Goal: Task Accomplishment & Management: Manage account settings

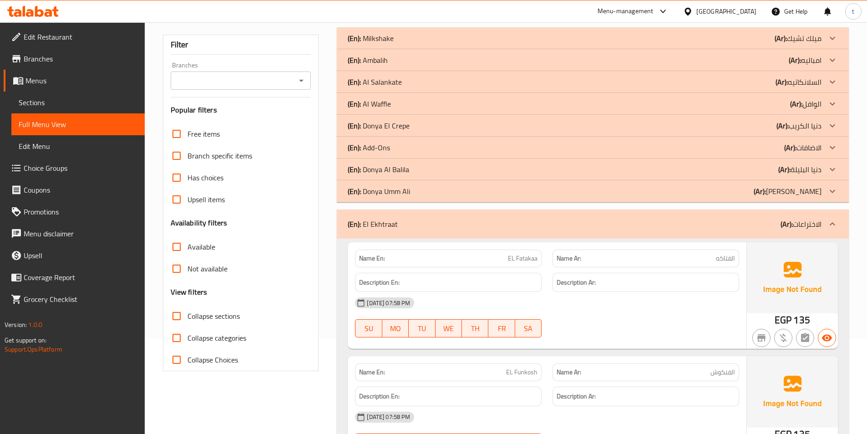
scroll to position [91, 0]
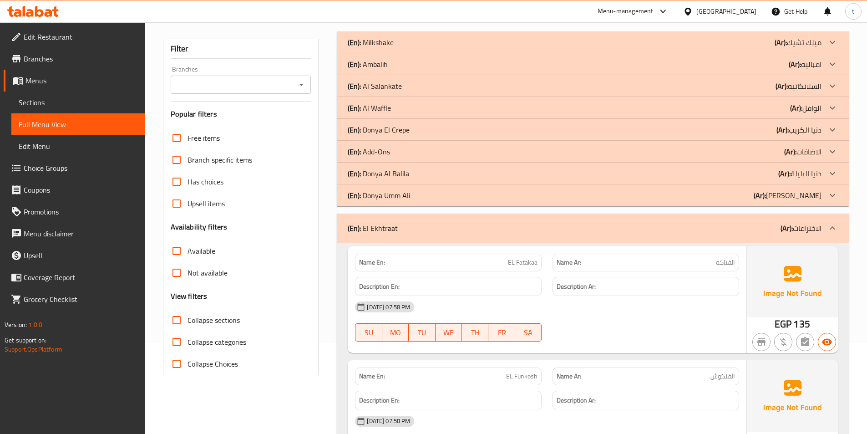
click at [520, 258] on span "EL Fatakaa" at bounding box center [523, 263] width 30 height 10
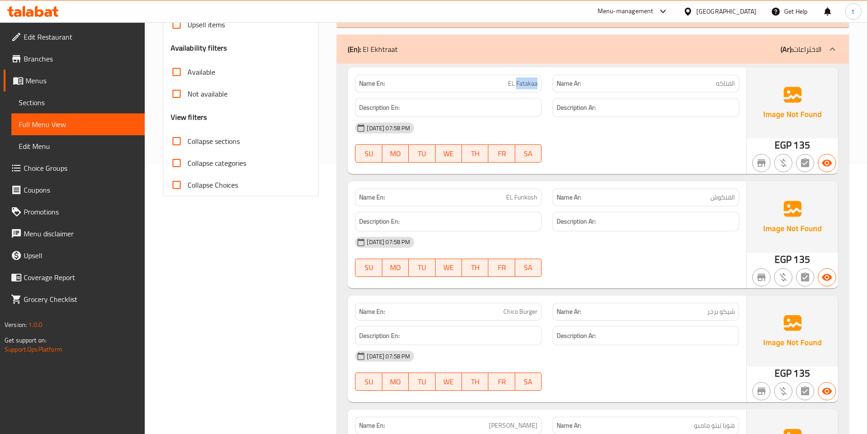
scroll to position [273, 0]
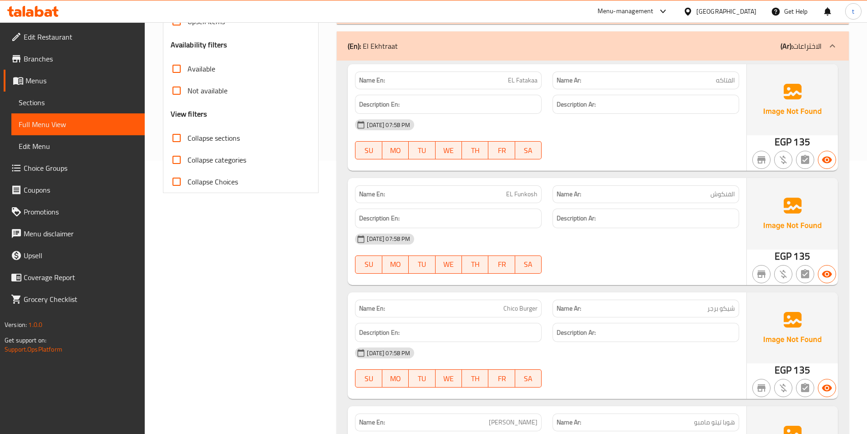
click at [729, 198] on span "الفنكوش" at bounding box center [722, 194] width 25 height 10
click at [526, 192] on span "EL Funkosh" at bounding box center [521, 194] width 31 height 10
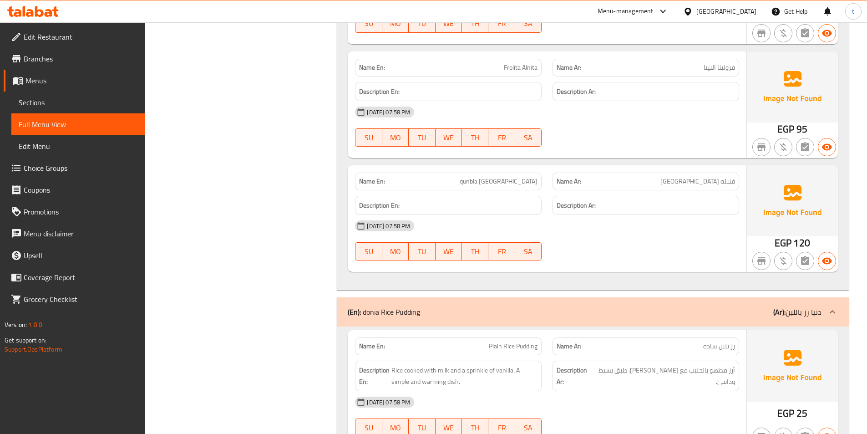
scroll to position [1274, 0]
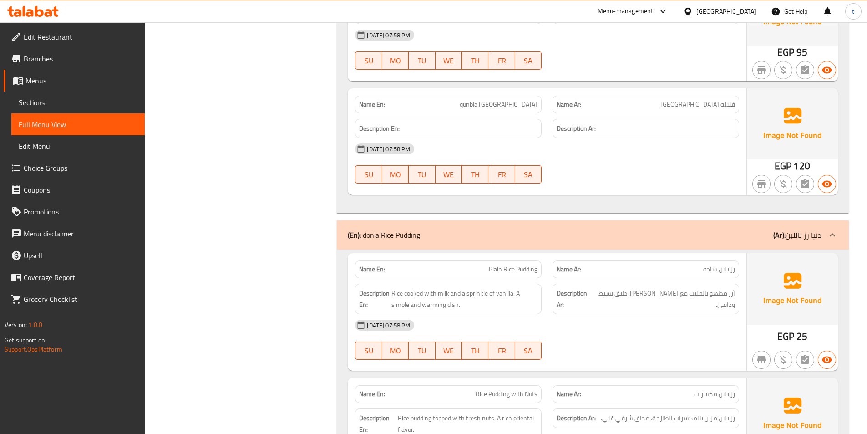
click at [729, 100] on span "قنبله [GEOGRAPHIC_DATA]" at bounding box center [697, 105] width 75 height 10
click at [711, 109] on span "قنبله [GEOGRAPHIC_DATA]" at bounding box center [697, 105] width 75 height 10
click at [501, 102] on p "Name En: qunbla [GEOGRAPHIC_DATA]" at bounding box center [448, 105] width 178 height 10
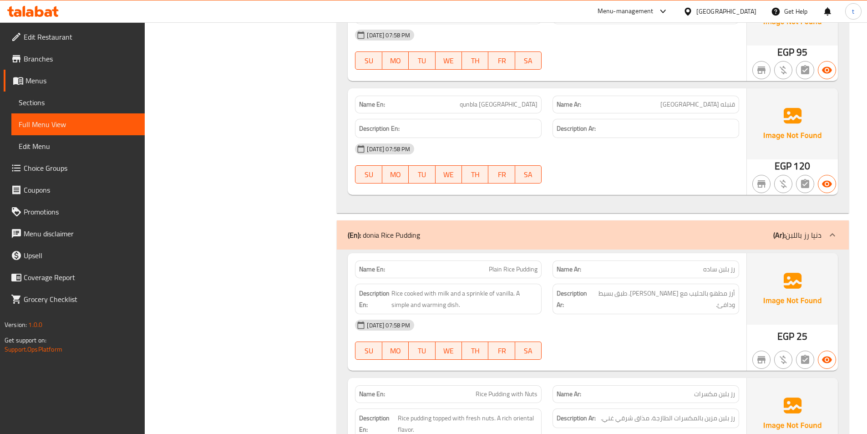
click at [506, 102] on span "qunbla [GEOGRAPHIC_DATA]" at bounding box center [499, 105] width 78 height 10
click at [527, 106] on span "qunbla [GEOGRAPHIC_DATA]" at bounding box center [499, 105] width 78 height 10
click at [527, 107] on span "qunbla [GEOGRAPHIC_DATA]" at bounding box center [499, 105] width 78 height 10
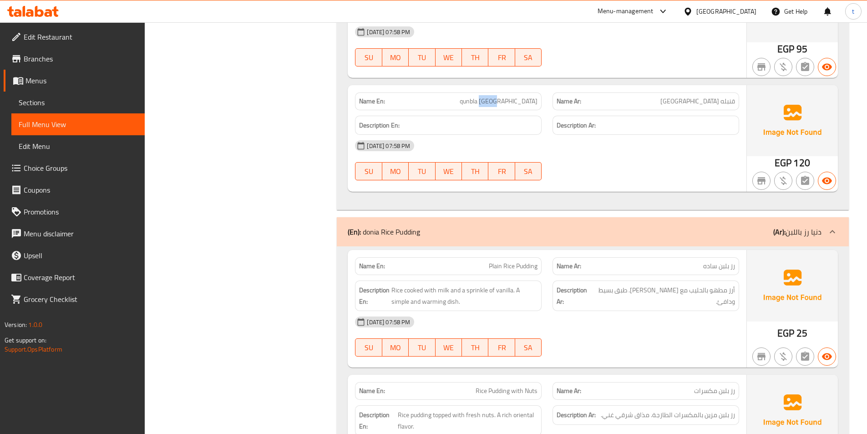
scroll to position [1365, 0]
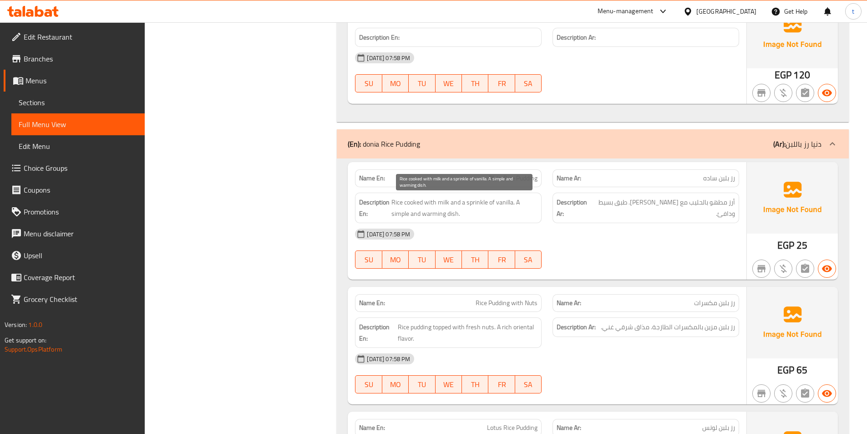
click at [388, 209] on strong "Description En:" at bounding box center [374, 208] width 30 height 22
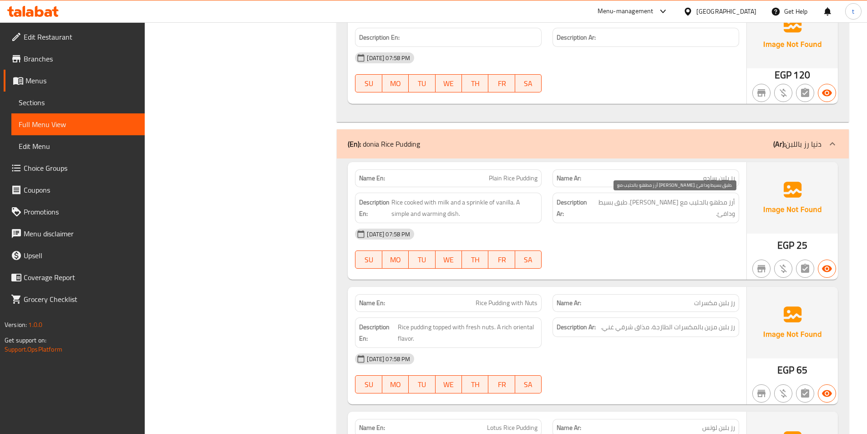
click at [729, 202] on span "أرز مطهو بالحليب مع [PERSON_NAME]. طبق بسيط ودافئ." at bounding box center [664, 208] width 141 height 22
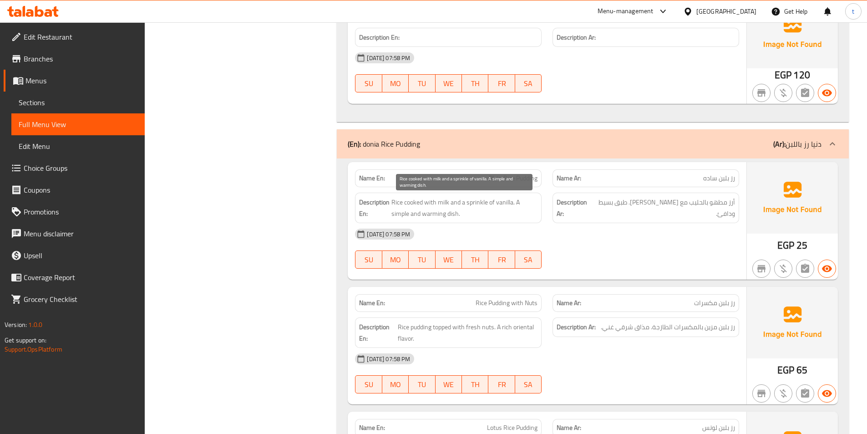
click at [410, 201] on span "Rice cooked with milk and a sprinkle of vanilla. A simple and warming dish." at bounding box center [464, 208] width 146 height 22
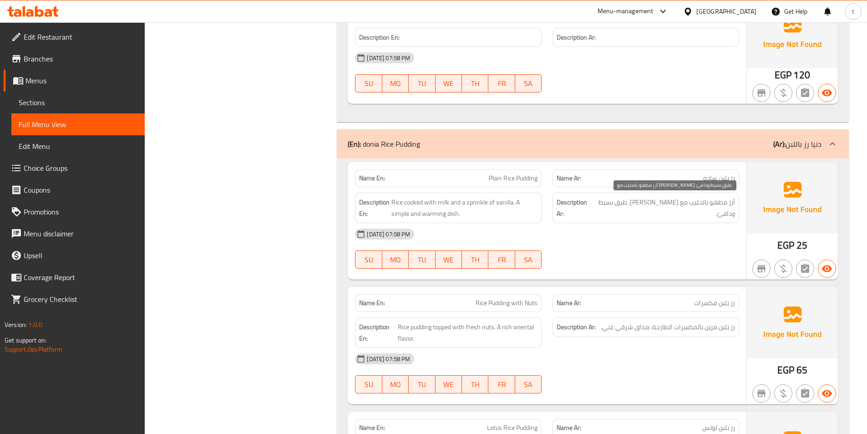
click at [725, 203] on span "أرز مطهو بالحليب مع [PERSON_NAME]. طبق بسيط ودافئ." at bounding box center [664, 208] width 141 height 22
drag, startPoint x: 725, startPoint y: 203, endPoint x: 440, endPoint y: 201, distance: 285.8
click at [723, 203] on span "أرز مطهو بالحليب مع [PERSON_NAME]. طبق بسيط ودافئ." at bounding box center [664, 208] width 141 height 22
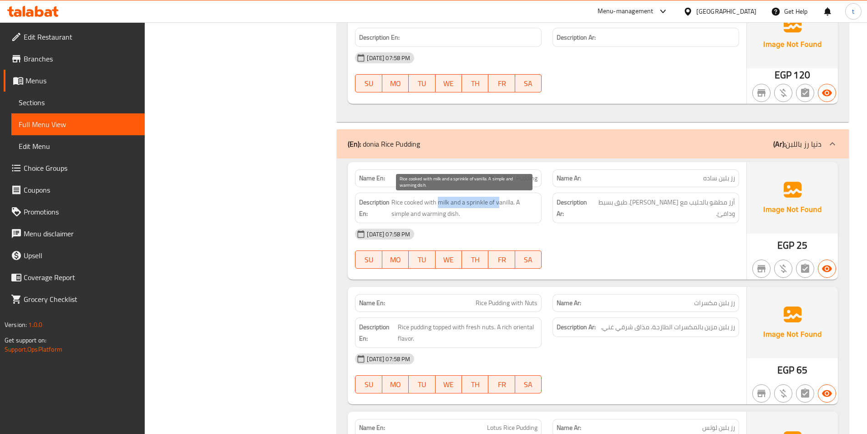
drag, startPoint x: 437, startPoint y: 205, endPoint x: 499, endPoint y: 206, distance: 61.9
click at [499, 206] on span "Rice cooked with milk and a sprinkle of vanilla. A simple and warming dish." at bounding box center [464, 208] width 146 height 22
drag, startPoint x: 515, startPoint y: 199, endPoint x: 526, endPoint y: 213, distance: 18.2
click at [526, 213] on span "Rice cooked with milk and a sprinkle of vanilla. A simple and warming dish." at bounding box center [464, 208] width 146 height 22
click at [641, 200] on span "أرز مطهو بالحليب مع [PERSON_NAME]. طبق بسيط ودافئ." at bounding box center [664, 208] width 141 height 22
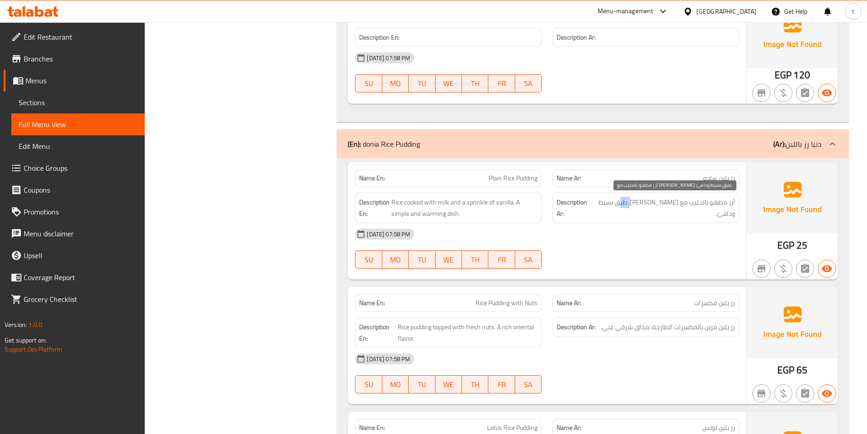
click at [641, 200] on span "أرز مطهو بالحليب مع [PERSON_NAME]. طبق بسيط ودافئ." at bounding box center [664, 208] width 141 height 22
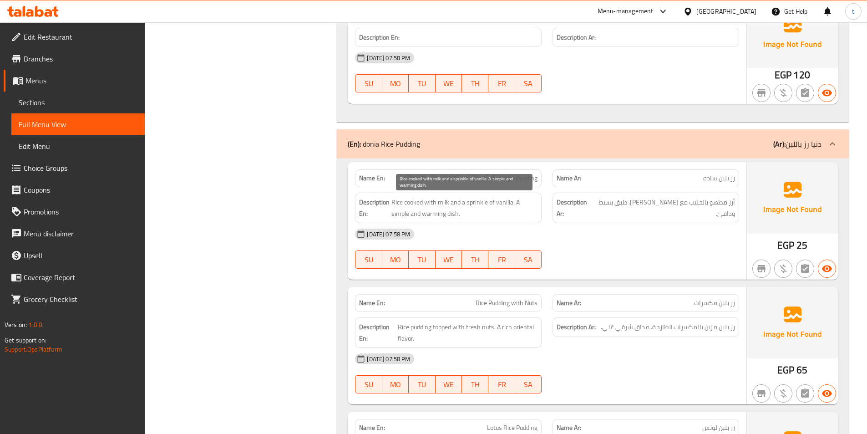
click at [451, 213] on span "Rice cooked with milk and a sprinkle of vanilla. A simple and warming dish." at bounding box center [464, 208] width 146 height 22
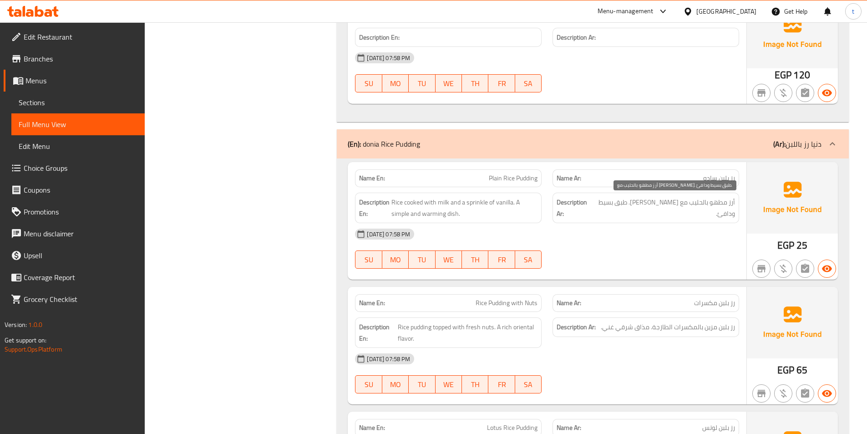
click at [645, 205] on span "أرز مطهو بالحليب مع [PERSON_NAME]. طبق بسيط ودافئ." at bounding box center [664, 208] width 141 height 22
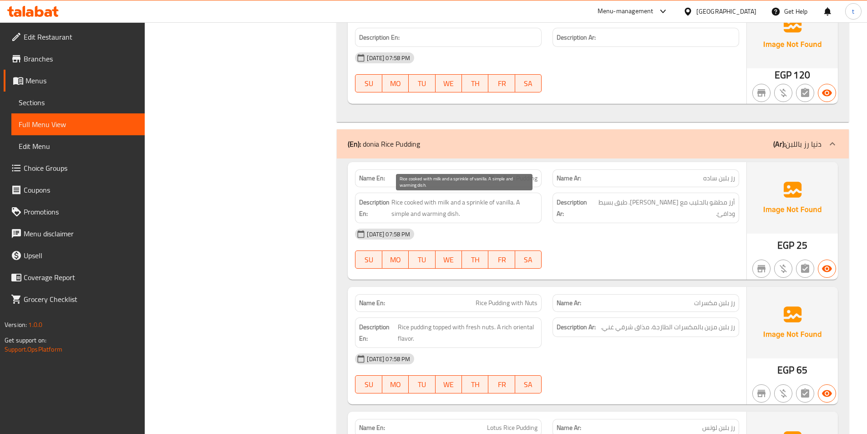
click at [393, 215] on span "Rice cooked with milk and a sprinkle of vanilla. A simple and warming dish." at bounding box center [464, 208] width 146 height 22
click at [440, 220] on div "Description En: Rice cooked with milk and a sprinkle of vanilla. A simple and w…" at bounding box center [448, 207] width 187 height 30
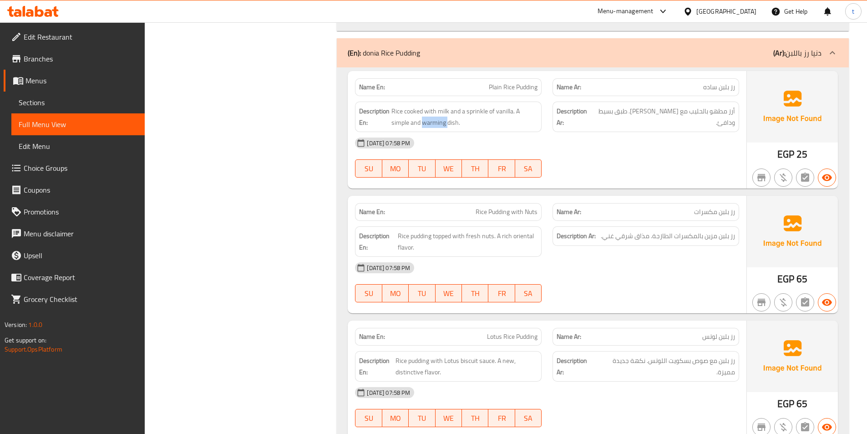
scroll to position [1547, 0]
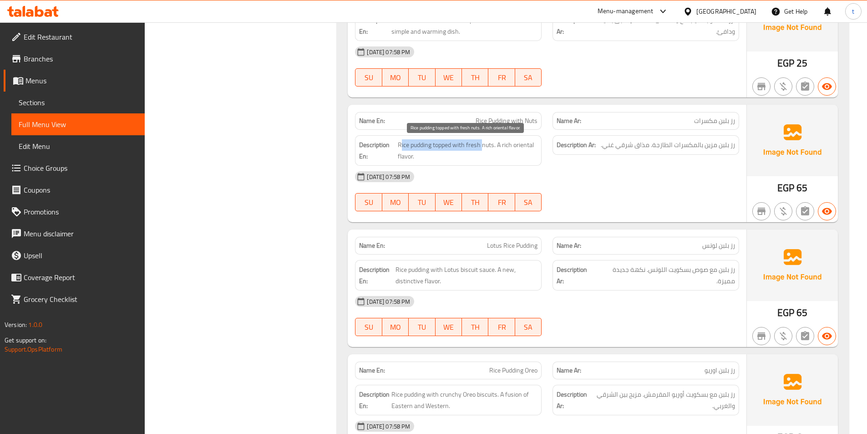
drag, startPoint x: 401, startPoint y: 149, endPoint x: 481, endPoint y: 142, distance: 80.8
click at [481, 142] on span "Rice pudding topped with fresh nuts. A rich oriental flavor." at bounding box center [468, 150] width 140 height 22
drag, startPoint x: 509, startPoint y: 151, endPoint x: 516, endPoint y: 152, distance: 6.8
click at [516, 152] on span "Rice pudding topped with fresh nuts. A rich oriental flavor." at bounding box center [468, 150] width 140 height 22
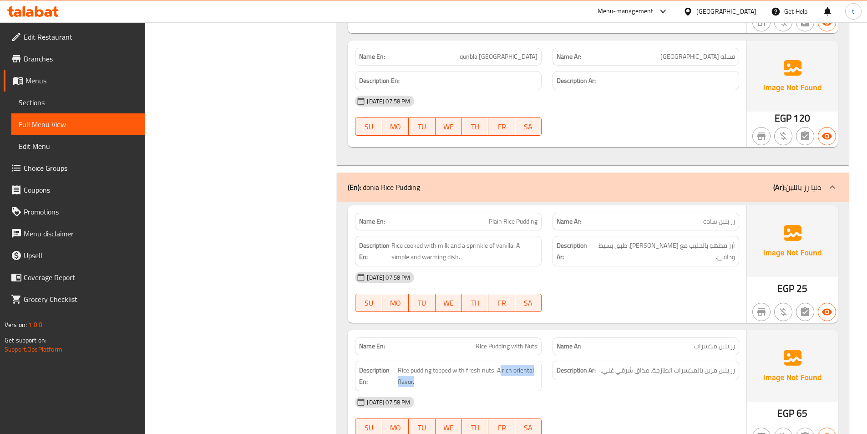
scroll to position [1320, 0]
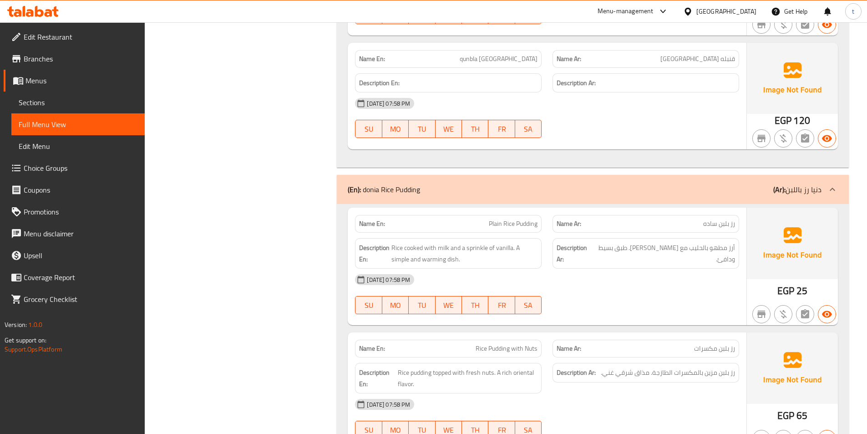
click at [699, 305] on div "[DATE] 07:58 PM SU MO TU WE TH FR SA" at bounding box center [546, 293] width 395 height 51
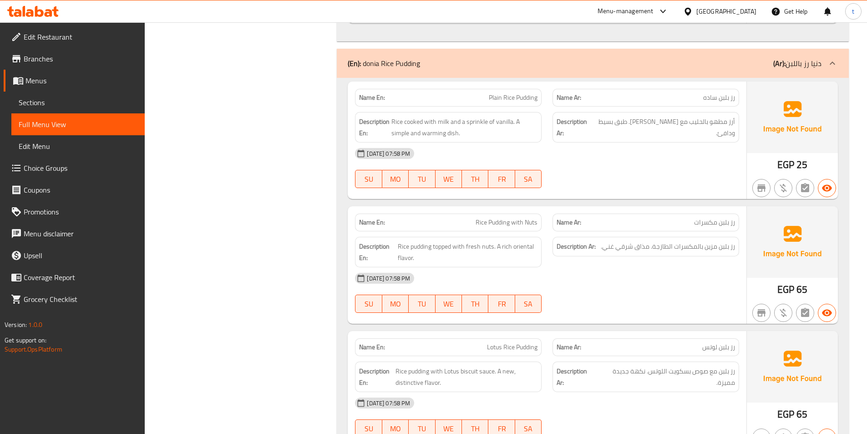
scroll to position [1456, 0]
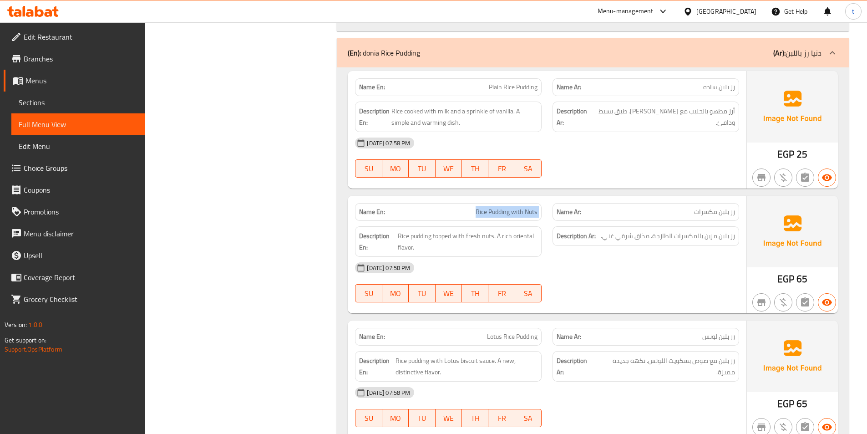
drag, startPoint x: 475, startPoint y: 212, endPoint x: 558, endPoint y: 212, distance: 82.8
click at [558, 212] on div "Name En: Rice Pudding with Nuts Name Ar: رز بلبن مكسرات" at bounding box center [546, 211] width 395 height 29
drag, startPoint x: 681, startPoint y: 211, endPoint x: 738, endPoint y: 217, distance: 57.2
click at [738, 217] on div "Name Ar: رز بلبن مكسرات" at bounding box center [645, 212] width 187 height 18
drag, startPoint x: 709, startPoint y: 235, endPoint x: 727, endPoint y: 239, distance: 17.7
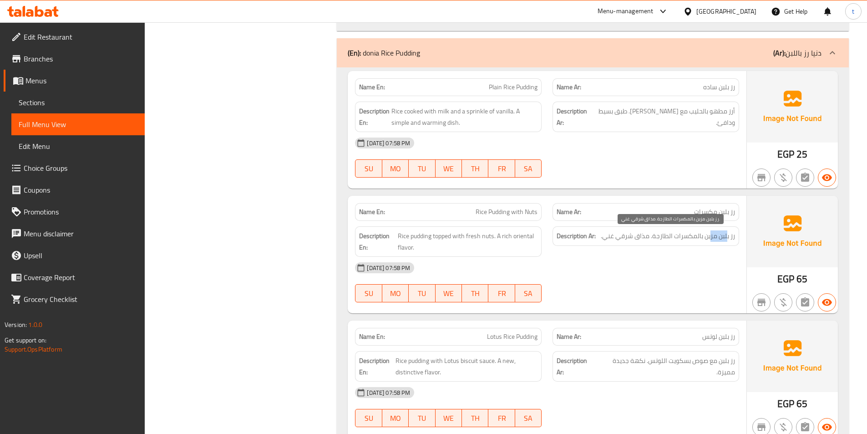
click at [727, 239] on span "رز بلبن مزين بالمكسرات الطازجة. مذاق شرقي غني." at bounding box center [668, 235] width 134 height 11
click at [641, 291] on div "[DATE] 07:58 PM SU MO TU WE TH FR SA" at bounding box center [546, 282] width 395 height 51
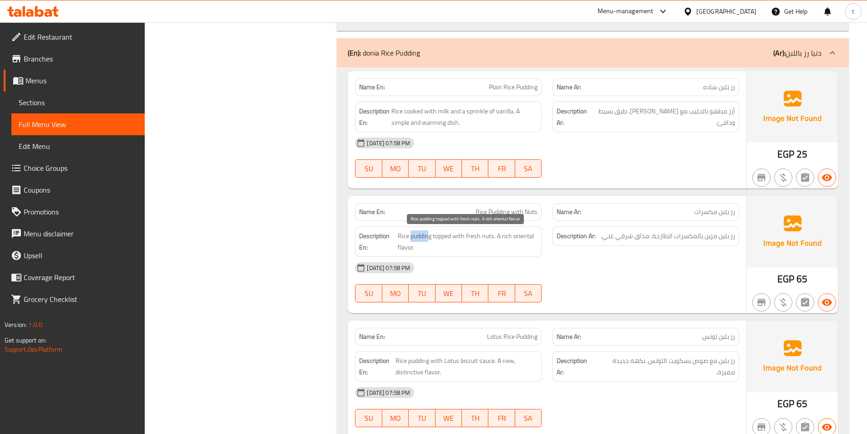
click at [430, 239] on span "Rice pudding topped with fresh nuts. A rich oriental flavor." at bounding box center [468, 241] width 140 height 22
click at [500, 240] on span "Rice pudding topped with fresh nuts. A rich oriental flavor." at bounding box center [468, 241] width 140 height 22
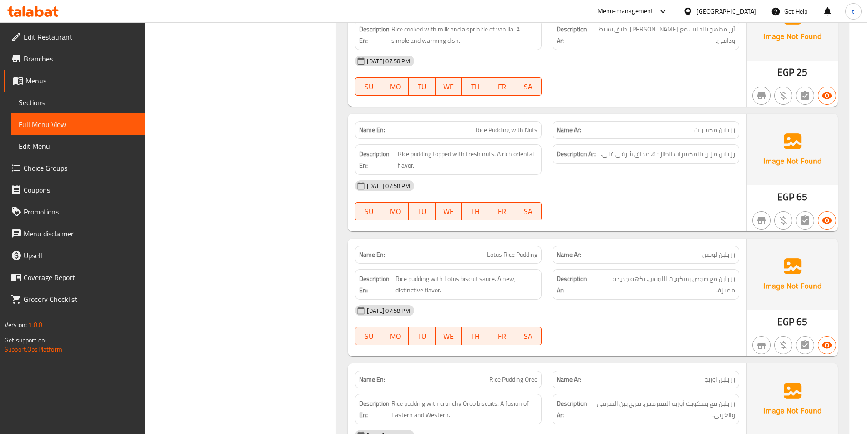
scroll to position [1638, 0]
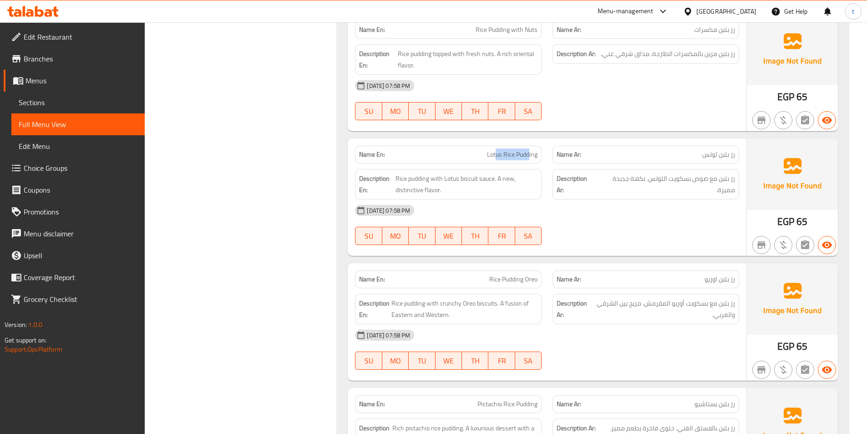
drag, startPoint x: 511, startPoint y: 155, endPoint x: 528, endPoint y: 155, distance: 17.3
click at [528, 155] on span "Lotus Rice Pudding" at bounding box center [512, 155] width 51 height 10
drag, startPoint x: 681, startPoint y: 185, endPoint x: 648, endPoint y: 185, distance: 32.8
click at [648, 185] on span "رز بلبن مع صوص بسكويت اللوتس. نكهة جديدة مميزة." at bounding box center [666, 184] width 138 height 22
drag, startPoint x: 701, startPoint y: 177, endPoint x: 641, endPoint y: 182, distance: 60.3
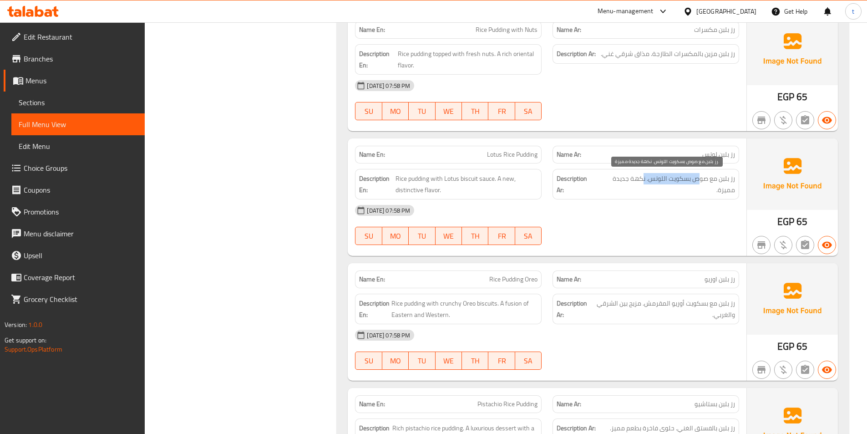
click at [641, 182] on span "رز بلبن مع صوص بسكويت اللوتس. نكهة جديدة مميزة." at bounding box center [666, 184] width 138 height 22
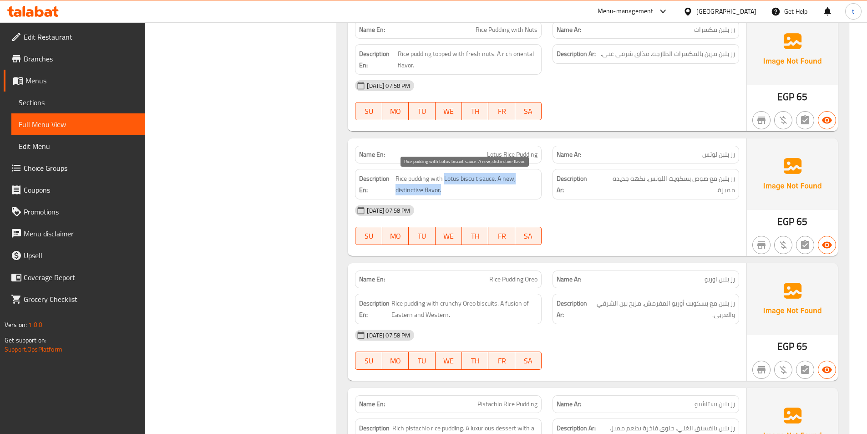
drag, startPoint x: 445, startPoint y: 181, endPoint x: 504, endPoint y: 187, distance: 59.0
click at [504, 187] on span "Rice pudding with Lotus biscuit sauce. A new, distinctive flavor." at bounding box center [466, 184] width 142 height 22
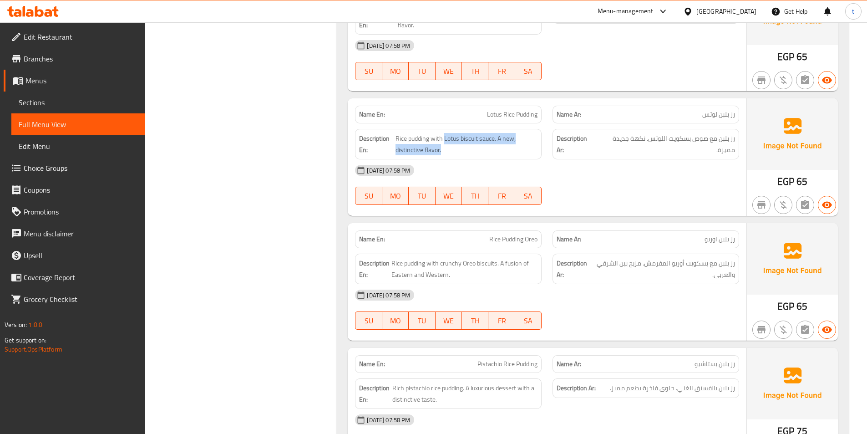
scroll to position [1775, 0]
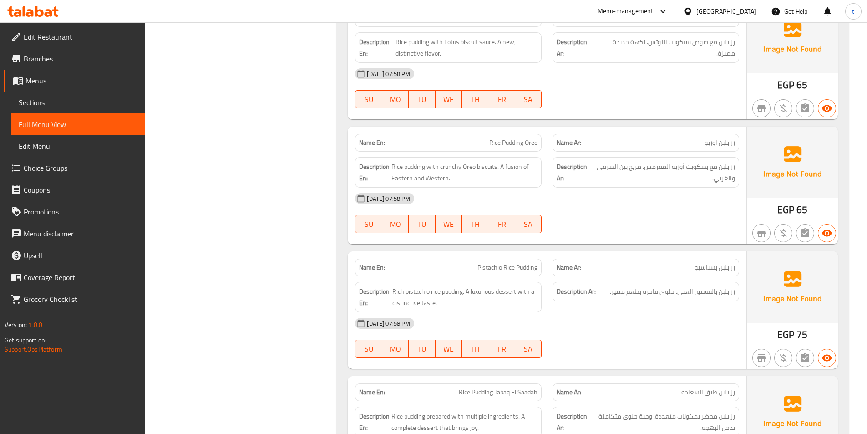
click at [715, 142] on span "رز بلبن اوريو" at bounding box center [719, 143] width 30 height 10
drag, startPoint x: 708, startPoint y: 167, endPoint x: 662, endPoint y: 172, distance: 46.7
click at [662, 172] on span "رز بلبن مع بسكويت أوريو المقرمش. مزيج بين الشرقي والغربي." at bounding box center [663, 172] width 142 height 22
drag, startPoint x: 504, startPoint y: 166, endPoint x: 529, endPoint y: 190, distance: 35.1
click at [529, 190] on div "Name En: Rice Pudding Oreo Name Ar: رز بلبن اوريو Description En: Rice pudding …" at bounding box center [547, 185] width 399 height 117
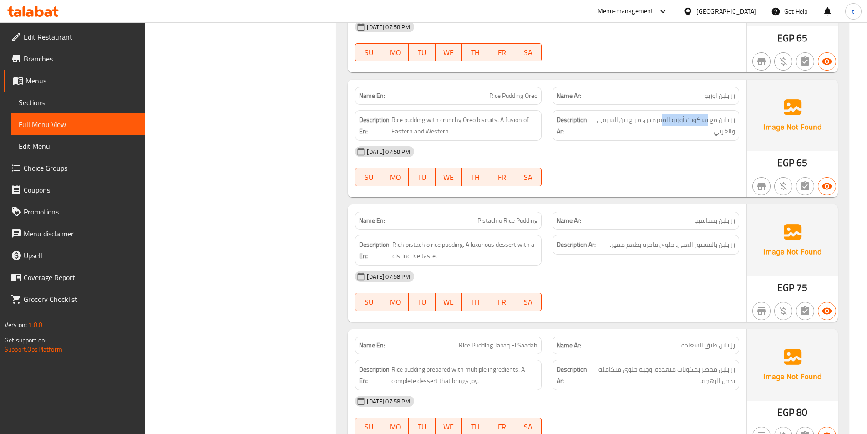
scroll to position [1866, 0]
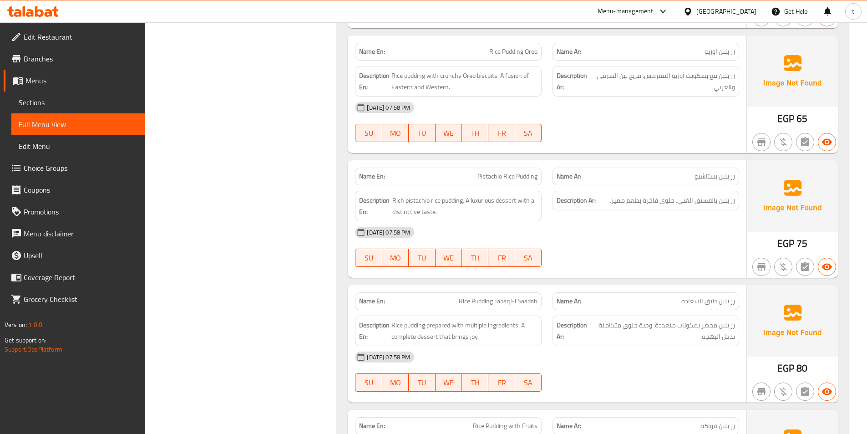
click at [738, 209] on div "Description Ar: رز بلبن بالفستق الغني. حلوى فاخرة بطعم مميز." at bounding box center [645, 205] width 197 height 41
drag, startPoint x: 394, startPoint y: 201, endPoint x: 464, endPoint y: 204, distance: 70.2
click at [464, 204] on span "Rich pistachio rice pudding. A luxurious dessert with a distinctive taste." at bounding box center [464, 206] width 145 height 22
click at [489, 202] on span "Rich pistachio rice pudding. A luxurious dessert with a distinctive taste." at bounding box center [464, 206] width 145 height 22
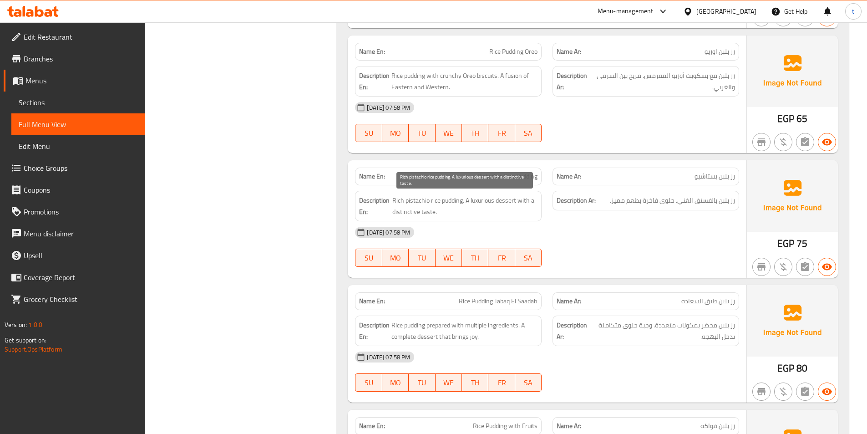
click at [500, 204] on span "Rich pistachio rice pudding. A luxurious dessert with a distinctive taste." at bounding box center [464, 206] width 145 height 22
click at [481, 218] on div "Description En: Rich pistachio rice pudding. A luxurious dessert with a distinc…" at bounding box center [448, 206] width 187 height 30
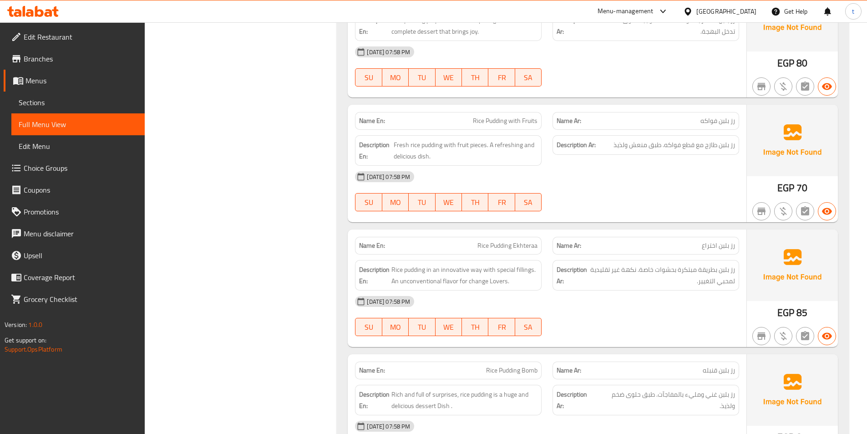
scroll to position [2093, 0]
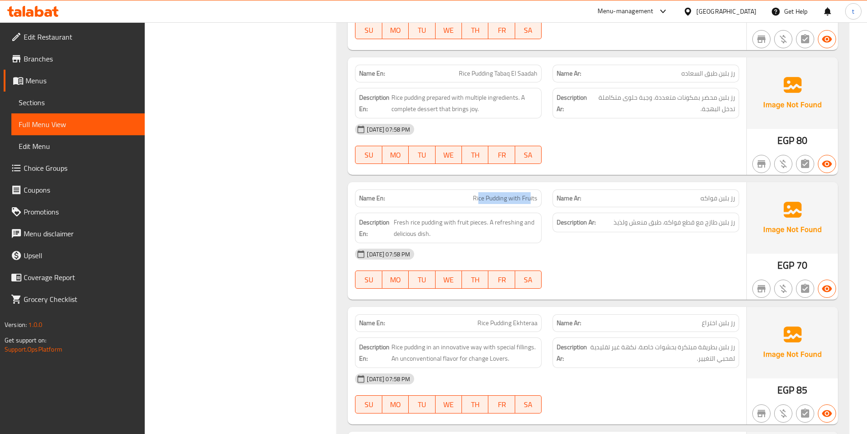
drag, startPoint x: 479, startPoint y: 198, endPoint x: 532, endPoint y: 199, distance: 52.8
click at [532, 199] on span "Rice Pudding with Fruits" at bounding box center [505, 198] width 65 height 10
click at [721, 198] on span "رز بلبن فواكه" at bounding box center [717, 198] width 35 height 10
drag, startPoint x: 394, startPoint y: 224, endPoint x: 555, endPoint y: 229, distance: 161.2
click at [469, 225] on span "Fresh rice pudding with fruit pieces. A refreshing and delicious dish." at bounding box center [466, 228] width 144 height 22
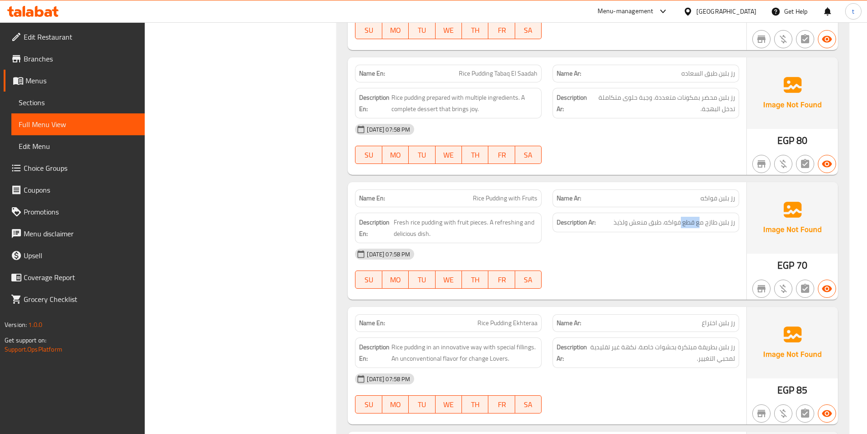
drag, startPoint x: 701, startPoint y: 227, endPoint x: 679, endPoint y: 231, distance: 22.2
click at [679, 231] on div "Description Ar: رز بلبن طازج مع قطع فواكه. طبق منعش ولذيذ" at bounding box center [645, 223] width 187 height 20
drag, startPoint x: 487, startPoint y: 227, endPoint x: 534, endPoint y: 233, distance: 47.3
click at [534, 233] on span "Fresh rice pudding with fruit pieces. A refreshing and delicious dish." at bounding box center [466, 228] width 144 height 22
click at [626, 248] on div "[DATE] 07:58 PM" at bounding box center [546, 254] width 395 height 22
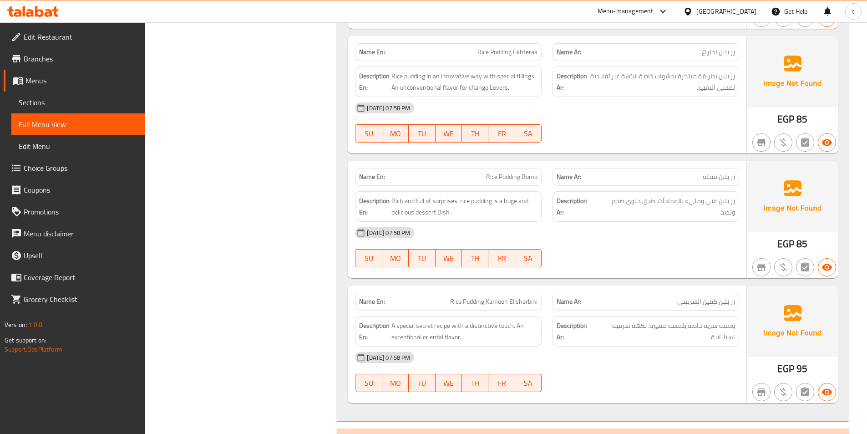
scroll to position [2457, 0]
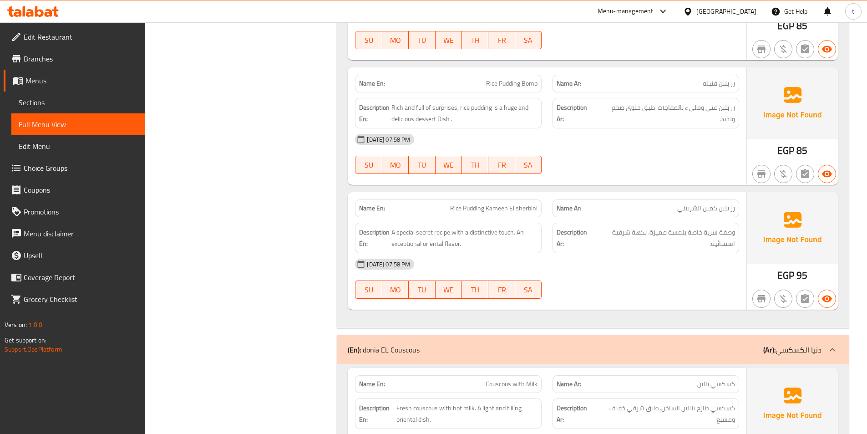
click at [510, 79] on span "Rice Pudding Bomb" at bounding box center [511, 84] width 51 height 10
copy span "Rice Pudding Bomb"
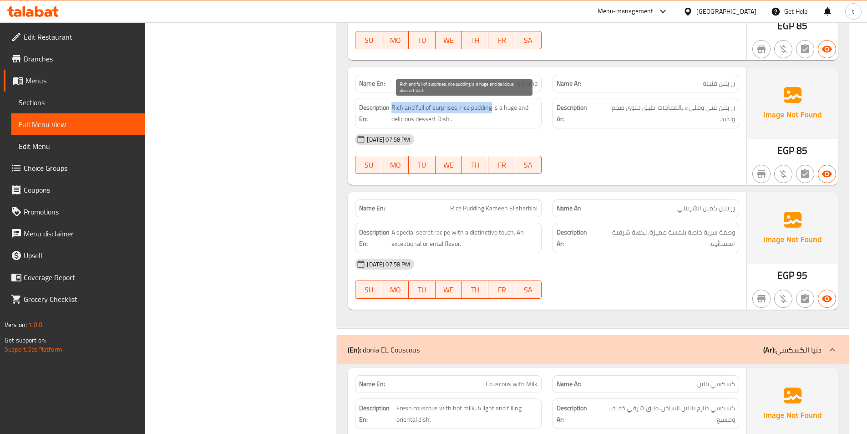
drag, startPoint x: 393, startPoint y: 111, endPoint x: 492, endPoint y: 105, distance: 98.9
click at [492, 105] on span "Rich and full of surprises, rice pudding is a huge and delicious dessert Dish ." at bounding box center [464, 113] width 146 height 22
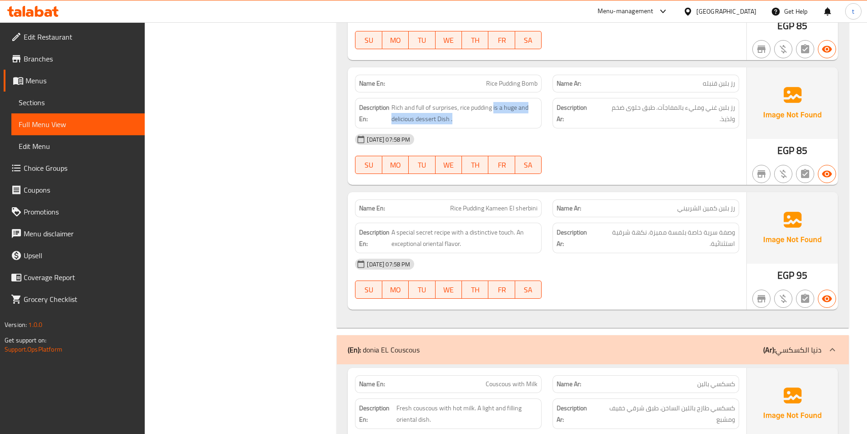
drag, startPoint x: 493, startPoint y: 110, endPoint x: 520, endPoint y: 127, distance: 31.3
click at [520, 127] on div "Description En: Rich and full of surprises, rice pudding is a huge and deliciou…" at bounding box center [448, 113] width 187 height 30
click at [663, 121] on span "رز بلبن غني ومليء بالمفاجآت. طبق حلوى ضخم ولذيذ." at bounding box center [666, 113] width 138 height 22
drag, startPoint x: 657, startPoint y: 111, endPoint x: 604, endPoint y: 117, distance: 53.6
click at [604, 117] on span "رز بلبن غني ومليء بالمفاجآت. طبق حلوى ضخم ولذيذ." at bounding box center [666, 113] width 138 height 22
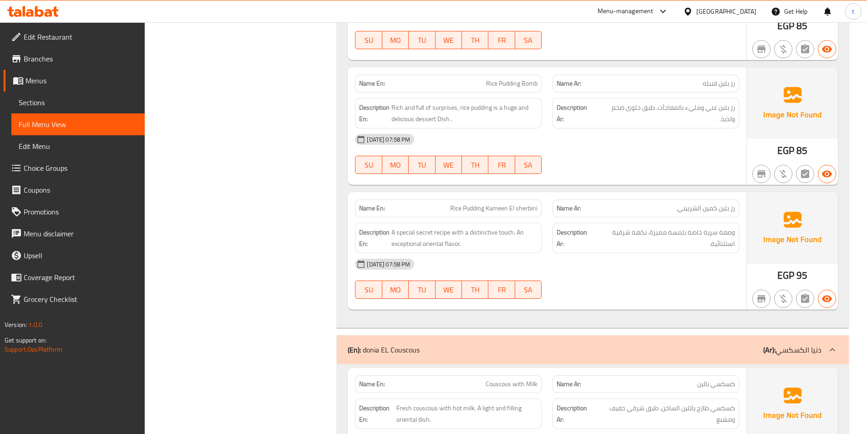
click at [631, 163] on div "[DATE] 07:58 PM SU MO TU WE TH FR SA" at bounding box center [546, 153] width 395 height 51
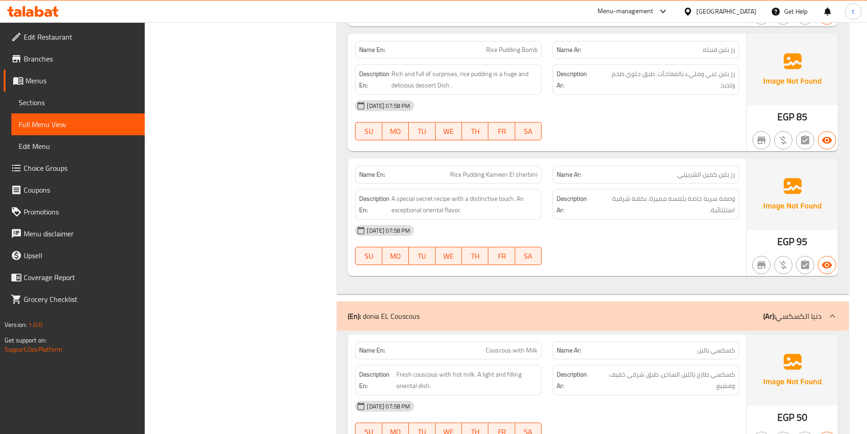
scroll to position [2548, 0]
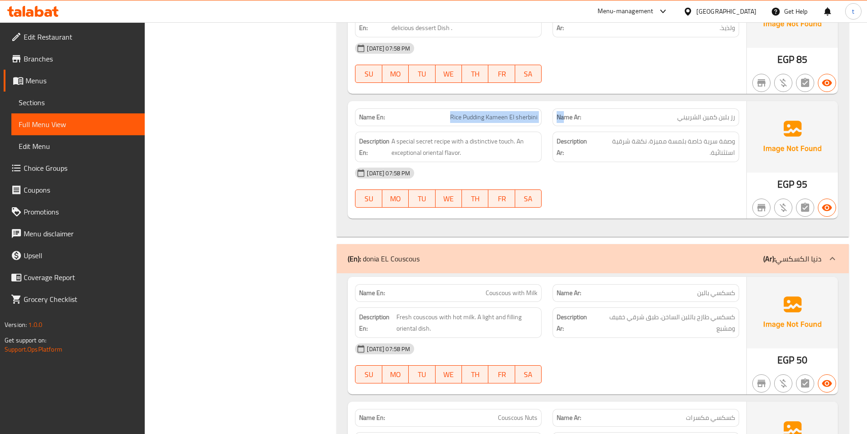
drag, startPoint x: 443, startPoint y: 116, endPoint x: 565, endPoint y: 105, distance: 123.0
click at [565, 105] on div "Name En: Rice Pudding Kameen El sherbini Name Ar: رز بلبن كمين الشربيني" at bounding box center [546, 117] width 395 height 29
click at [451, 140] on span "A special secret recipe with a distinctive touch. An exceptional oriental flavo…" at bounding box center [464, 147] width 146 height 22
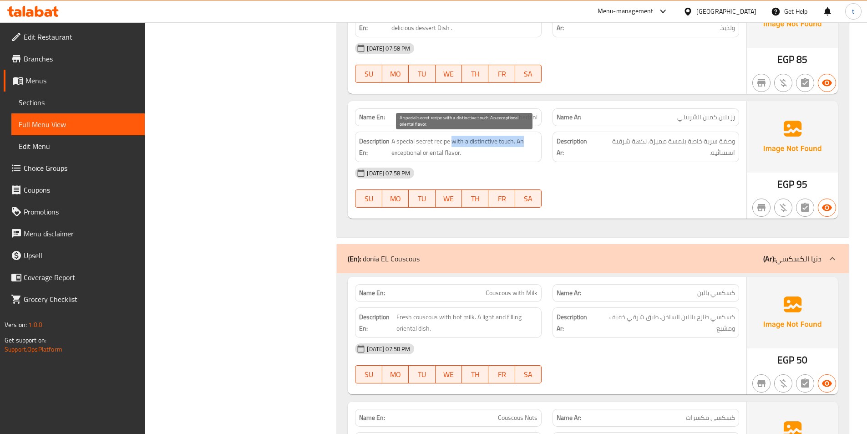
drag, startPoint x: 453, startPoint y: 138, endPoint x: 525, endPoint y: 142, distance: 71.6
click at [525, 142] on span "A special secret recipe with a distinctive touch. An exceptional oriental flavo…" at bounding box center [464, 147] width 146 height 22
click at [511, 149] on span "A special secret recipe with a distinctive touch. An exceptional oriental flavo…" at bounding box center [464, 147] width 146 height 22
drag, startPoint x: 393, startPoint y: 148, endPoint x: 469, endPoint y: 147, distance: 75.6
click at [469, 147] on span "A special secret recipe with a distinctive touch. An exceptional oriental flavo…" at bounding box center [464, 147] width 146 height 22
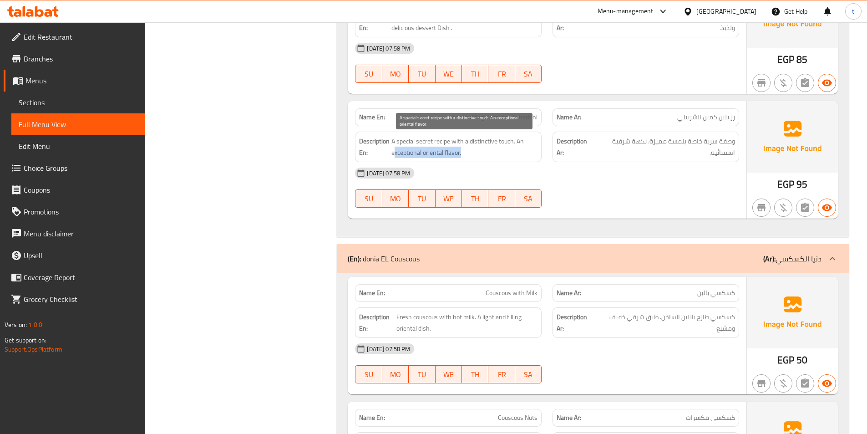
click at [491, 155] on span "A special secret recipe with a distinctive touch. An exceptional oriental flavo…" at bounding box center [464, 147] width 146 height 22
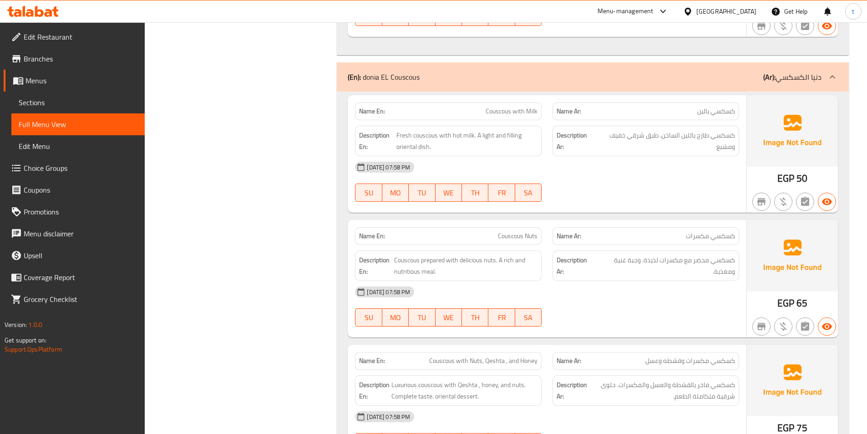
scroll to position [2730, 0]
click at [733, 143] on span "كسكسي طازج باللبن الساخن. طبق شرقي خفيف ومشبع" at bounding box center [665, 140] width 139 height 22
drag, startPoint x: 730, startPoint y: 143, endPoint x: 503, endPoint y: 133, distance: 227.3
click at [726, 143] on span "كسكسي طازج باللبن الساخن. طبق شرقي خفيف ومشبع" at bounding box center [665, 140] width 139 height 22
click at [438, 139] on span "Fresh couscous with hot milk. A light and filling oriental dish." at bounding box center [466, 140] width 141 height 22
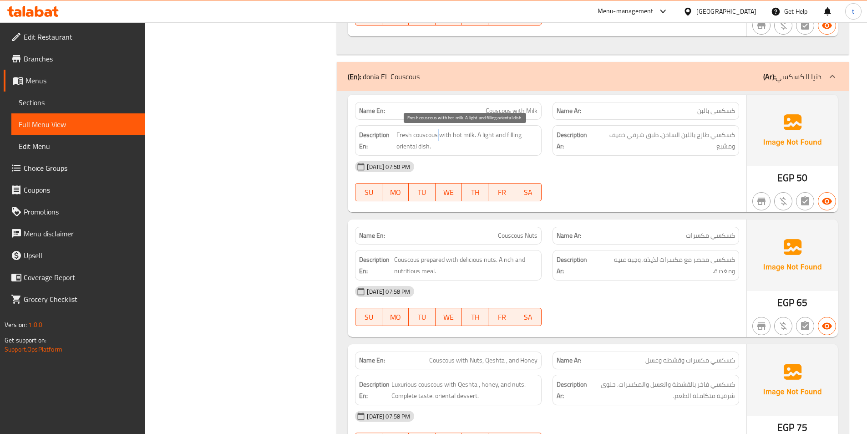
click at [438, 139] on span "Fresh couscous with hot milk. A light and filling oriental dish." at bounding box center [466, 140] width 141 height 22
click at [718, 139] on span "كسكسي طازج باللبن الساخن. طبق شرقي خفيف ومشبع" at bounding box center [665, 140] width 139 height 22
click at [706, 137] on span "كسكسي طازج باللبن الساخن. طبق شرقي خفيف ومشبع" at bounding box center [665, 140] width 139 height 22
drag, startPoint x: 706, startPoint y: 137, endPoint x: 204, endPoint y: 146, distance: 501.5
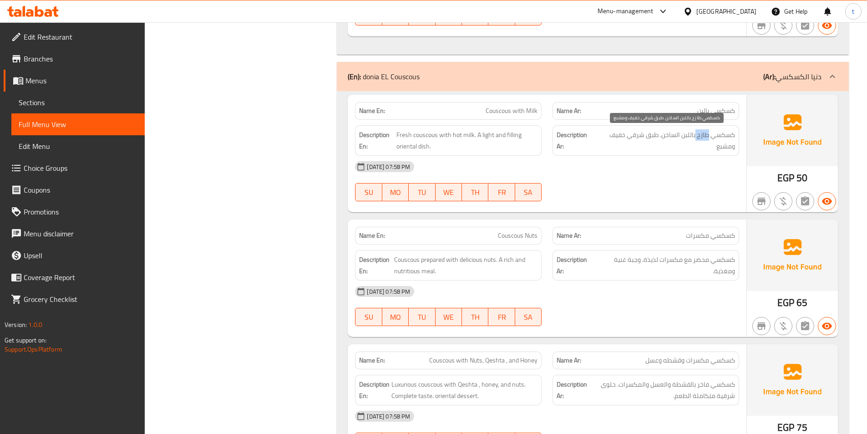
click at [700, 140] on span "كسكسي طازج باللبن الساخن. طبق شرقي خفيف ومشبع" at bounding box center [665, 140] width 139 height 22
drag, startPoint x: 439, startPoint y: 137, endPoint x: 463, endPoint y: 137, distance: 24.6
click at [460, 137] on span "Fresh couscous with hot milk. A light and filling oriental dish." at bounding box center [466, 140] width 141 height 22
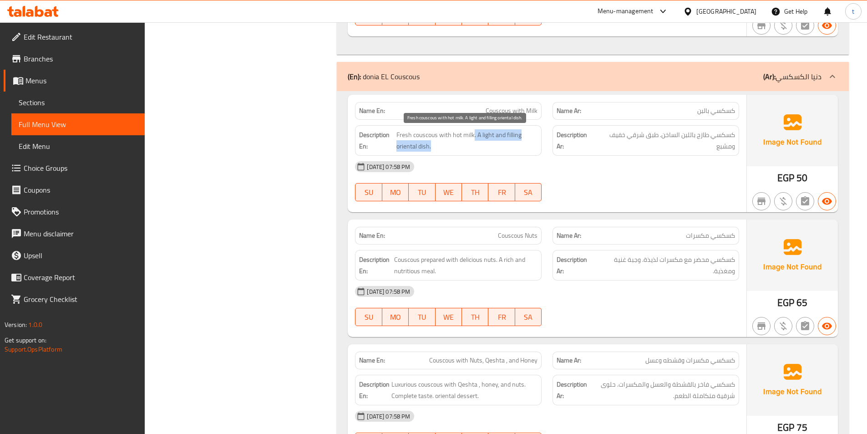
drag, startPoint x: 474, startPoint y: 136, endPoint x: 504, endPoint y: 151, distance: 33.6
click at [504, 151] on span "Fresh couscous with hot milk. A light and filling oriental dish." at bounding box center [466, 140] width 141 height 22
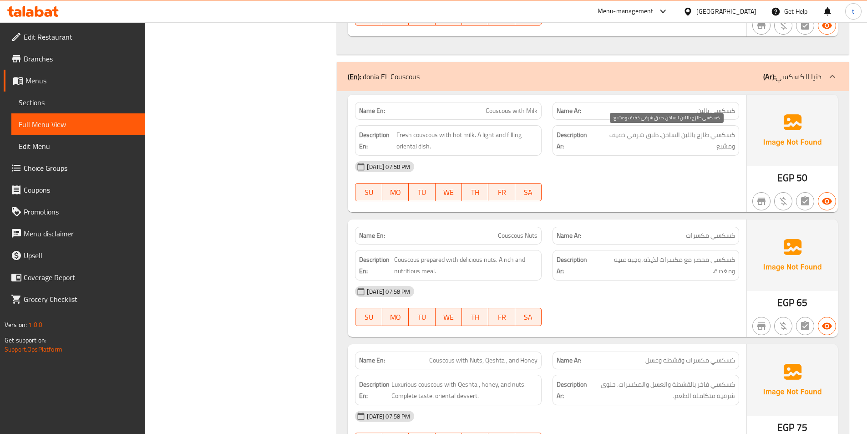
click at [724, 149] on span "كسكسي طازج باللبن الساخن. طبق شرقي خفيف ومشبع" at bounding box center [665, 140] width 139 height 22
copy span "ومشبع"
click at [508, 135] on span "Fresh couscous with hot milk. A light and filling oriental dish." at bounding box center [466, 140] width 141 height 22
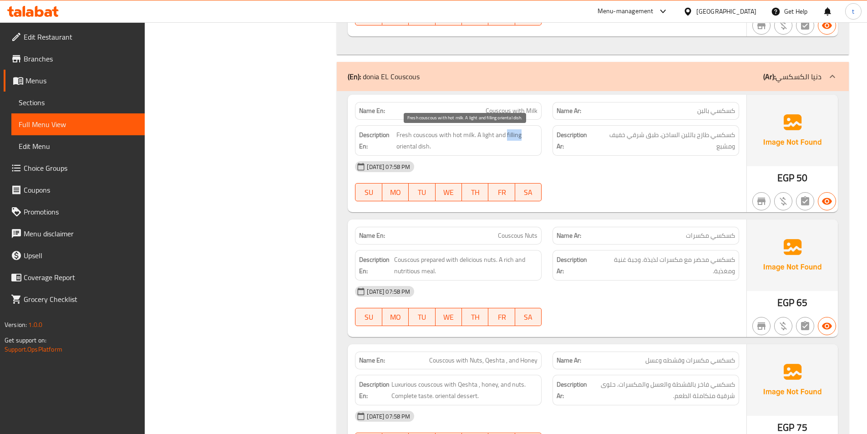
copy span "filling"
click at [513, 106] on span "Couscous with Milk" at bounding box center [512, 111] width 52 height 10
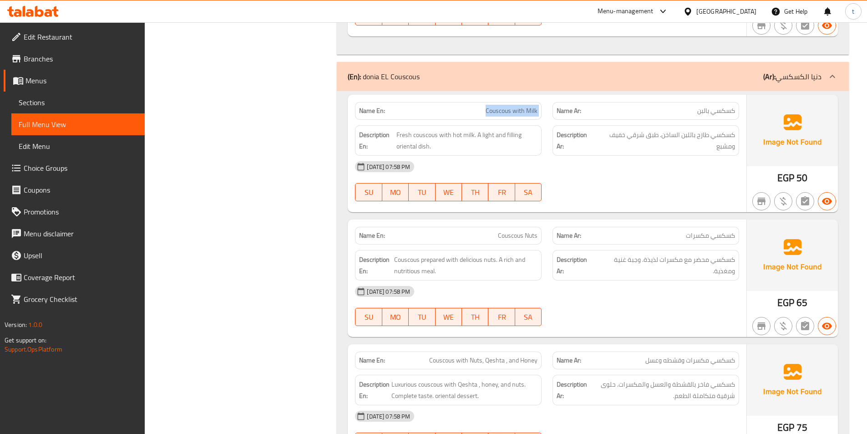
copy span "Couscous with Milk"
click at [516, 116] on span "Couscous with Milk" at bounding box center [512, 111] width 52 height 10
click at [480, 137] on span "Fresh couscous with hot milk. A light and filling oriental dish." at bounding box center [466, 140] width 141 height 22
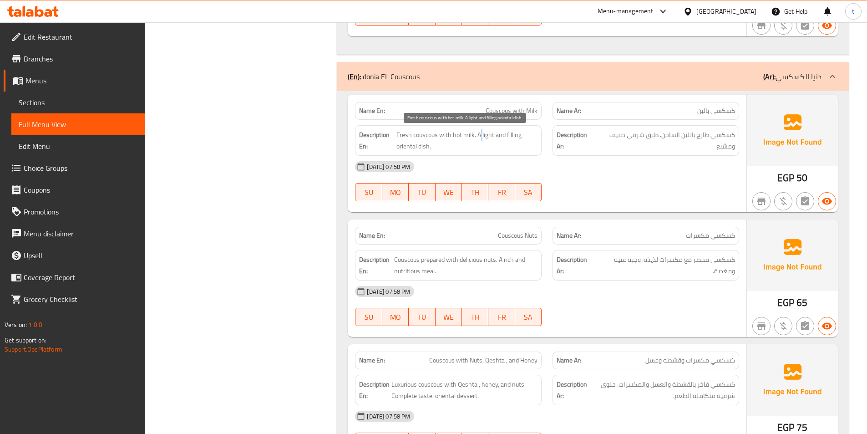
click at [480, 137] on span "Fresh couscous with hot milk. A light and filling oriental dish." at bounding box center [466, 140] width 141 height 22
click at [510, 103] on div "Name En: Couscous with Milk" at bounding box center [448, 111] width 187 height 18
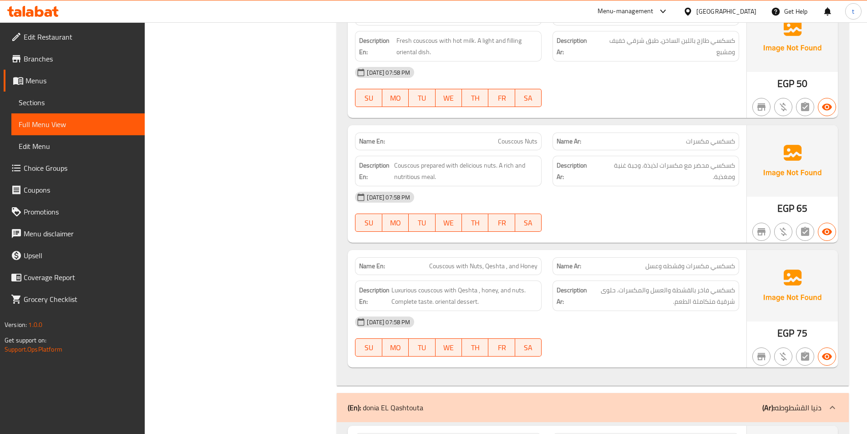
scroll to position [2821, 0]
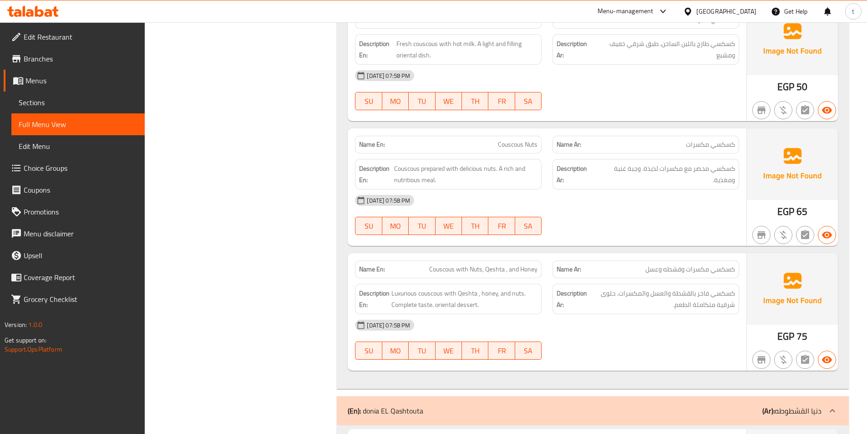
click at [496, 148] on p "Name En: Couscous Nuts" at bounding box center [448, 145] width 178 height 10
click at [512, 143] on span "Couscous Nuts" at bounding box center [518, 145] width 40 height 10
drag, startPoint x: 394, startPoint y: 167, endPoint x: 500, endPoint y: 169, distance: 105.6
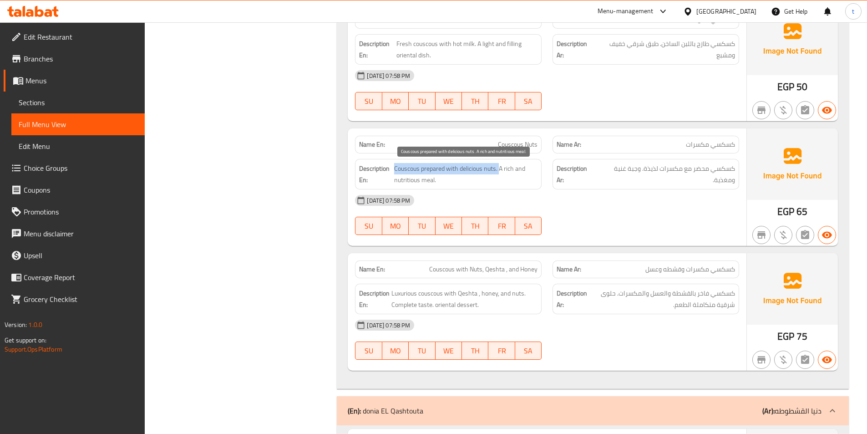
click at [500, 169] on span "Couscous prepared with delicious nuts. A rich and nutritious meal." at bounding box center [465, 174] width 143 height 22
click at [509, 170] on span "Couscous prepared with delicious nuts. A rich and nutritious meal." at bounding box center [465, 174] width 143 height 22
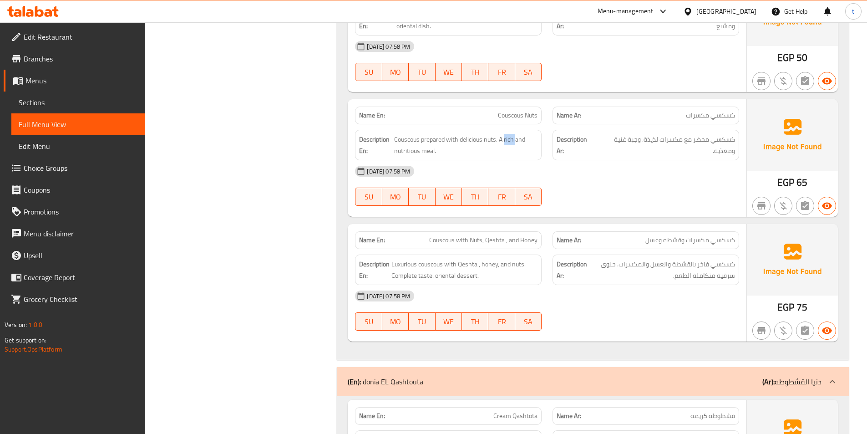
scroll to position [2867, 0]
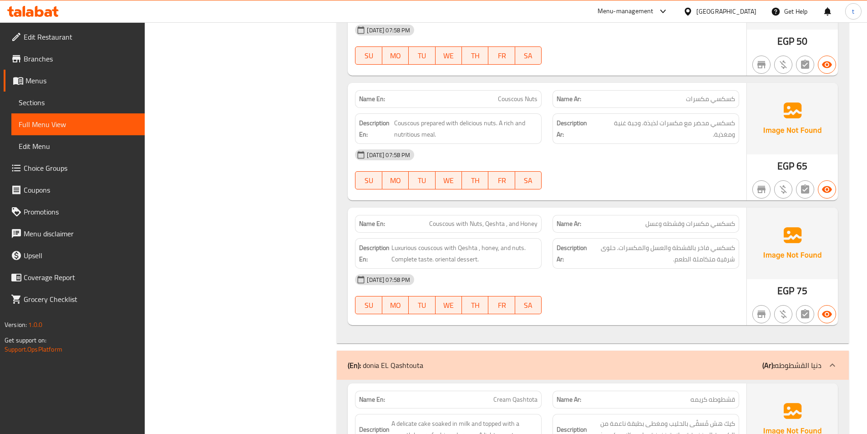
click at [707, 226] on span "كسكسي مكسرات وقشطه وعسل" at bounding box center [690, 224] width 90 height 10
drag, startPoint x: 707, startPoint y: 226, endPoint x: 696, endPoint y: 225, distance: 11.0
click at [708, 226] on span "كسكسي مكسرات وقشطه وعسل" at bounding box center [690, 224] width 90 height 10
click at [438, 219] on span "Couscous with Nuts, Qeshta , and Honey" at bounding box center [483, 224] width 108 height 10
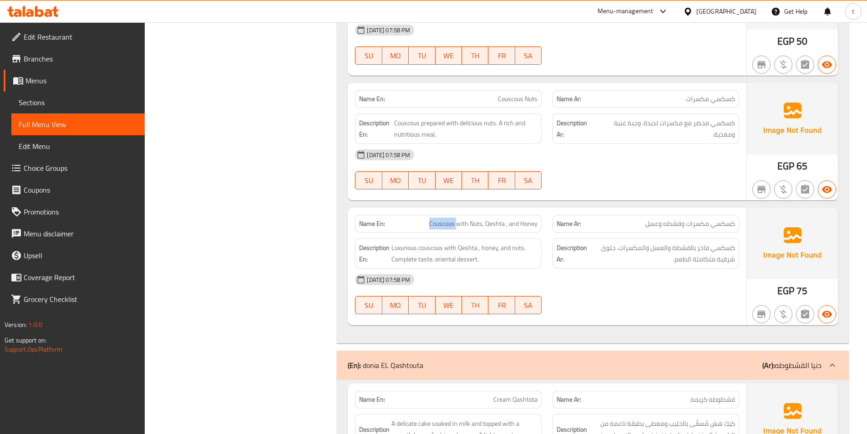
click at [438, 219] on span "Couscous with Nuts, Qeshta , and Honey" at bounding box center [483, 224] width 108 height 10
click at [459, 223] on span "Couscous with Nuts, Qeshta , and Honey" at bounding box center [483, 224] width 108 height 10
click at [493, 224] on span "Couscous with Nuts, Qeshta , and Honey" at bounding box center [483, 224] width 108 height 10
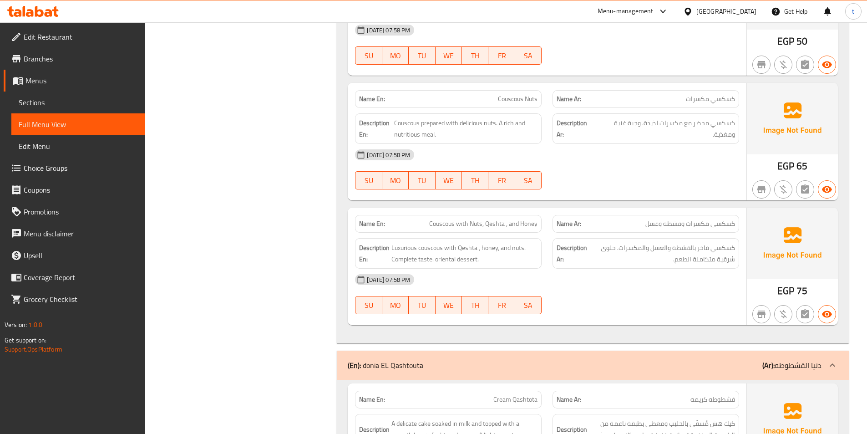
click at [525, 220] on span "Couscous with Nuts, Qeshta , and Honey" at bounding box center [483, 224] width 108 height 10
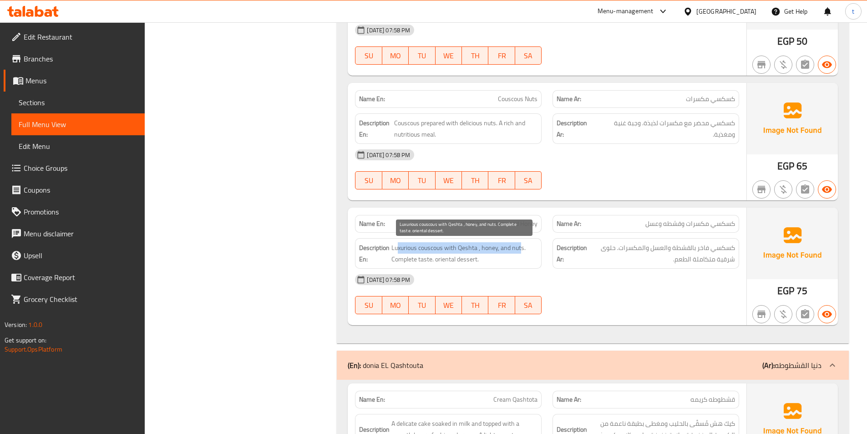
drag, startPoint x: 396, startPoint y: 252, endPoint x: 521, endPoint y: 246, distance: 124.8
click at [521, 246] on span "Luxurious couscous with Qeshta , honey, and nuts. Complete taste. oriental dess…" at bounding box center [464, 253] width 146 height 22
drag, startPoint x: 388, startPoint y: 263, endPoint x: 491, endPoint y: 263, distance: 102.8
click at [491, 263] on h6 "Description En: Luxurious couscous with Qeshta , honey, and nuts. Complete tast…" at bounding box center [448, 253] width 178 height 22
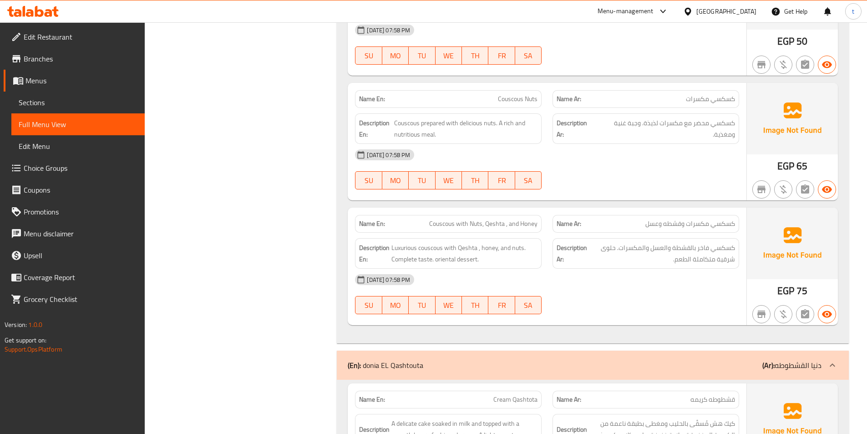
drag, startPoint x: 759, startPoint y: 282, endPoint x: 742, endPoint y: 281, distance: 16.9
click at [759, 283] on div "EGP 75" at bounding box center [792, 266] width 91 height 117
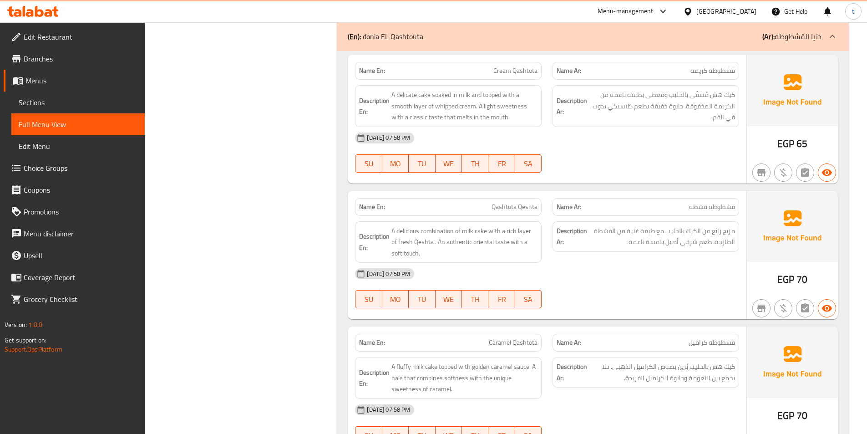
scroll to position [3231, 0]
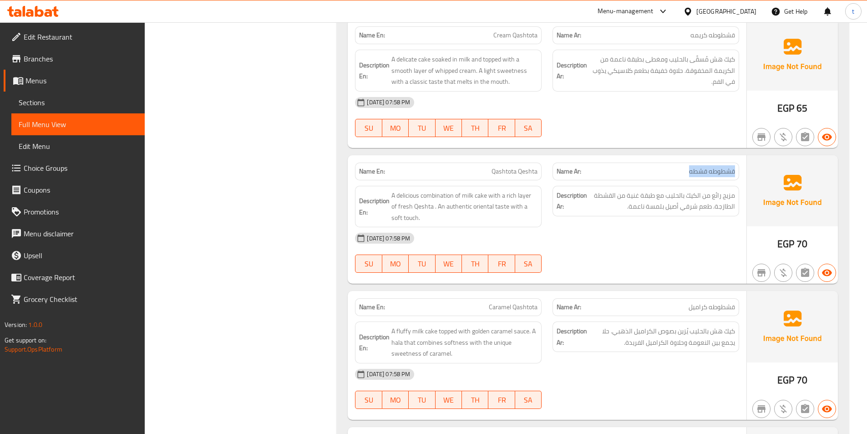
drag, startPoint x: 690, startPoint y: 176, endPoint x: 736, endPoint y: 177, distance: 45.5
click at [736, 177] on div "Name Ar: قشطوطه قشطه" at bounding box center [645, 171] width 187 height 18
drag, startPoint x: 494, startPoint y: 181, endPoint x: 508, endPoint y: 182, distance: 14.6
click at [508, 182] on div "Description En: A delicious combination of milk cake with a rich layer of fresh…" at bounding box center [447, 206] width 197 height 53
click at [410, 196] on span "A delicious combination of milk cake with a rich layer of fresh Qeshta . An aut…" at bounding box center [464, 207] width 146 height 34
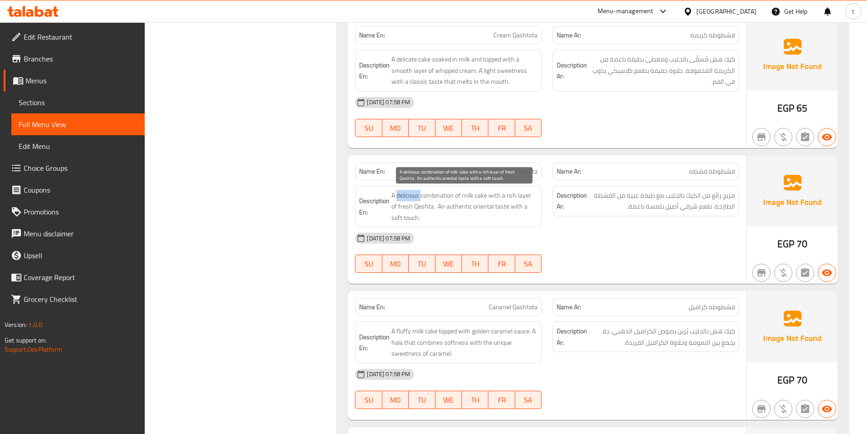
drag, startPoint x: 410, startPoint y: 196, endPoint x: 441, endPoint y: 197, distance: 31.4
click at [413, 196] on span "A delicious combination of milk cake with a rich layer of fresh Qeshta . An aut…" at bounding box center [464, 207] width 146 height 34
click at [441, 195] on span "A delicious combination of milk cake with a rich layer of fresh Qeshta . An aut…" at bounding box center [464, 207] width 146 height 34
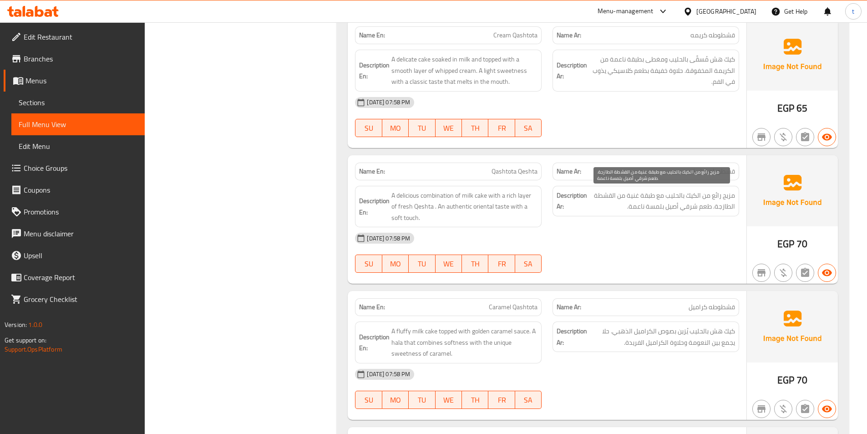
click at [729, 201] on span "مزيج رائع من الكيك بالحليب مع طبقة غنية من القشطة الطازجة. طعم شرقي أصيل بلمسة …" at bounding box center [662, 201] width 146 height 22
click at [714, 198] on span "مزيج رائع من الكيك بالحليب مع طبقة غنية من القشطة الطازجة. طعم شرقي أصيل بلمسة …" at bounding box center [662, 201] width 146 height 22
click at [697, 197] on span "مزيج رائع من الكيك بالحليب مع طبقة غنية من القشطة الطازجة. طعم شرقي أصيل بلمسة …" at bounding box center [662, 201] width 146 height 22
drag, startPoint x: 697, startPoint y: 197, endPoint x: 671, endPoint y: 197, distance: 25.9
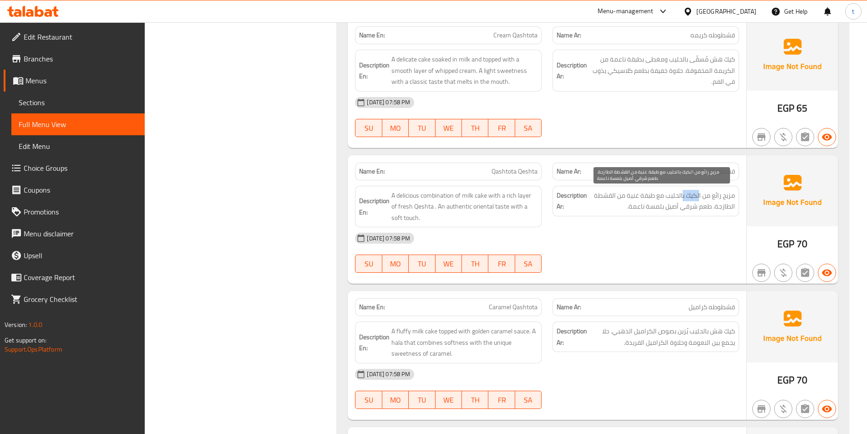
click at [696, 197] on span "مزيج رائع من الكيك بالحليب مع طبقة غنية من القشطة الطازجة. طعم شرقي أصيل بلمسة …" at bounding box center [662, 201] width 146 height 22
click at [671, 197] on span "مزيج رائع من الكيك بالحليب مع طبقة غنية من القشطة الطازجة. طعم شرقي أصيل بلمسة …" at bounding box center [662, 201] width 146 height 22
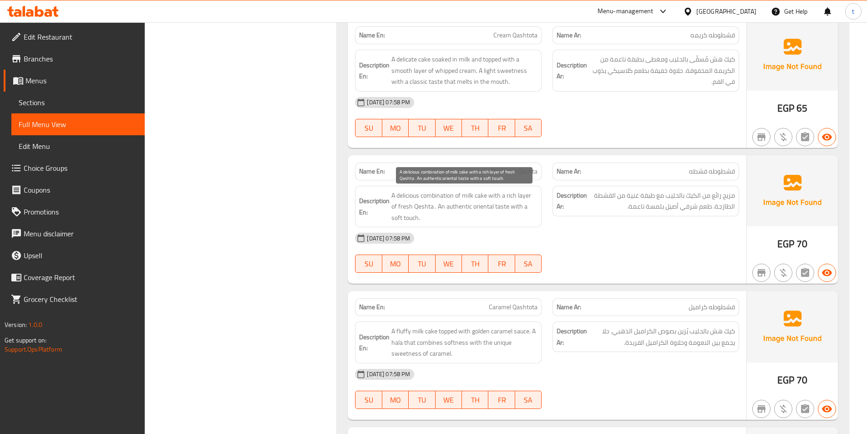
click at [403, 207] on span "A delicious combination of milk cake with a rich layer of fresh Qeshta . An aut…" at bounding box center [464, 207] width 146 height 34
click at [427, 208] on span "A delicious combination of milk cake with a rich layer of fresh Qeshta . An aut…" at bounding box center [464, 207] width 146 height 34
click at [499, 201] on span "A delicious combination of milk cake with a rich layer of fresh Qeshta . An aut…" at bounding box center [464, 207] width 146 height 34
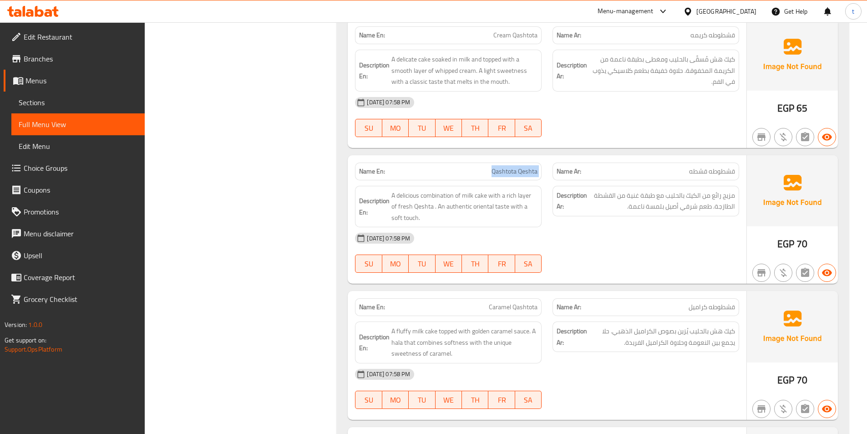
drag, startPoint x: 481, startPoint y: 174, endPoint x: 549, endPoint y: 175, distance: 67.4
click at [549, 175] on div "Name En: Qashtota Qeshta Name Ar: قشطوطه قشطه" at bounding box center [546, 171] width 395 height 29
click at [403, 196] on span "A delicious combination of milk cake with a rich layer of fresh Qeshta . An aut…" at bounding box center [464, 207] width 146 height 34
click at [444, 201] on span "A delicious combination of milk cake with a rich layer of fresh Qeshta . An aut…" at bounding box center [464, 207] width 146 height 34
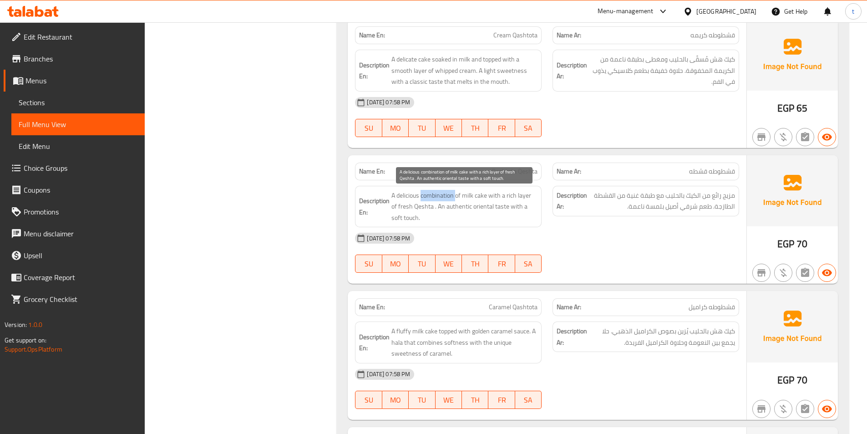
click at [444, 201] on span "A delicious combination of milk cake with a rich layer of fresh Qeshta . An aut…" at bounding box center [464, 207] width 146 height 34
click at [467, 196] on span "A delicious combination of milk cake with a rich layer of fresh Qeshta . An aut…" at bounding box center [464, 207] width 146 height 34
click at [425, 195] on span "A delicious combination of milk cake with a rich layer of fresh Qeshta . An aut…" at bounding box center [464, 207] width 146 height 34
copy span "combination"
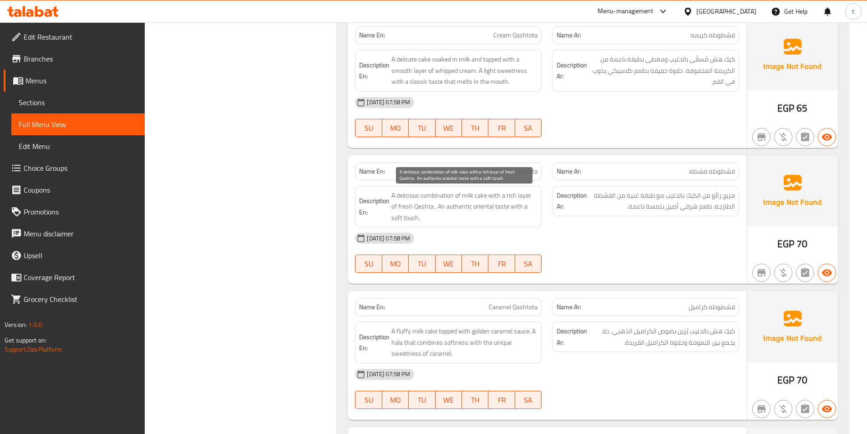
click at [410, 193] on span "A delicious combination of milk cake with a rich layer of fresh Qeshta . An aut…" at bounding box center [464, 207] width 146 height 34
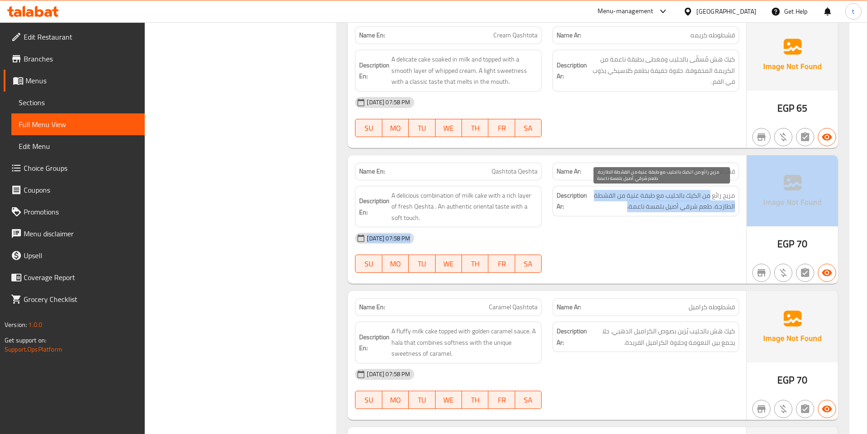
drag, startPoint x: 712, startPoint y: 195, endPoint x: 748, endPoint y: 195, distance: 35.5
click at [748, 195] on div "Name En: Qashtota Qeshta Name Ar: قشطوطه قشطه Description En: A delicious combi…" at bounding box center [593, 219] width 490 height 129
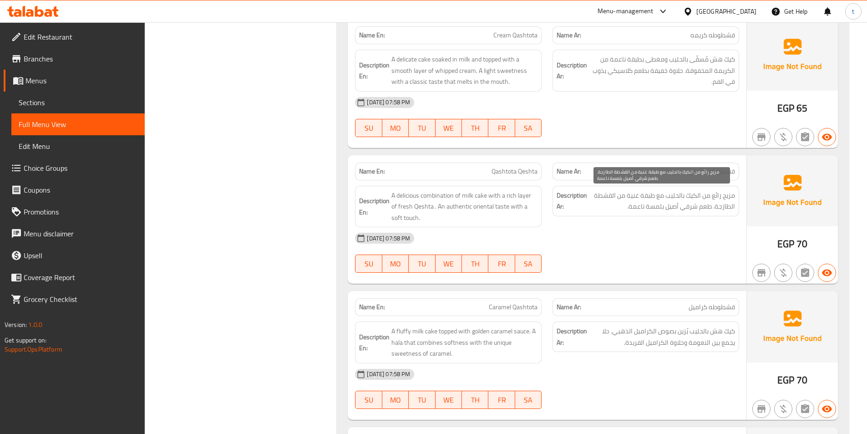
click at [720, 193] on span "مزيج رائع من الكيك بالحليب مع طبقة غنية من القشطة الطازجة. طعم شرقي أصيل بلمسة …" at bounding box center [662, 201] width 146 height 22
drag, startPoint x: 711, startPoint y: 197, endPoint x: 735, endPoint y: 198, distance: 24.6
click at [735, 198] on div "Description Ar: مزيج رائع من الكيك بالحليب مع طبقة غنية من القشطة الطازجة. طعم …" at bounding box center [645, 201] width 187 height 30
copy span "مزيج رائع"
click at [513, 171] on span "Qashtota Qeshta" at bounding box center [514, 172] width 46 height 10
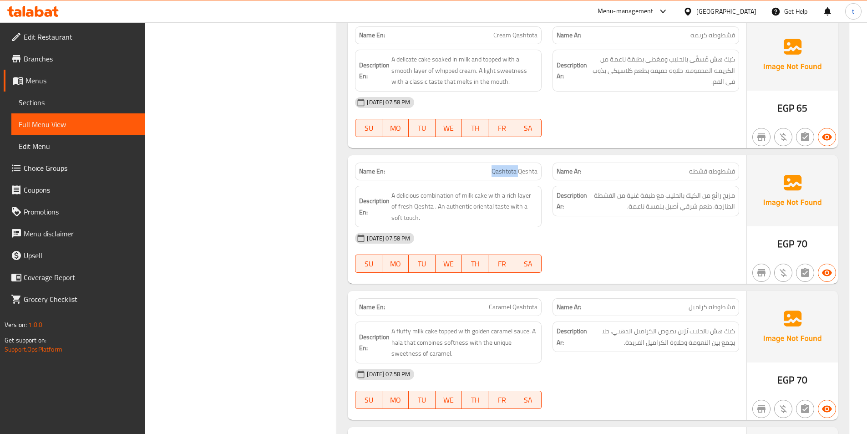
click at [513, 171] on span "Qashtota Qeshta" at bounding box center [514, 172] width 46 height 10
copy span "Qashtota Qeshta"
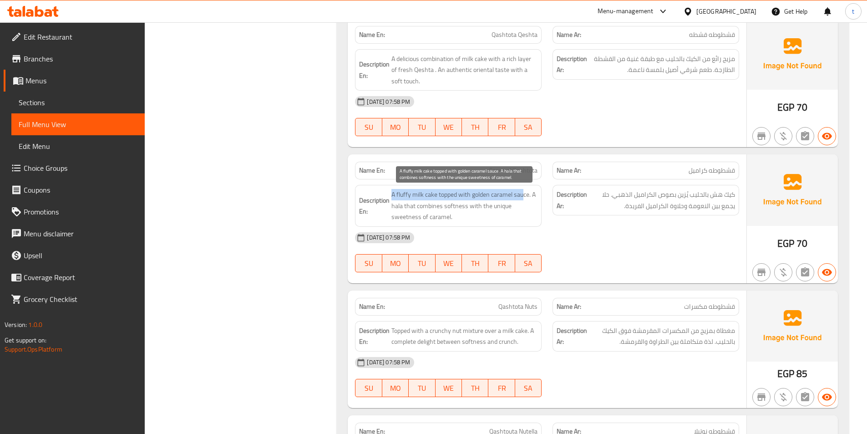
drag, startPoint x: 393, startPoint y: 198, endPoint x: 525, endPoint y: 193, distance: 131.6
click at [525, 193] on span "A fluffy milk cake topped with golden caramel sauce. A hala that combines softn…" at bounding box center [464, 206] width 146 height 34
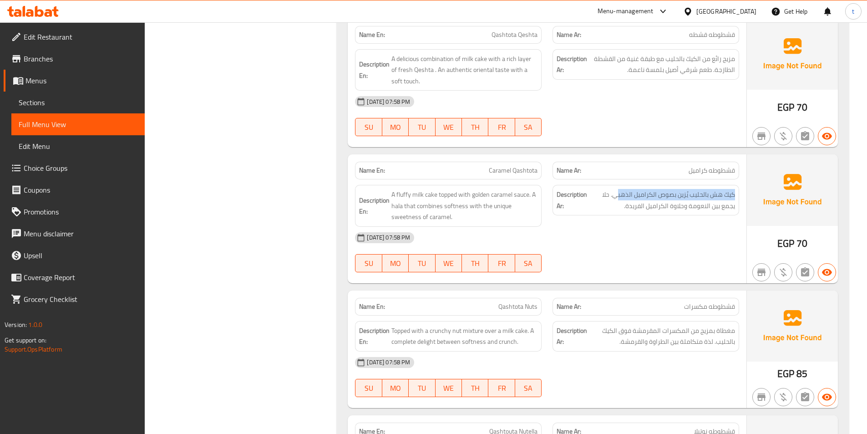
drag, startPoint x: 740, startPoint y: 195, endPoint x: 617, endPoint y: 188, distance: 124.0
click at [617, 188] on div "Description Ar: كيك هش بالحليب يُزين بصوص الكراميل الذهبي. حلا يجمع بين النعومة…" at bounding box center [645, 205] width 197 height 53
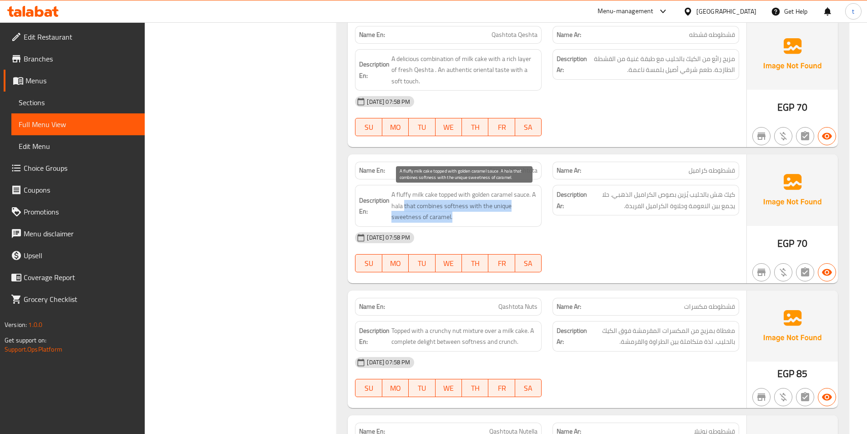
drag, startPoint x: 405, startPoint y: 209, endPoint x: 503, endPoint y: 221, distance: 98.6
click at [503, 221] on span "A fluffy milk cake topped with golden caramel sauce. A hala that combines softn…" at bounding box center [464, 206] width 146 height 34
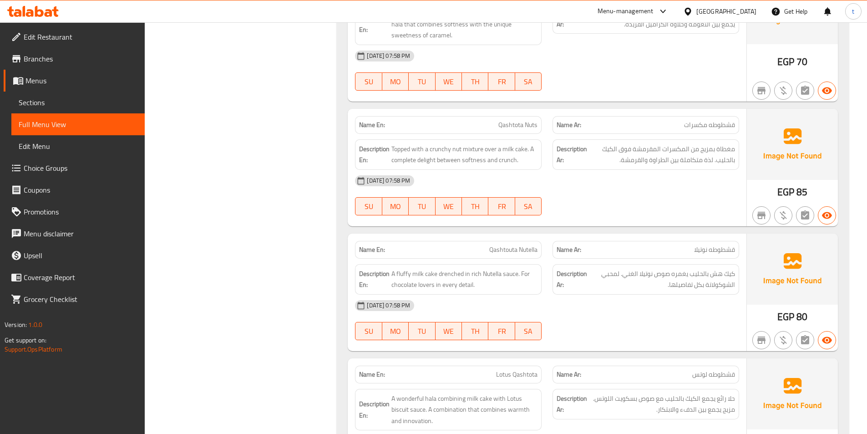
scroll to position [3549, 0]
click at [523, 128] on span "Qashtota Nuts" at bounding box center [517, 125] width 39 height 10
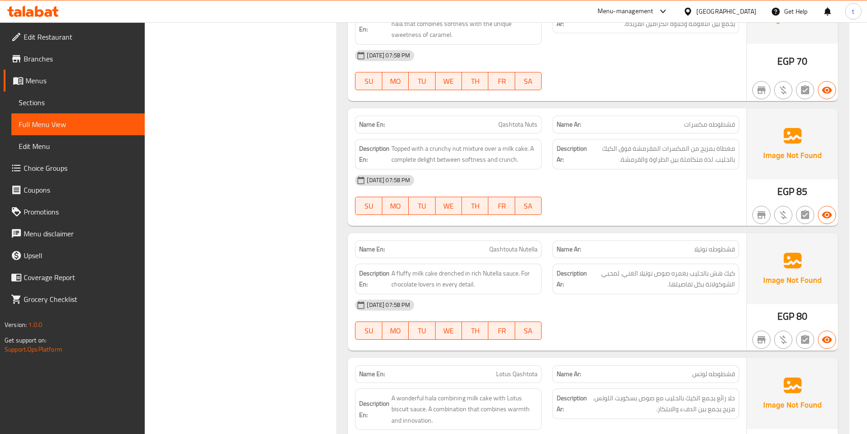
click at [724, 127] on span "قشطوطه مكسرات" at bounding box center [709, 125] width 51 height 10
click at [724, 128] on span "قشطوطه مكسرات" at bounding box center [709, 125] width 51 height 10
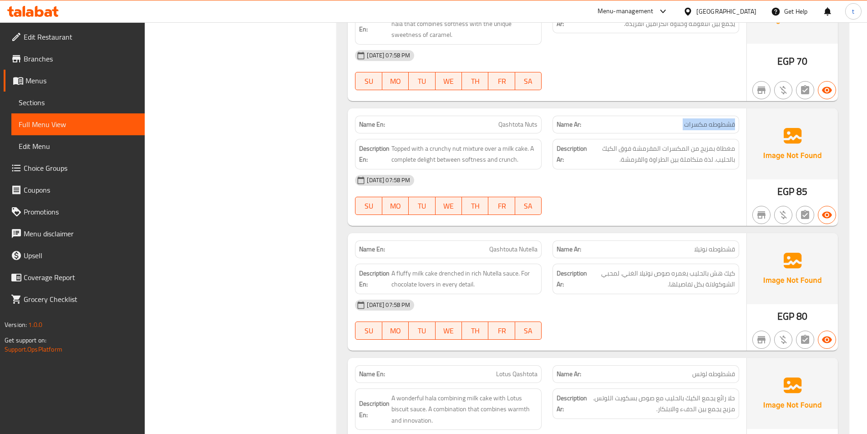
click at [724, 128] on span "قشطوطه مكسرات" at bounding box center [709, 125] width 51 height 10
drag, startPoint x: 734, startPoint y: 147, endPoint x: 627, endPoint y: 142, distance: 107.6
click at [627, 142] on div "Description Ar: مغطاة بمزيج من المكسرات المقرمشة فوق الكيك بالحليب. لذة متكاملة…" at bounding box center [645, 154] width 187 height 30
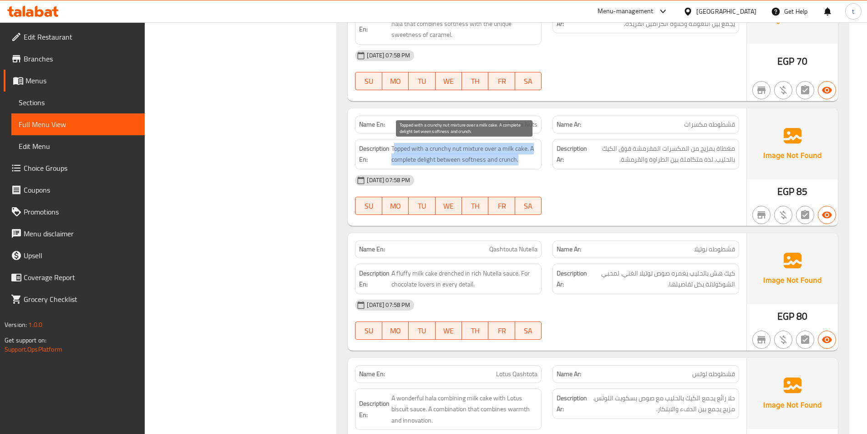
drag, startPoint x: 395, startPoint y: 149, endPoint x: 526, endPoint y: 154, distance: 130.7
click at [526, 154] on span "Topped with a crunchy nut mixture over a milk cake. A complete delight between …" at bounding box center [464, 154] width 146 height 22
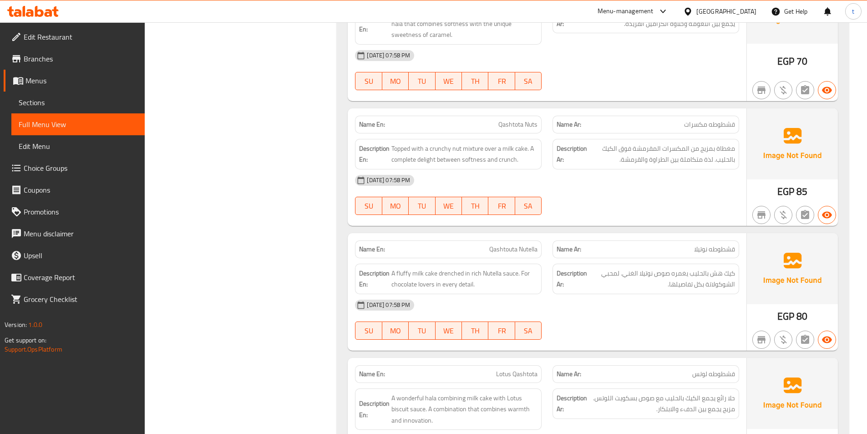
click at [456, 170] on div "[DATE] 07:58 PM" at bounding box center [546, 180] width 395 height 22
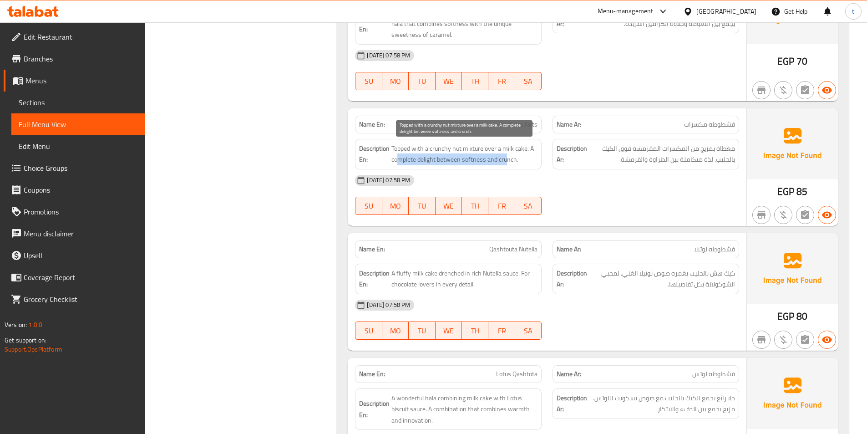
drag, startPoint x: 400, startPoint y: 162, endPoint x: 508, endPoint y: 157, distance: 107.9
click at [508, 157] on span "Topped with a crunchy nut mixture over a milk cake. A complete delight between …" at bounding box center [464, 154] width 146 height 22
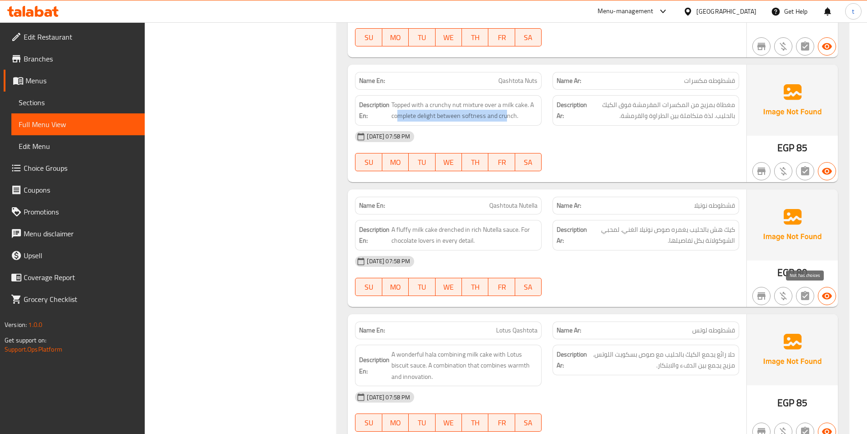
scroll to position [3686, 0]
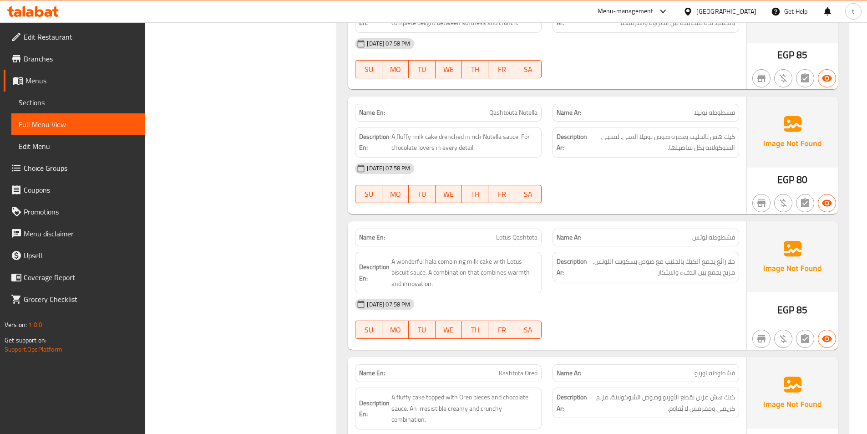
click at [714, 108] on span "قشطوطه نوتيلا" at bounding box center [714, 113] width 41 height 10
click at [498, 108] on span "Qashtouta Nutella" at bounding box center [513, 113] width 48 height 10
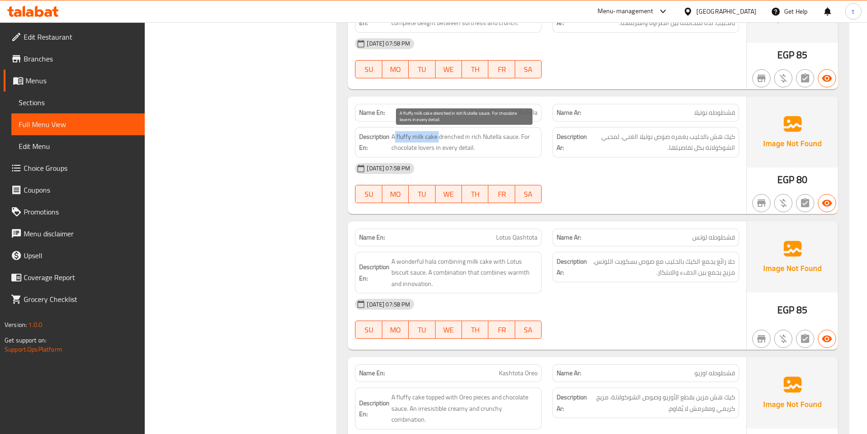
drag, startPoint x: 396, startPoint y: 136, endPoint x: 439, endPoint y: 130, distance: 43.2
click at [439, 130] on div "Description En: A fluffy milk cake drenched in rich Nutella sauce. For chocolat…" at bounding box center [448, 142] width 187 height 30
click at [464, 142] on span "A fluffy milk cake drenched in rich Nutella sauce. For chocolate lovers in ever…" at bounding box center [464, 142] width 146 height 22
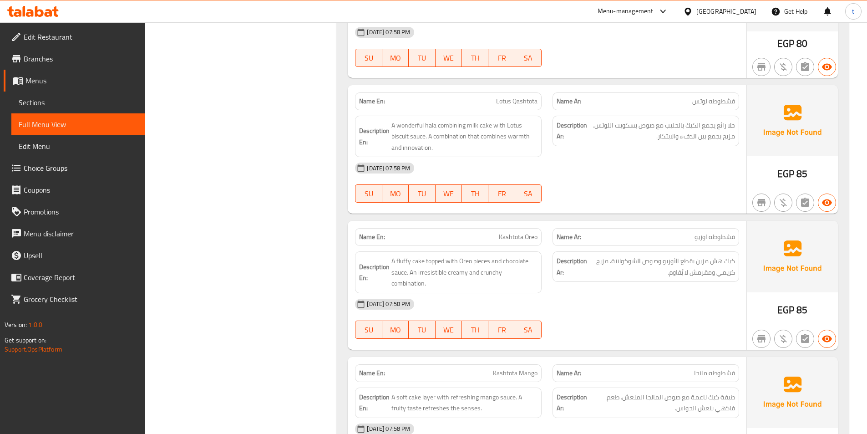
scroll to position [3822, 0]
click at [721, 101] on span "قشطوطه لوتس" at bounding box center [713, 101] width 43 height 10
click at [532, 97] on span "Lotus Qashtota" at bounding box center [516, 101] width 41 height 10
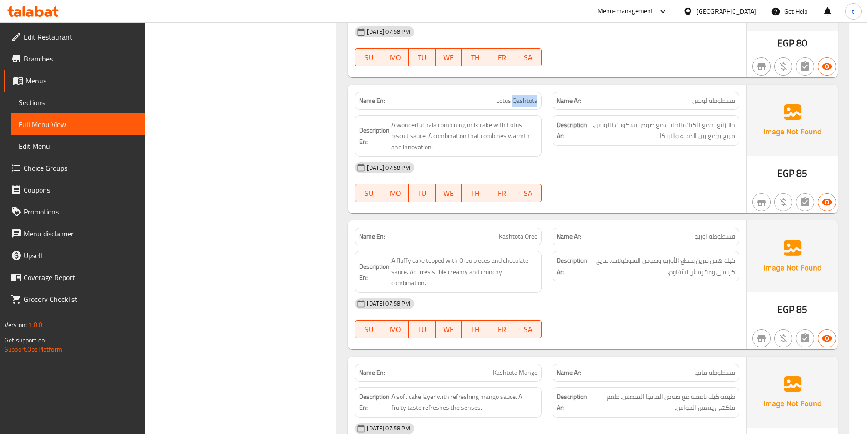
click at [532, 97] on span "Lotus Qashtota" at bounding box center [516, 101] width 41 height 10
drag, startPoint x: 404, startPoint y: 125, endPoint x: 453, endPoint y: 125, distance: 49.1
click at [453, 125] on span "A wonderful hala combining milk cake with Lotus biscuit sauce. A combination th…" at bounding box center [464, 136] width 146 height 34
click at [474, 123] on span "A wonderful hala combining milk cake with Lotus biscuit sauce. A combination th…" at bounding box center [464, 136] width 146 height 34
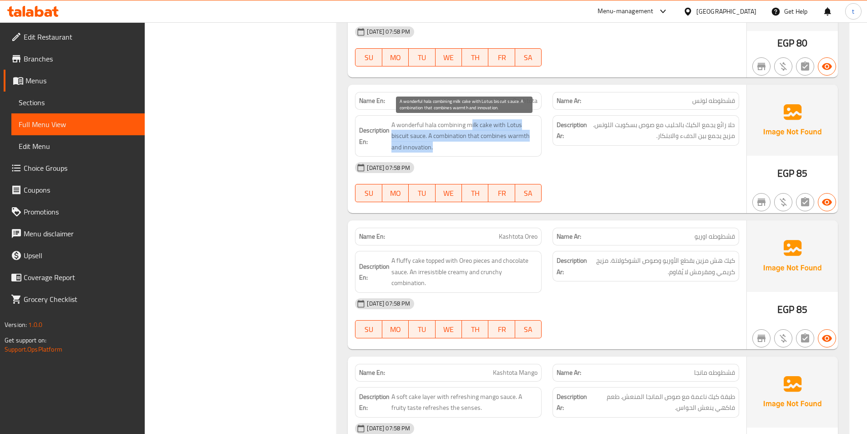
drag, startPoint x: 472, startPoint y: 126, endPoint x: 523, endPoint y: 145, distance: 54.3
click at [523, 145] on span "A wonderful hala combining milk cake with Lotus biscuit sauce. A combination th…" at bounding box center [464, 136] width 146 height 34
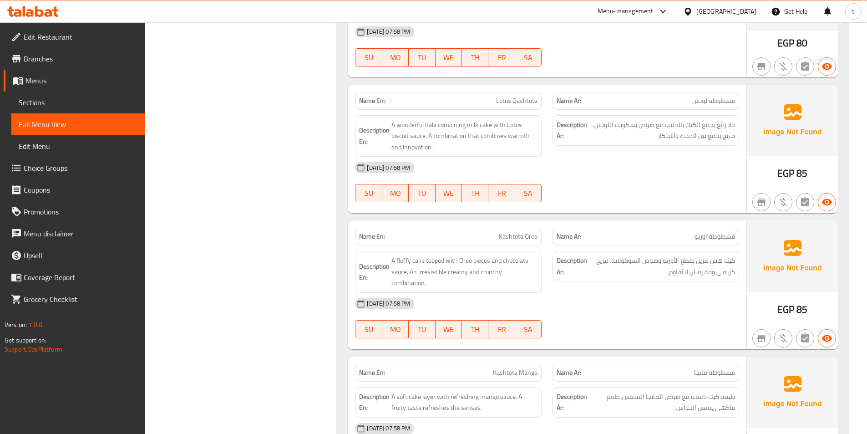
click at [697, 171] on div "[DATE] 07:58 PM" at bounding box center [546, 168] width 395 height 22
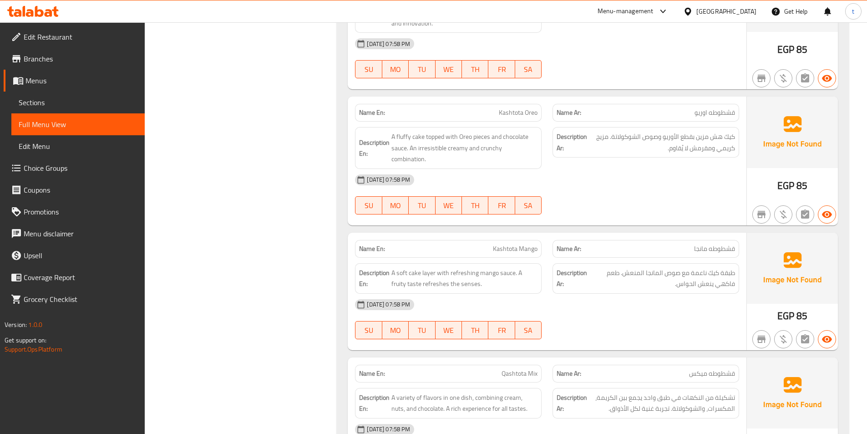
scroll to position [3959, 0]
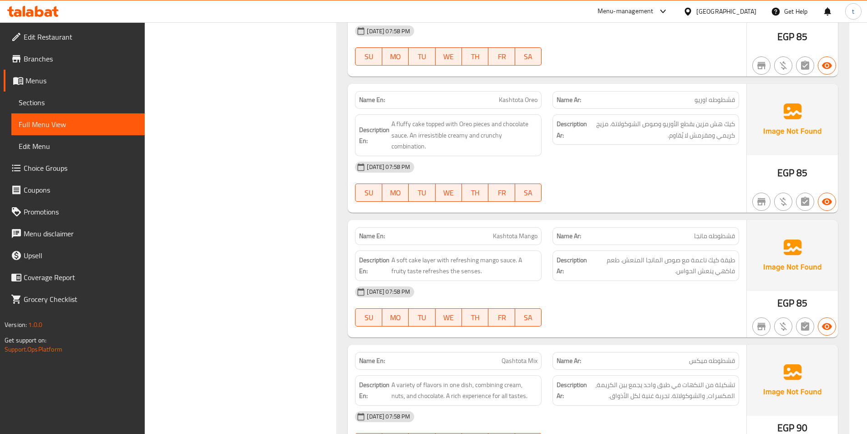
click at [514, 95] on span "Kashtota Oreo" at bounding box center [518, 100] width 39 height 10
drag, startPoint x: 395, startPoint y: 122, endPoint x: 481, endPoint y: 127, distance: 87.1
click at [481, 127] on span "A fluffy cake topped with Oreo pieces and chocolate sauce. An irresistible crea…" at bounding box center [464, 135] width 146 height 34
drag, startPoint x: 715, startPoint y: 125, endPoint x: 647, endPoint y: 128, distance: 67.9
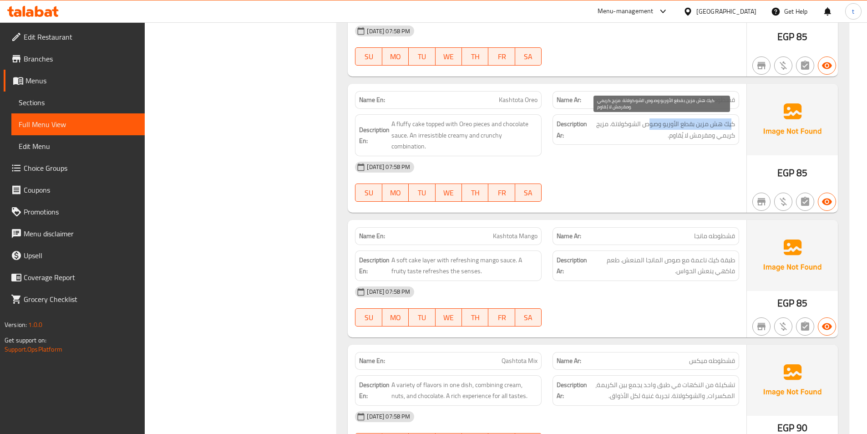
click at [647, 128] on span "كيك هش مزين بقطع الأوريو وصوص الشوكولاتة. مزيج كريمي ومقرمش لا يُقاوم." at bounding box center [662, 129] width 146 height 22
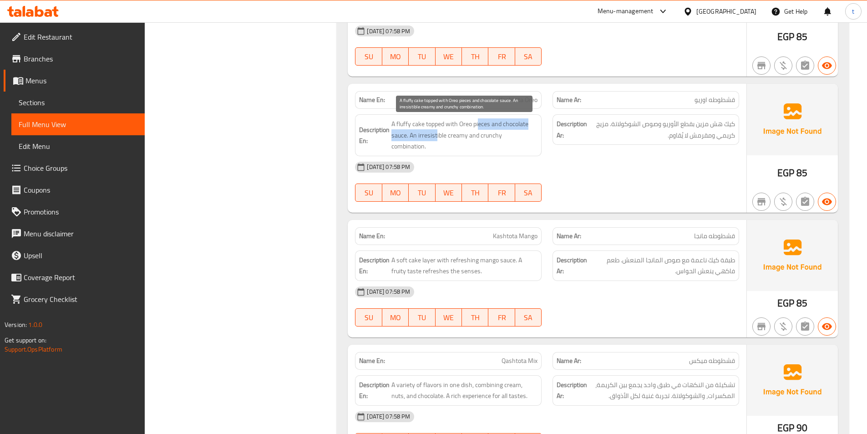
drag, startPoint x: 479, startPoint y: 124, endPoint x: 437, endPoint y: 135, distance: 43.4
click at [437, 135] on span "A fluffy cake topped with Oreo pieces and chocolate sauce. An irresistible crea…" at bounding box center [464, 135] width 146 height 34
click at [428, 138] on span "A fluffy cake topped with Oreo pieces and chocolate sauce. An irresistible crea…" at bounding box center [464, 135] width 146 height 34
drag, startPoint x: 405, startPoint y: 130, endPoint x: 410, endPoint y: 132, distance: 5.3
click at [405, 130] on span "A fluffy cake topped with Oreo pieces and chocolate sauce. An irresistible crea…" at bounding box center [464, 135] width 146 height 34
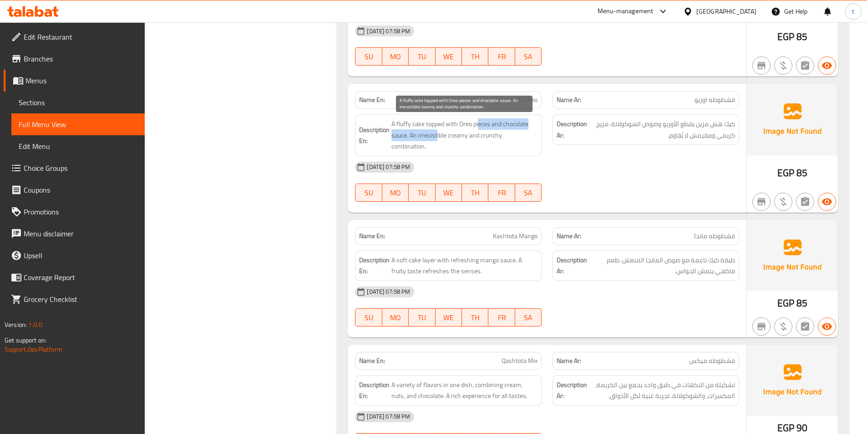
click at [420, 137] on span "A fluffy cake topped with Oreo pieces and chocolate sauce. An irresistible crea…" at bounding box center [464, 135] width 146 height 34
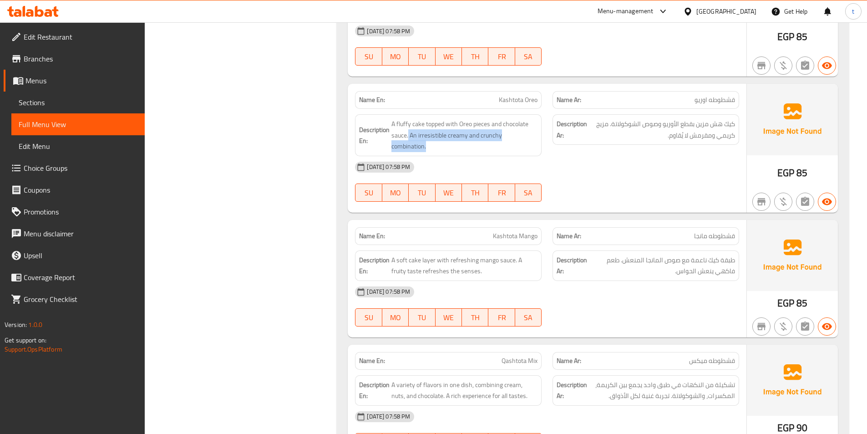
drag, startPoint x: 415, startPoint y: 133, endPoint x: 538, endPoint y: 138, distance: 123.9
click at [538, 138] on div "Description En: A fluffy cake topped with Oreo pieces and chocolate sauce. An i…" at bounding box center [448, 135] width 187 height 42
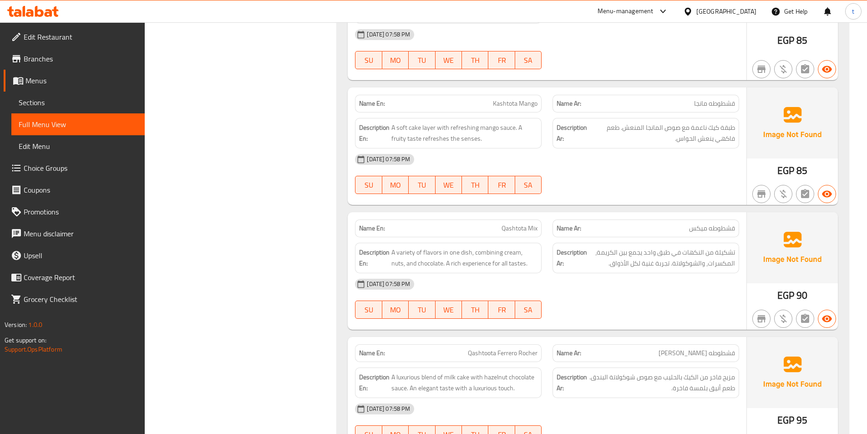
scroll to position [4095, 0]
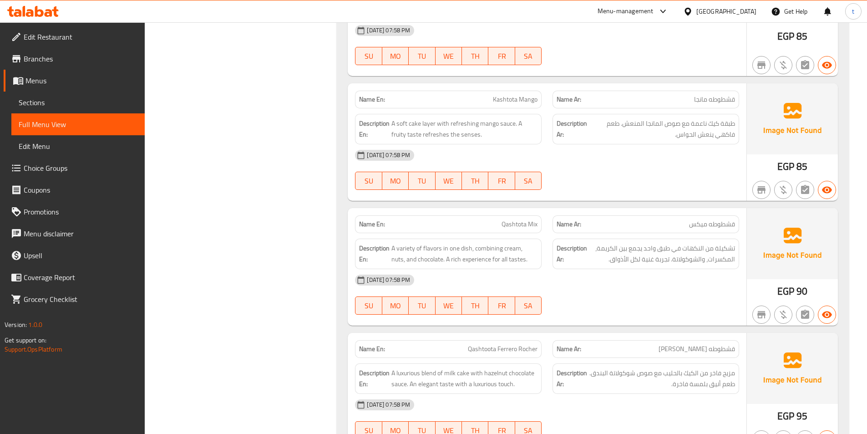
click at [511, 219] on span "Qashtota Mix" at bounding box center [519, 224] width 36 height 10
click at [514, 95] on span "Kashtota Mango" at bounding box center [515, 100] width 45 height 10
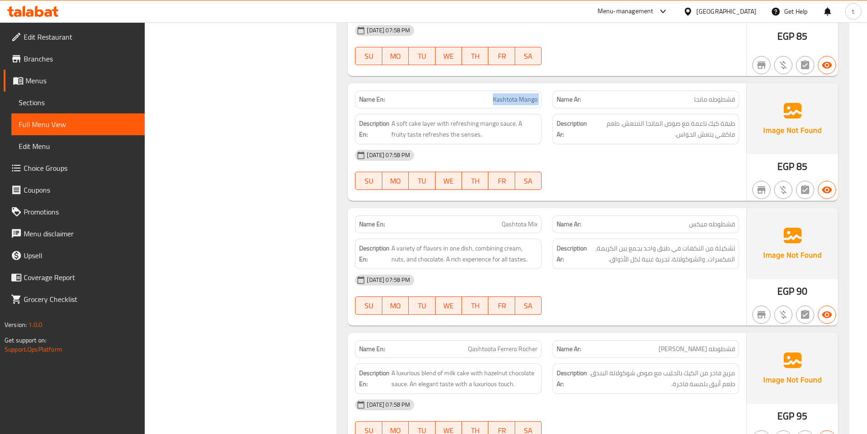
click at [514, 95] on span "Kashtota Mango" at bounding box center [515, 100] width 45 height 10
copy span "Kashtota Mango"
click at [732, 118] on span "طبقة كيك ناعمة مع صوص المانجا المنعش. طعم فاكهي ينعش الحواس." at bounding box center [662, 129] width 146 height 22
click at [707, 118] on span "طبقة كيك ناعمة مع صوص المانجا المنعش. طعم فاكهي ينعش الحواس." at bounding box center [662, 129] width 146 height 22
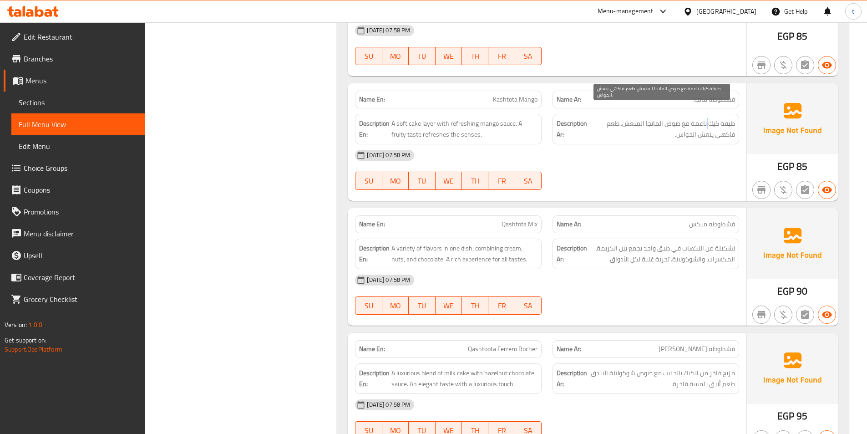
click at [707, 118] on span "طبقة كيك ناعمة مع صوص المانجا المنعش. طعم فاكهي ينعش الحواس." at bounding box center [662, 129] width 146 height 22
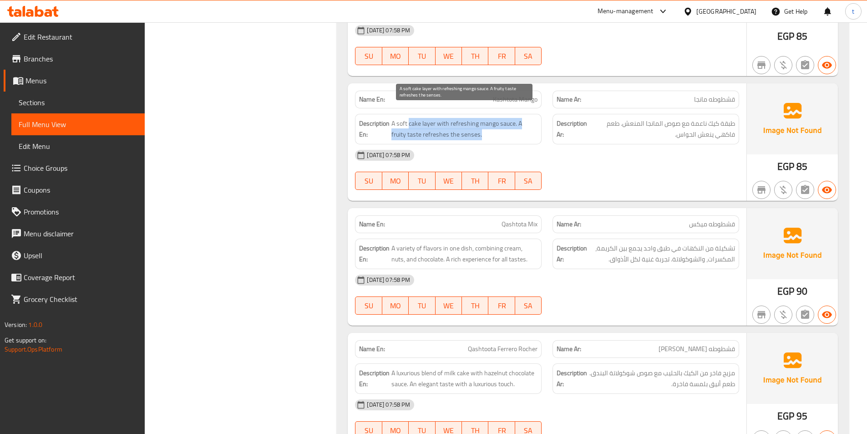
drag, startPoint x: 409, startPoint y: 112, endPoint x: 483, endPoint y: 128, distance: 75.8
click at [483, 128] on span "A soft cake layer with refreshing mango sauce. A fruity taste refreshes the sen…" at bounding box center [464, 129] width 146 height 22
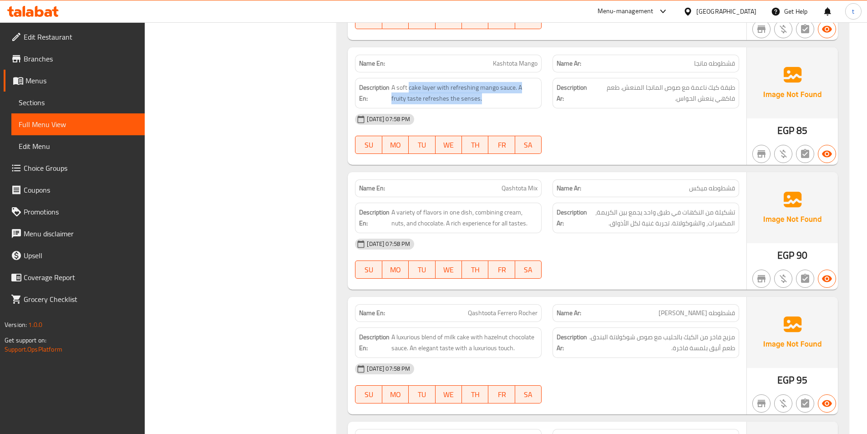
scroll to position [4187, 0]
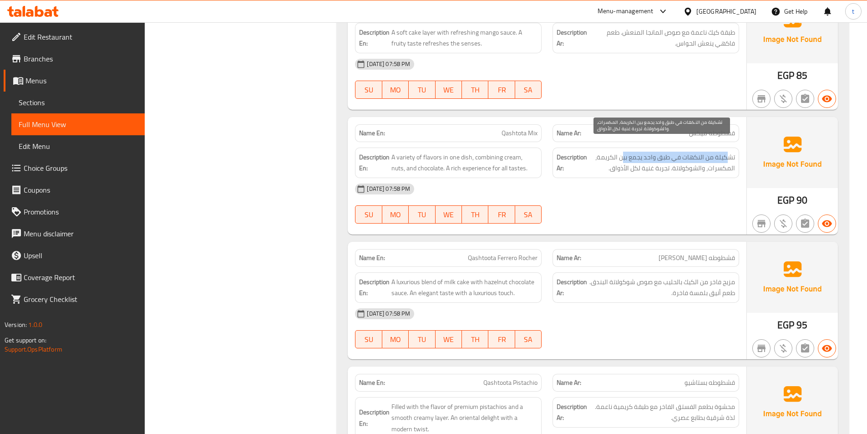
drag, startPoint x: 726, startPoint y: 145, endPoint x: 622, endPoint y: 149, distance: 104.7
click at [622, 152] on span "تشكيلة من النكهات في طبق واحد يجمع بين الكريمة، المكسرات، والشوكولاتة. تجربة غن…" at bounding box center [662, 163] width 146 height 22
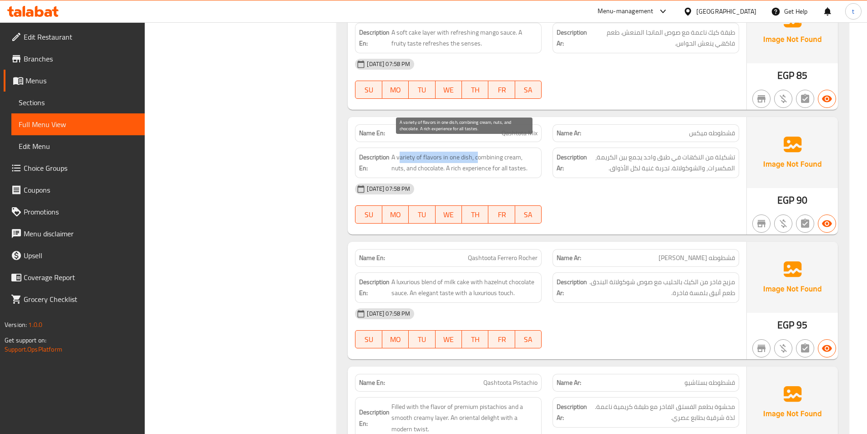
drag, startPoint x: 400, startPoint y: 145, endPoint x: 478, endPoint y: 148, distance: 77.9
click at [478, 152] on span "A variety of flavors in one dish, combining cream, nuts, and chocolate. A rich …" at bounding box center [464, 163] width 146 height 22
click at [491, 152] on span "A variety of flavors in one dish, combining cream, nuts, and chocolate. A rich …" at bounding box center [464, 163] width 146 height 22
click at [513, 152] on span "A variety of flavors in one dish, combining cream, nuts, and chocolate. A rich …" at bounding box center [464, 163] width 146 height 22
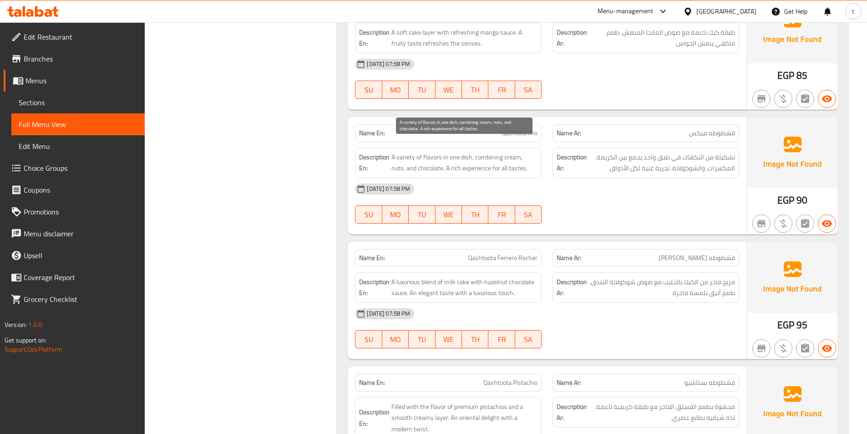
click at [524, 152] on span "A variety of flavors in one dish, combining cream, nuts, and chocolate. A rich …" at bounding box center [464, 163] width 146 height 22
click at [423, 158] on span "A variety of flavors in one dish, combining cream, nuts, and chocolate. A rich …" at bounding box center [464, 163] width 146 height 22
drag, startPoint x: 433, startPoint y: 157, endPoint x: 514, endPoint y: 155, distance: 81.0
click at [514, 155] on span "A variety of flavors in one dish, combining cream, nuts, and chocolate. A rich …" at bounding box center [464, 163] width 146 height 22
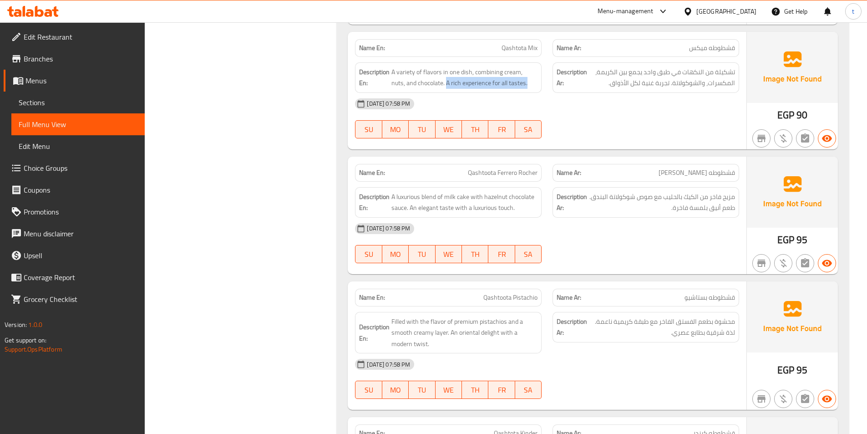
scroll to position [4278, 0]
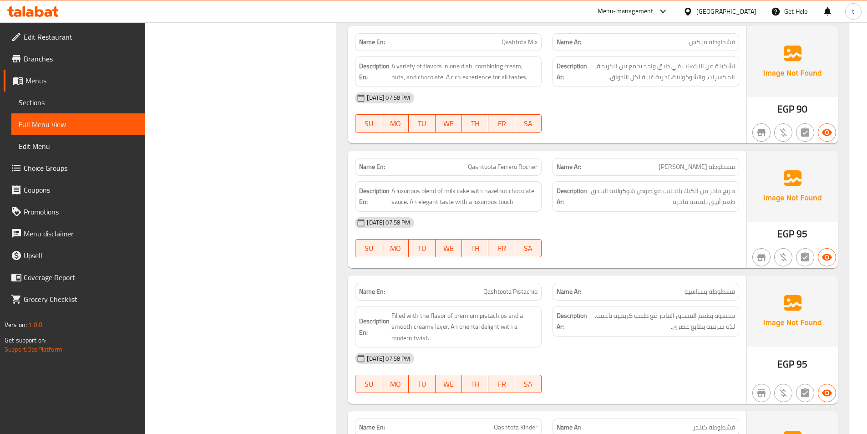
click at [705, 162] on span "قشطوطه [PERSON_NAME]" at bounding box center [696, 167] width 76 height 10
click at [484, 162] on span "Qashtoota Ferrero Rocher" at bounding box center [503, 167] width 70 height 10
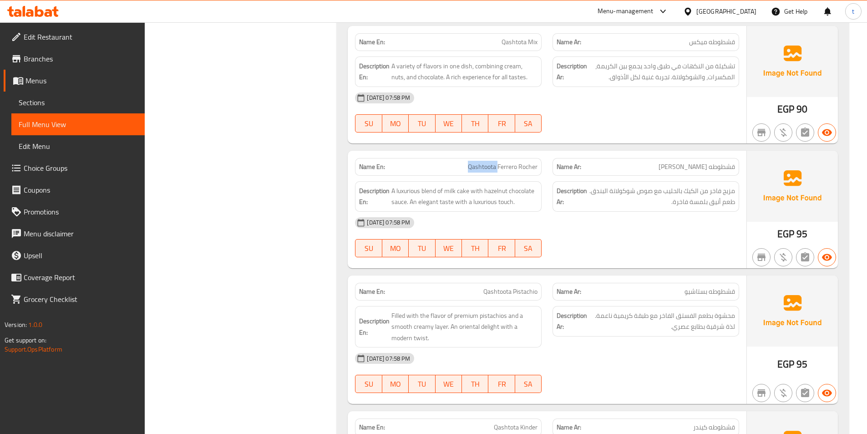
click at [484, 162] on span "Qashtoota Ferrero Rocher" at bounding box center [503, 167] width 70 height 10
click at [517, 162] on span "Qashtoota Ferrero Rocher" at bounding box center [503, 167] width 70 height 10
click at [535, 162] on span "Qashtoota Ferrero Rocher" at bounding box center [503, 167] width 70 height 10
click at [534, 162] on span "Qashtoota Ferrero Rocher" at bounding box center [503, 167] width 70 height 10
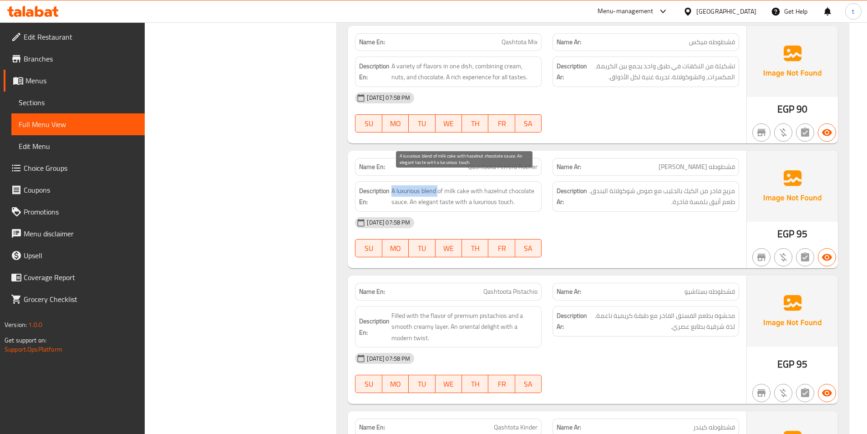
drag, startPoint x: 393, startPoint y: 172, endPoint x: 423, endPoint y: 183, distance: 32.3
click at [435, 182] on div "Description En: A luxurious blend of milk cake with hazelnut chocolate sauce. A…" at bounding box center [448, 196] width 187 height 30
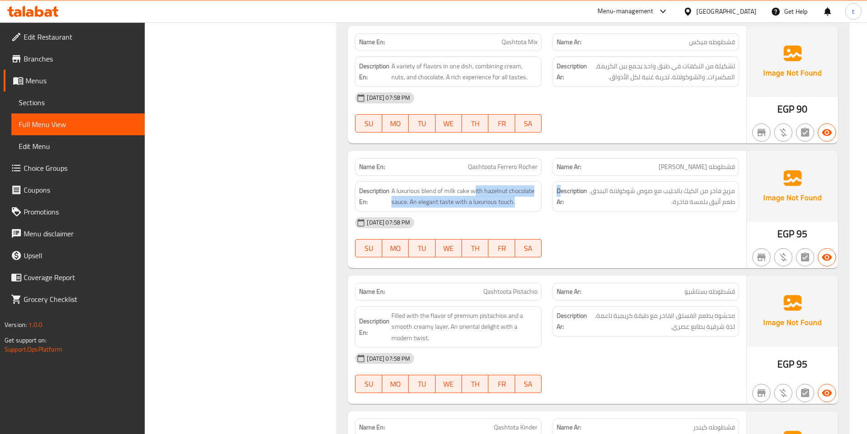
drag, startPoint x: 475, startPoint y: 175, endPoint x: 562, endPoint y: 183, distance: 87.3
click at [562, 183] on div "Description En: A luxurious blend of milk cake with hazelnut chocolate sauce. A…" at bounding box center [546, 196] width 395 height 41
click at [435, 195] on span "A luxurious blend of milk cake with hazelnut chocolate sauce. An elegant taste …" at bounding box center [464, 196] width 146 height 22
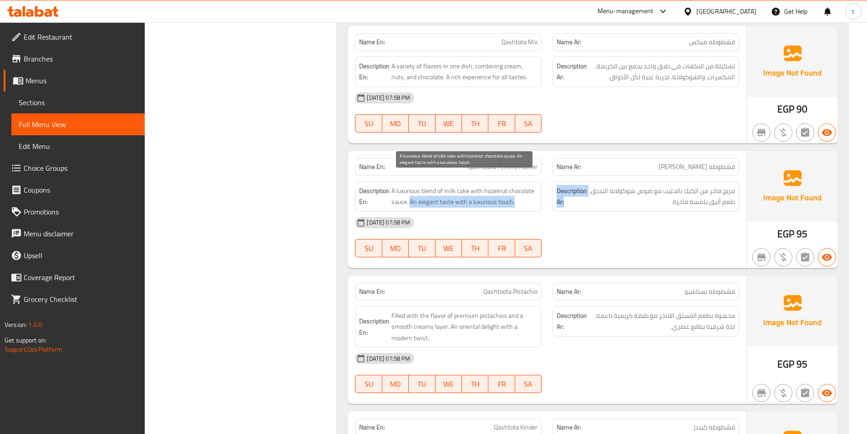
drag, startPoint x: 410, startPoint y: 187, endPoint x: 570, endPoint y: 198, distance: 160.6
click at [570, 198] on div "Description En: A luxurious blend of milk cake with hazelnut chocolate sauce. A…" at bounding box center [546, 196] width 395 height 41
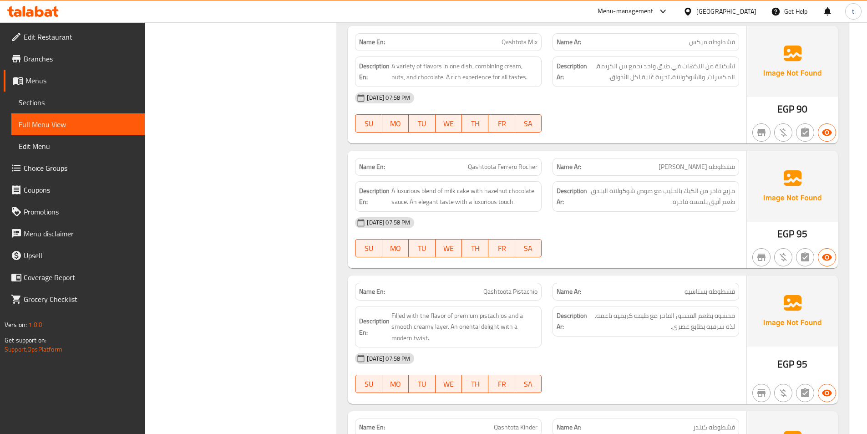
click at [613, 221] on div "[DATE] 07:58 PM" at bounding box center [546, 223] width 395 height 22
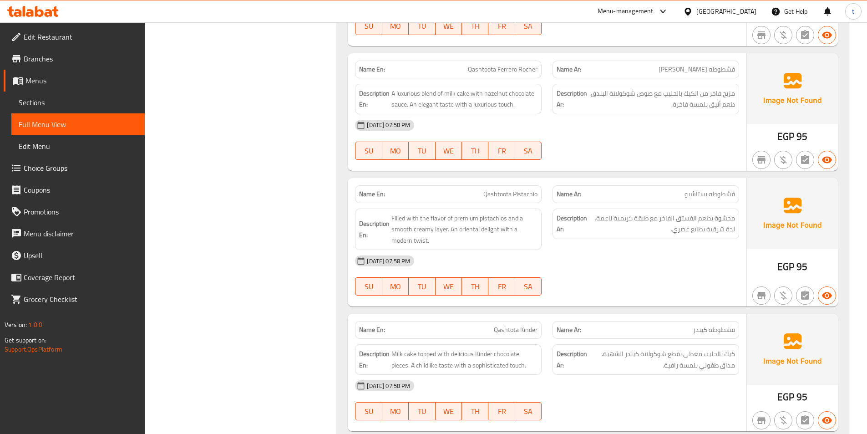
scroll to position [4460, 0]
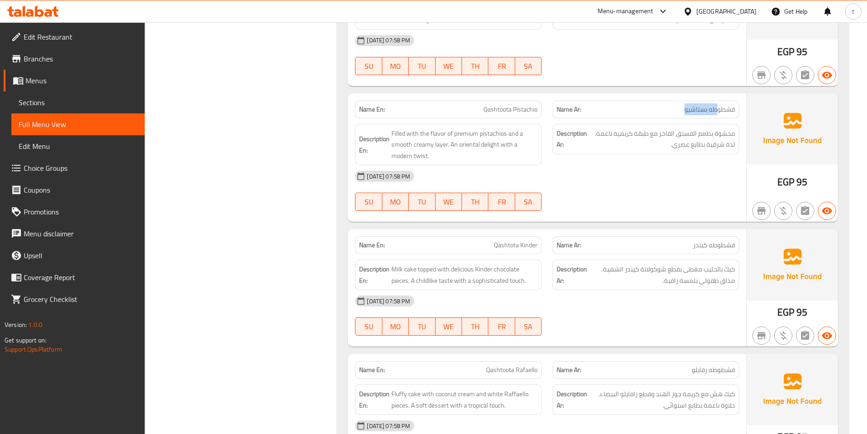
drag, startPoint x: 677, startPoint y: 101, endPoint x: 718, endPoint y: 98, distance: 40.6
click at [718, 105] on p "Name Ar: قشطوطه بستاشيو" at bounding box center [646, 110] width 178 height 10
drag, startPoint x: 398, startPoint y: 113, endPoint x: 509, endPoint y: 111, distance: 110.6
click at [509, 118] on div "Description En: Filled with the flavor of premium pistachios and a smooth cream…" at bounding box center [447, 144] width 197 height 53
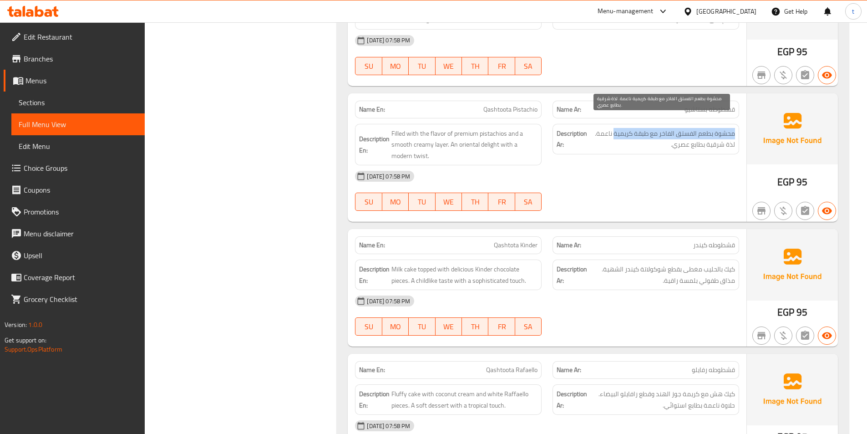
drag, startPoint x: 742, startPoint y: 122, endPoint x: 614, endPoint y: 122, distance: 127.4
click at [614, 122] on div "Description Ar: محشوة بطعم الفستق الفاخر مع طبقة كريمية ناعمة. لذة شرقية بطابع …" at bounding box center [645, 144] width 197 height 53
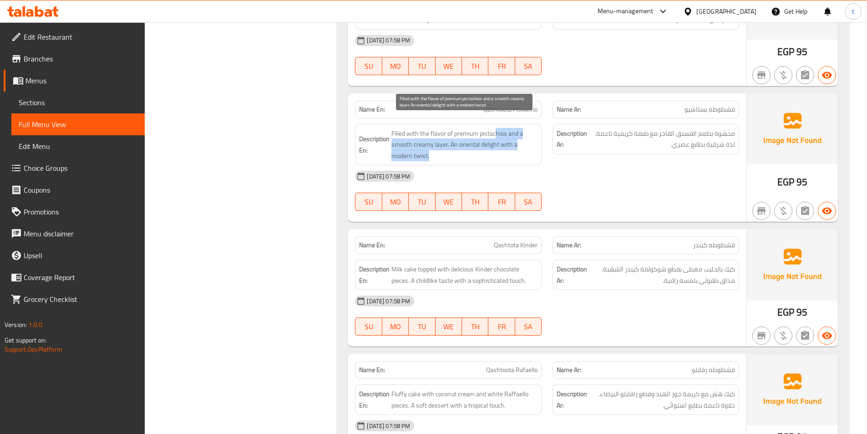
drag, startPoint x: 494, startPoint y: 124, endPoint x: 517, endPoint y: 149, distance: 33.8
click at [517, 149] on span "Filled with the flavor of premium pistachios and a smooth creamy layer. An orie…" at bounding box center [464, 145] width 146 height 34
click at [464, 142] on span "Filled with the flavor of premium pistachios and a smooth creamy layer. An orie…" at bounding box center [464, 145] width 146 height 34
drag, startPoint x: 505, startPoint y: 137, endPoint x: 501, endPoint y: 156, distance: 19.5
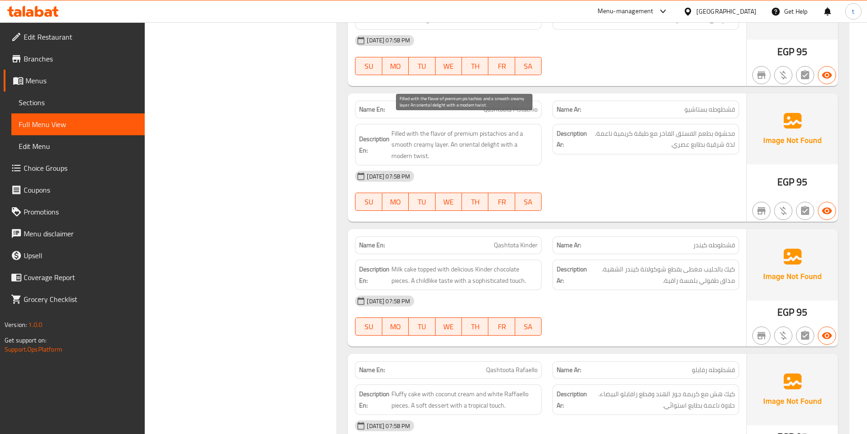
click at [501, 156] on div "Name En: Qashtoota Pistachio Name Ar: قشطوطه بستاشيو Description En: Filled wit…" at bounding box center [547, 157] width 399 height 129
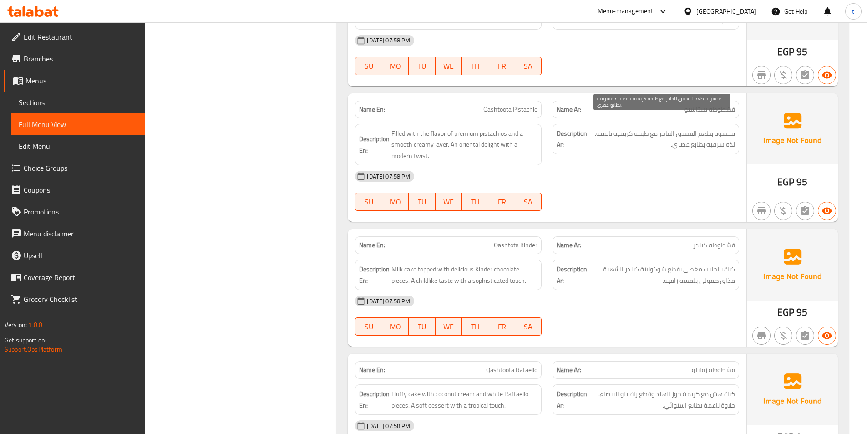
click at [632, 137] on span "محشوة بطعم الفستق الفاخر مع طبقة كريمية ناعمة. لذة شرقية بطابع عصري." at bounding box center [662, 139] width 146 height 22
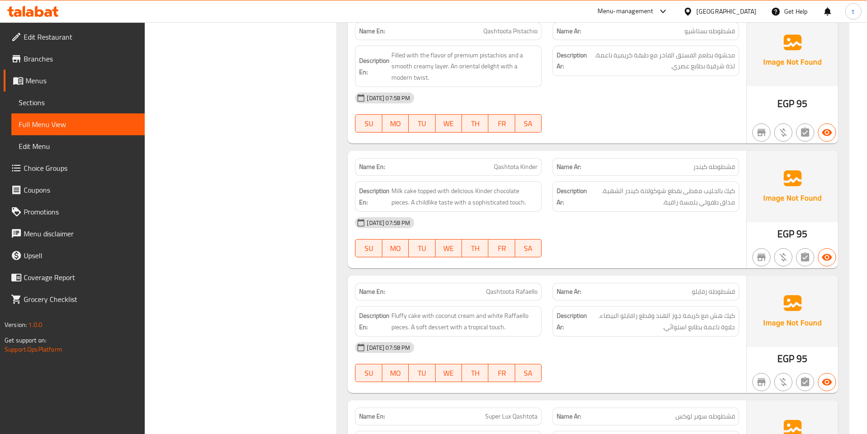
scroll to position [4551, 0]
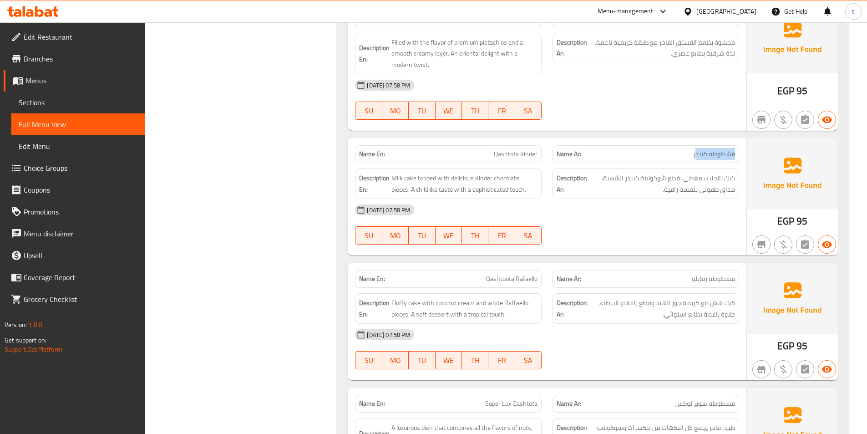
drag, startPoint x: 696, startPoint y: 143, endPoint x: 738, endPoint y: 140, distance: 42.0
click at [738, 145] on div "Name Ar: قشطوط[PERSON_NAME]" at bounding box center [645, 154] width 187 height 18
click at [532, 149] on span "Qashtota Kinder" at bounding box center [516, 154] width 44 height 10
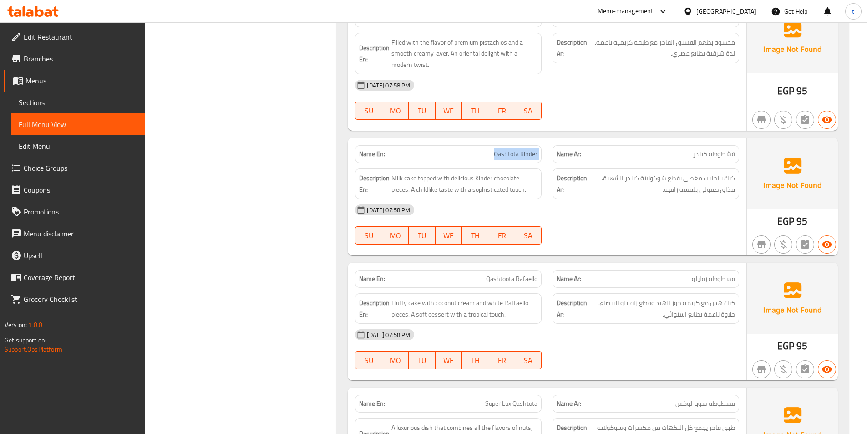
click at [532, 149] on span "Qashtota Kinder" at bounding box center [516, 154] width 44 height 10
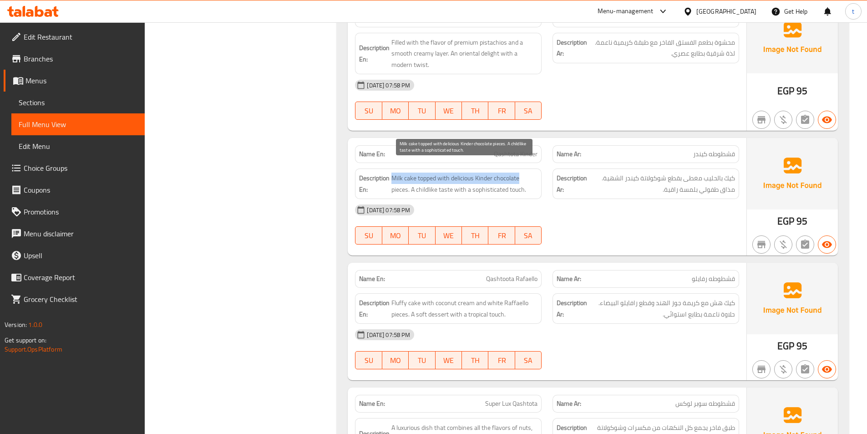
drag, startPoint x: 394, startPoint y: 167, endPoint x: 529, endPoint y: 167, distance: 134.7
click at [529, 172] on span "Milk cake topped with delicious Kinder chocolate pieces. A childlike taste with…" at bounding box center [464, 183] width 146 height 22
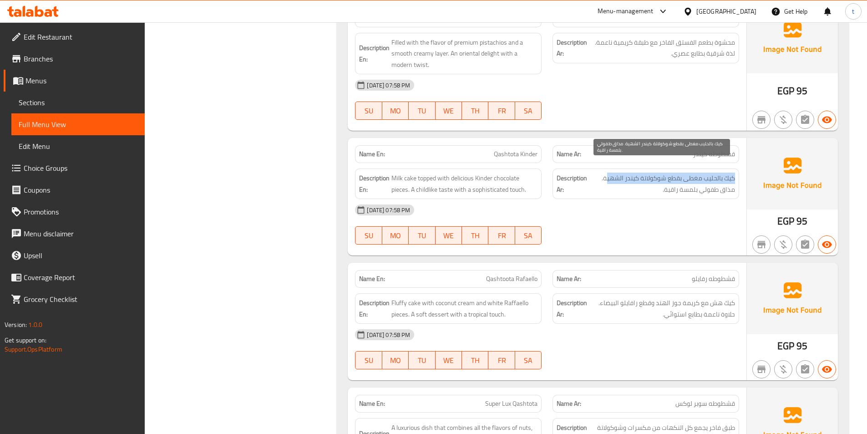
drag, startPoint x: 735, startPoint y: 166, endPoint x: 606, endPoint y: 163, distance: 129.3
click at [606, 168] on div "Description Ar: كيك بالحليب مغطى بقطع شوكولاتة كيندر الشهية. مذاق طفولي بلمسة ر…" at bounding box center [645, 183] width 187 height 30
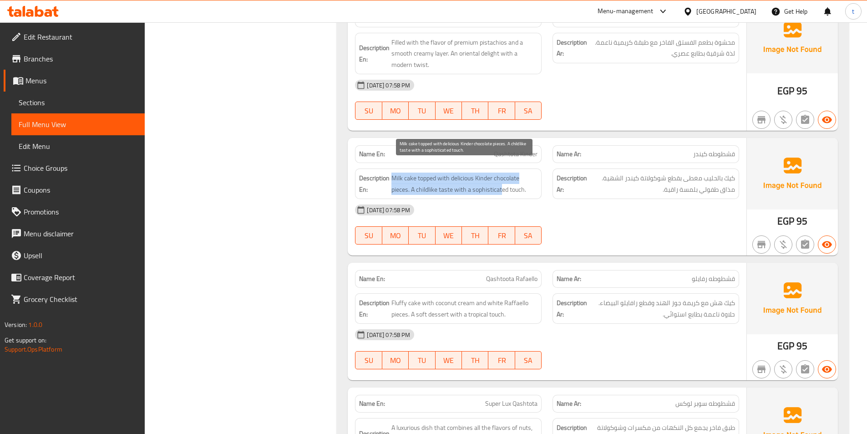
drag, startPoint x: 393, startPoint y: 166, endPoint x: 503, endPoint y: 182, distance: 111.3
click at [503, 182] on span "Milk cake topped with delicious Kinder chocolate pieces. A childlike taste with…" at bounding box center [464, 183] width 146 height 22
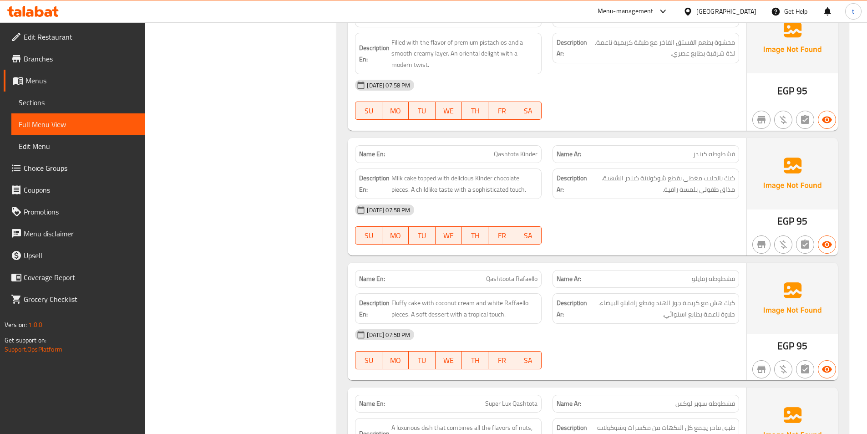
click at [430, 199] on div "[DATE] 07:58 PM" at bounding box center [546, 210] width 395 height 22
click at [496, 182] on span "Milk cake topped with delicious Kinder chocolate pieces. A childlike taste with…" at bounding box center [464, 183] width 146 height 22
click at [562, 199] on div "[DATE] 07:58 PM" at bounding box center [546, 210] width 395 height 22
click at [729, 149] on span "قشطوطه کیندر" at bounding box center [714, 154] width 42 height 10
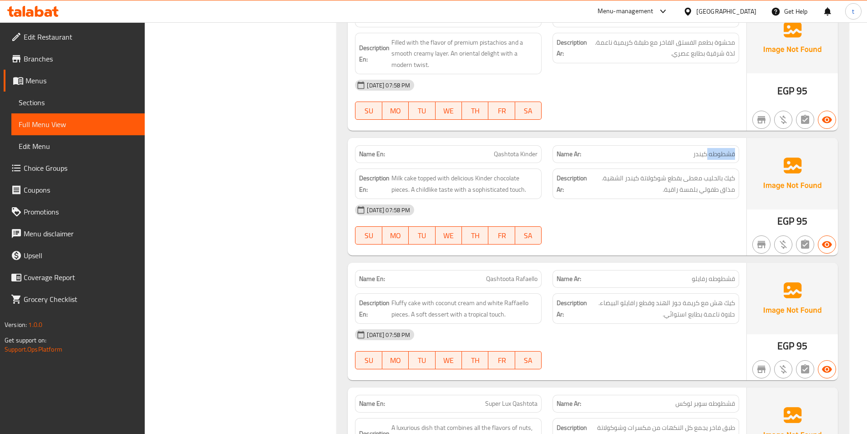
drag, startPoint x: 729, startPoint y: 143, endPoint x: 724, endPoint y: 146, distance: 5.7
click at [728, 149] on span "قشطوطه کیندر" at bounding box center [714, 154] width 42 height 10
click at [696, 149] on span "قشطوطه کیندر" at bounding box center [714, 154] width 42 height 10
drag, startPoint x: 392, startPoint y: 167, endPoint x: 442, endPoint y: 172, distance: 50.7
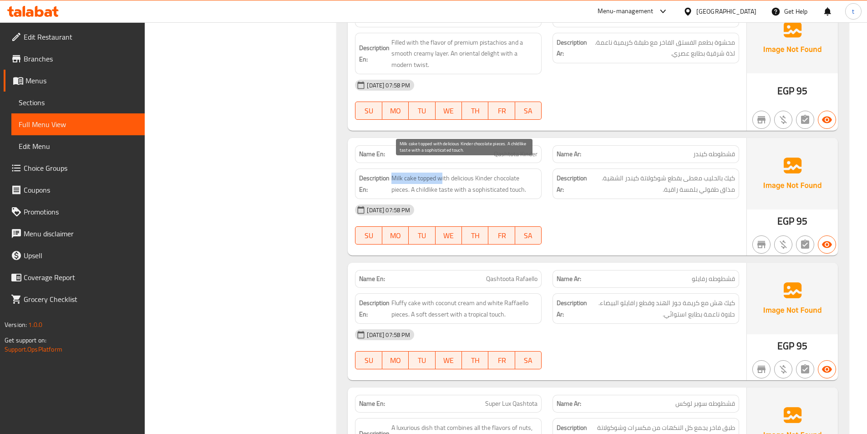
click at [442, 172] on span "Milk cake topped with delicious Kinder chocolate pieces. A childlike taste with…" at bounding box center [464, 183] width 146 height 22
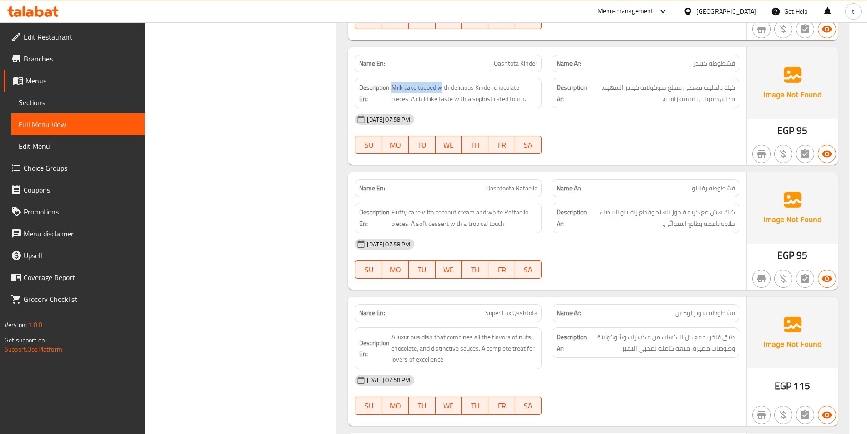
scroll to position [4642, 0]
click at [727, 183] on span "قشطوطه رفايلو" at bounding box center [713, 188] width 43 height 10
click at [697, 183] on span "قشطوطه رفايلو" at bounding box center [713, 188] width 43 height 10
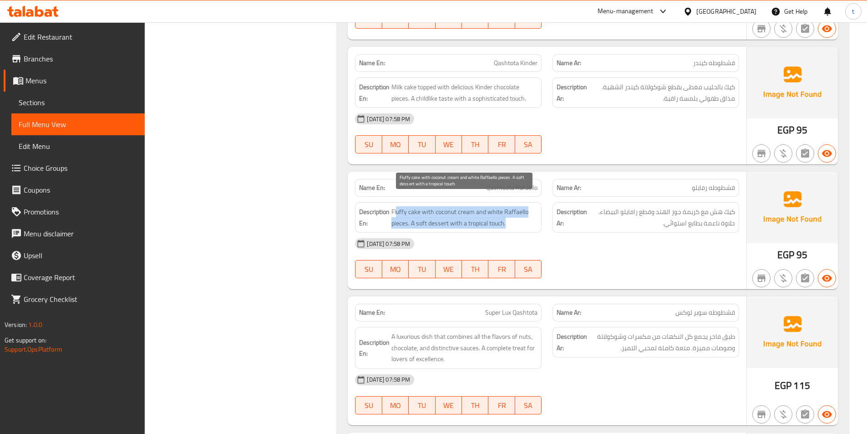
drag, startPoint x: 398, startPoint y: 201, endPoint x: 521, endPoint y: 210, distance: 123.2
click at [521, 210] on span "Fluffy cake with coconut cream and white Raffaello pieces. A soft dessert with …" at bounding box center [464, 217] width 146 height 22
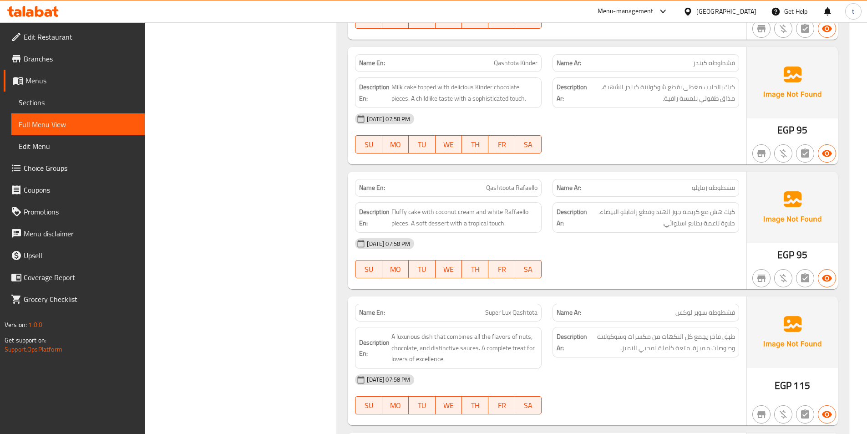
click at [523, 233] on div "[DATE] 07:58 PM" at bounding box center [546, 244] width 395 height 22
click at [494, 213] on span "Fluffy cake with coconut cream and white Raffaello pieces. A soft dessert with …" at bounding box center [464, 217] width 146 height 22
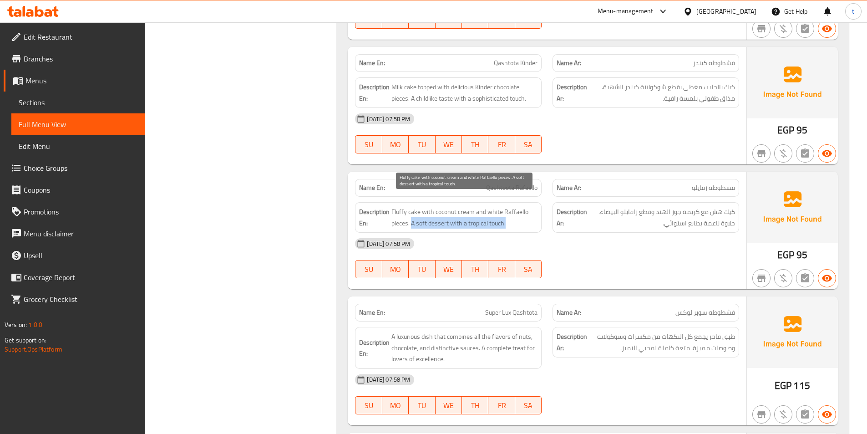
drag, startPoint x: 412, startPoint y: 209, endPoint x: 509, endPoint y: 211, distance: 96.9
click at [509, 211] on span "Fluffy cake with coconut cream and white Raffaello pieces. A soft dessert with …" at bounding box center [464, 217] width 146 height 22
copy span "A soft dessert with a tropical touch."
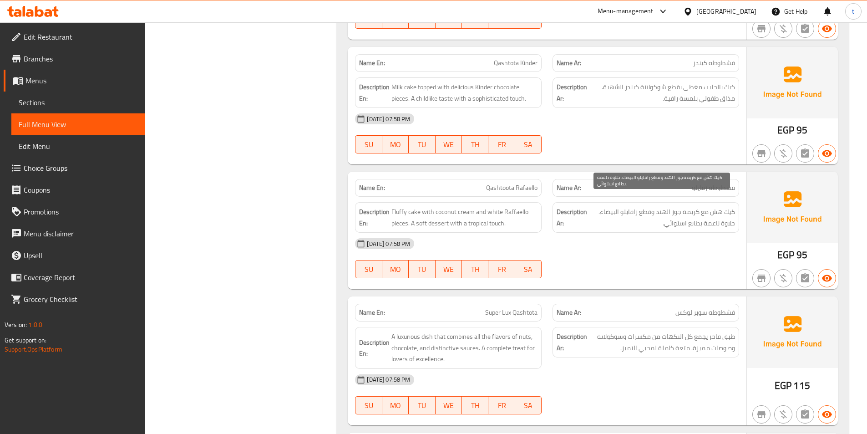
click at [698, 212] on span "كيك هش مع كريمة جوز الهند وقطع رافايلو البيضاء. حلاوة ناعمة بطابع استوائي." at bounding box center [662, 217] width 146 height 22
copy span "بطابع"
click at [505, 183] on span "Qashtoota Rafaello" at bounding box center [511, 188] width 51 height 10
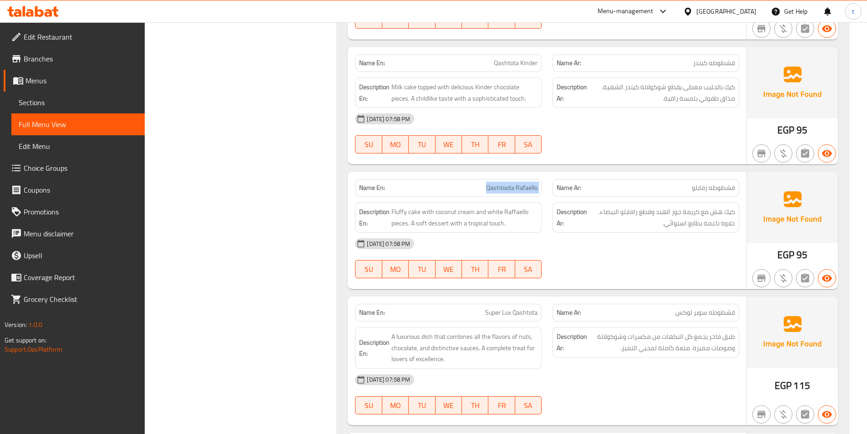
click at [505, 183] on span "Qashtoota Rafaello" at bounding box center [511, 188] width 51 height 10
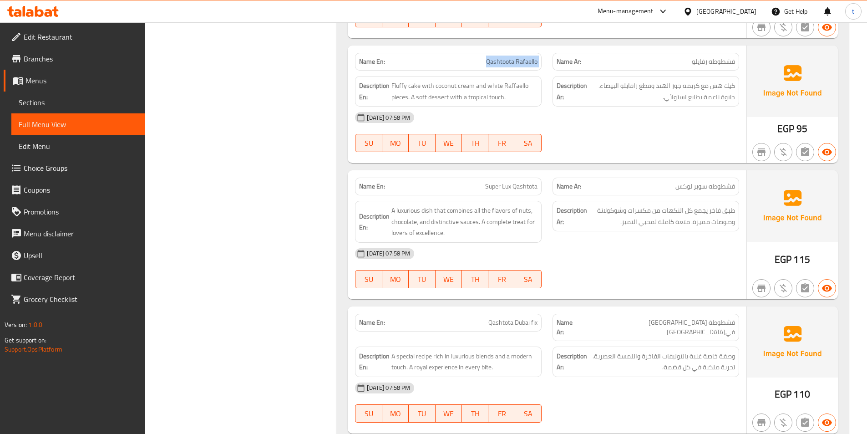
scroll to position [4778, 0]
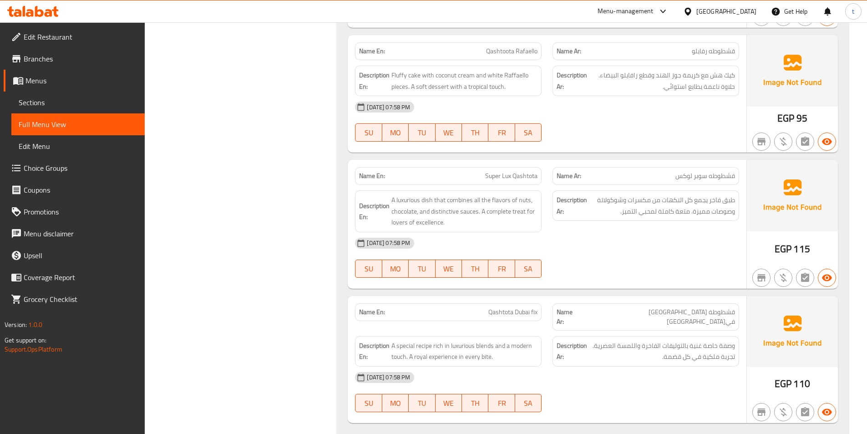
click at [693, 171] on span "قشطوطه سوبر لوكس" at bounding box center [705, 176] width 60 height 10
click at [502, 171] on span "Super Lux Qashtota" at bounding box center [511, 176] width 52 height 10
click at [488, 171] on span "Super Lux Qashtota" at bounding box center [511, 176] width 52 height 10
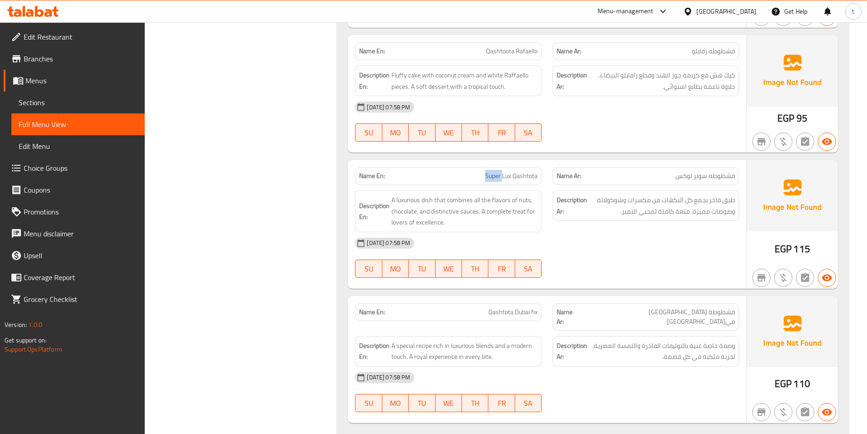
click at [488, 171] on span "Super Lux Qashtota" at bounding box center [511, 176] width 52 height 10
click at [531, 171] on span "Super Lux Qashtota" at bounding box center [511, 176] width 52 height 10
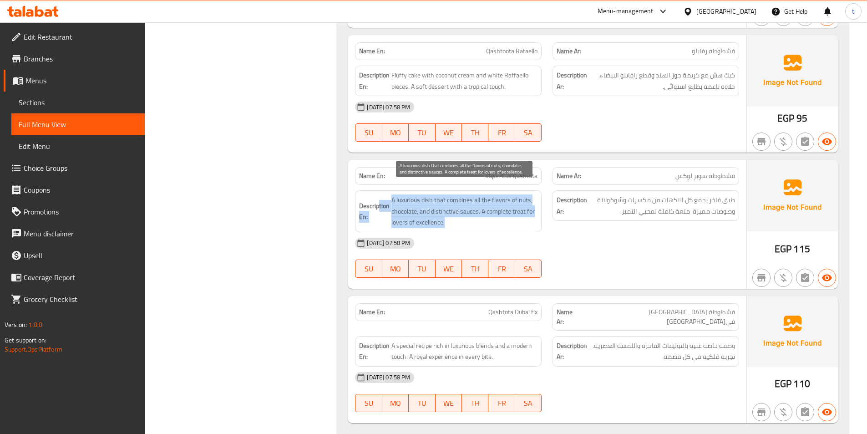
drag, startPoint x: 379, startPoint y: 185, endPoint x: 521, endPoint y: 212, distance: 144.4
click at [521, 212] on h6 "Description En: A luxurious dish that combines all the flavors of nuts, chocola…" at bounding box center [448, 211] width 178 height 34
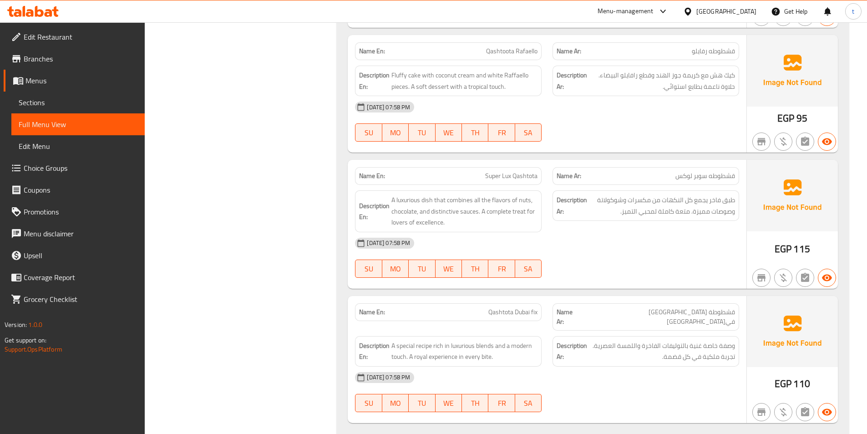
click at [607, 232] on div "[DATE] 07:58 PM" at bounding box center [546, 243] width 395 height 22
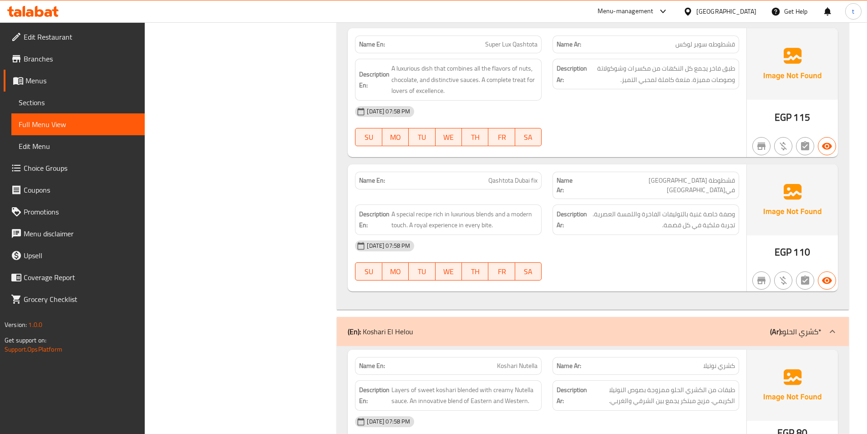
scroll to position [4915, 0]
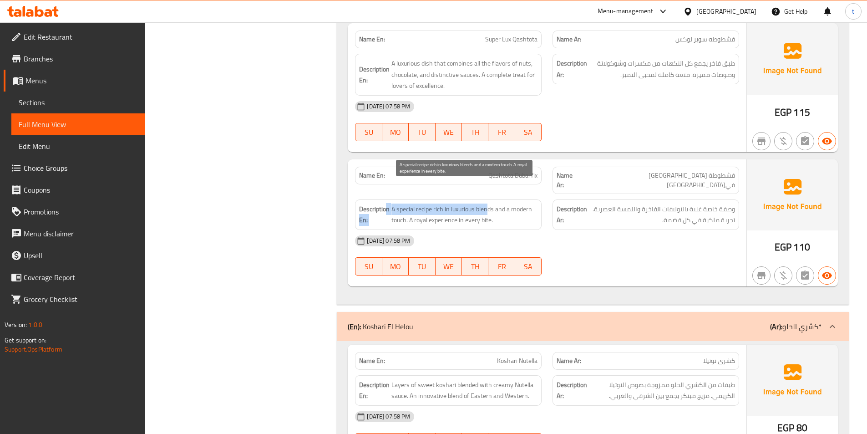
drag, startPoint x: 386, startPoint y: 191, endPoint x: 489, endPoint y: 183, distance: 103.6
click at [489, 203] on h6 "Description En: A special recipe rich in luxurious blends and a modern touch. A…" at bounding box center [448, 214] width 178 height 22
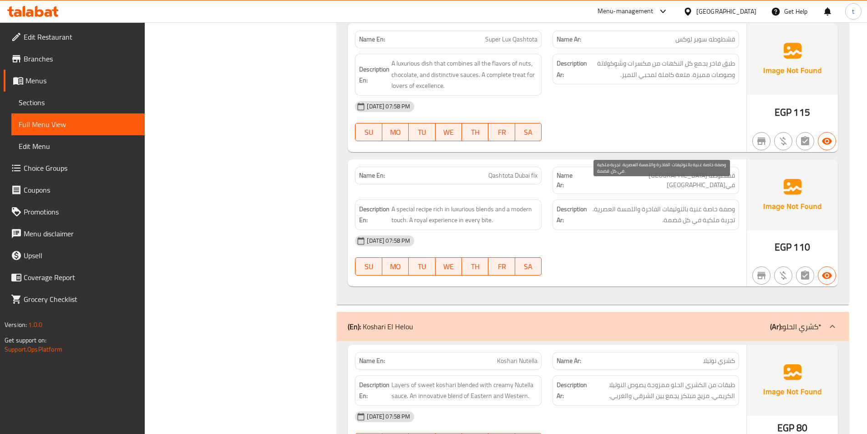
click at [683, 203] on span "وصفة خاصة غنية بالتوليفات الفاخرة واللمسة العصرية. تجربة ملكية في كل قضمة." at bounding box center [662, 214] width 146 height 22
drag, startPoint x: 722, startPoint y: 190, endPoint x: 676, endPoint y: 187, distance: 46.5
click at [676, 203] on span "وصفة خاصة غنية بالتوليفات الفاخرة واللمسة العصرية. تجربة ملكية في كل قضمة." at bounding box center [662, 214] width 146 height 22
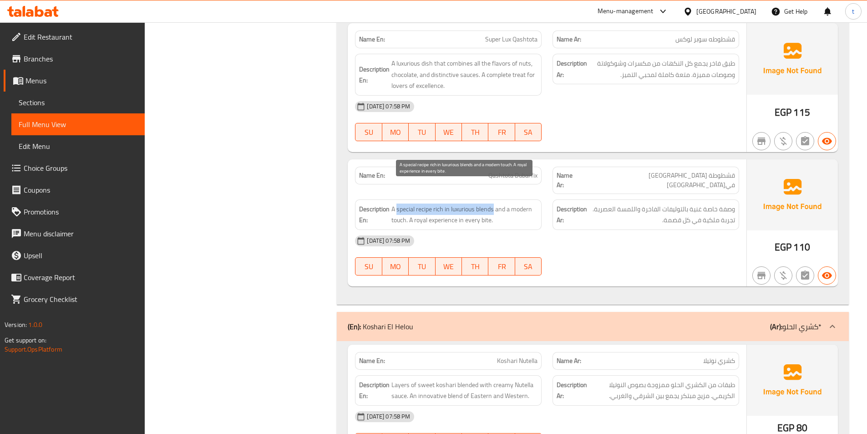
drag, startPoint x: 398, startPoint y: 183, endPoint x: 495, endPoint y: 187, distance: 97.4
click at [495, 203] on span "A special recipe rich in luxurious blends and a modern touch. A royal experienc…" at bounding box center [464, 214] width 146 height 22
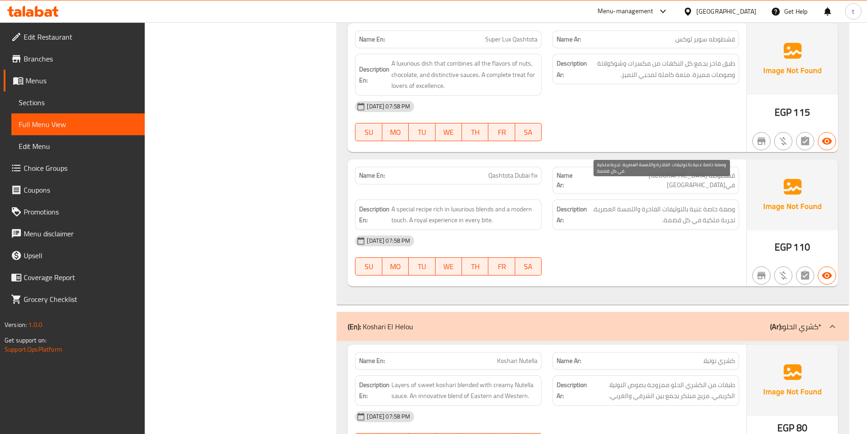
click at [673, 203] on span "وصفة خاصة غنية بالتوليفات الفاخرة واللمسة العصرية. تجربة ملكية في كل قضمة." at bounding box center [662, 214] width 146 height 22
click at [681, 203] on span "وصفة خاصة غنية بالتوليفات الفاخرة واللمسة العصرية. تجربة ملكية في كل قضمة." at bounding box center [662, 214] width 146 height 22
click at [704, 203] on span "وصفة خاصة غنية بالتوليفات الفاخرة واللمسة العصرية. تجربة ملكية في كل قضمة." at bounding box center [662, 214] width 146 height 22
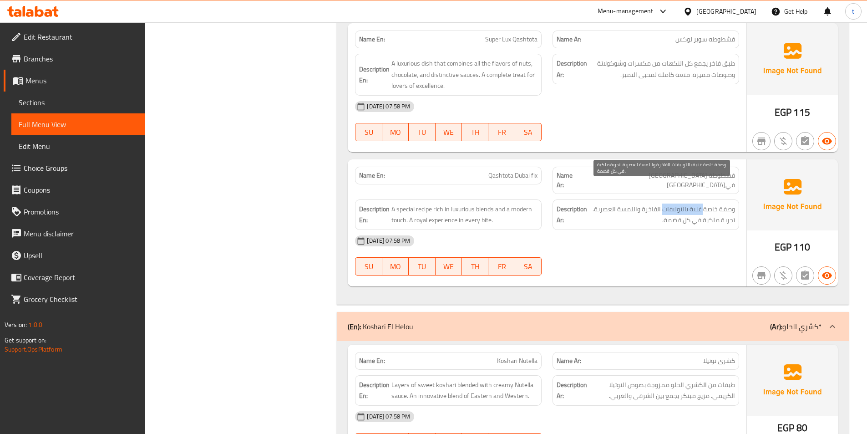
drag, startPoint x: 704, startPoint y: 191, endPoint x: 663, endPoint y: 192, distance: 40.1
click at [663, 203] on span "وصفة خاصة غنية بالتوليفات الفاخرة واللمسة العصرية. تجربة ملكية في كل قضمة." at bounding box center [662, 214] width 146 height 22
click at [515, 171] on span "Qashtota Dubai fix" at bounding box center [512, 176] width 49 height 10
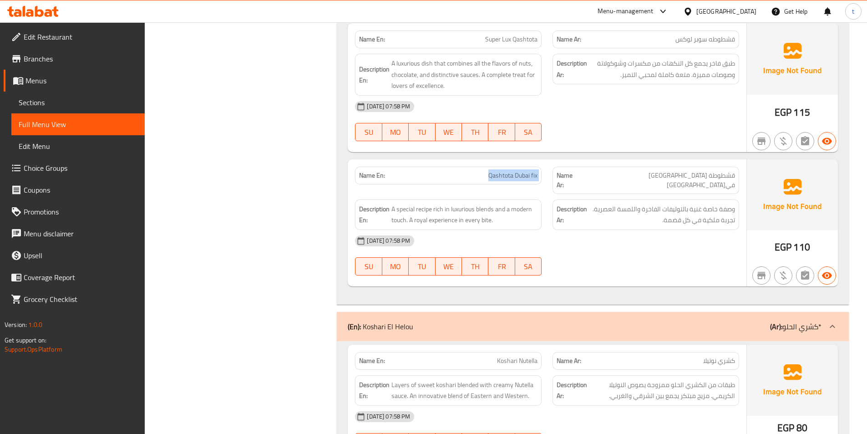
click at [515, 171] on span "Qashtota Dubai fix" at bounding box center [512, 176] width 49 height 10
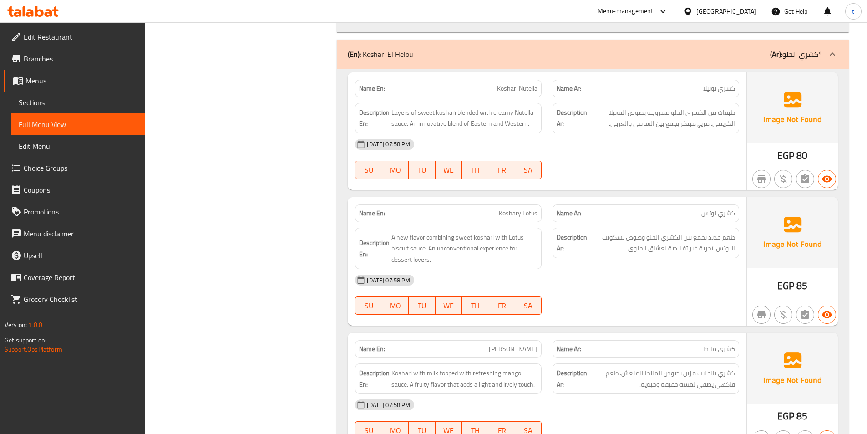
scroll to position [5188, 0]
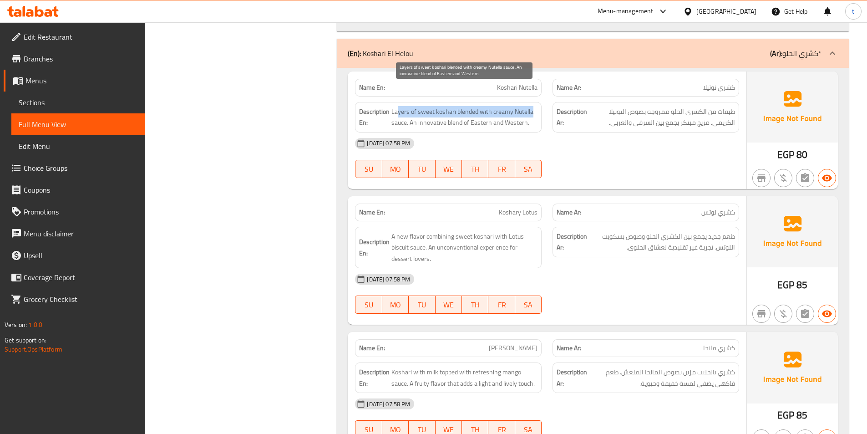
drag, startPoint x: 396, startPoint y: 92, endPoint x: 535, endPoint y: 89, distance: 138.8
click at [535, 106] on span "Layers of sweet koshari blended with creamy Nutella sauce. An innovative blend …" at bounding box center [464, 117] width 146 height 22
drag, startPoint x: 734, startPoint y: 93, endPoint x: 616, endPoint y: 140, distance: 127.7
click at [616, 140] on div "Name En: Koshari Nutella Name Ar: كشري نوتيلا Description En: Layers of sweet k…" at bounding box center [547, 129] width 399 height 117
drag, startPoint x: 405, startPoint y: 105, endPoint x: 530, endPoint y: 102, distance: 124.3
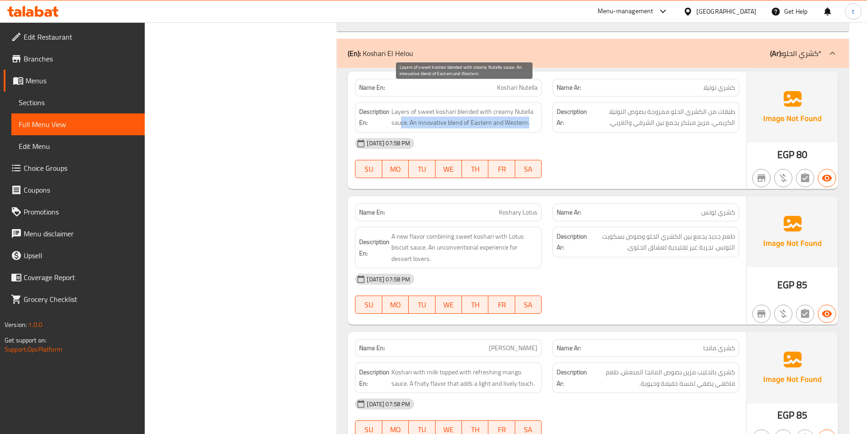
click at [530, 106] on span "Layers of sweet koshari blended with creamy Nutella sauce. An innovative blend …" at bounding box center [464, 117] width 146 height 22
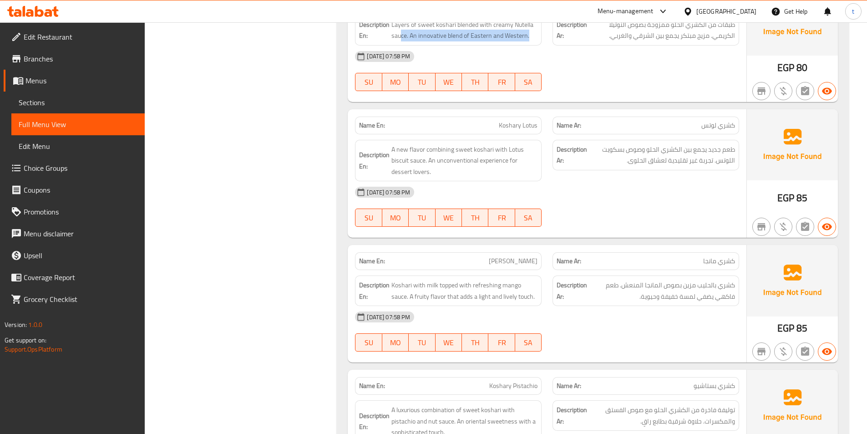
scroll to position [5279, 0]
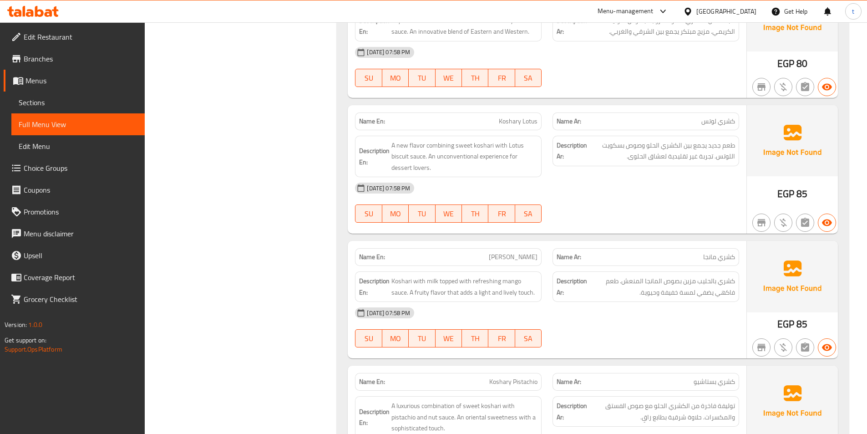
click at [707, 112] on div "Name Ar: [PERSON_NAME]" at bounding box center [645, 121] width 187 height 18
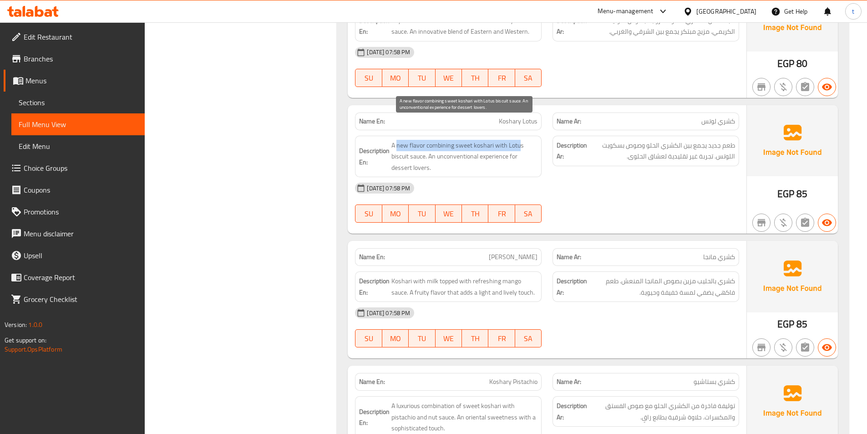
drag, startPoint x: 396, startPoint y: 126, endPoint x: 519, endPoint y: 122, distance: 122.9
click at [519, 140] on span "A new flavor combining sweet koshari with Lotus biscuit sauce. An unconventiona…" at bounding box center [464, 157] width 146 height 34
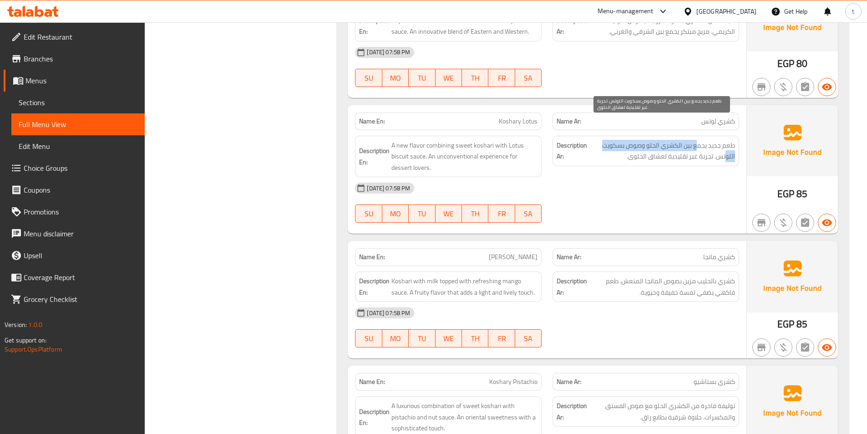
drag, startPoint x: 726, startPoint y: 131, endPoint x: 699, endPoint y: 129, distance: 26.9
click at [699, 140] on span "طعم جديد يجمع بين الكشري الحلو وصوص بسكويت اللوتس. تجربة غير تقليدية لعشاق الحل…" at bounding box center [662, 151] width 146 height 22
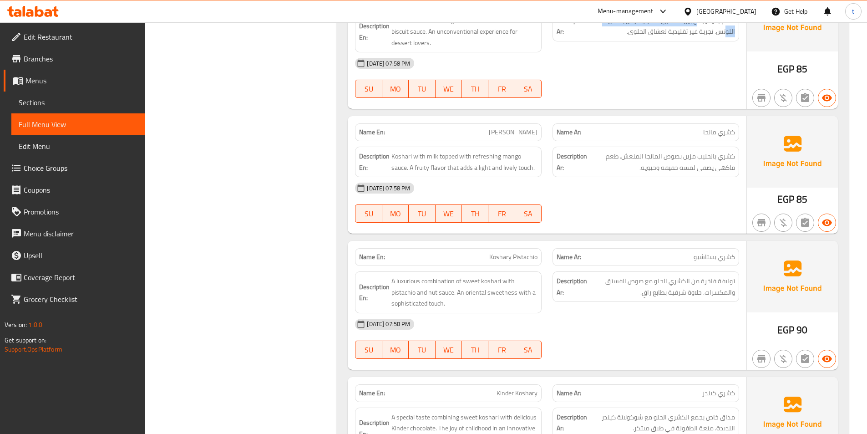
scroll to position [5415, 0]
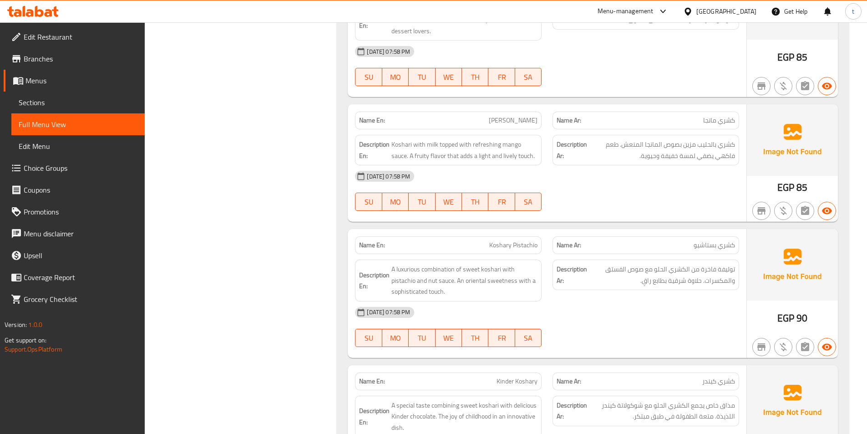
click at [712, 116] on span "كشري مانجا" at bounding box center [719, 121] width 32 height 10
click at [515, 116] on span "[PERSON_NAME]" at bounding box center [513, 121] width 49 height 10
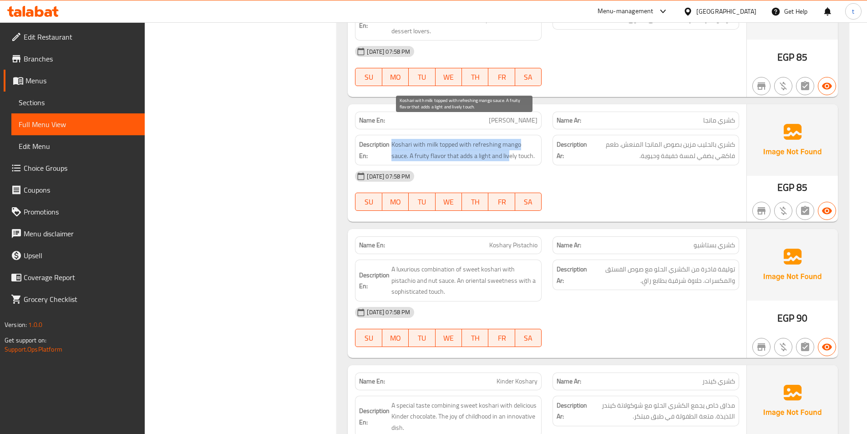
drag, startPoint x: 392, startPoint y: 127, endPoint x: 511, endPoint y: 131, distance: 118.8
click at [511, 139] on span "Koshari with milk topped with refreshing mango sauce. A fruity flavor that adds…" at bounding box center [464, 150] width 146 height 22
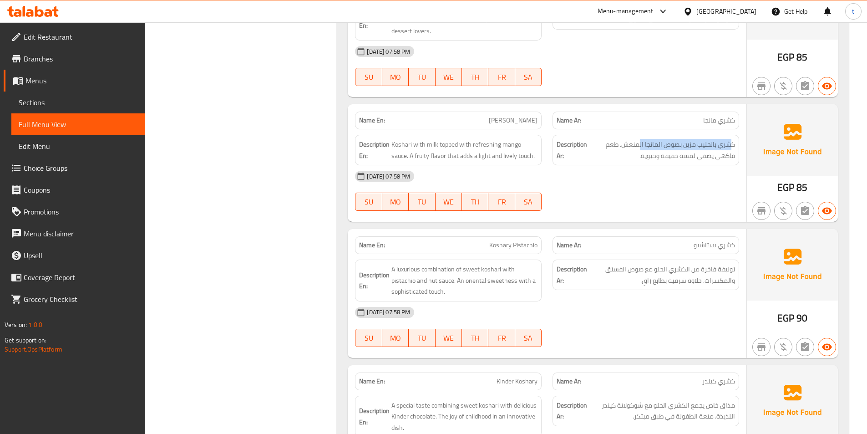
drag, startPoint x: 723, startPoint y: 124, endPoint x: 639, endPoint y: 115, distance: 84.2
click at [639, 135] on div "Description Ar: كشري بالحليب مزين بصوص المانجا المنعش. طعم فاكهي يضفي لمسة خفيف…" at bounding box center [645, 150] width 187 height 30
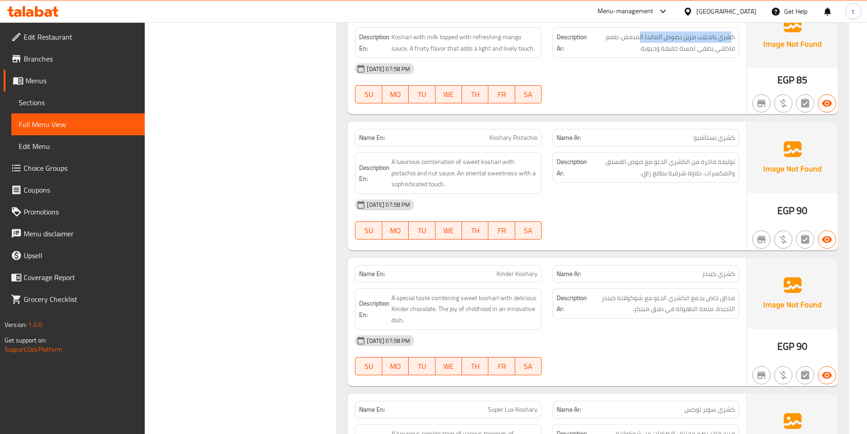
scroll to position [5506, 0]
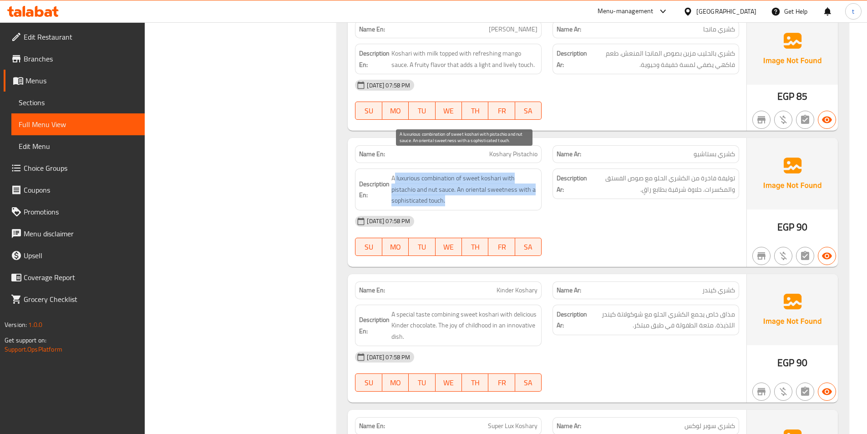
drag, startPoint x: 407, startPoint y: 161, endPoint x: 530, endPoint y: 178, distance: 123.6
click at [530, 178] on span "A luxurious combination of sweet koshari with pistachio and nut sauce. An orien…" at bounding box center [464, 189] width 146 height 34
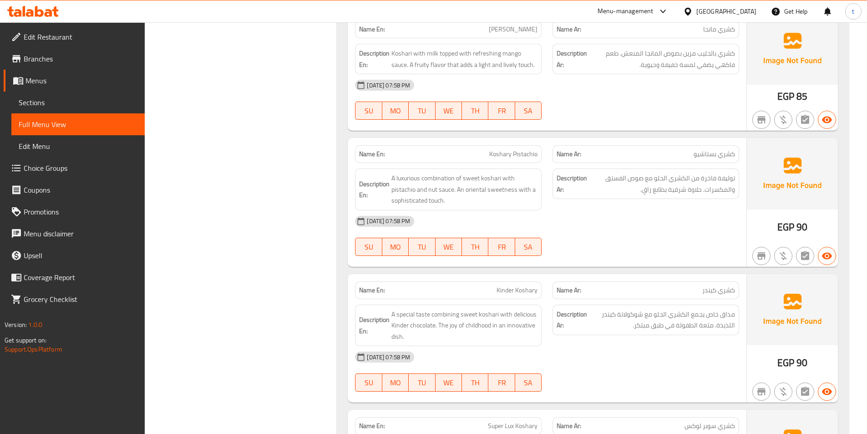
click at [612, 182] on div "Description Ar: توليفة فاخرة من الكشري الحلو مع صوص الفستق والمكسرات. حلاوة شرق…" at bounding box center [645, 189] width 197 height 53
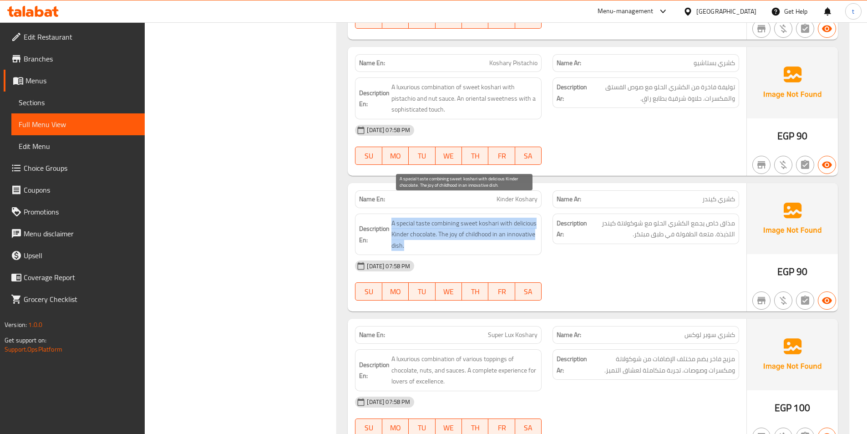
drag, startPoint x: 392, startPoint y: 203, endPoint x: 506, endPoint y: 228, distance: 117.3
click at [506, 228] on span "A special taste combining sweet koshari with delicious Kinder chocolate. The jo…" at bounding box center [464, 235] width 146 height 34
click at [571, 255] on div "[DATE] 07:58 PM" at bounding box center [546, 266] width 395 height 22
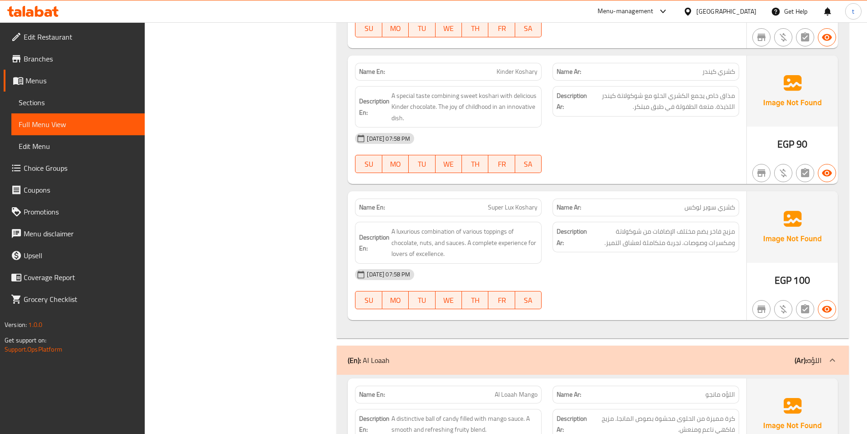
scroll to position [5734, 0]
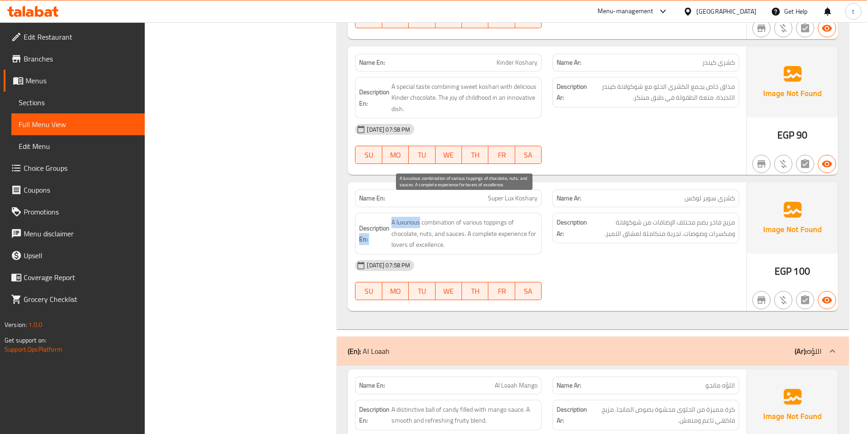
drag, startPoint x: 389, startPoint y: 206, endPoint x: 420, endPoint y: 201, distance: 31.4
click at [420, 217] on h6 "Description En: A luxurious combination of various toppings of chocolate, nuts,…" at bounding box center [448, 234] width 178 height 34
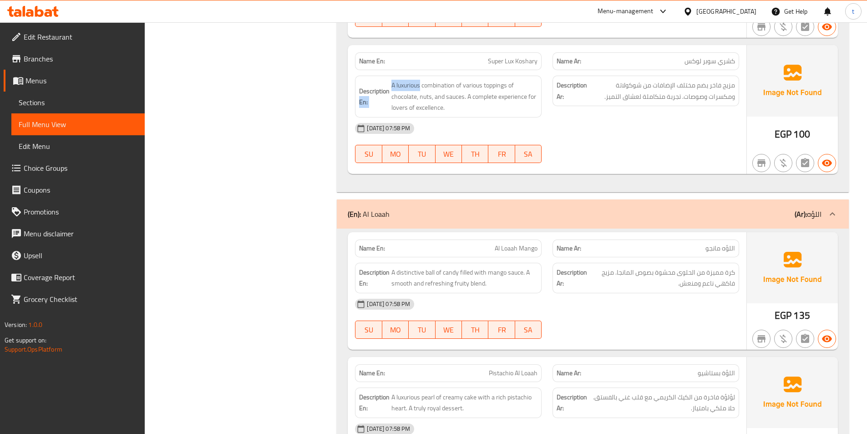
scroll to position [5870, 0]
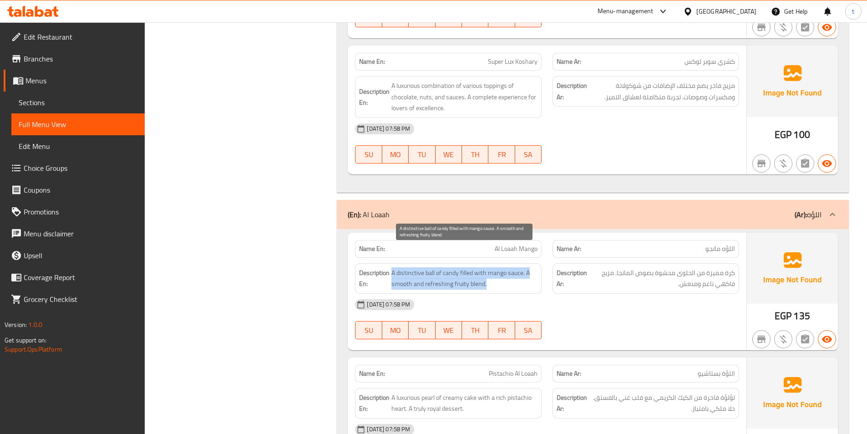
drag, startPoint x: 392, startPoint y: 251, endPoint x: 531, endPoint y: 260, distance: 139.1
click at [531, 267] on span "A distinctive ball of candy filled with mango sauce. A smooth and refreshing fr…" at bounding box center [464, 278] width 146 height 22
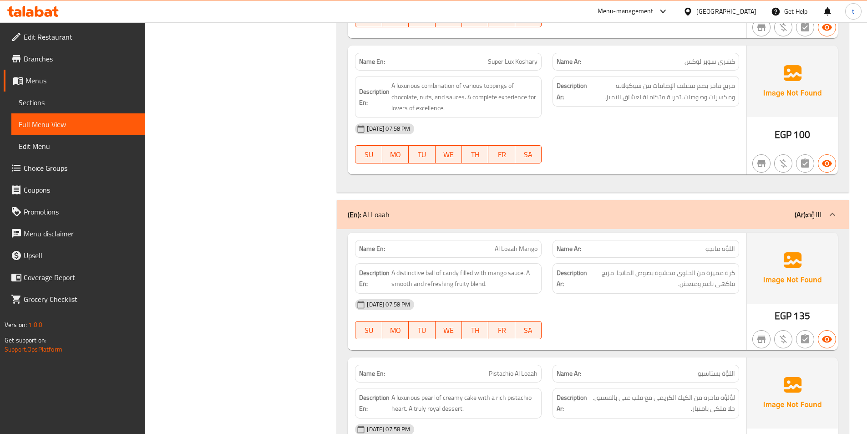
click at [633, 294] on div "[DATE] 07:58 PM" at bounding box center [546, 305] width 395 height 22
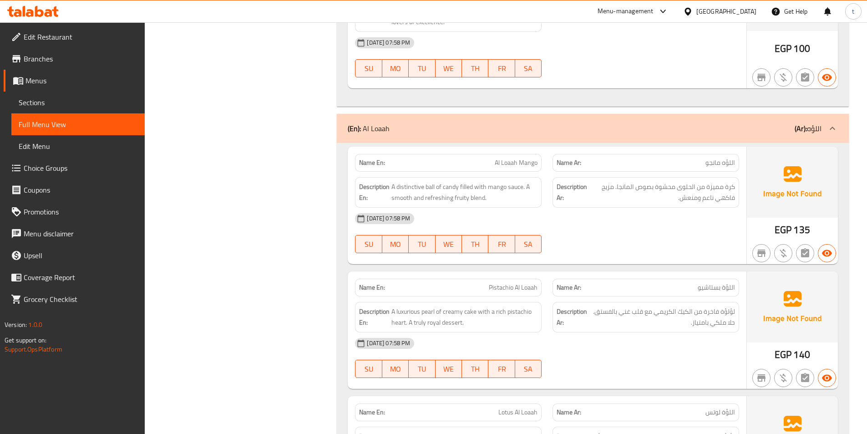
scroll to position [6007, 0]
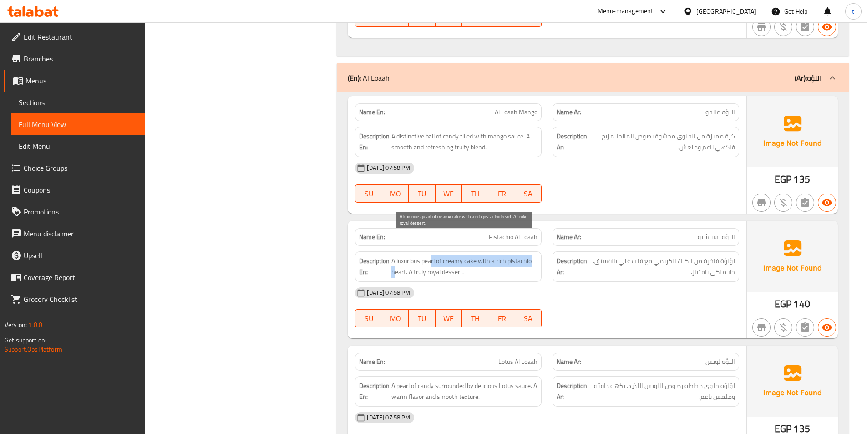
drag, startPoint x: 394, startPoint y: 246, endPoint x: 431, endPoint y: 244, distance: 37.4
click at [431, 255] on span "A luxurious pearl of creamy cake with a rich pistachio heart. A truly royal des…" at bounding box center [464, 266] width 146 height 22
click at [471, 251] on div "Description En: A luxurious pearl of creamy cake with a rich pistachio heart. A…" at bounding box center [448, 266] width 187 height 30
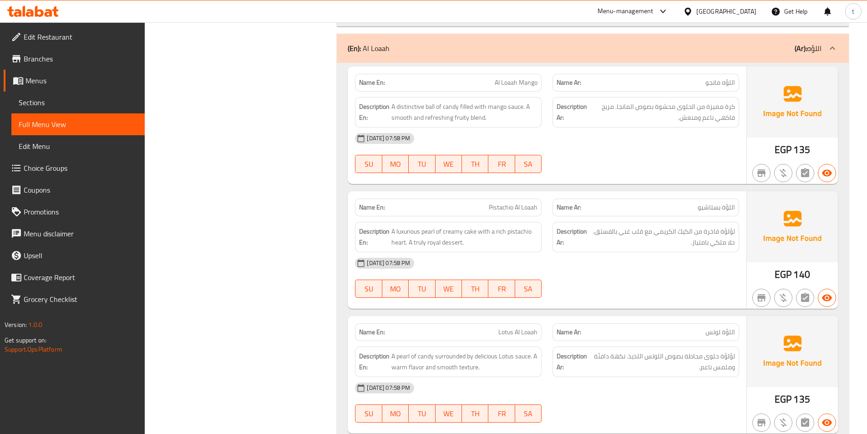
scroll to position [6052, 0]
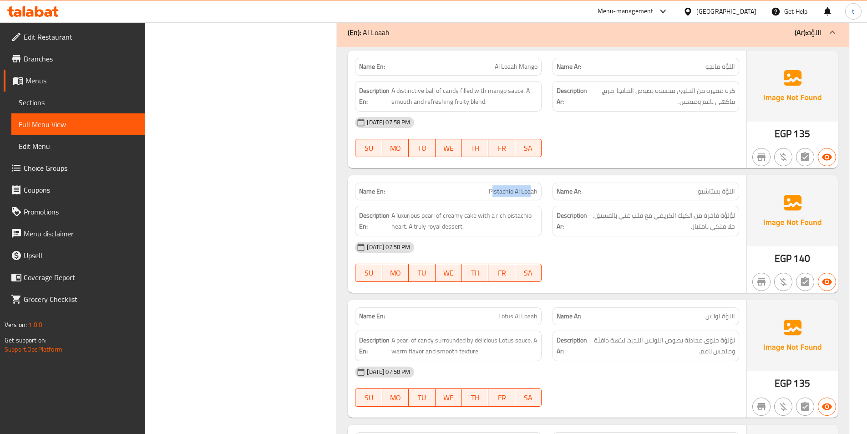
drag, startPoint x: 491, startPoint y: 170, endPoint x: 530, endPoint y: 173, distance: 38.8
click at [530, 187] on span "Pistachio Al Loaah" at bounding box center [513, 192] width 49 height 10
click at [523, 187] on span "Pistachio Al Loaah" at bounding box center [513, 192] width 49 height 10
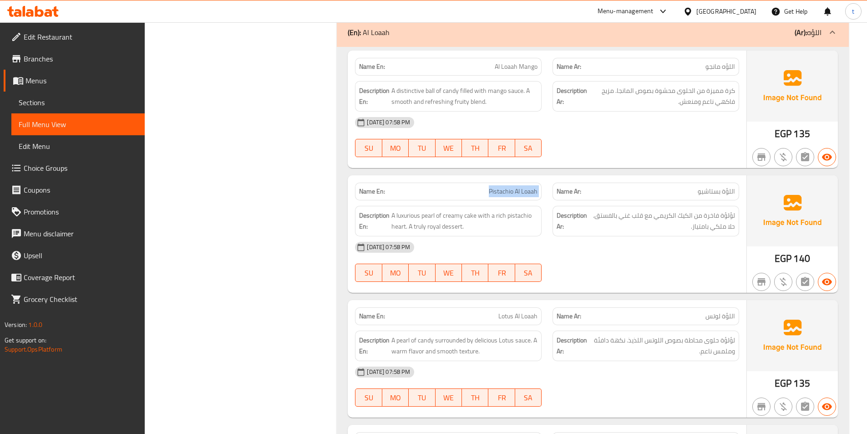
click at [523, 187] on span "Pistachio Al Loaah" at bounding box center [513, 192] width 49 height 10
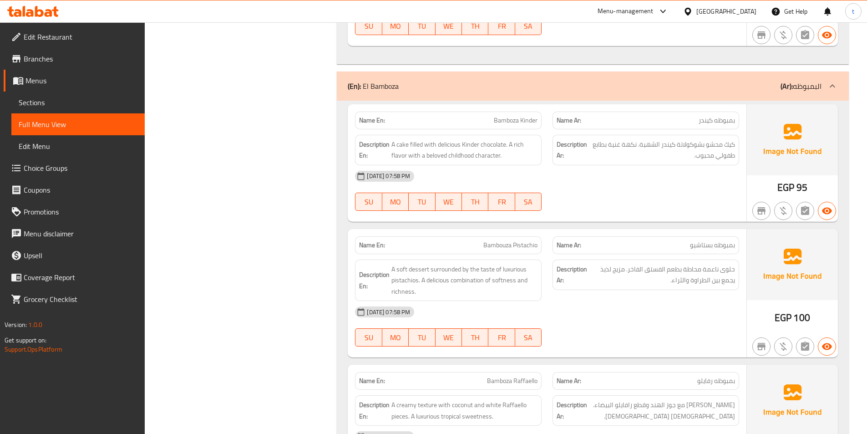
scroll to position [6553, 0]
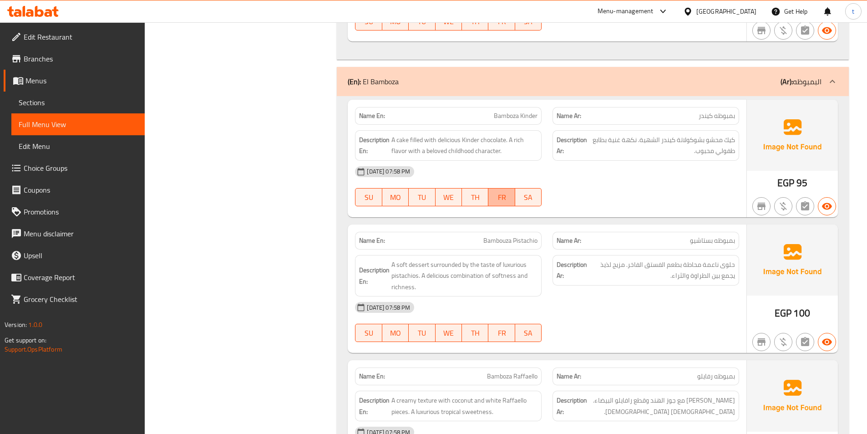
drag, startPoint x: 510, startPoint y: 173, endPoint x: 514, endPoint y: 196, distance: 23.6
drag, startPoint x: 514, startPoint y: 196, endPoint x: 640, endPoint y: 179, distance: 127.7
click at [640, 179] on div "[DATE] 07:58 PM SU MO TU WE TH FR SA" at bounding box center [546, 186] width 395 height 51
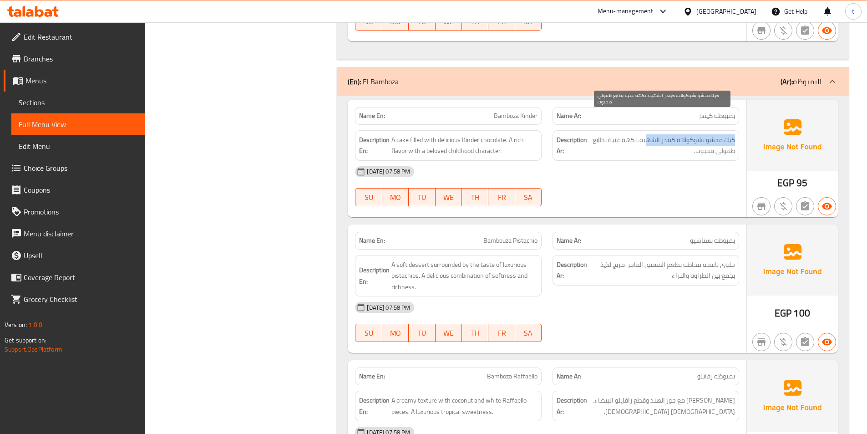
drag, startPoint x: 735, startPoint y: 117, endPoint x: 646, endPoint y: 123, distance: 89.8
click at [646, 130] on div "Description Ar: كيك محشو بشوكولاتة كيندر الشهية. نكهة غنية بطابع طفولي محبوب." at bounding box center [645, 145] width 187 height 30
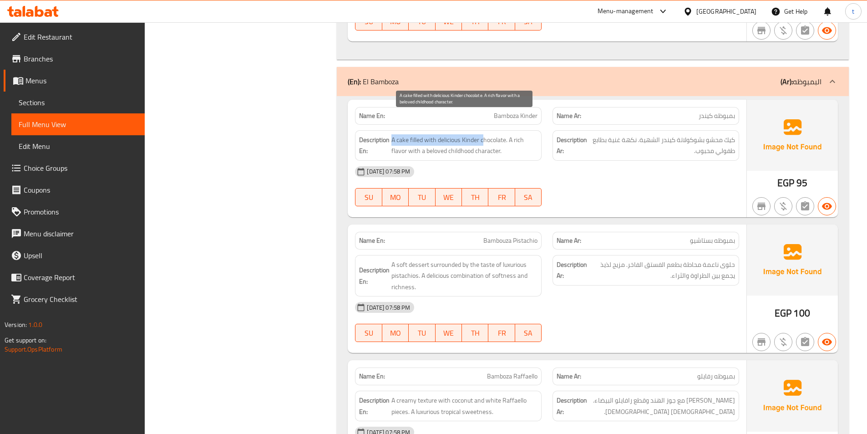
drag, startPoint x: 392, startPoint y: 123, endPoint x: 482, endPoint y: 121, distance: 90.1
click at [482, 134] on span "A cake filled with delicious Kinder chocolate. A rich flavor with a beloved chi…" at bounding box center [464, 145] width 146 height 22
click at [505, 134] on span "A cake filled with delicious Kinder chocolate. A rich flavor with a beloved chi…" at bounding box center [464, 145] width 146 height 22
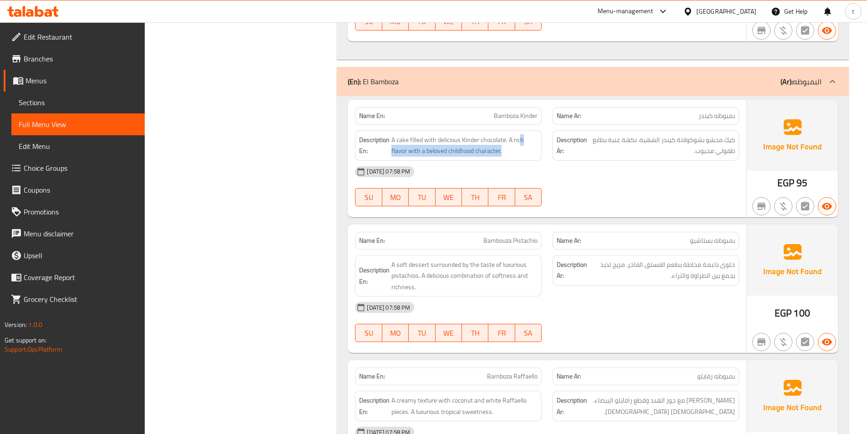
drag, startPoint x: 521, startPoint y: 120, endPoint x: 524, endPoint y: 138, distance: 18.0
click at [524, 138] on div "Description En: A cake filled with delicious Kinder chocolate. A rich flavor wi…" at bounding box center [448, 145] width 187 height 30
click at [511, 134] on span "A cake filled with delicious Kinder chocolate. A rich flavor with a beloved chi…" at bounding box center [464, 145] width 146 height 22
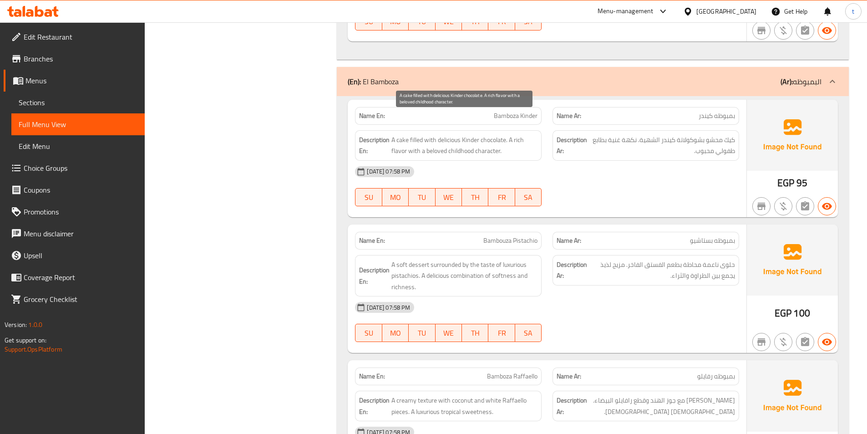
click at [485, 134] on span "A cake filled with delicious Kinder chocolate. A rich flavor with a beloved chi…" at bounding box center [464, 145] width 146 height 22
click at [501, 134] on span "A cake filled with delicious Kinder chocolate. A rich flavor with a beloved chi…" at bounding box center [464, 145] width 146 height 22
click at [521, 111] on span "Bamboza Kinder" at bounding box center [516, 116] width 44 height 10
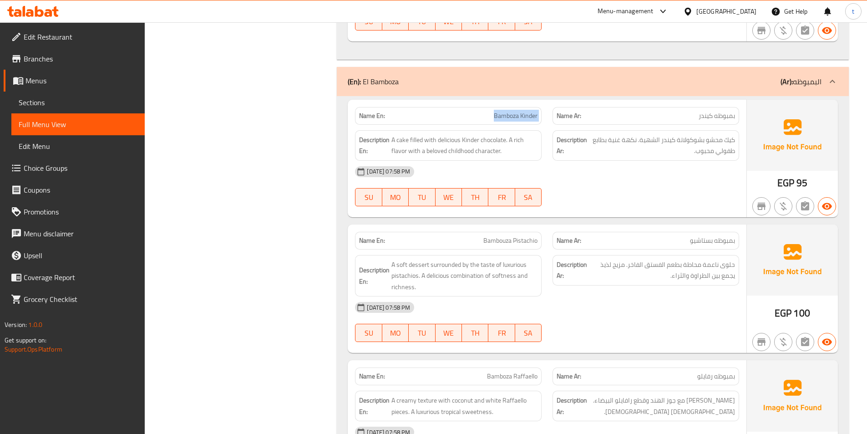
click at [521, 111] on span "Bamboza Kinder" at bounding box center [516, 116] width 44 height 10
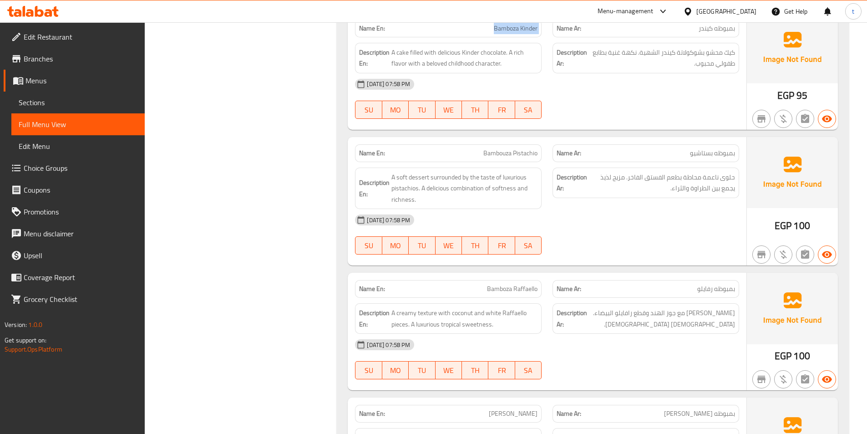
scroll to position [6644, 0]
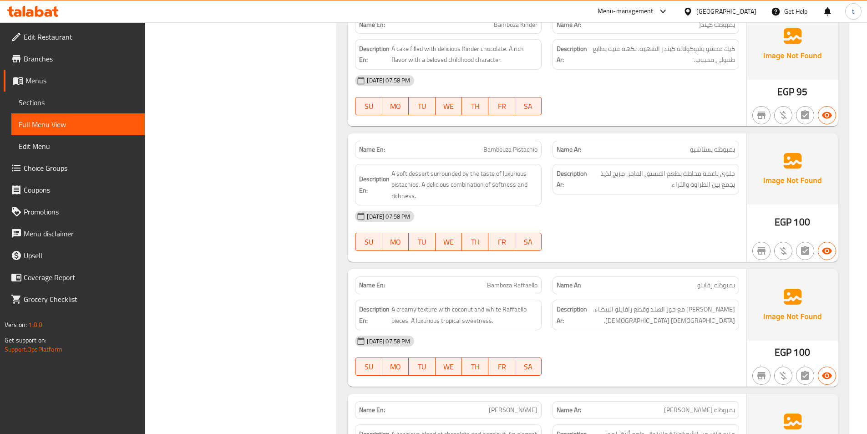
click at [511, 145] on span "Bambouza Pistachio" at bounding box center [510, 150] width 54 height 10
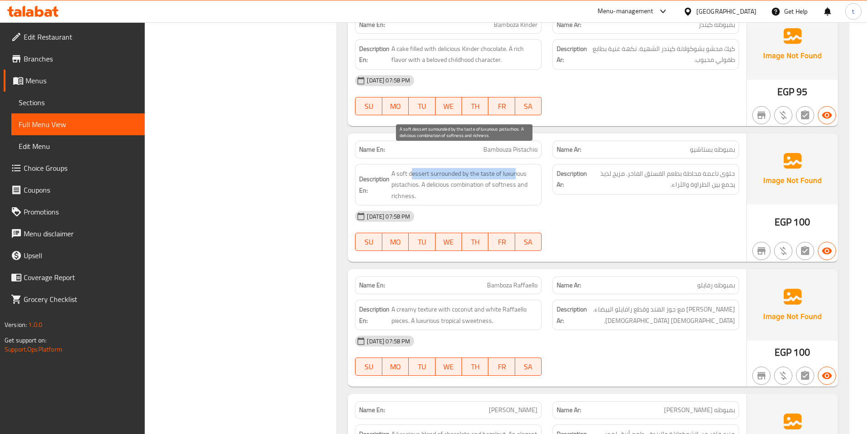
drag, startPoint x: 413, startPoint y: 152, endPoint x: 516, endPoint y: 158, distance: 103.4
click at [516, 168] on span "A soft dessert surrounded by the taste of luxurious pistachios. A delicious com…" at bounding box center [464, 185] width 146 height 34
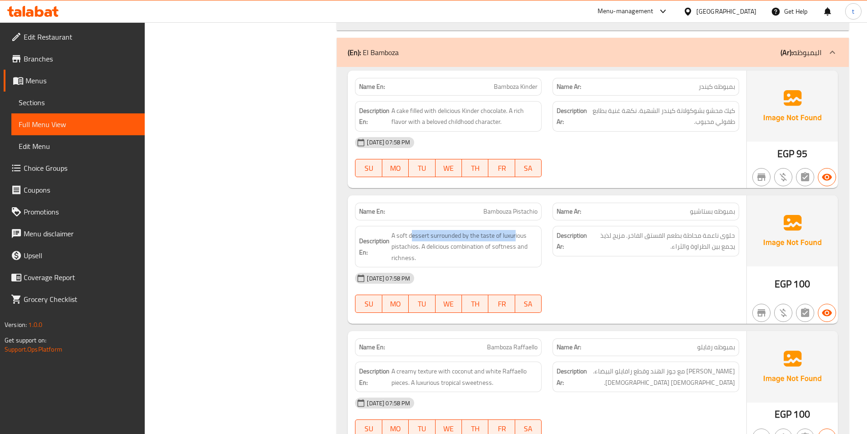
scroll to position [6598, 0]
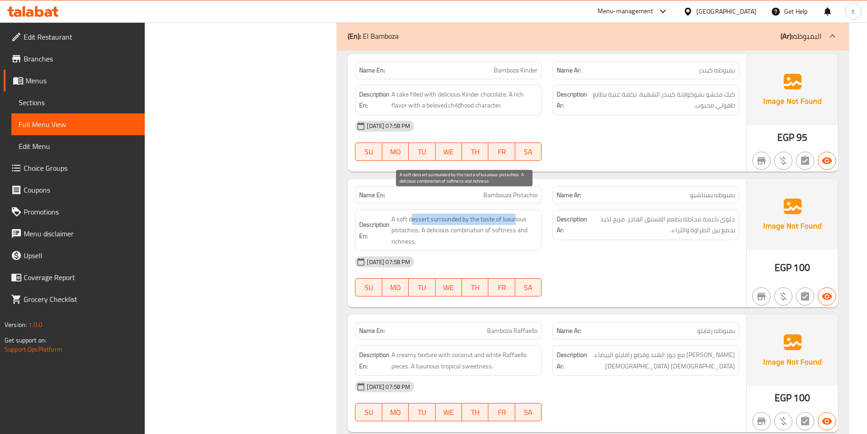
click at [456, 213] on span "A soft dessert surrounded by the taste of luxurious pistachios. A delicious com…" at bounding box center [464, 230] width 146 height 34
drag, startPoint x: 461, startPoint y: 196, endPoint x: 455, endPoint y: 211, distance: 16.9
click at [455, 213] on span "A soft dessert surrounded by the taste of luxurious pistachios. A delicious com…" at bounding box center [464, 230] width 146 height 34
click at [415, 213] on span "A soft dessert surrounded by the taste of luxurious pistachios. A delicious com…" at bounding box center [464, 230] width 146 height 34
drag, startPoint x: 419, startPoint y: 212, endPoint x: 506, endPoint y: 215, distance: 87.9
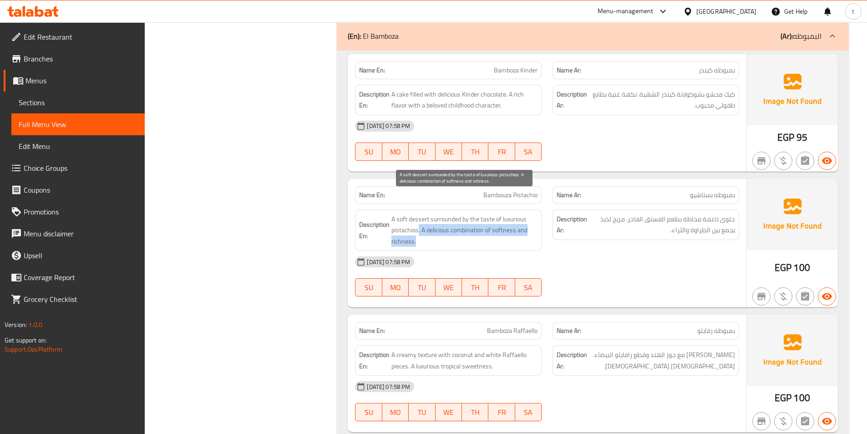
click at [506, 215] on span "A soft dessert surrounded by the taste of luxurious pistachios. A delicious com…" at bounding box center [464, 230] width 146 height 34
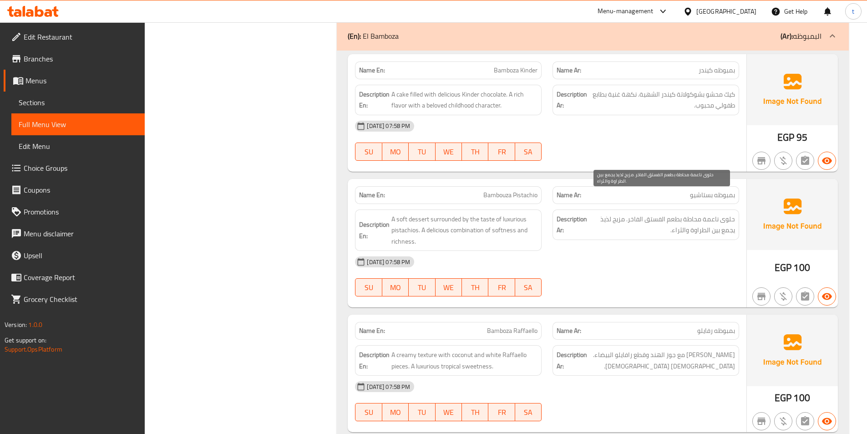
click at [705, 213] on span "حلوى ناعمة محاطة بطعم الفستق الفاخر. مزيج لذيذ يجمع بين الطراوة والثراء." at bounding box center [662, 224] width 146 height 22
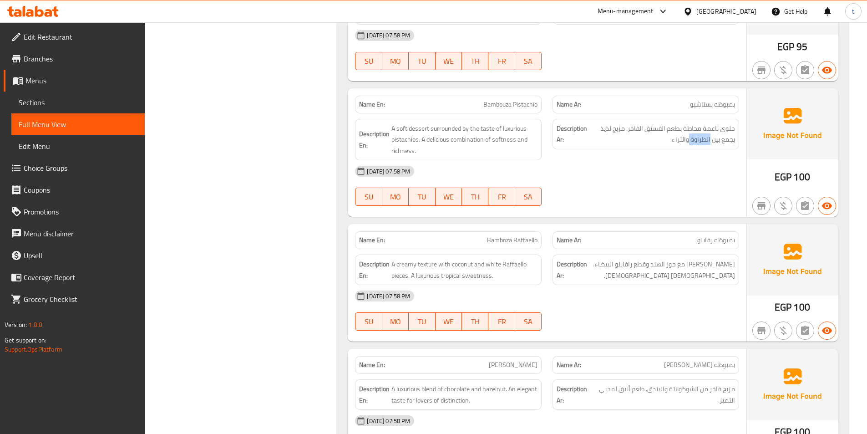
scroll to position [6689, 0]
click at [500, 235] on span "Bamboza Raffaello" at bounding box center [512, 240] width 51 height 10
click at [529, 235] on span "Bamboza Raffaello" at bounding box center [512, 240] width 51 height 10
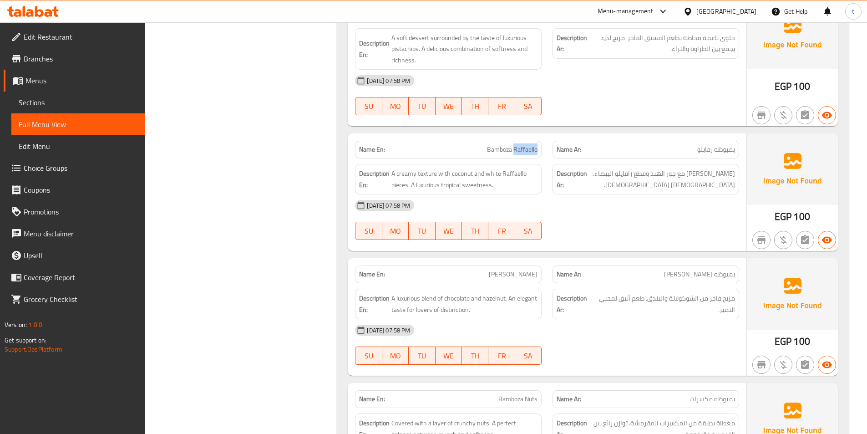
scroll to position [6780, 0]
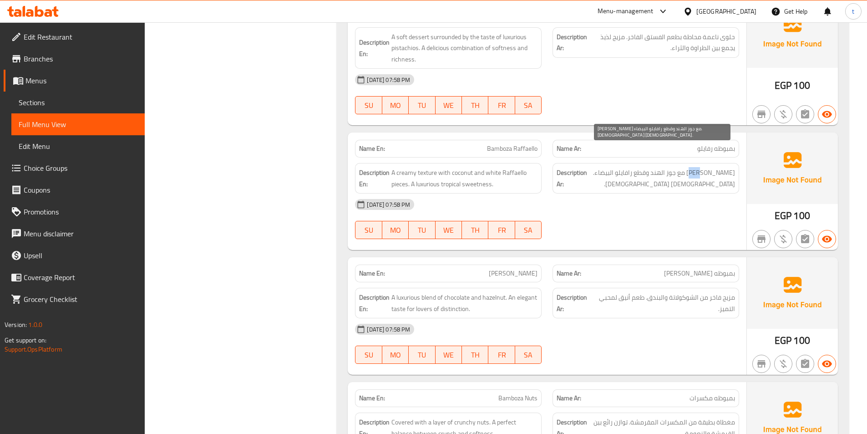
drag, startPoint x: 729, startPoint y: 154, endPoint x: 676, endPoint y: 153, distance: 53.3
click at [719, 167] on span "[PERSON_NAME] مع جوز الهند وقطع رافايلو البيضاء. [DEMOGRAPHIC_DATA] [DEMOGRAPHI…" at bounding box center [662, 178] width 146 height 22
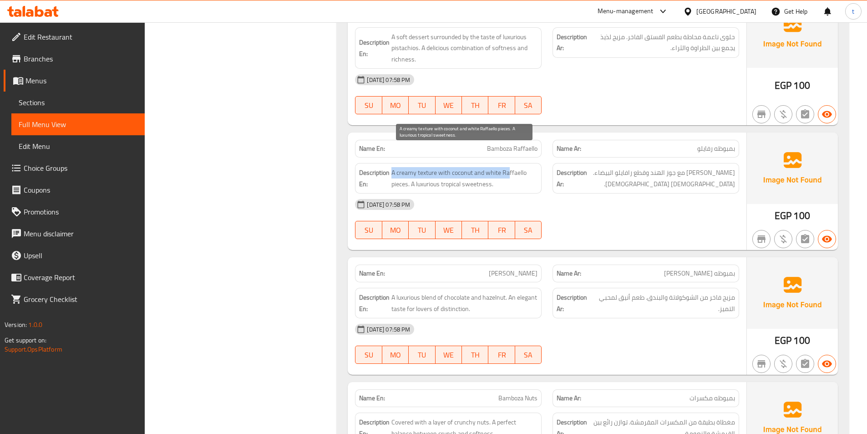
drag, startPoint x: 388, startPoint y: 159, endPoint x: 508, endPoint y: 156, distance: 120.6
click at [508, 167] on h6 "Description En: A creamy texture with coconut and white Raffaello pieces. A lux…" at bounding box center [448, 178] width 178 height 22
drag, startPoint x: 409, startPoint y: 164, endPoint x: 466, endPoint y: 167, distance: 56.9
click at [466, 167] on span "A creamy texture with coconut and white Raffaello pieces. A luxurious tropical …" at bounding box center [464, 178] width 146 height 22
click at [490, 167] on span "A creamy texture with coconut and white Raffaello pieces. A luxurious tropical …" at bounding box center [464, 178] width 146 height 22
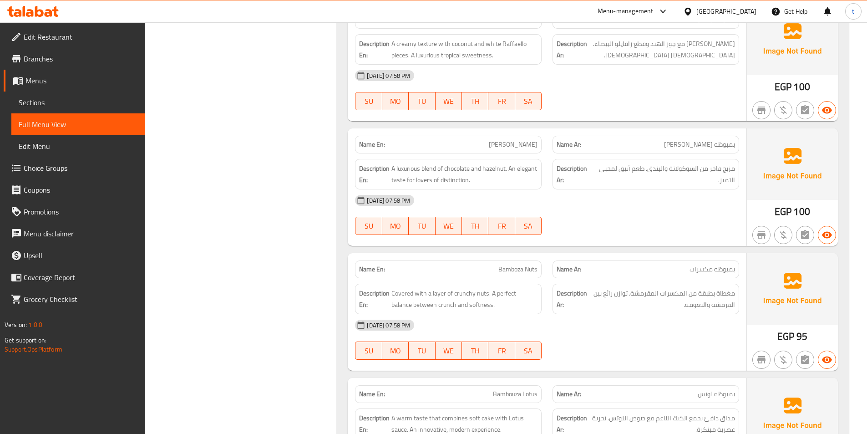
scroll to position [6917, 0]
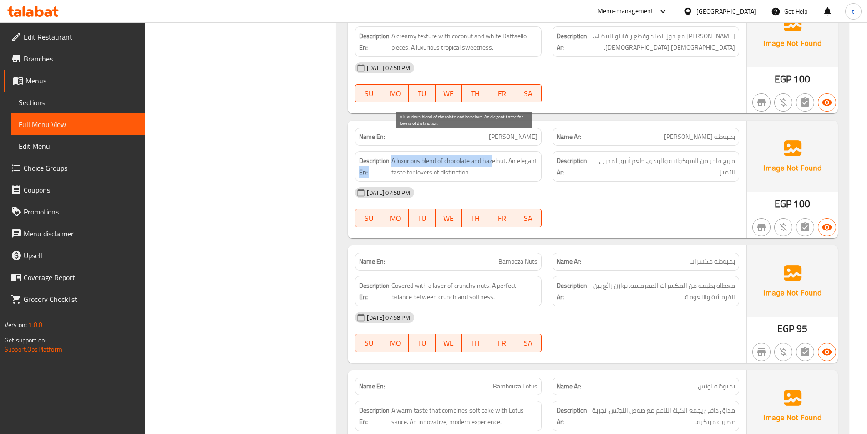
drag, startPoint x: 389, startPoint y: 142, endPoint x: 497, endPoint y: 145, distance: 107.9
click at [495, 155] on h6 "Description En: A luxurious blend of chocolate and hazelnut. An elegant taste f…" at bounding box center [448, 166] width 178 height 22
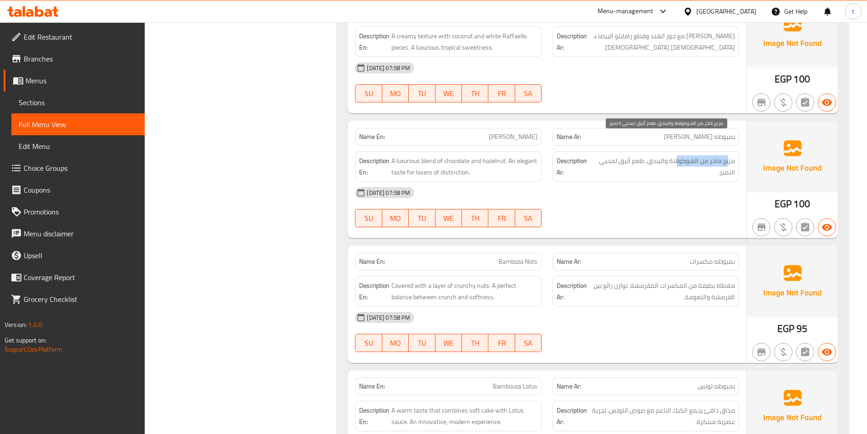
drag, startPoint x: 732, startPoint y: 143, endPoint x: 678, endPoint y: 142, distance: 53.3
click at [678, 155] on span "مزيج فاخر من الشوكولاتة والبندق. طعم أنيق لمحبي التميز." at bounding box center [664, 166] width 141 height 22
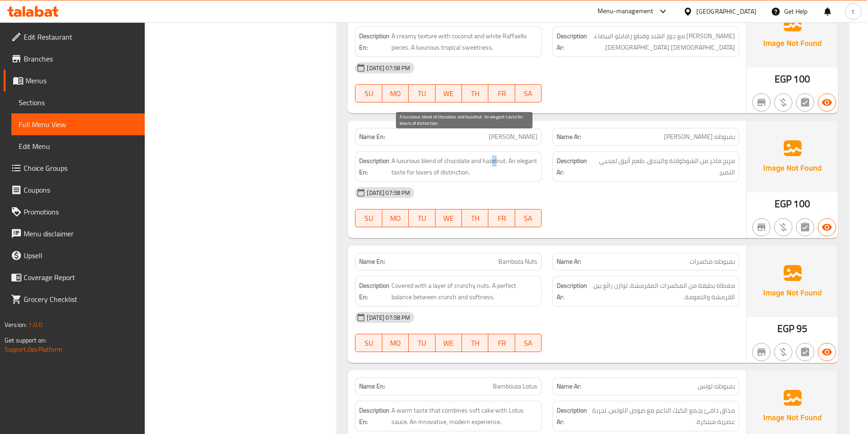
drag, startPoint x: 495, startPoint y: 134, endPoint x: 498, endPoint y: 145, distance: 10.9
click at [498, 155] on span "A luxurious blend of chocolate and hazelnut. An elegant taste for lovers of dis…" at bounding box center [464, 166] width 146 height 22
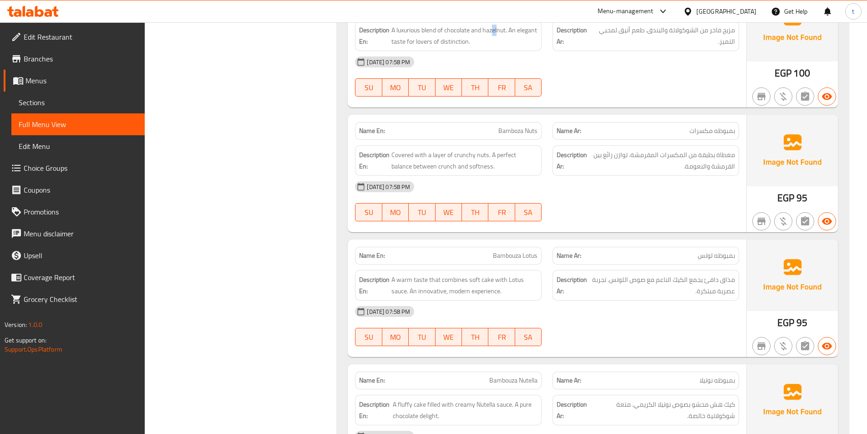
scroll to position [7099, 0]
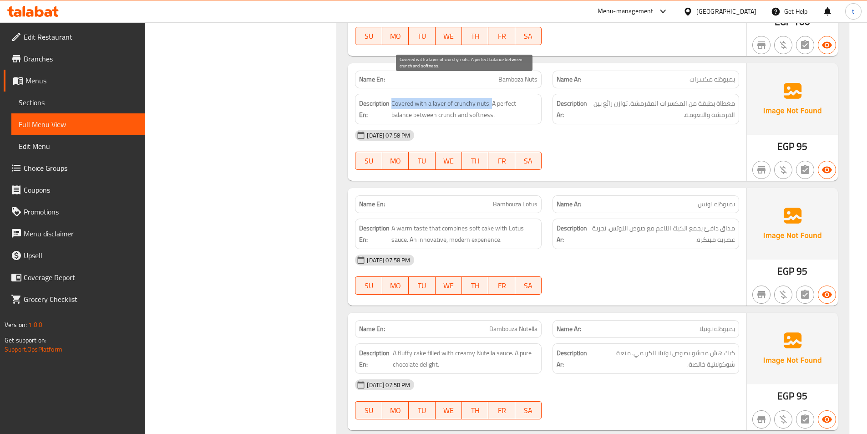
drag, startPoint x: 392, startPoint y: 85, endPoint x: 496, endPoint y: 85, distance: 103.3
click at [495, 98] on span "Covered with a layer of crunchy nuts. A perfect balance between crunch and soft…" at bounding box center [464, 109] width 146 height 22
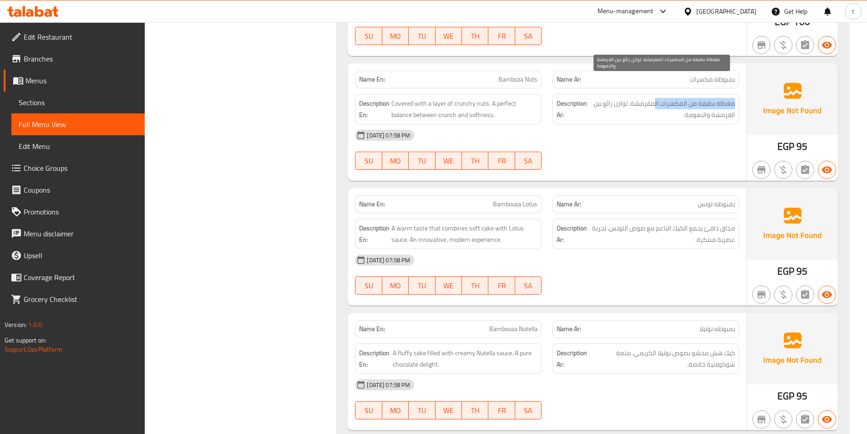
drag, startPoint x: 736, startPoint y: 85, endPoint x: 653, endPoint y: 86, distance: 82.4
click at [653, 94] on div "Description Ar: مغطاة بطبقة من المكسرات المقرمشة. توازن رائع بين القرمشة والنعو…" at bounding box center [645, 109] width 187 height 30
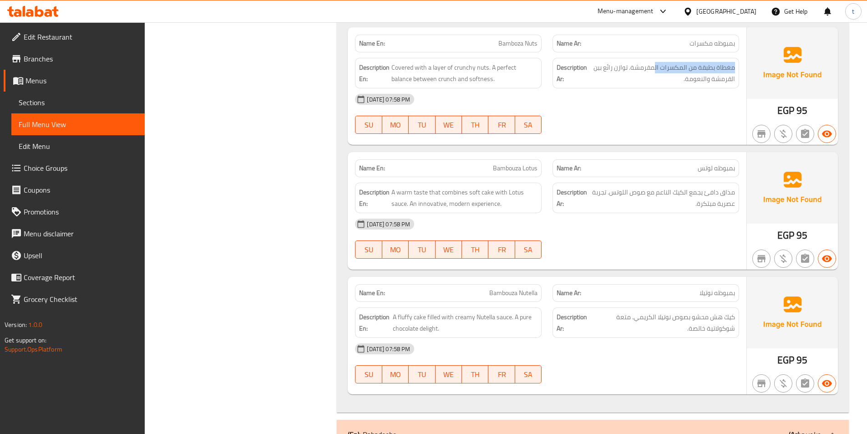
scroll to position [7190, 0]
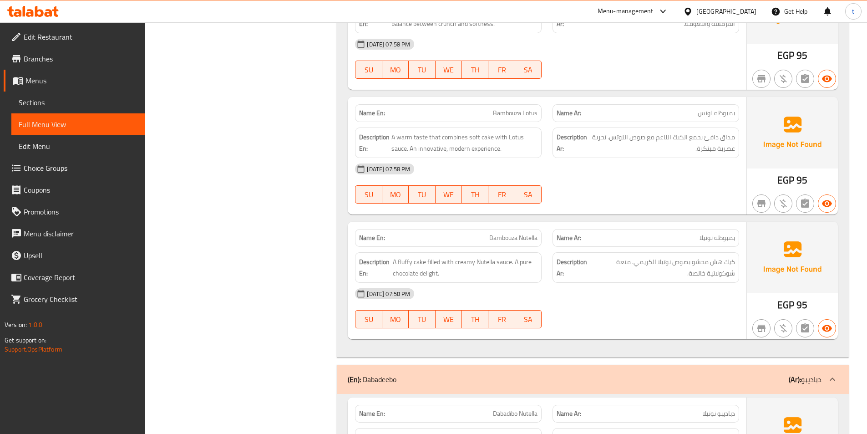
click at [729, 108] on span "بمبوظه لوتس" at bounding box center [716, 113] width 37 height 10
click at [501, 108] on span "Bambouza Lotus" at bounding box center [515, 113] width 45 height 10
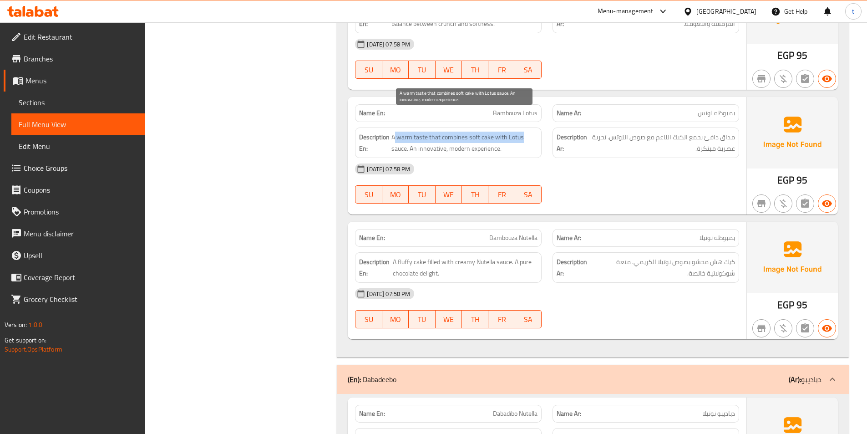
drag, startPoint x: 395, startPoint y: 121, endPoint x: 526, endPoint y: 118, distance: 131.1
click at [526, 132] on span "A warm taste that combines soft cake with Lotus sauce. An innovative, modern ex…" at bounding box center [464, 143] width 146 height 22
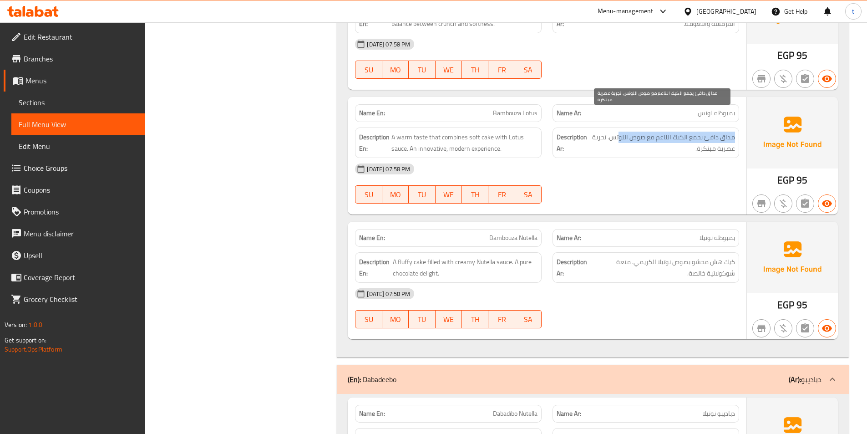
drag, startPoint x: 733, startPoint y: 117, endPoint x: 620, endPoint y: 114, distance: 113.4
click at [620, 132] on span "مذاق دافئ يجمع الكيك الناعم مع صوص اللوتس. تجربة عصرية مبتكرة." at bounding box center [662, 143] width 146 height 22
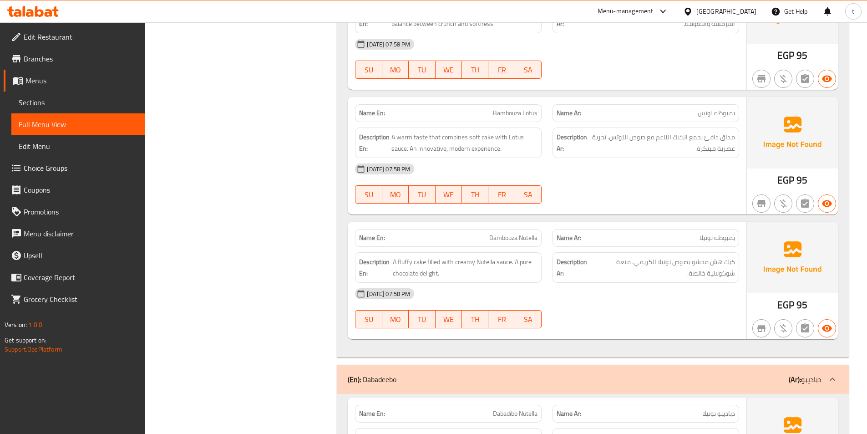
click at [499, 233] on span "Bambouza Nutella" at bounding box center [513, 238] width 48 height 10
drag, startPoint x: 721, startPoint y: 123, endPoint x: 612, endPoint y: 132, distance: 109.1
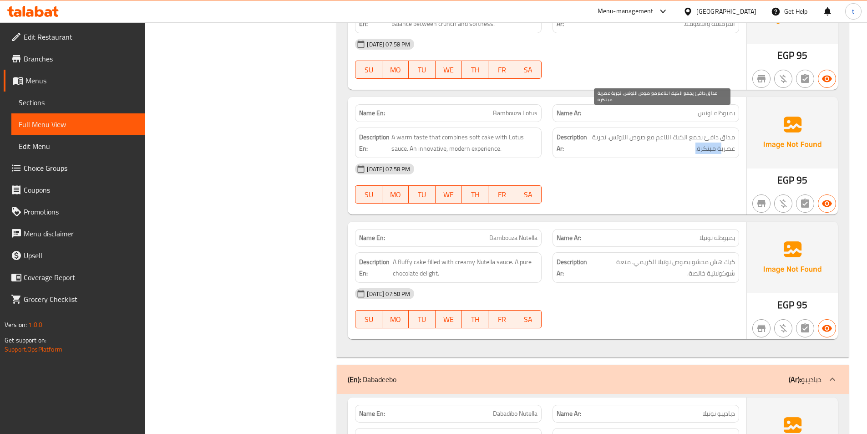
click at [612, 132] on span "مذاق دافئ يجمع الكيك الناعم مع صوص اللوتس. تجربة عصرية مبتكرة." at bounding box center [662, 143] width 146 height 22
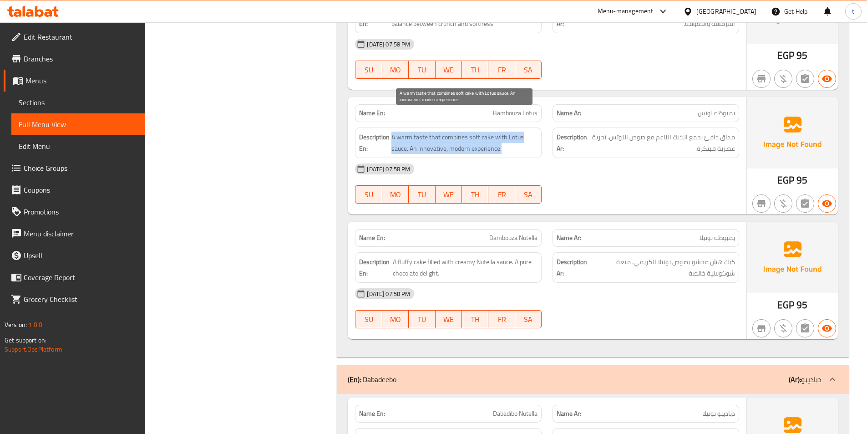
drag, startPoint x: 393, startPoint y: 119, endPoint x: 523, endPoint y: 122, distance: 130.2
click at [523, 132] on span "A warm taste that combines soft cake with Lotus sauce. An innovative, modern ex…" at bounding box center [464, 143] width 146 height 22
click at [516, 132] on span "A warm taste that combines soft cake with Lotus sauce. An innovative, modern ex…" at bounding box center [464, 143] width 146 height 22
drag, startPoint x: 425, startPoint y: 130, endPoint x: 485, endPoint y: 134, distance: 60.2
click at [481, 134] on div "Description En: A warm taste that combines soft cake with Lotus sauce. An innov…" at bounding box center [448, 142] width 187 height 30
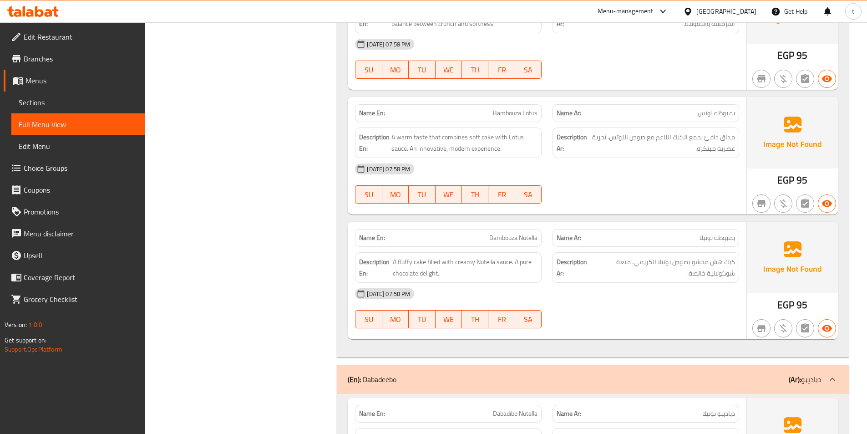
click at [516, 158] on div "[DATE] 07:58 PM" at bounding box center [546, 169] width 395 height 22
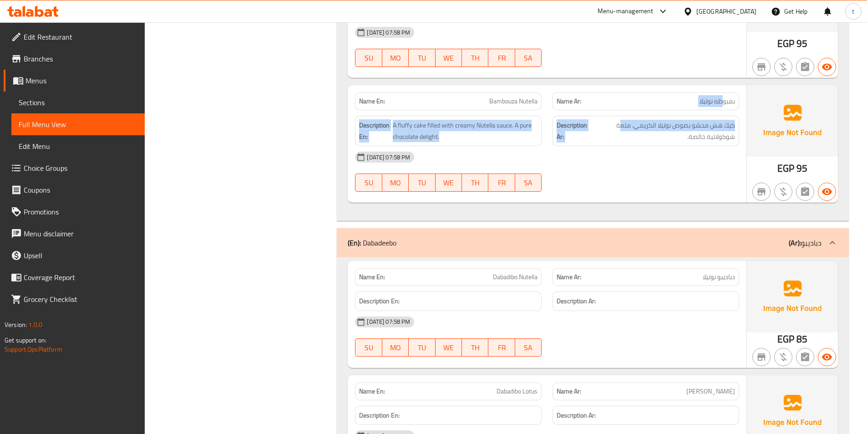
drag, startPoint x: 724, startPoint y: 82, endPoint x: 624, endPoint y: 94, distance: 100.9
click at [624, 94] on div "Name En: Bambouza Nutella Name Ar: بمبوظه نوتيلا Description En: A fluffy cake …" at bounding box center [547, 143] width 399 height 117
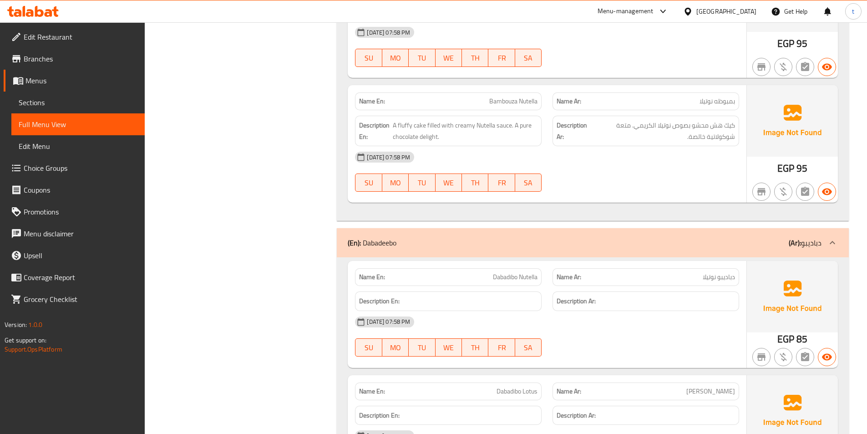
click at [505, 92] on div "Name En: Bambouza Nutella" at bounding box center [448, 101] width 187 height 18
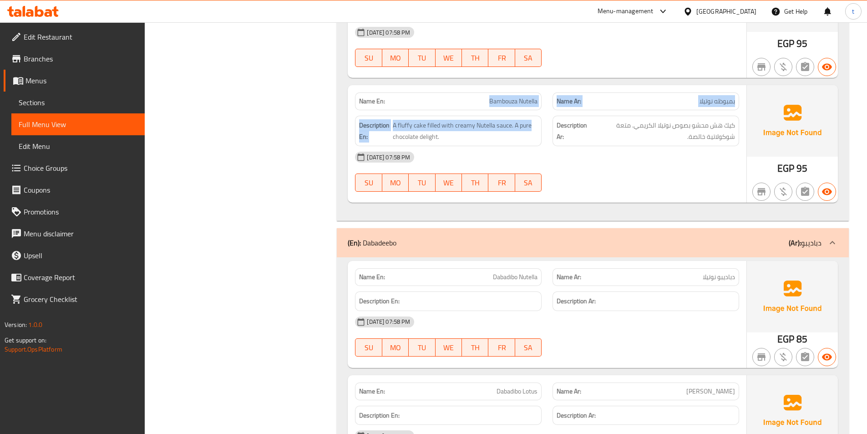
drag, startPoint x: 480, startPoint y: 85, endPoint x: 535, endPoint y: 93, distance: 55.6
click at [535, 93] on div "Name En: Bambouza Nutella Name Ar: بمبوظه نوتيلا Description En: A fluffy cake …" at bounding box center [547, 143] width 399 height 117
click at [464, 120] on span "A fluffy cake filled with creamy Nutella sauce. A pure chocolate delight." at bounding box center [465, 131] width 145 height 22
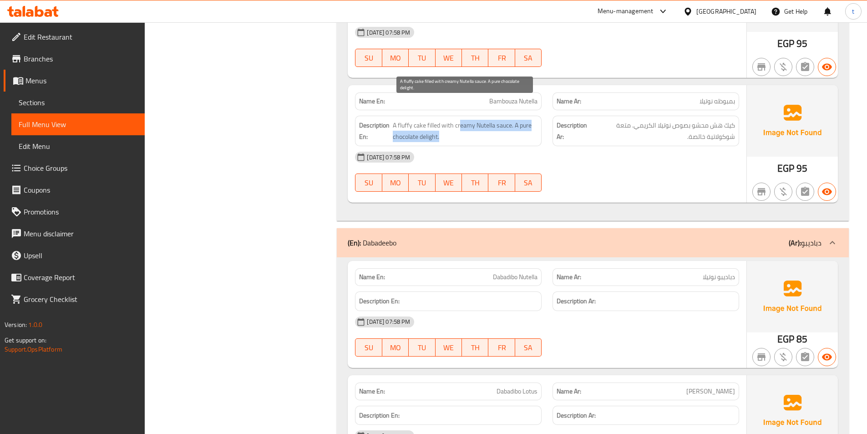
drag, startPoint x: 460, startPoint y: 109, endPoint x: 518, endPoint y: 111, distance: 58.3
click at [518, 120] on span "A fluffy cake filled with creamy Nutella sauce. A pure chocolate delight." at bounding box center [465, 131] width 145 height 22
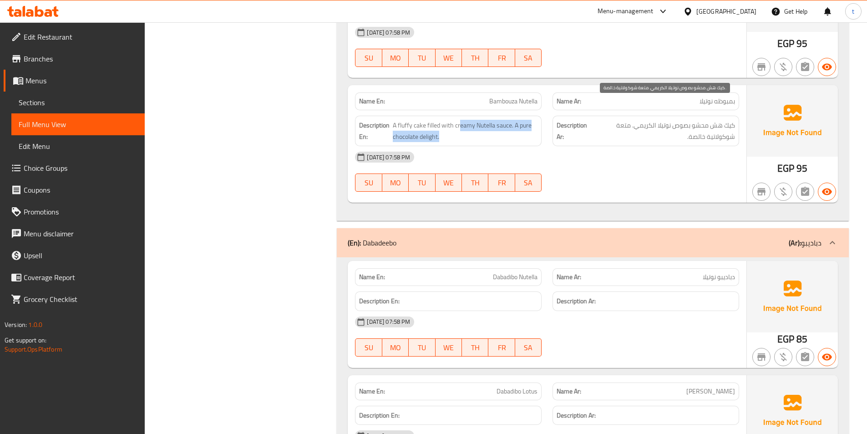
drag, startPoint x: 733, startPoint y: 106, endPoint x: 668, endPoint y: 114, distance: 65.1
click at [668, 120] on span "كيك هش محشو بصوص نوتيلا الكريمي. متعة شوكولاتية خالصة." at bounding box center [663, 131] width 143 height 22
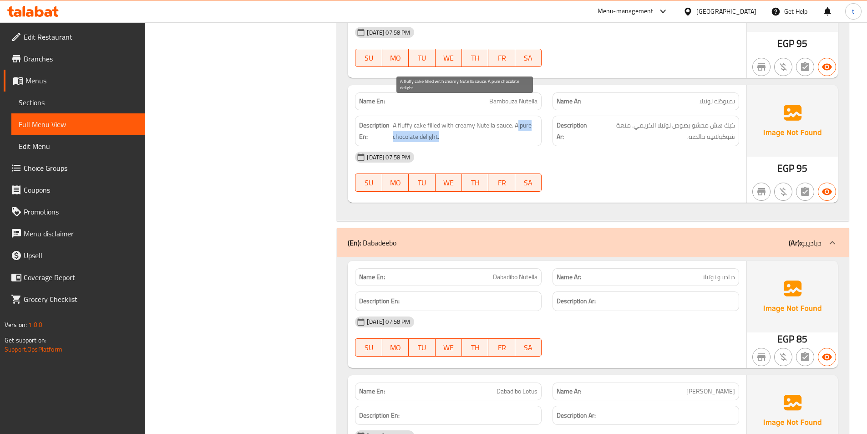
drag, startPoint x: 518, startPoint y: 106, endPoint x: 529, endPoint y: 120, distance: 18.2
click at [529, 120] on span "A fluffy cake filled with creamy Nutella sauce. A pure chocolate delight." at bounding box center [465, 131] width 145 height 22
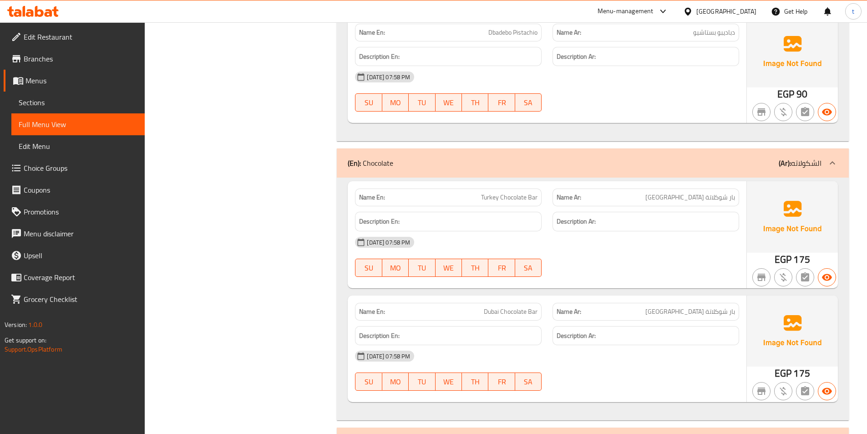
scroll to position [7827, 0]
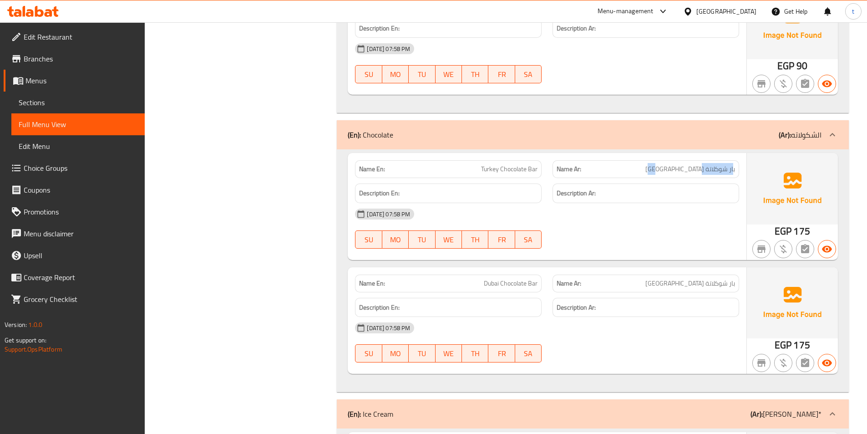
drag, startPoint x: 733, startPoint y: 149, endPoint x: 697, endPoint y: 153, distance: 36.2
click at [697, 164] on span "بار شوكلاتة [GEOGRAPHIC_DATA]" at bounding box center [690, 169] width 90 height 10
drag, startPoint x: 435, startPoint y: 147, endPoint x: 516, endPoint y: 149, distance: 81.0
click at [516, 164] on p "Name En: Turkey Chocolate Bar" at bounding box center [448, 169] width 178 height 10
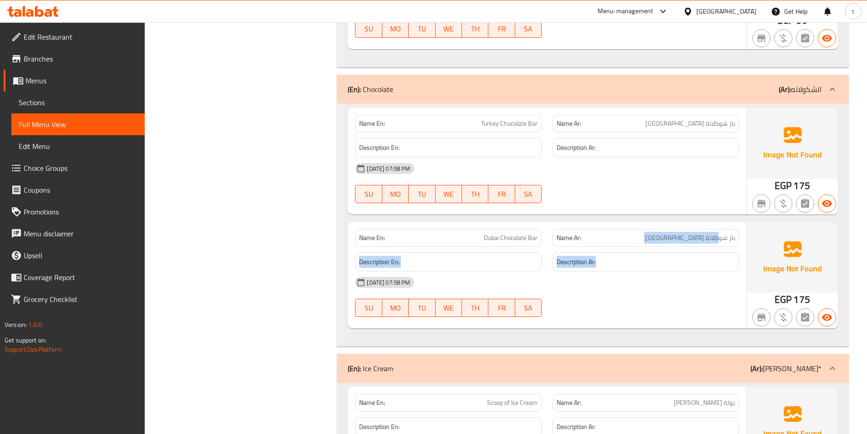
drag, startPoint x: 719, startPoint y: 212, endPoint x: 661, endPoint y: 228, distance: 60.5
click at [666, 228] on div "Name En: Dubai Chocolate Bar Name Ar: بار شوكلاتة [GEOGRAPHIC_DATA] Description…" at bounding box center [547, 275] width 399 height 106
click at [480, 229] on div "Name En: Dubai Chocolate Bar" at bounding box center [448, 238] width 187 height 18
drag, startPoint x: 477, startPoint y: 220, endPoint x: 536, endPoint y: 222, distance: 59.2
click at [536, 233] on p "Name En: Dubai Chocolate Bar" at bounding box center [448, 238] width 178 height 10
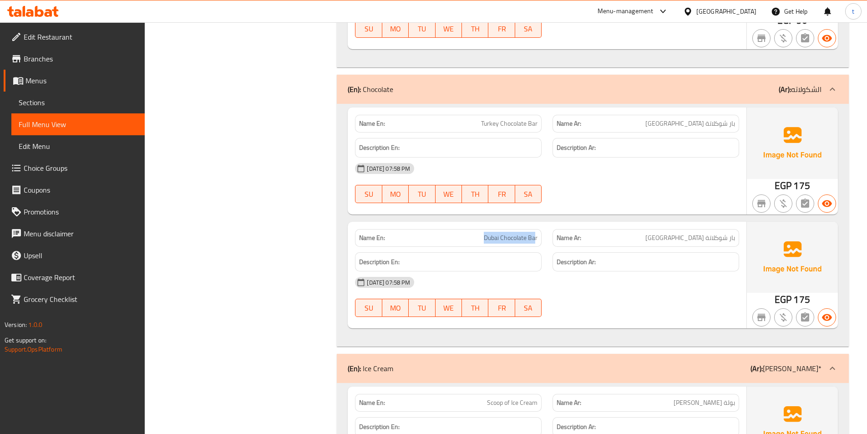
scroll to position [8054, 0]
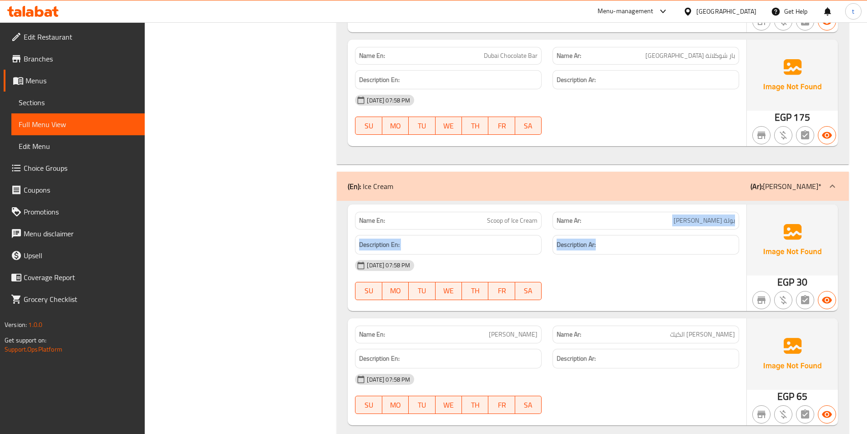
drag, startPoint x: 739, startPoint y: 194, endPoint x: 698, endPoint y: 209, distance: 43.6
click at [698, 209] on div "Name En: Scoop of Ice Cream Name Ar: بولة ايس كريم Description En: Description …" at bounding box center [547, 257] width 399 height 106
drag, startPoint x: 480, startPoint y: 197, endPoint x: 537, endPoint y: 201, distance: 57.5
click at [537, 216] on p "Name En: Scoop of Ice Cream" at bounding box center [448, 221] width 178 height 10
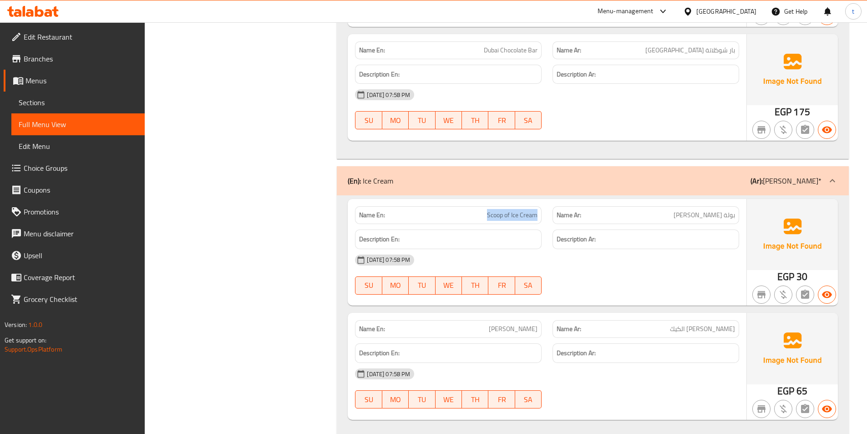
scroll to position [8061, 0]
drag, startPoint x: 732, startPoint y: 308, endPoint x: 685, endPoint y: 314, distance: 46.8
click at [686, 319] on div "Name Ar: [PERSON_NAME] الكيك" at bounding box center [645, 328] width 187 height 18
click at [506, 323] on span "[PERSON_NAME]" at bounding box center [513, 328] width 49 height 10
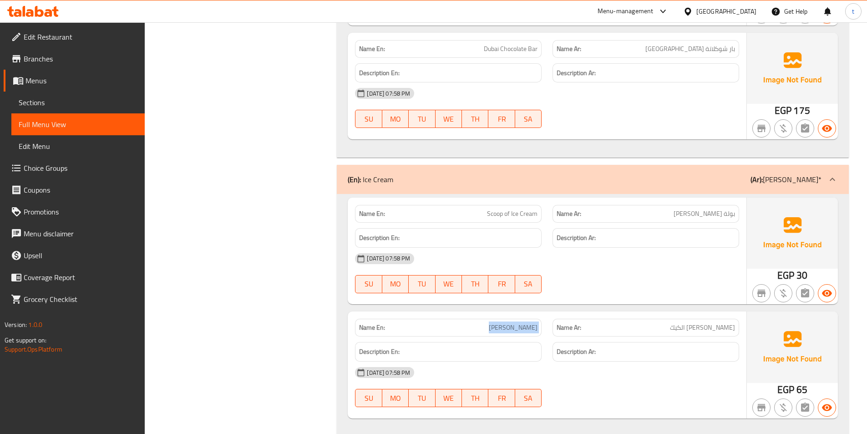
click at [506, 323] on span "[PERSON_NAME]" at bounding box center [513, 328] width 49 height 10
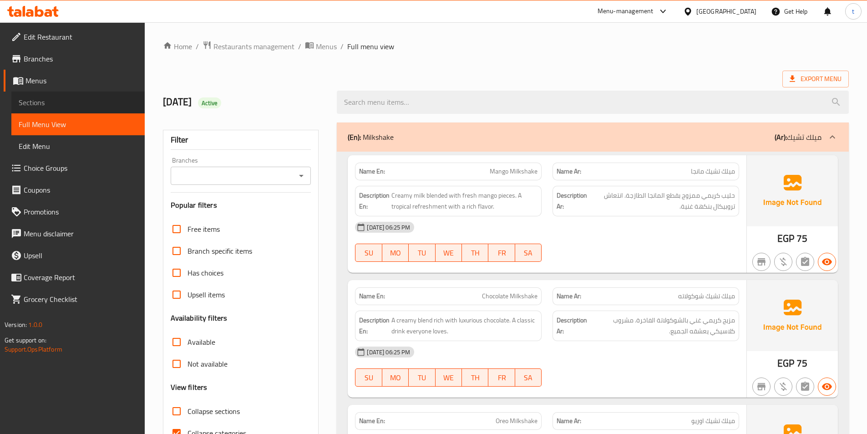
click at [64, 106] on span "Sections" at bounding box center [78, 102] width 119 height 11
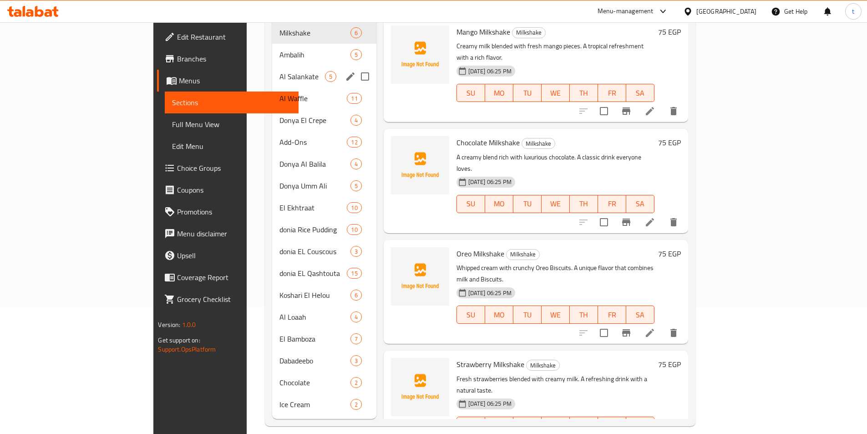
scroll to position [127, 0]
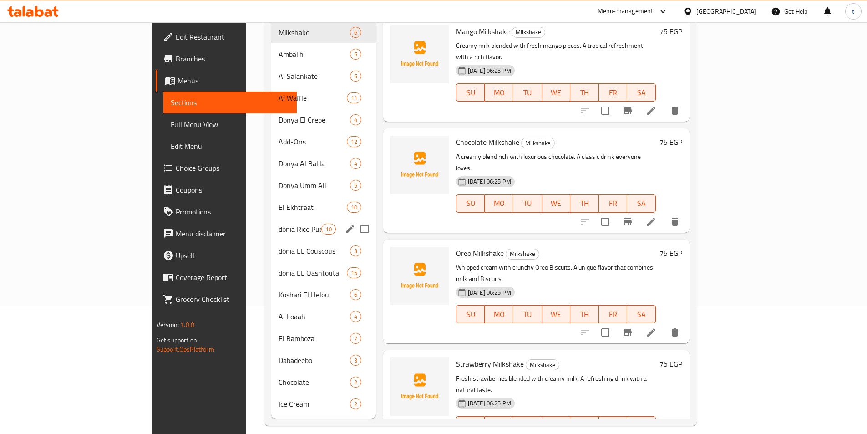
click at [271, 223] on div "donia Rice Pudding 10" at bounding box center [323, 229] width 105 height 22
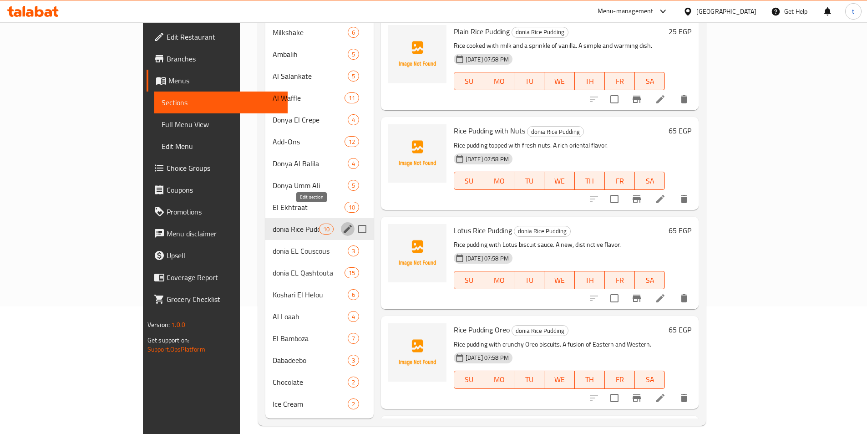
click at [344, 225] on icon "edit" at bounding box center [348, 229] width 8 height 8
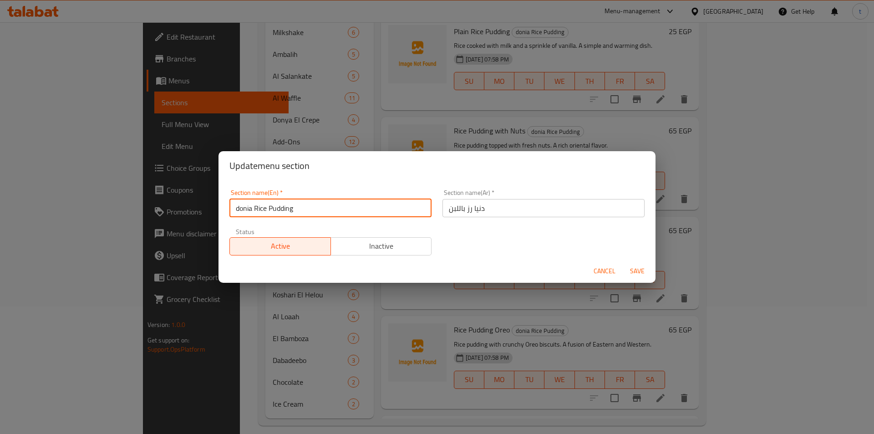
click at [239, 212] on input "donia Rice Pudding" at bounding box center [330, 208] width 202 height 18
type input "Donia Rice Pudding"
click at [637, 272] on span "Save" at bounding box center [637, 270] width 22 height 11
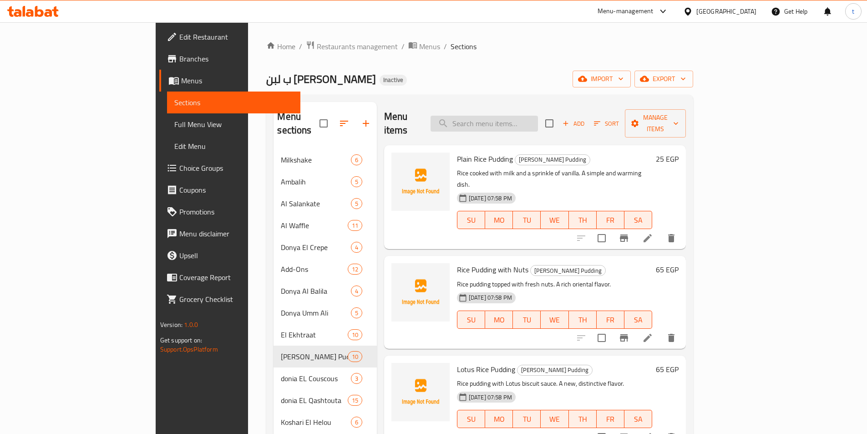
click at [538, 119] on input "search" at bounding box center [483, 124] width 107 height 16
paste input "Rice Pudding Bomb"
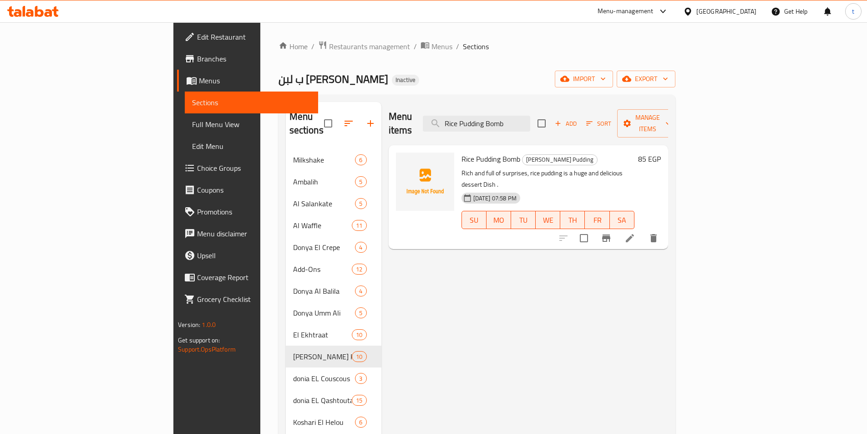
type input "Rice Pudding Bomb"
click at [634, 234] on icon at bounding box center [630, 238] width 8 height 8
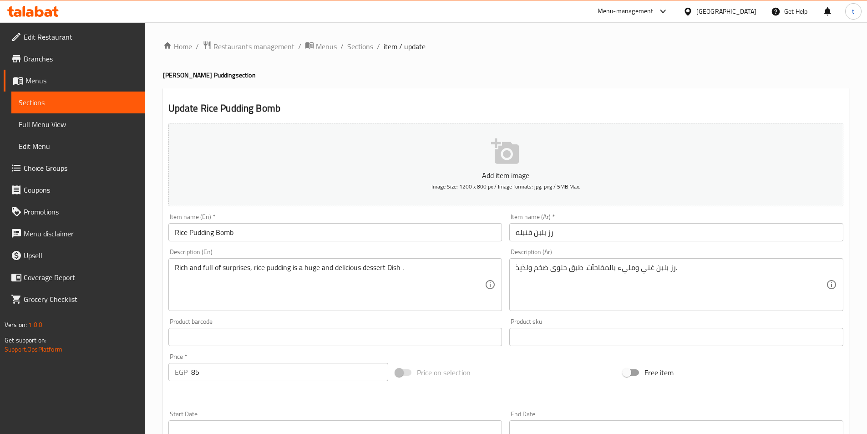
click at [326, 232] on input "Rice Pudding Bomb" at bounding box center [335, 232] width 334 height 18
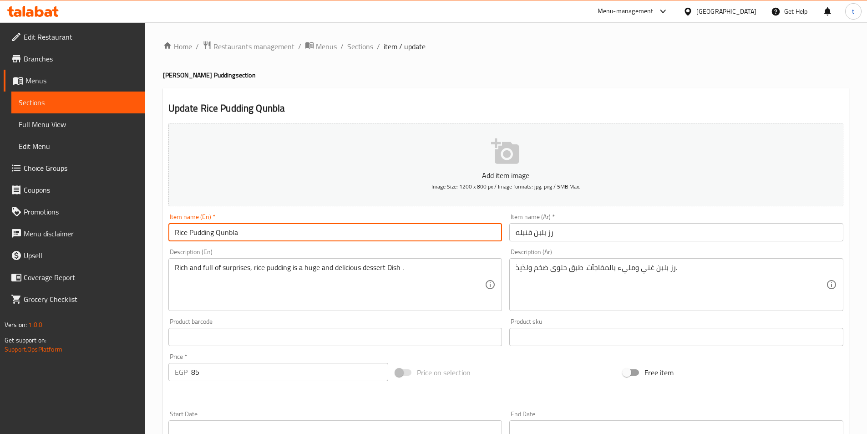
click at [226, 235] on input "Rice Pudding Qunbla" at bounding box center [335, 232] width 334 height 18
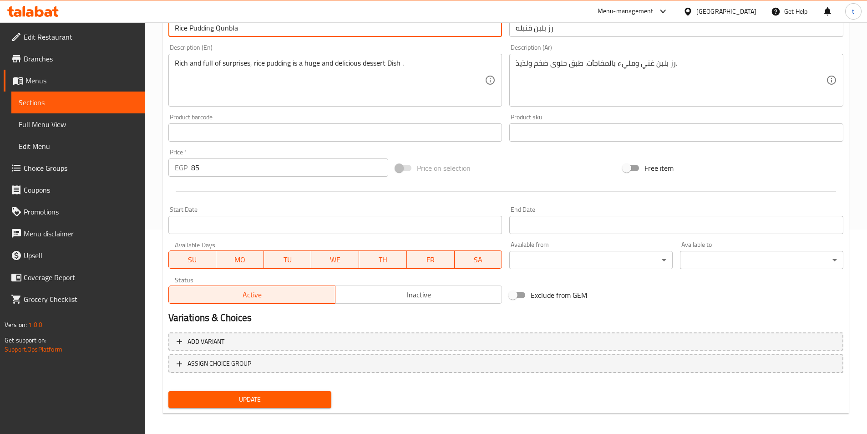
scroll to position [209, 0]
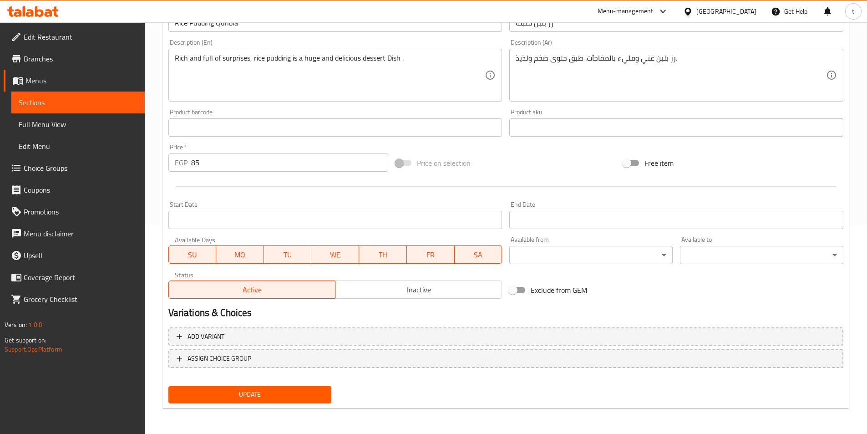
click at [292, 404] on div "Update" at bounding box center [250, 394] width 171 height 24
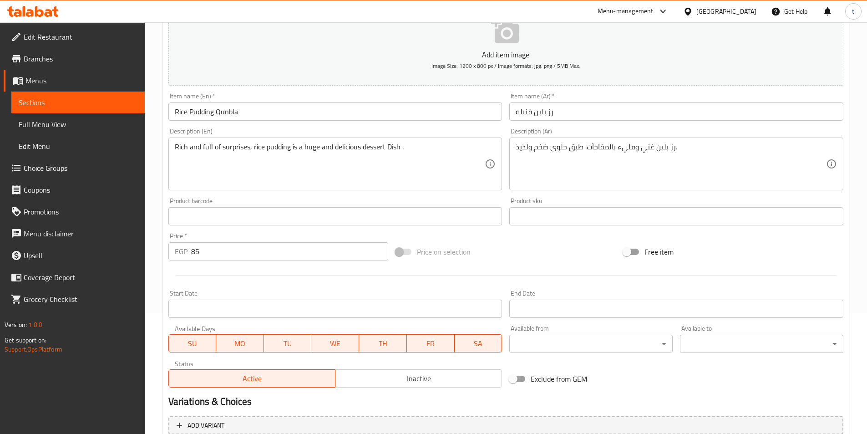
scroll to position [118, 0]
click at [225, 118] on input "Rice Pudding Qunbla" at bounding box center [335, 114] width 334 height 18
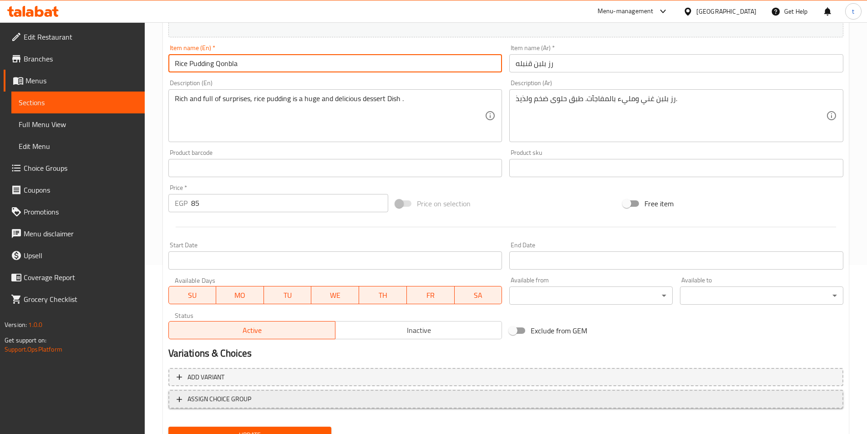
scroll to position [209, 0]
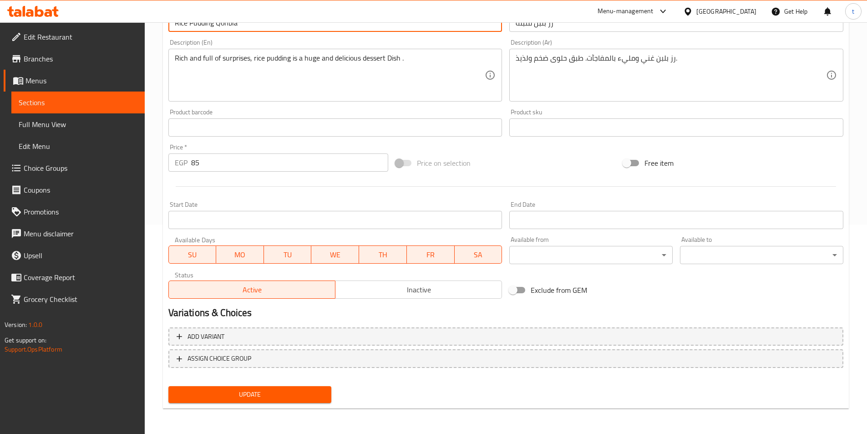
type input "Rice Pudding Qonbla"
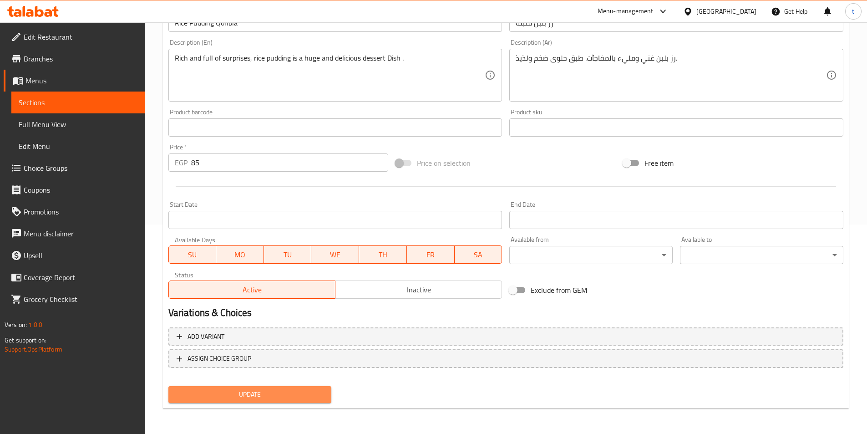
click at [220, 397] on span "Update" at bounding box center [250, 394] width 149 height 11
click at [278, 400] on span "Update" at bounding box center [250, 394] width 149 height 11
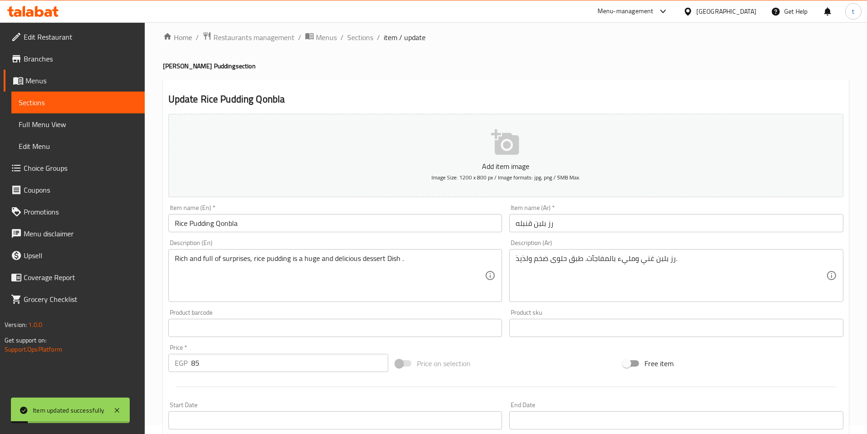
scroll to position [0, 0]
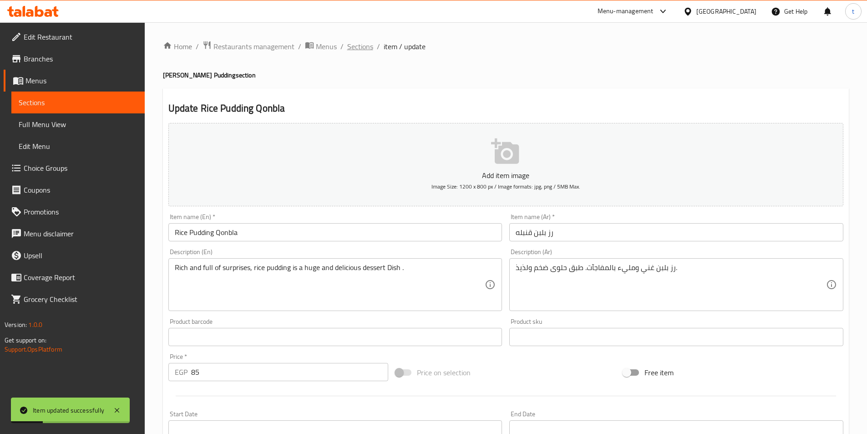
click at [363, 46] on span "Sections" at bounding box center [360, 46] width 26 height 11
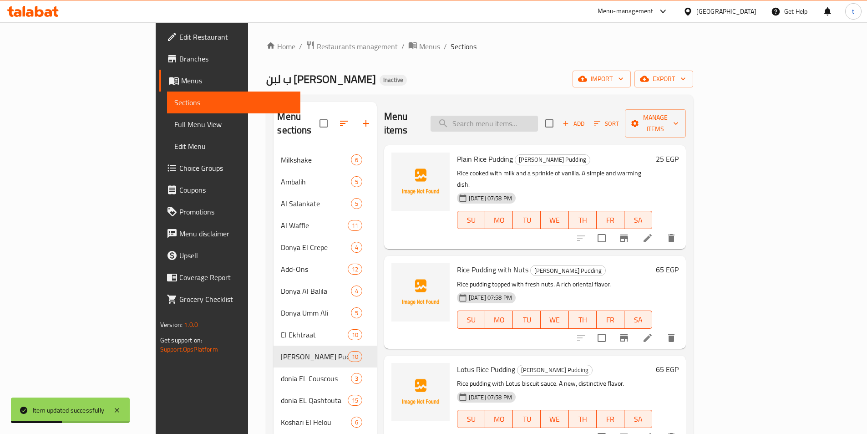
click at [526, 123] on input "search" at bounding box center [483, 124] width 107 height 16
paste input "Qashtota Qeshta"
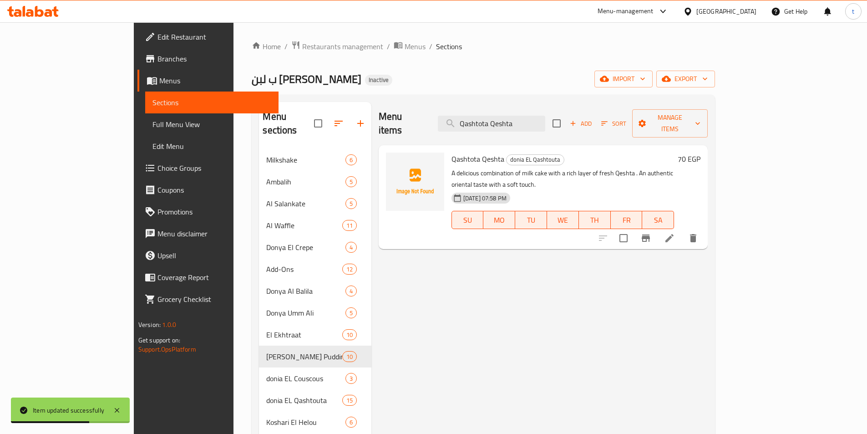
type input "Qashtota Qeshta"
click at [682, 230] on li at bounding box center [669, 238] width 25 height 16
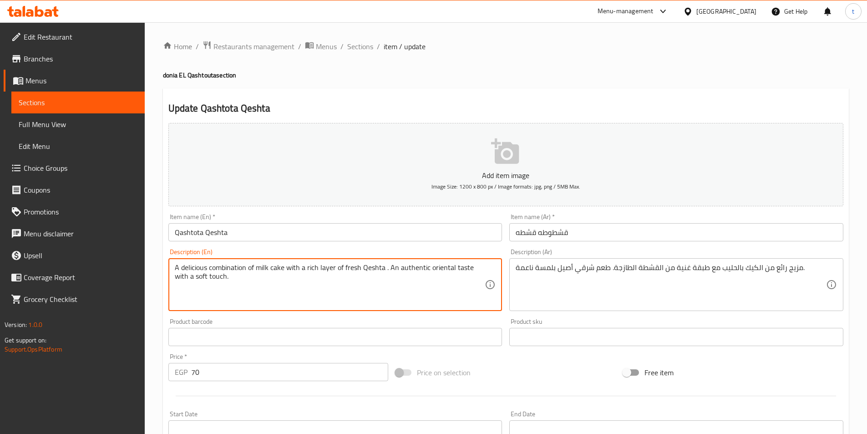
click at [200, 266] on textarea "A delicious combination of milk cake with a rich layer of fresh Qeshta . An aut…" at bounding box center [330, 284] width 310 height 43
paste textarea "wonderful"
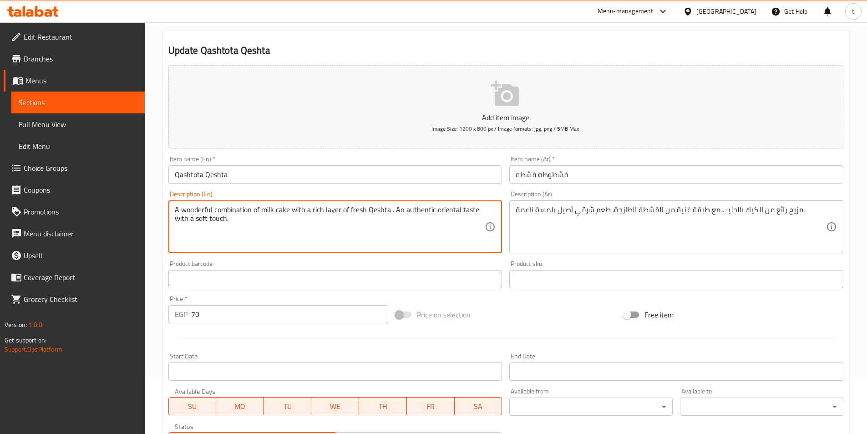
scroll to position [209, 0]
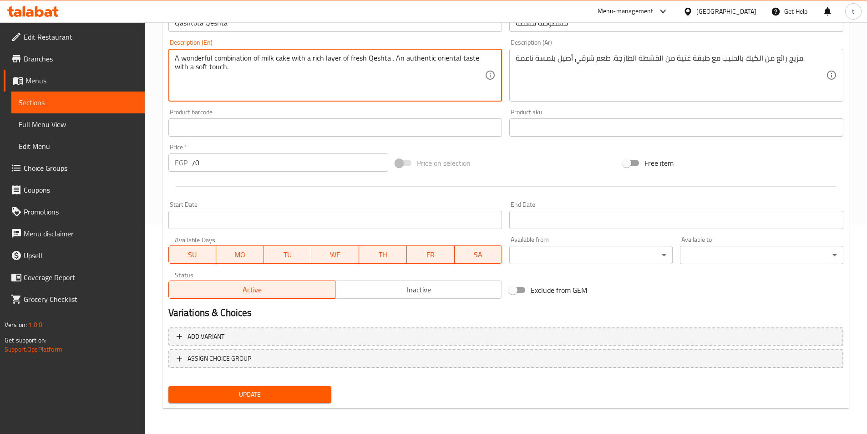
type textarea "A wonderful combination of milk cake with a rich layer of fresh Qeshta . An aut…"
click at [296, 396] on span "Update" at bounding box center [250, 394] width 149 height 11
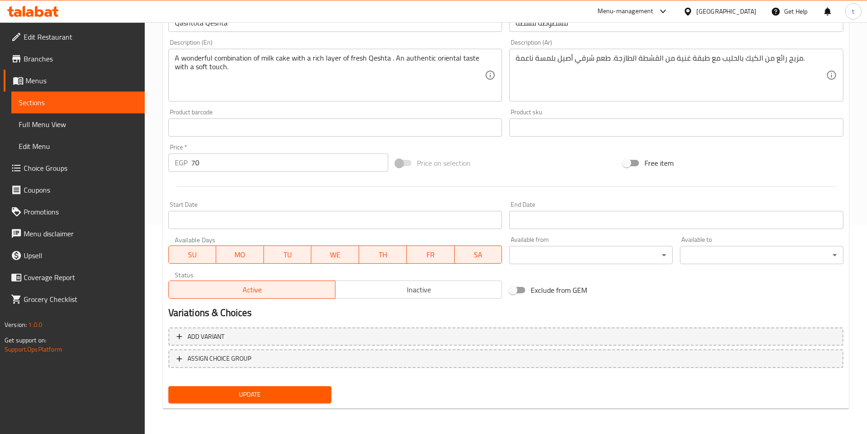
click at [244, 390] on span "Update" at bounding box center [250, 394] width 149 height 11
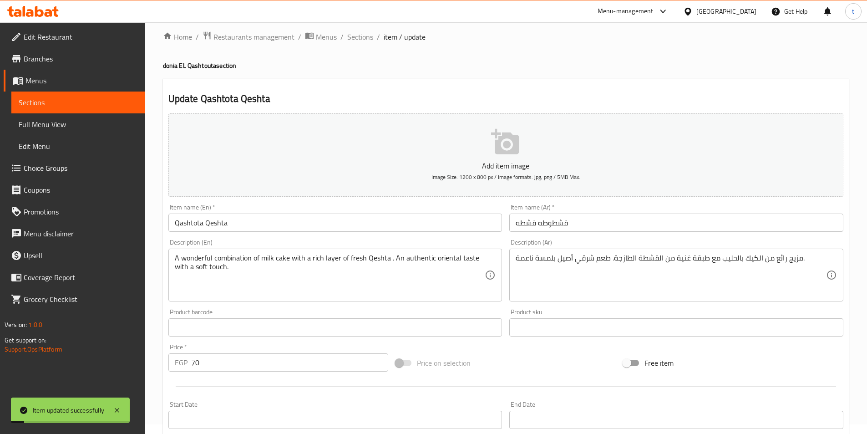
scroll to position [0, 0]
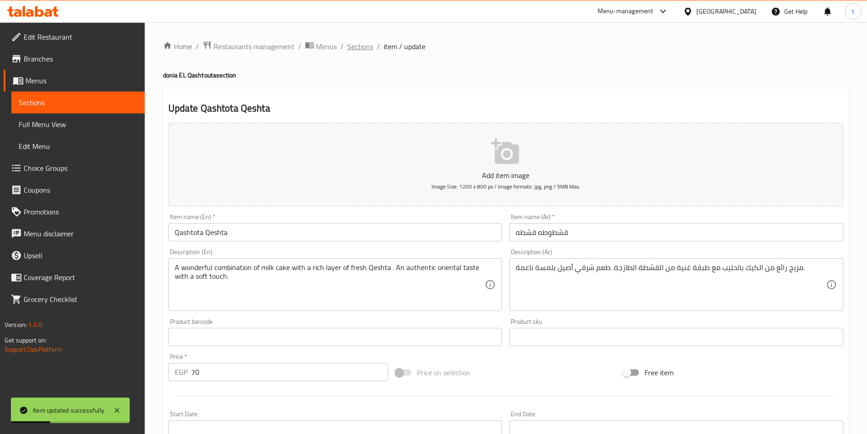
click at [356, 47] on span "Sections" at bounding box center [360, 46] width 26 height 11
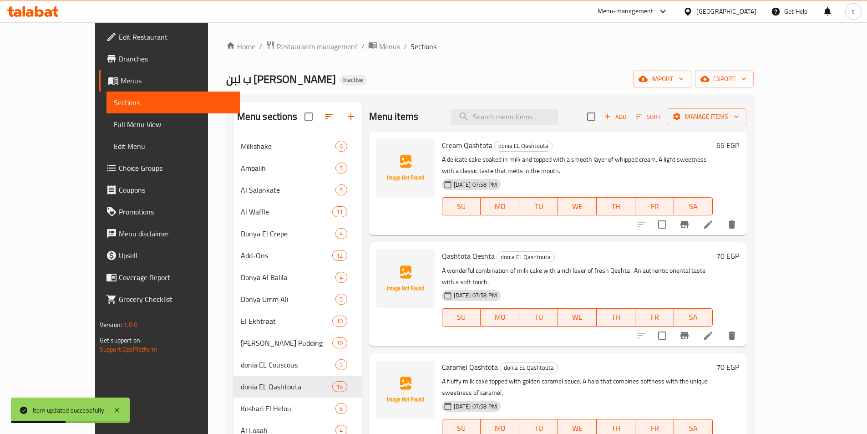
click at [530, 108] on div "Menu items Add Sort Manage items" at bounding box center [558, 117] width 378 height 30
click at [526, 115] on input "search" at bounding box center [504, 117] width 107 height 16
paste input "Kashtota Mango"
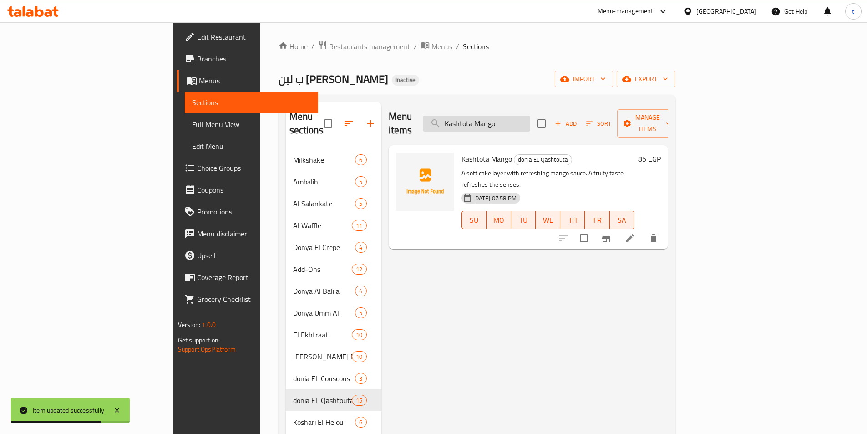
type input "Kashtota Mango"
click at [643, 230] on li at bounding box center [629, 238] width 25 height 16
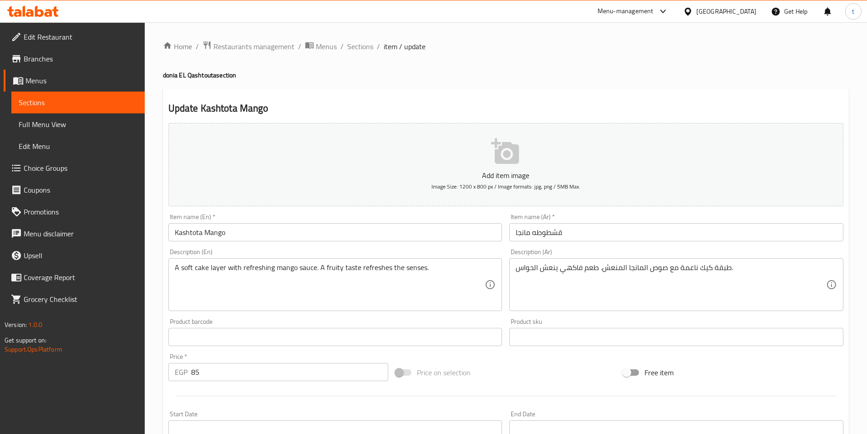
click at [187, 71] on h4 "donia EL Qashtouta section" at bounding box center [506, 75] width 686 height 9
copy h4 "Qashtouta"
click at [187, 230] on input "Kashtota Mango" at bounding box center [335, 232] width 334 height 18
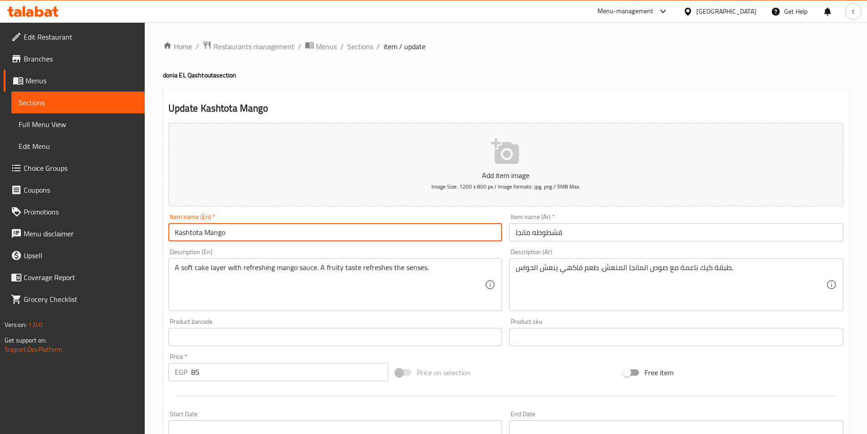
click at [187, 230] on input "Kashtota Mango" at bounding box center [335, 232] width 334 height 18
paste input "Qashtou"
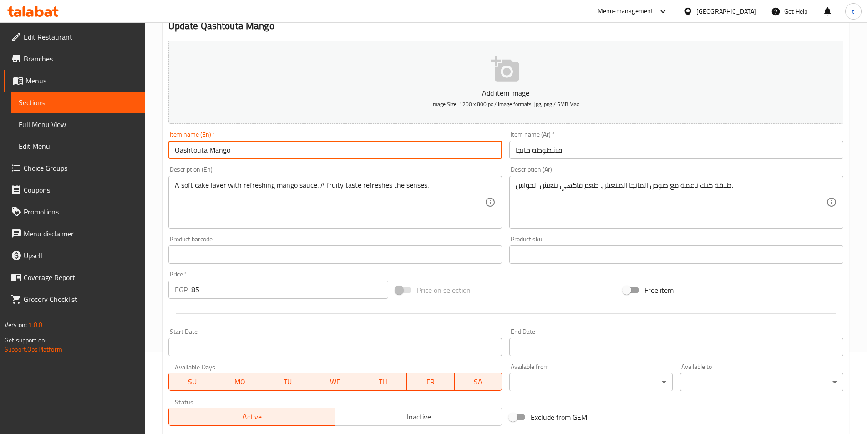
scroll to position [209, 0]
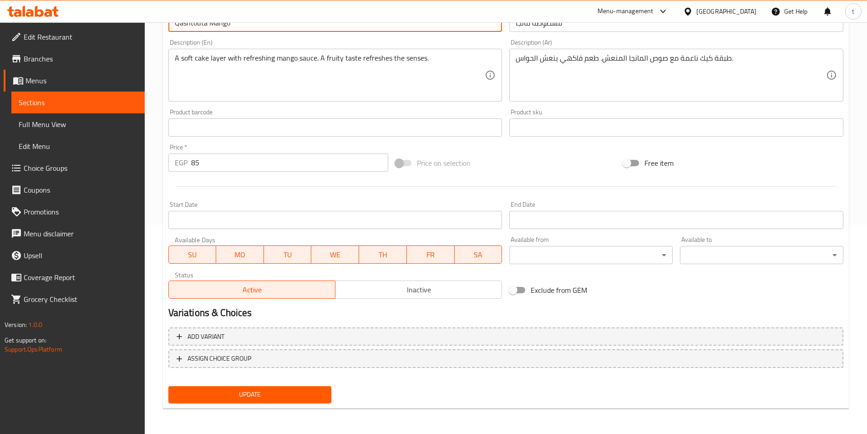
type input "Qashtouta Mango"
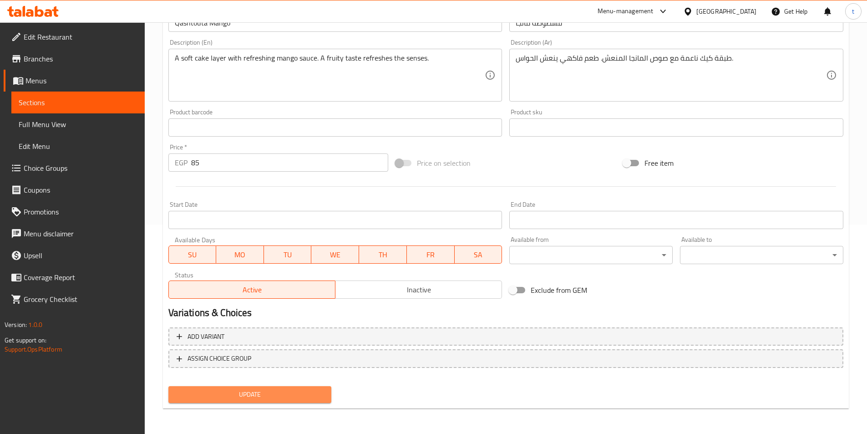
click at [253, 396] on span "Update" at bounding box center [250, 394] width 149 height 11
click at [256, 396] on span "Update" at bounding box center [250, 394] width 149 height 11
click at [300, 401] on button "Update" at bounding box center [249, 394] width 163 height 17
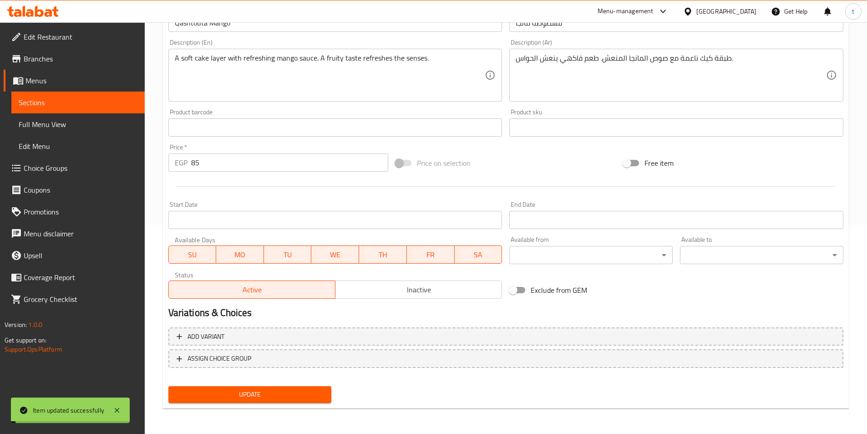
scroll to position [0, 0]
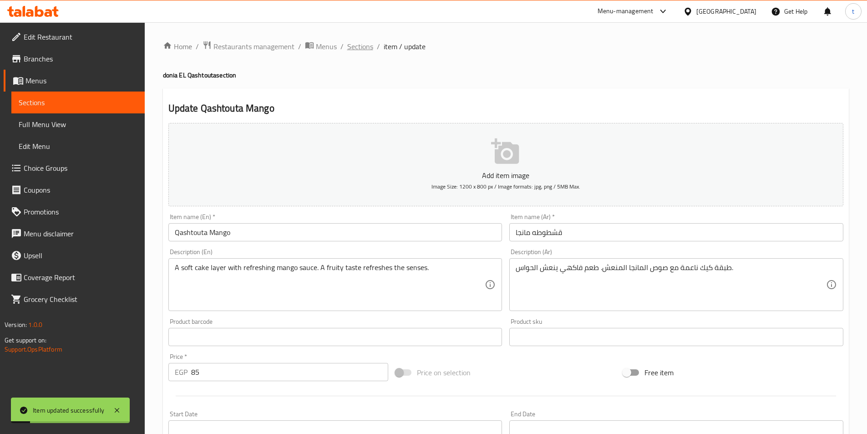
click at [369, 48] on span "Sections" at bounding box center [360, 46] width 26 height 11
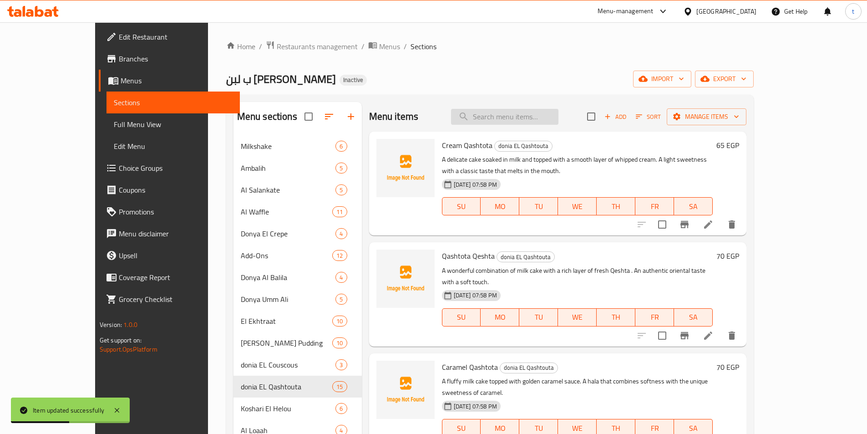
click at [535, 113] on input "search" at bounding box center [504, 117] width 107 height 16
paste input "Qashtoota Rafaello"
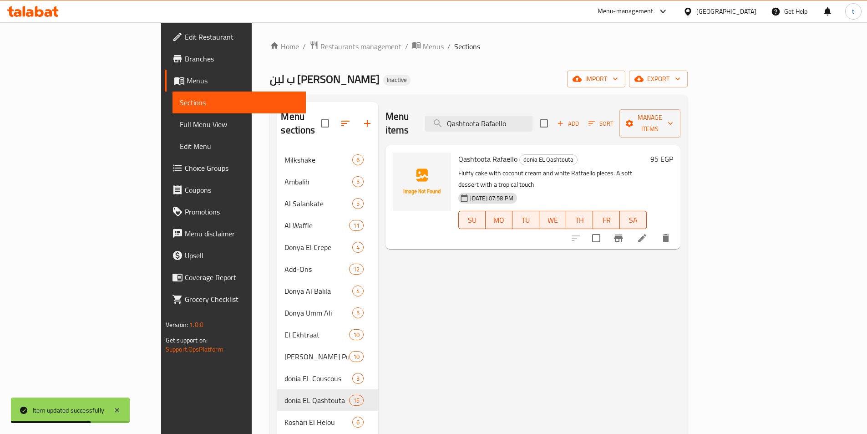
type input "Qashtoota Rafaello"
click at [655, 230] on li at bounding box center [641, 238] width 25 height 16
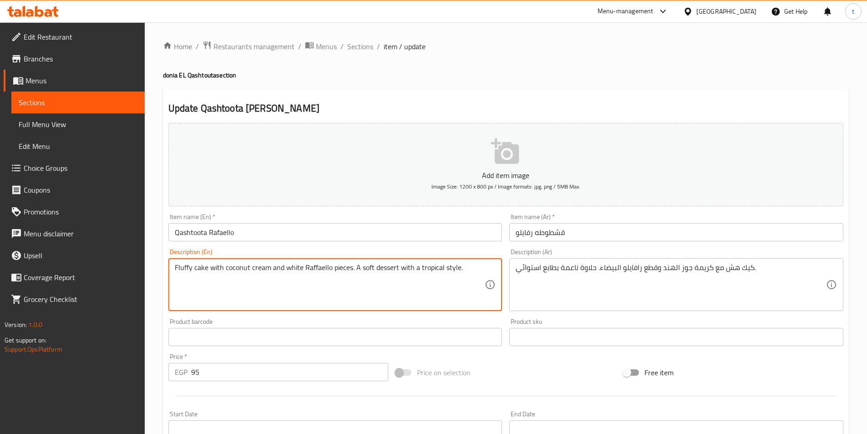
type textarea "Fluffy cake with coconut cream and white Raffaello pieces. A soft dessert with …"
click at [453, 266] on textarea "Fluffy cake with coconut cream and white Raffaello pieces. A soft dessert with …" at bounding box center [330, 284] width 310 height 43
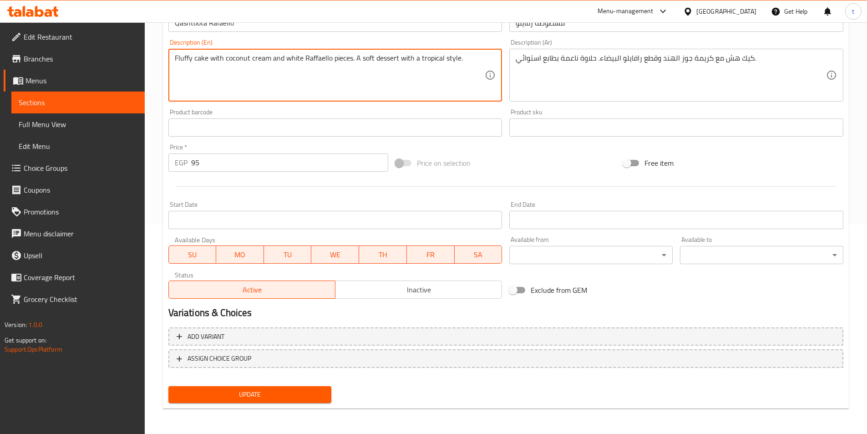
click at [305, 396] on span "Update" at bounding box center [250, 394] width 149 height 11
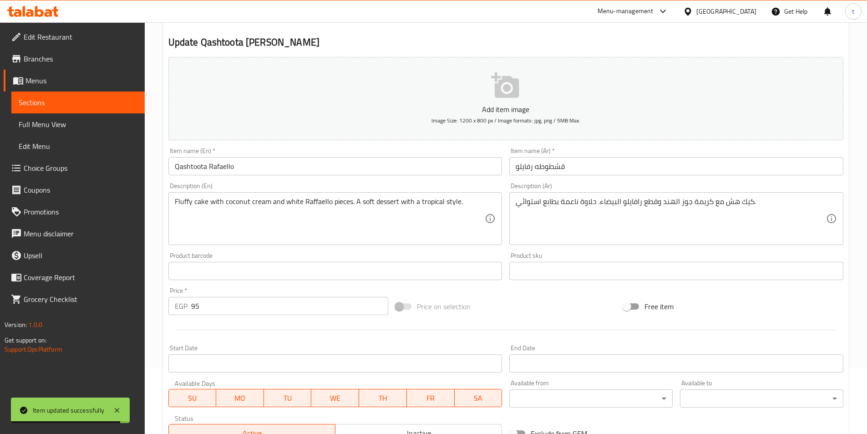
scroll to position [0, 0]
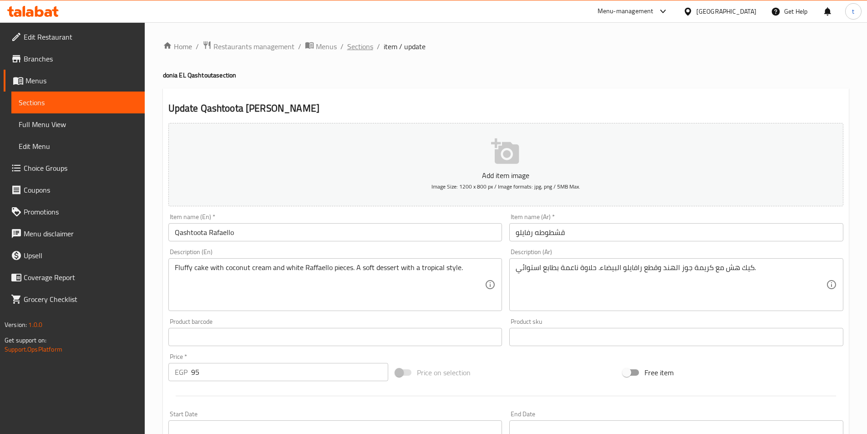
click at [357, 46] on span "Sections" at bounding box center [360, 46] width 26 height 11
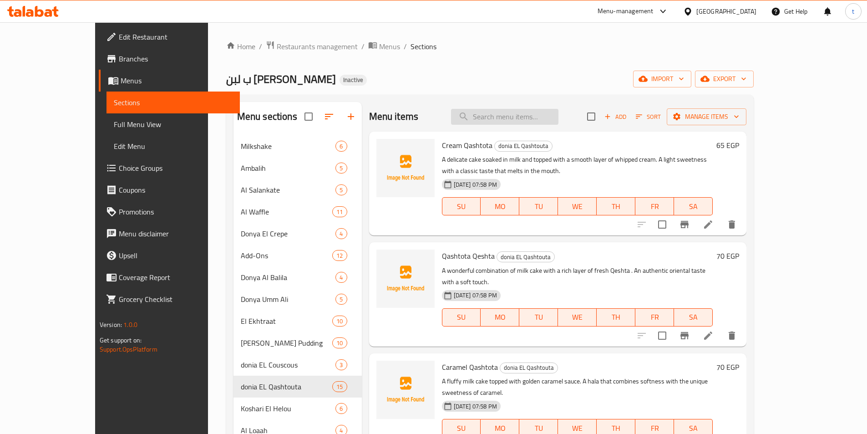
click at [521, 118] on input "search" at bounding box center [504, 117] width 107 height 16
paste input "Qashtota Dubai fix"
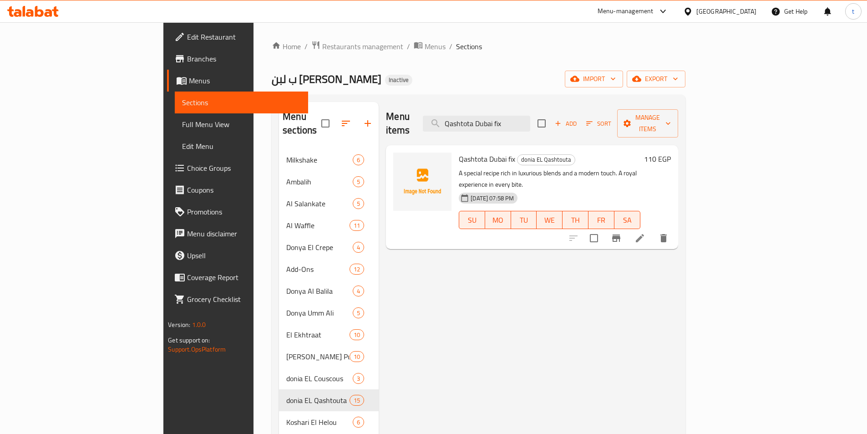
type input "Qashtota Dubai fix"
click at [653, 230] on li at bounding box center [639, 238] width 25 height 16
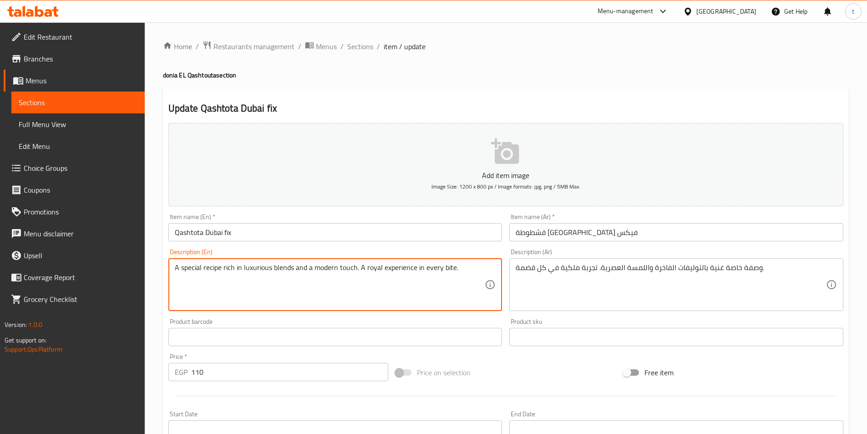
drag, startPoint x: 271, startPoint y: 265, endPoint x: 295, endPoint y: 278, distance: 27.7
paste textarea "combinations"
click at [268, 270] on textarea "A special recipe rich in luxuriouscombinations and a modern touch. A royal expe…" at bounding box center [330, 284] width 310 height 43
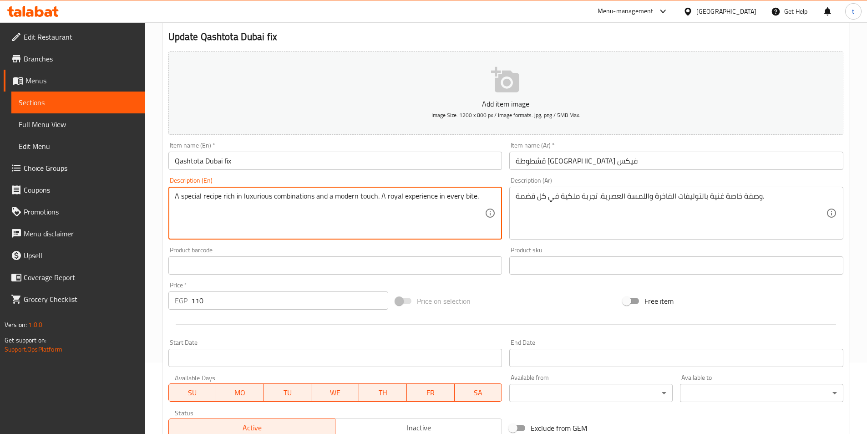
scroll to position [209, 0]
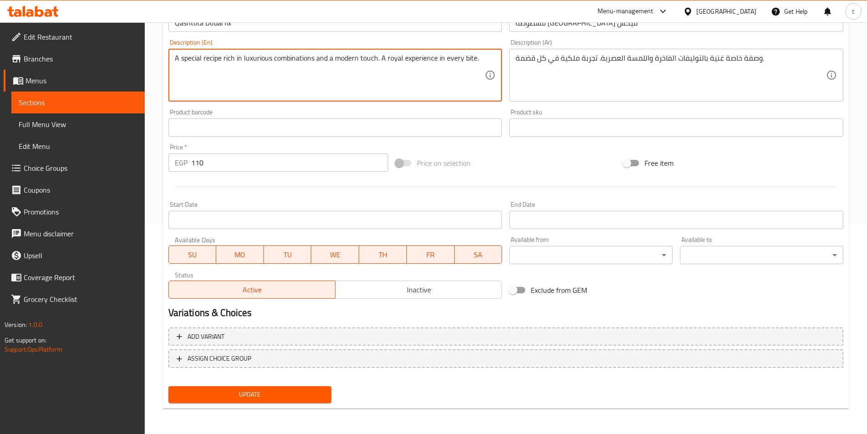
type textarea "A special recipe rich in luxurious combinations and a modern touch. A royal exp…"
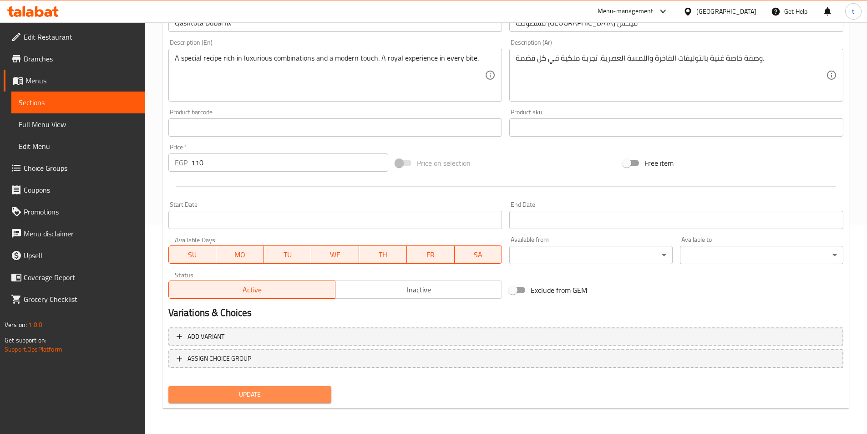
click at [253, 389] on span "Update" at bounding box center [250, 394] width 149 height 11
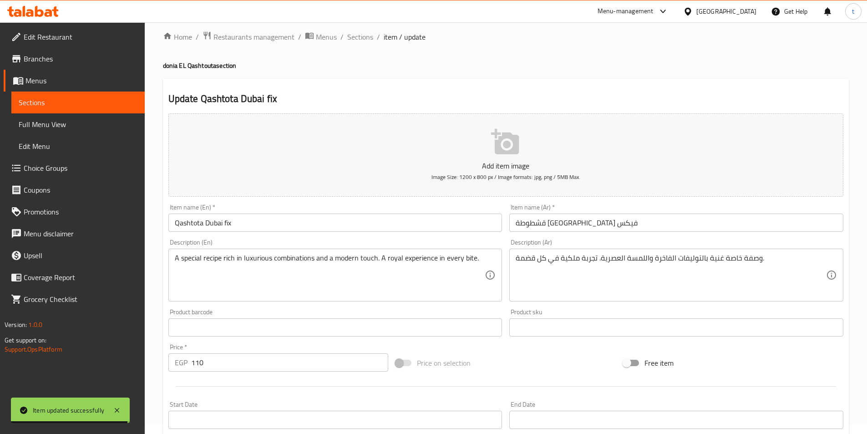
scroll to position [0, 0]
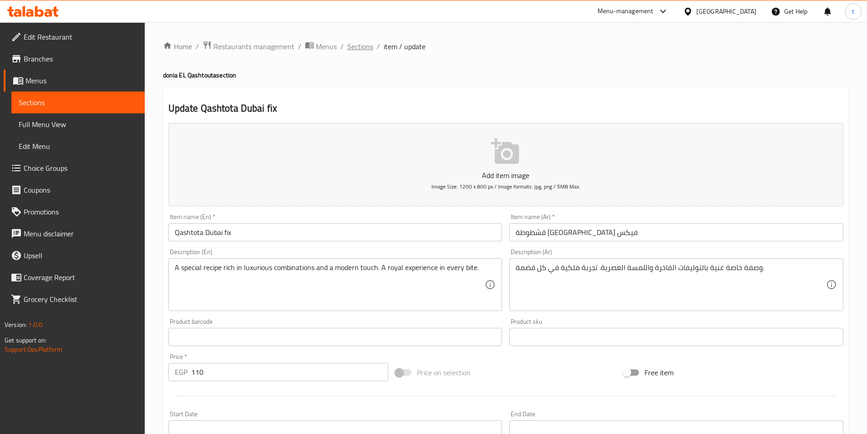
click at [362, 47] on span "Sections" at bounding box center [360, 46] width 26 height 11
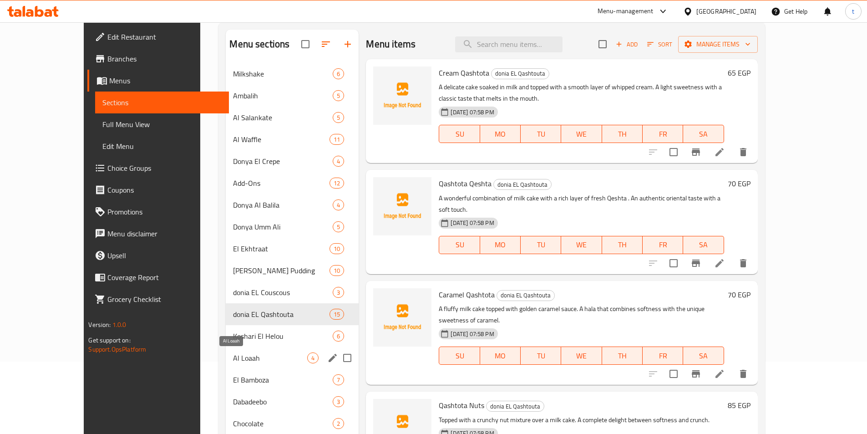
scroll to position [127, 0]
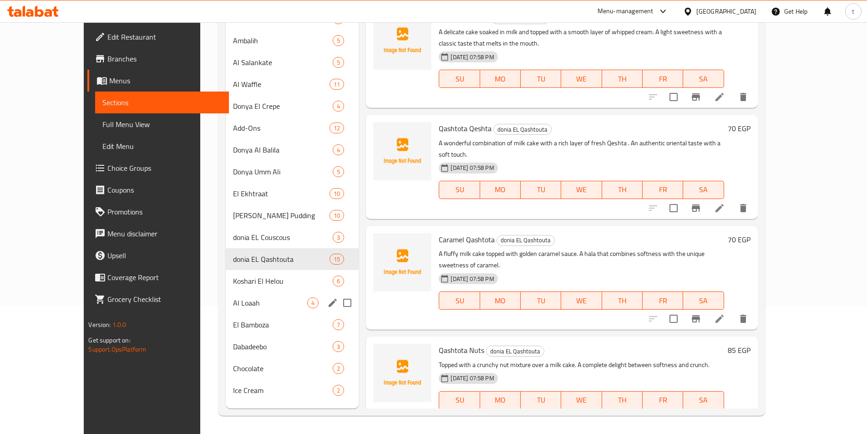
click at [226, 311] on div "Al Loaah 4" at bounding box center [292, 303] width 133 height 22
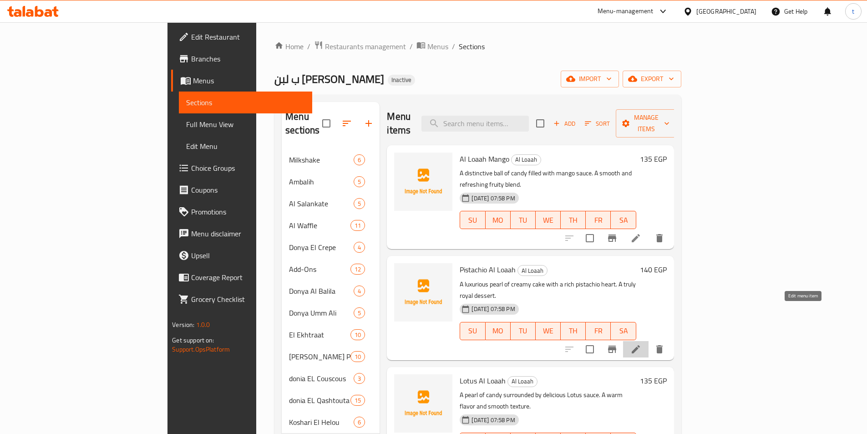
click at [641, 344] on icon at bounding box center [635, 349] width 11 height 11
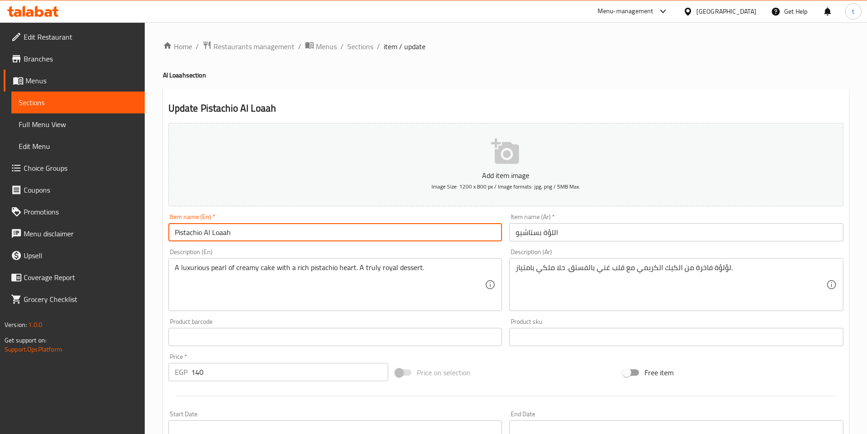
drag, startPoint x: 203, startPoint y: 238, endPoint x: 266, endPoint y: 232, distance: 62.6
click at [266, 232] on input "Pistachio Al Loaah" at bounding box center [335, 232] width 334 height 18
paste input "Al Loaah"
type input "Al Loaah Pistachio"
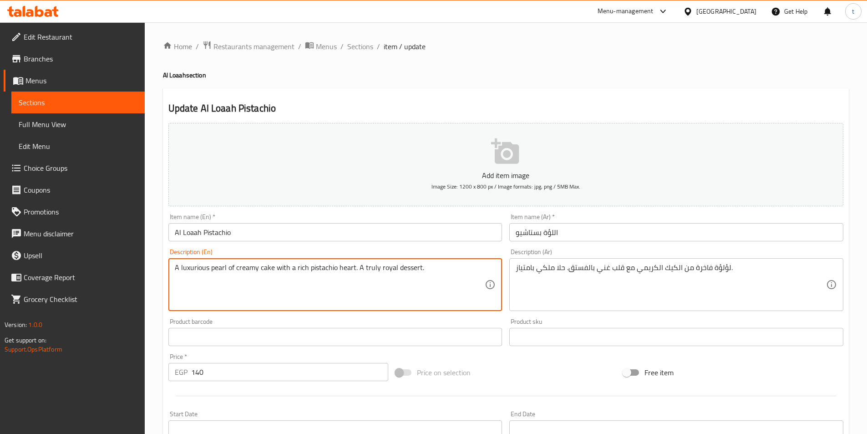
drag, startPoint x: 175, startPoint y: 270, endPoint x: 257, endPoint y: 273, distance: 82.0
click at [278, 283] on textarea "A luxurious pearl of creamy cake with a rich pistachio heart. A truly royal des…" at bounding box center [330, 284] width 310 height 43
click at [307, 278] on textarea "A luxurious pearl of creamy cake with a rich pistachio heart. A truly royal des…" at bounding box center [330, 284] width 310 height 43
click at [435, 271] on textarea "A luxurious pearl of creamy cake with a rich pistachio heart. A truly royal des…" at bounding box center [330, 284] width 310 height 43
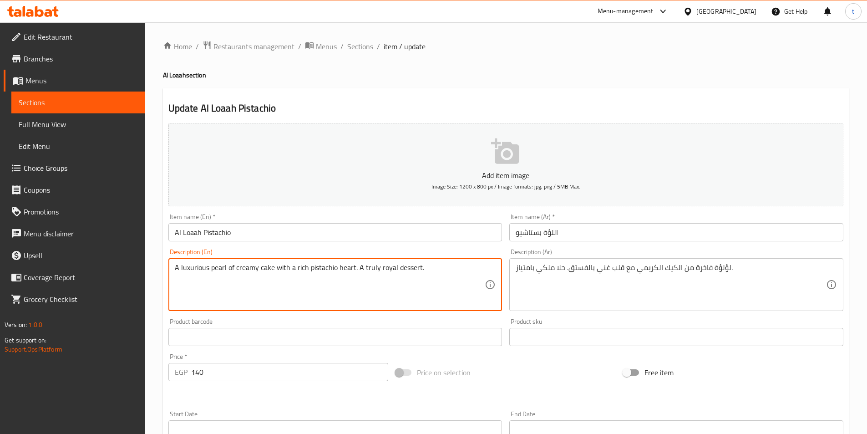
click at [435, 271] on textarea "A luxurious pearl of creamy cake with a rich pistachio heart. A truly royal des…" at bounding box center [330, 284] width 310 height 43
click at [361, 298] on textarea "A luxurious pearl of creamy cake with a rich pistachio heart. A truly royal des…" at bounding box center [330, 284] width 310 height 43
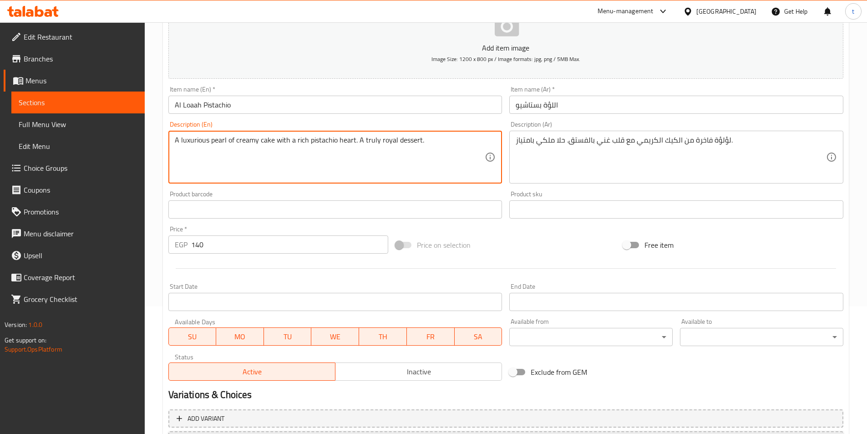
scroll to position [209, 0]
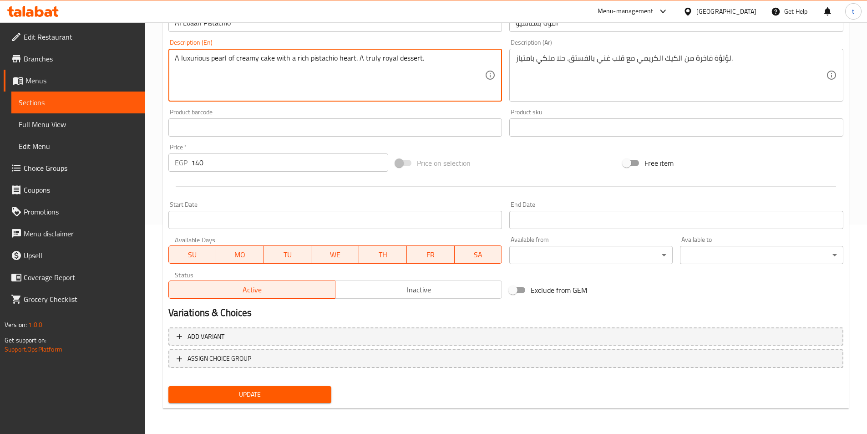
click at [228, 395] on span "Update" at bounding box center [250, 394] width 149 height 11
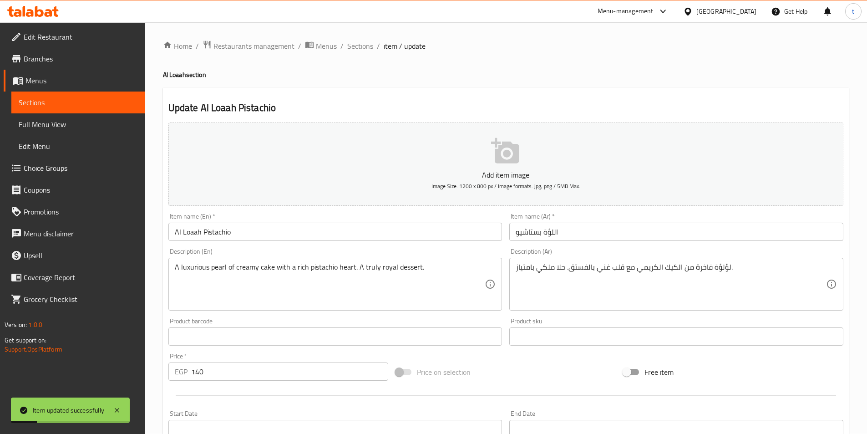
scroll to position [0, 0]
drag, startPoint x: 364, startPoint y: 47, endPoint x: 393, endPoint y: 91, distance: 52.8
click at [364, 47] on span "Sections" at bounding box center [360, 46] width 26 height 11
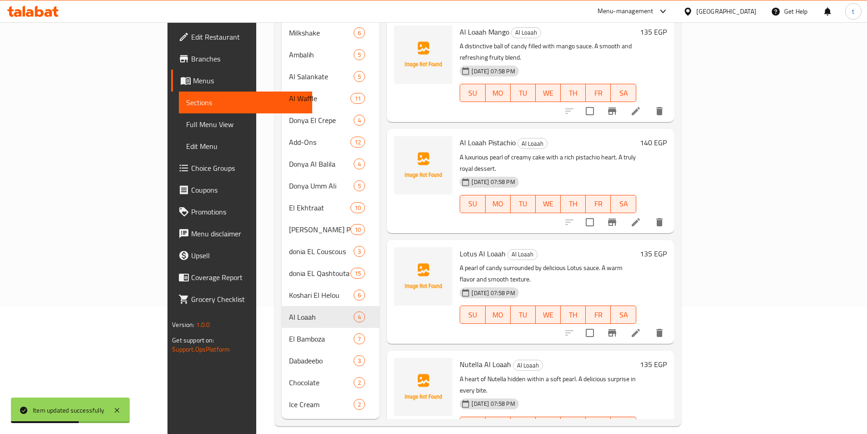
scroll to position [127, 0]
click at [641, 327] on icon at bounding box center [635, 332] width 11 height 11
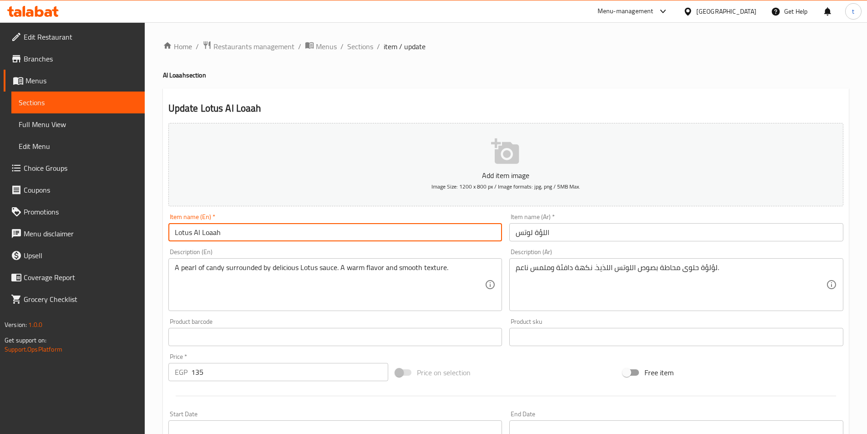
drag, startPoint x: 223, startPoint y: 230, endPoint x: 192, endPoint y: 242, distance: 32.7
click at [192, 242] on div "Item name (En)   * Lotus Al Loaah Item name (En) *" at bounding box center [335, 227] width 341 height 35
paste input "Al Loaah"
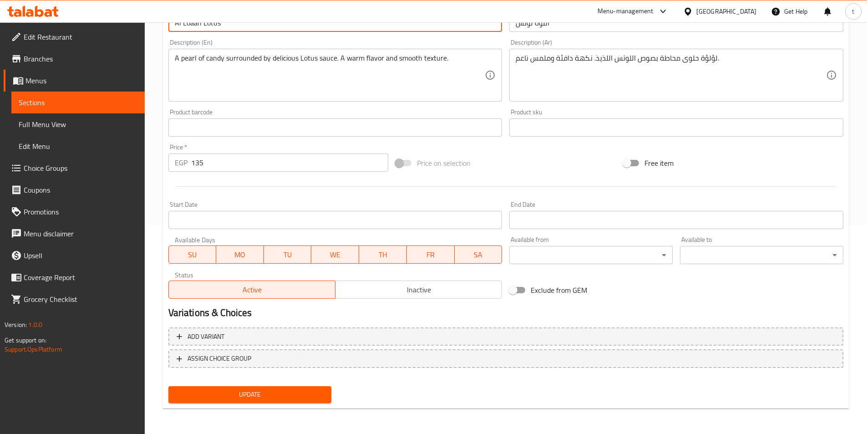
type input "Al Loaah Lotus"
click at [272, 405] on div "Update" at bounding box center [250, 394] width 171 height 24
click at [279, 394] on span "Update" at bounding box center [250, 394] width 149 height 11
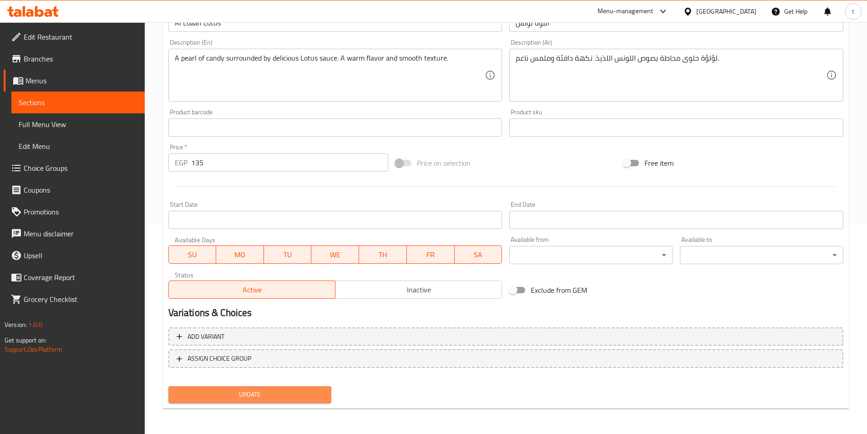
click at [322, 388] on button "Update" at bounding box center [249, 394] width 163 height 17
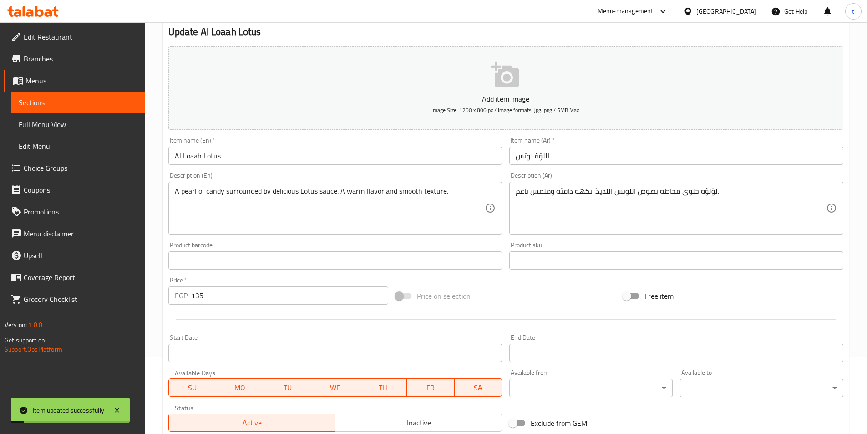
scroll to position [73, 0]
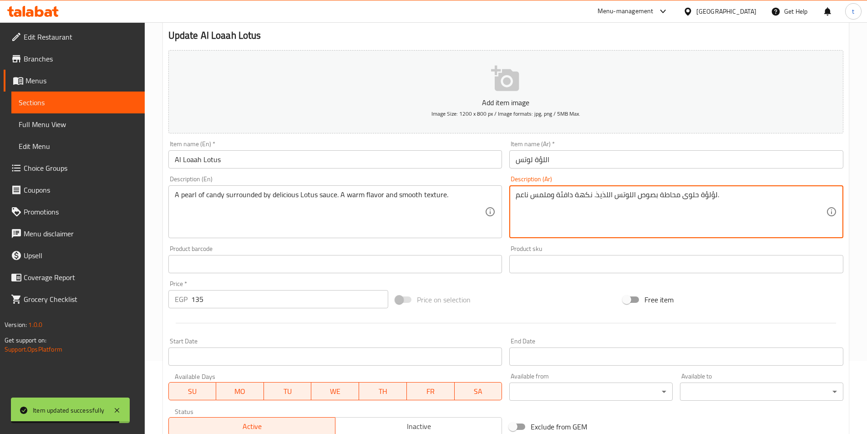
drag, startPoint x: 551, startPoint y: 197, endPoint x: 514, endPoint y: 199, distance: 36.9
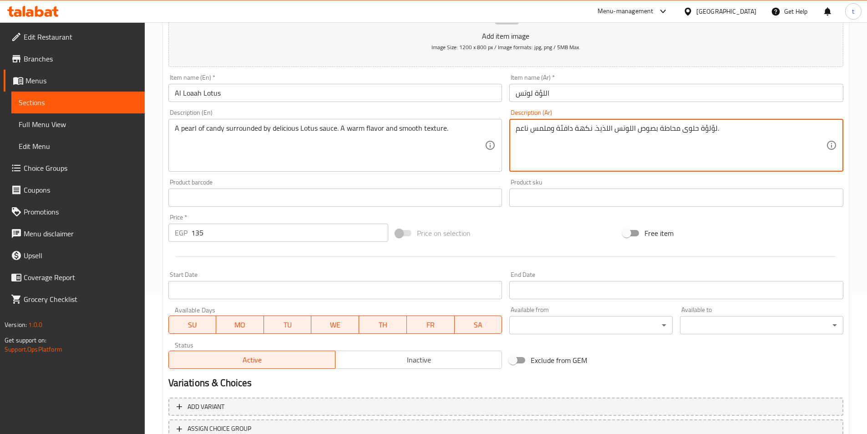
scroll to position [209, 0]
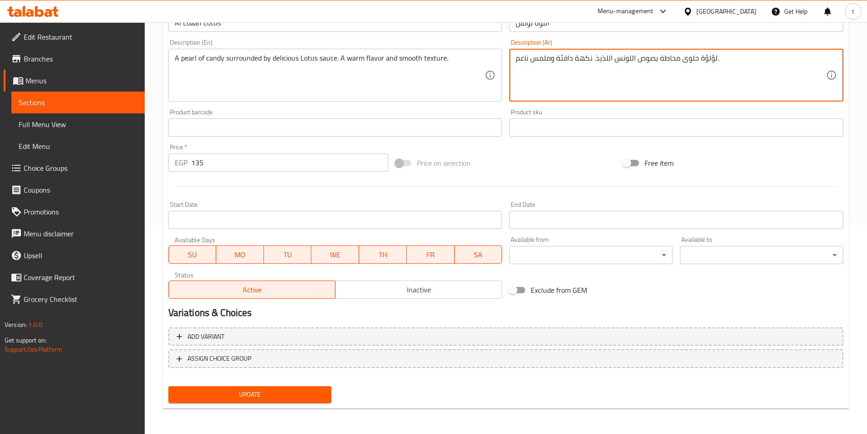
click at [281, 399] on span "Update" at bounding box center [250, 394] width 149 height 11
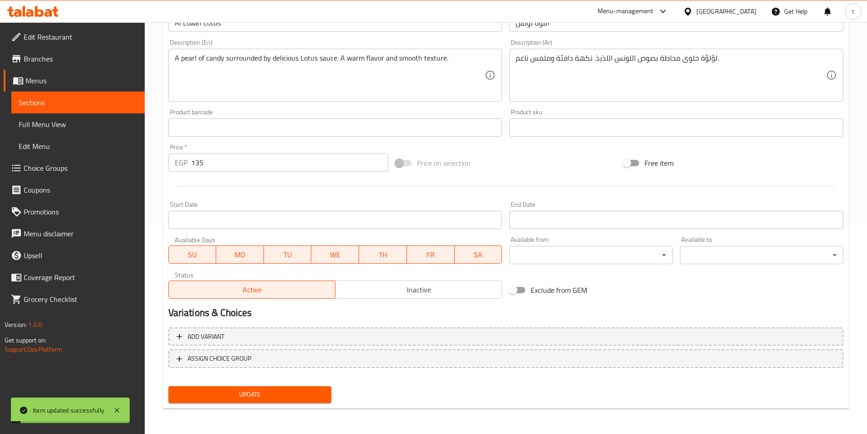
scroll to position [0, 0]
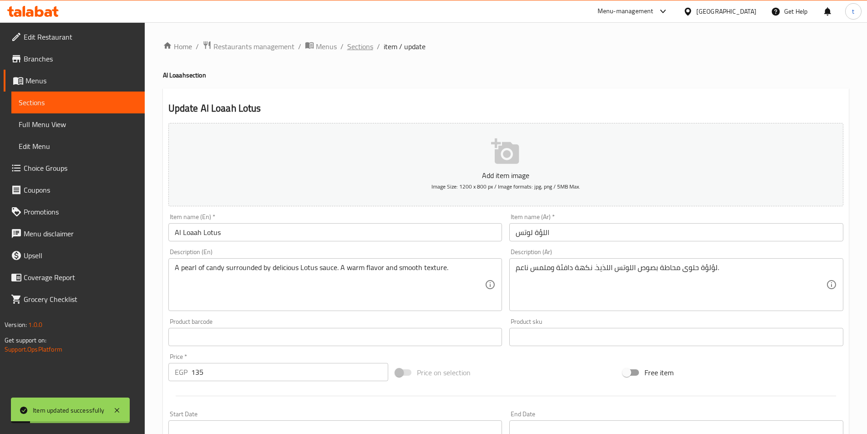
click at [360, 44] on span "Sections" at bounding box center [360, 46] width 26 height 11
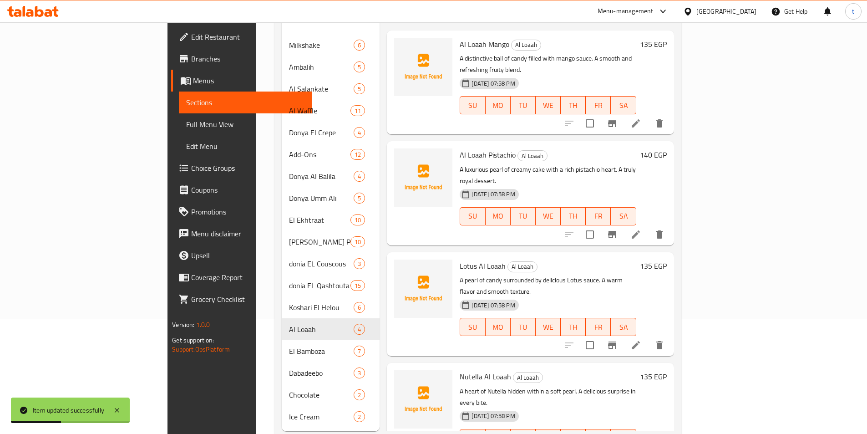
scroll to position [127, 0]
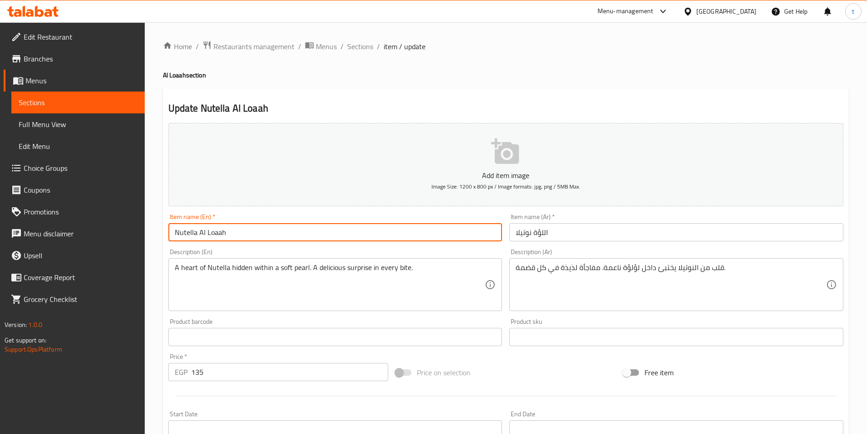
click at [207, 235] on input "Nutella Al Loaah" at bounding box center [335, 232] width 334 height 18
click at [200, 235] on input "Nutella Al Loaah" at bounding box center [335, 232] width 334 height 18
drag, startPoint x: 200, startPoint y: 235, endPoint x: 240, endPoint y: 232, distance: 40.2
click at [240, 232] on input "Nutella Al Loaah" at bounding box center [335, 232] width 334 height 18
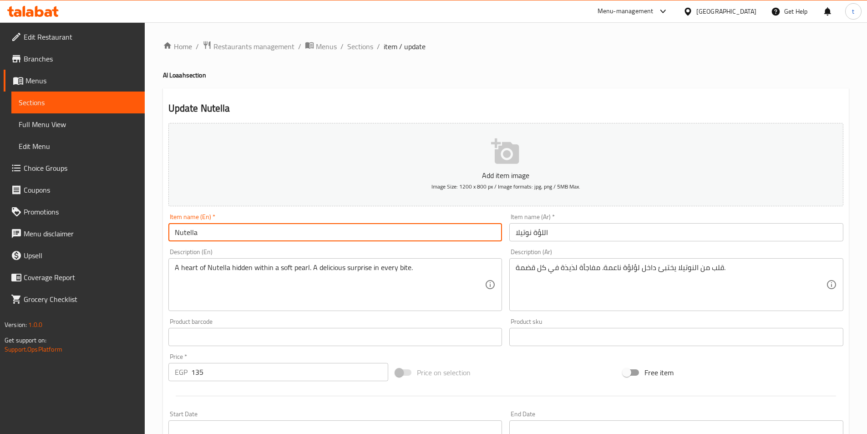
paste input "Al Loaah"
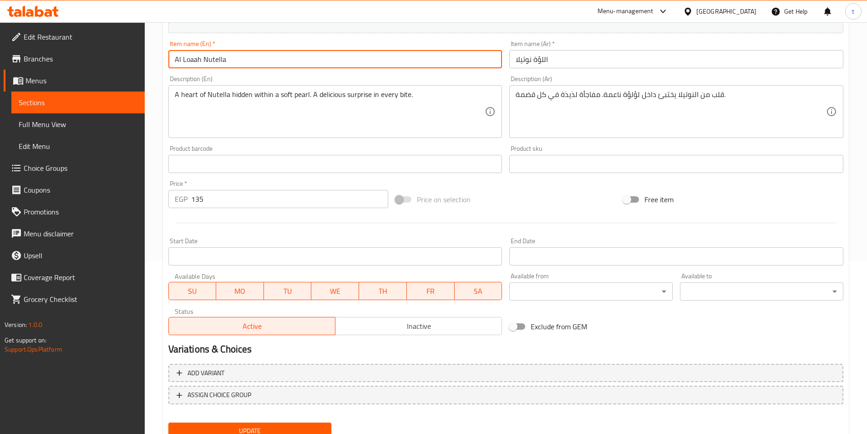
scroll to position [209, 0]
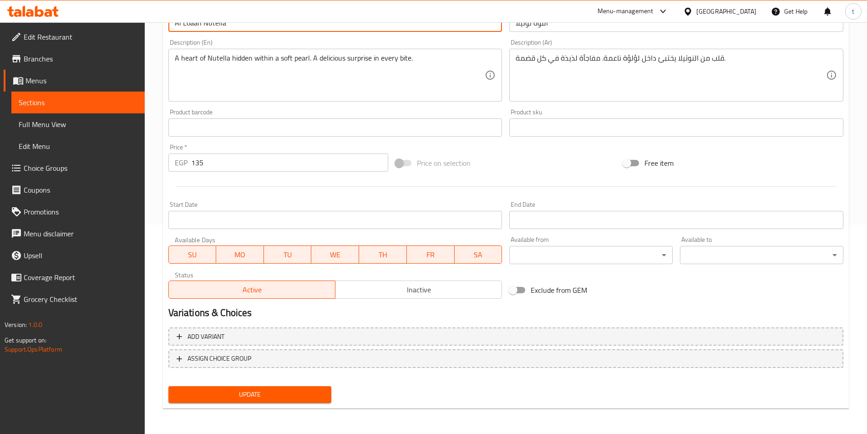
type input "Al Loaah Nutella"
click at [236, 398] on span "Update" at bounding box center [250, 394] width 149 height 11
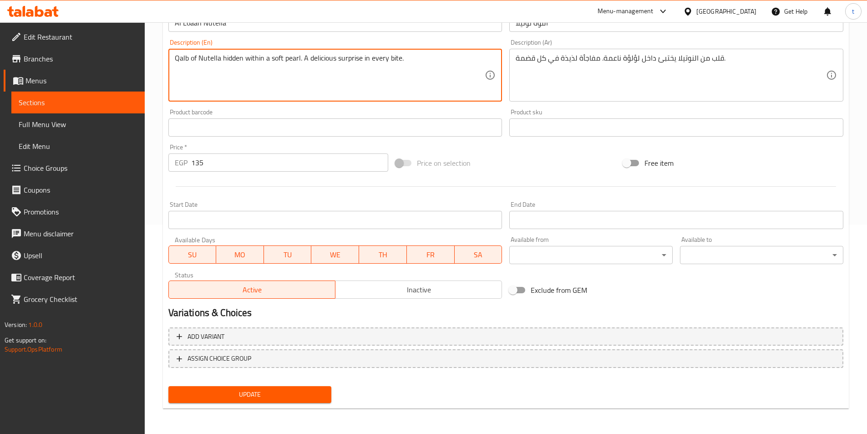
type textarea "Qalb of Nutella hidden within a soft pearl. A delicious surprise in every bite."
click at [273, 395] on span "Update" at bounding box center [250, 394] width 149 height 11
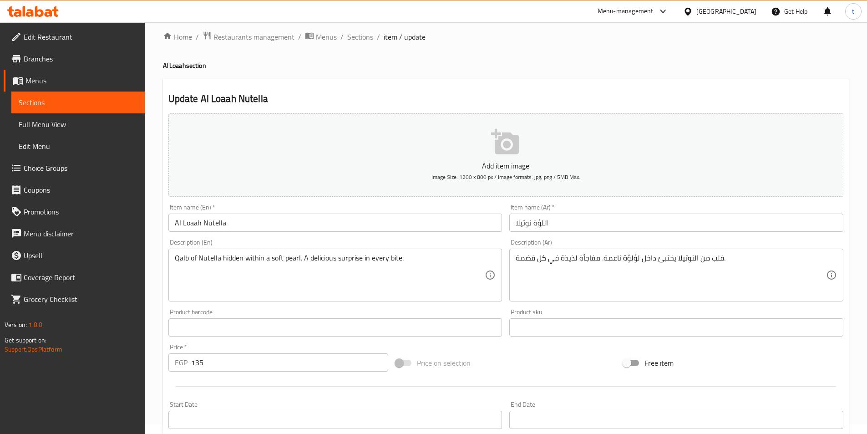
scroll to position [0, 0]
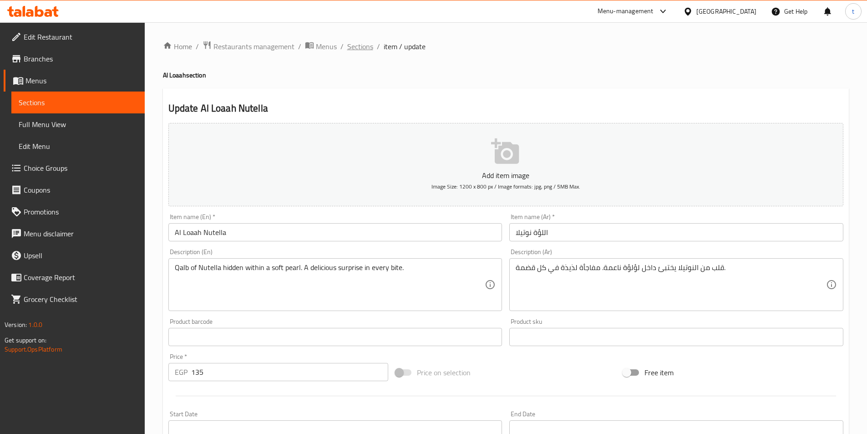
click at [355, 41] on span "Sections" at bounding box center [360, 46] width 26 height 11
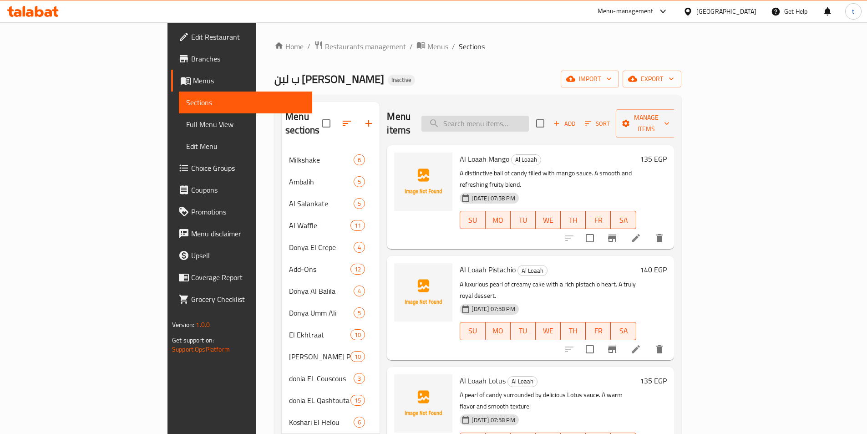
paste input "Bamboza Kinder"
click at [504, 117] on input "search" at bounding box center [474, 124] width 107 height 16
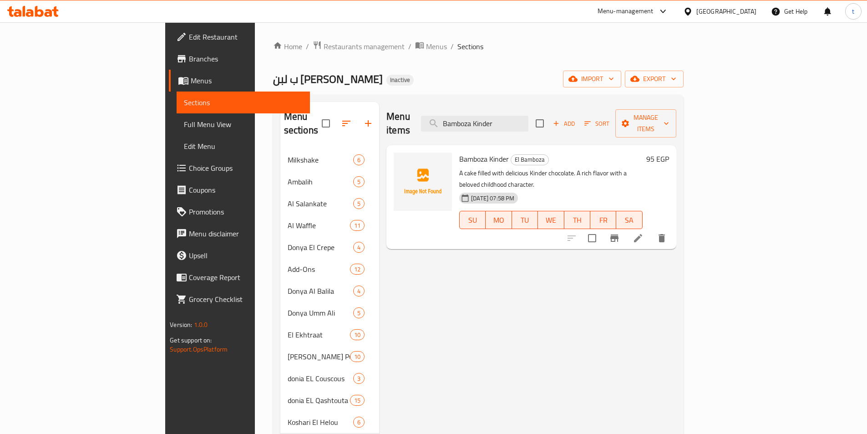
type input "Bamboza Kinder"
click at [651, 230] on li at bounding box center [637, 238] width 25 height 16
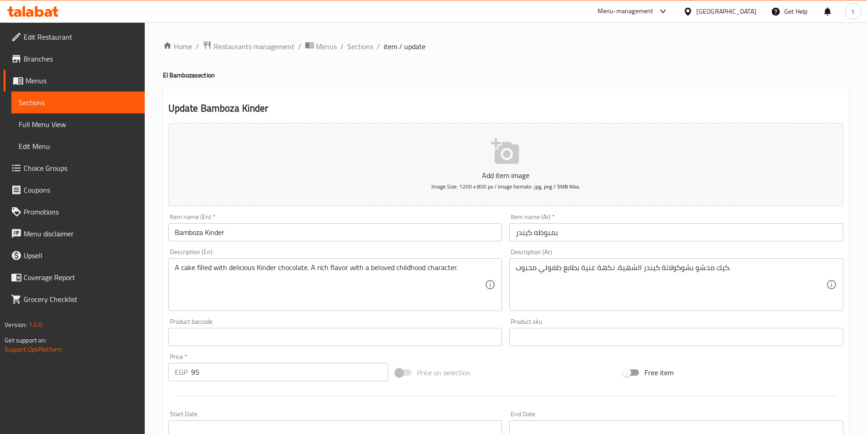
drag, startPoint x: 576, startPoint y: 276, endPoint x: 448, endPoint y: 280, distance: 127.9
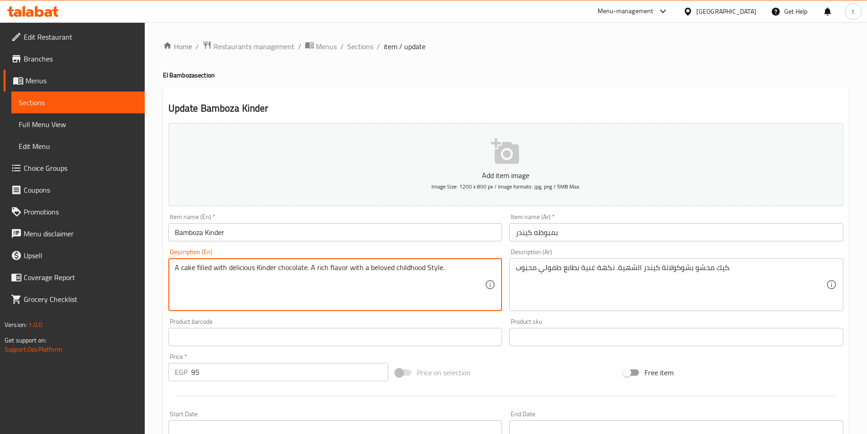
drag, startPoint x: 365, startPoint y: 268, endPoint x: 454, endPoint y: 258, distance: 89.2
click at [454, 258] on div "A cake filled with delicious Kinder chocolate. A rich flavor with a beloved chi…" at bounding box center [335, 284] width 334 height 53
type textarea "A cake filled with delicious Kinder chocolate. A rich flavor with a beloved chi…"
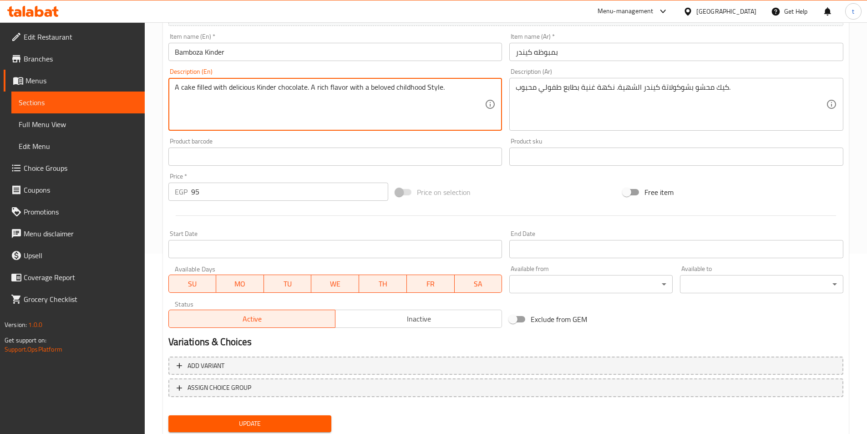
scroll to position [182, 0]
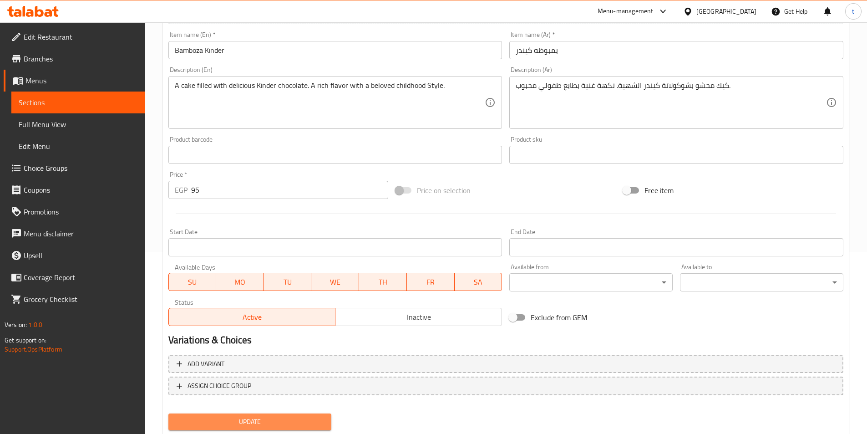
click at [310, 416] on span "Update" at bounding box center [250, 421] width 149 height 11
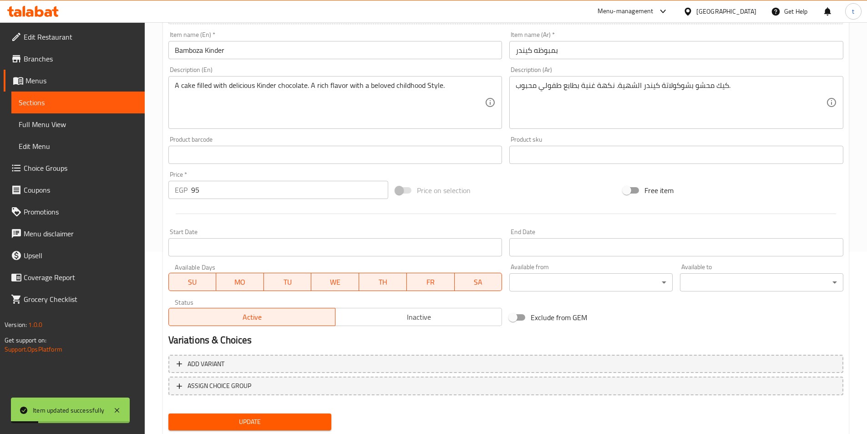
scroll to position [0, 0]
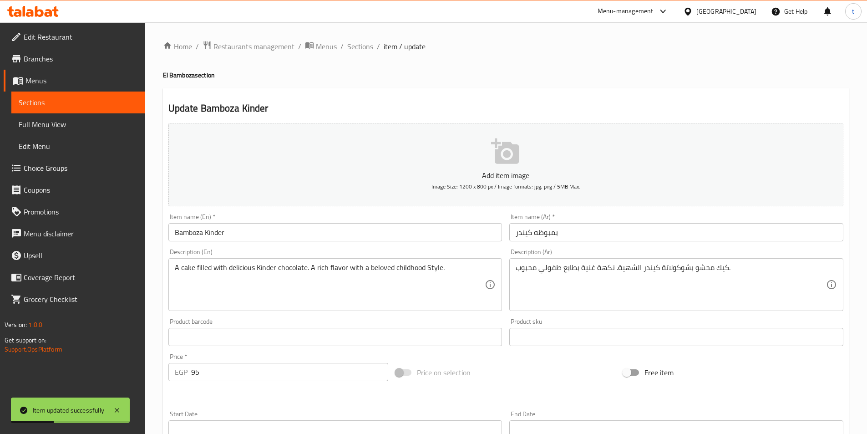
click at [359, 61] on div "Home / Restaurants management / Menus / Sections / item / update El Bamboza sec…" at bounding box center [506, 332] width 686 height 584
click at [357, 41] on span "Sections" at bounding box center [360, 46] width 26 height 11
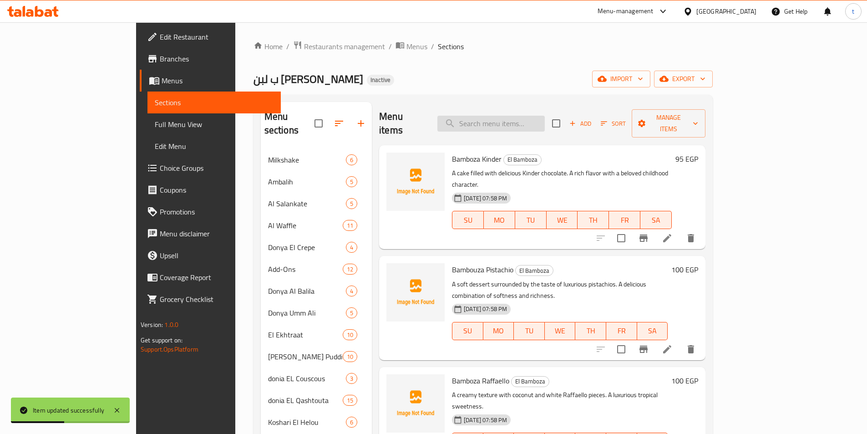
click at [520, 117] on input "search" at bounding box center [490, 124] width 107 height 16
paste input "Bambouza Pistachio"
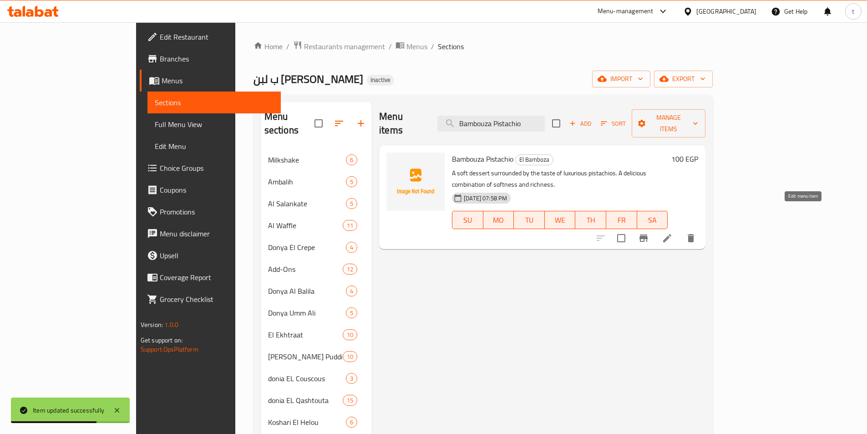
type input "Bambouza Pistachio"
click at [671, 234] on icon at bounding box center [667, 238] width 8 height 8
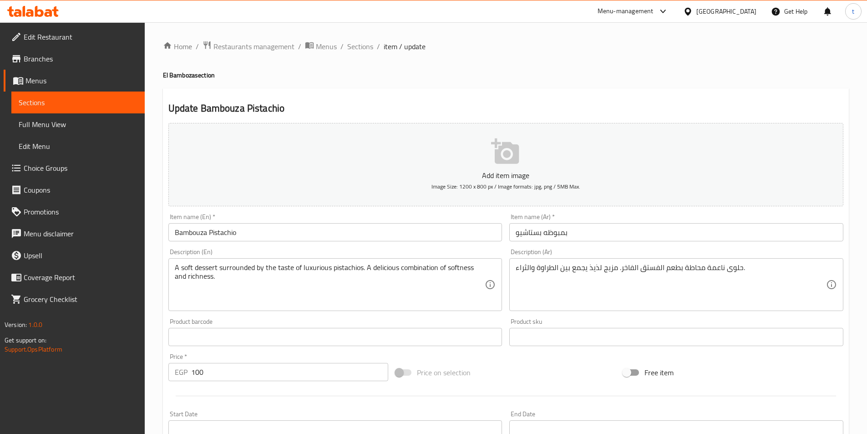
click at [201, 231] on input "Bambouza Pistachio" at bounding box center [335, 232] width 334 height 18
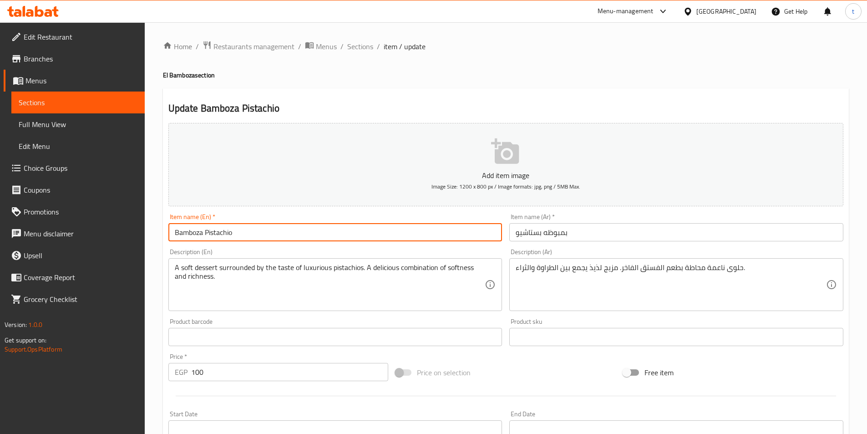
type input "Bamboza Pistachio"
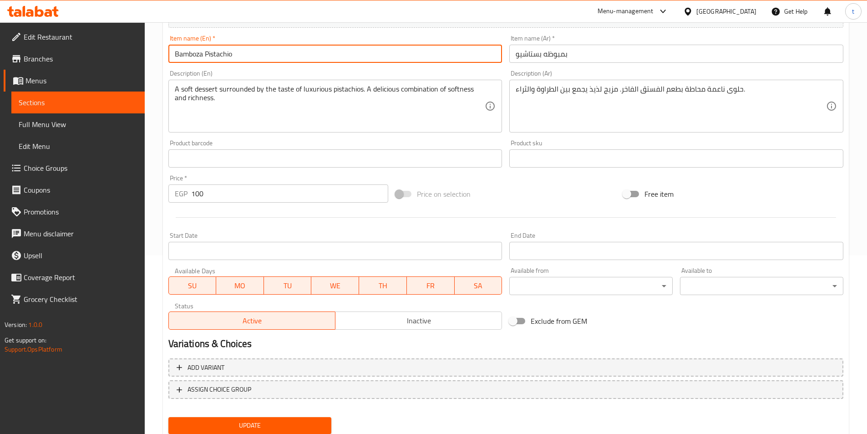
scroll to position [182, 0]
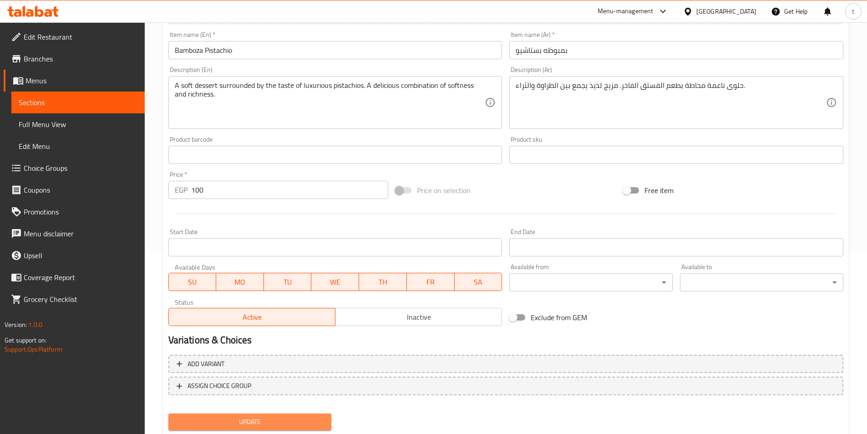
click at [253, 424] on span "Update" at bounding box center [250, 421] width 149 height 11
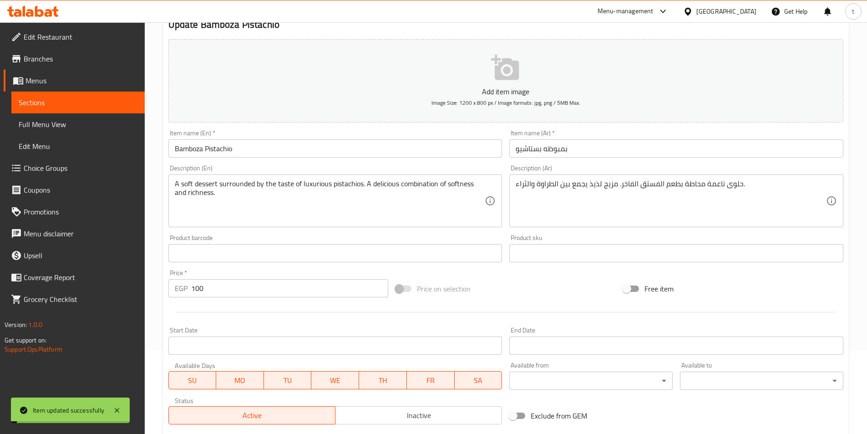
scroll to position [0, 0]
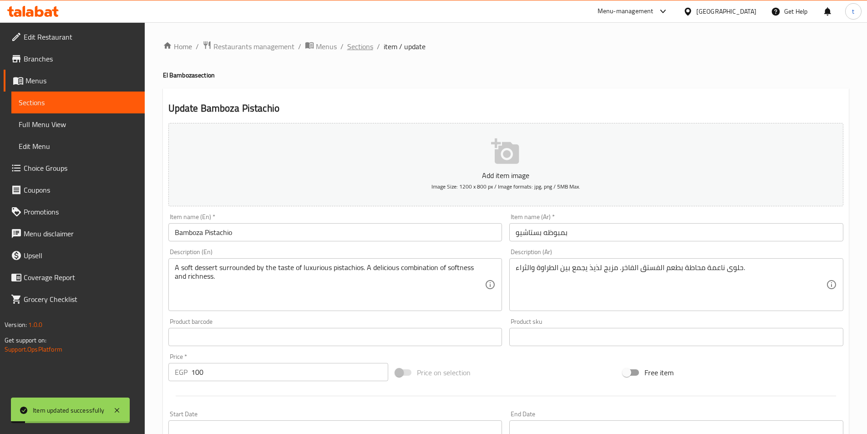
click at [369, 44] on span "Sections" at bounding box center [360, 46] width 26 height 11
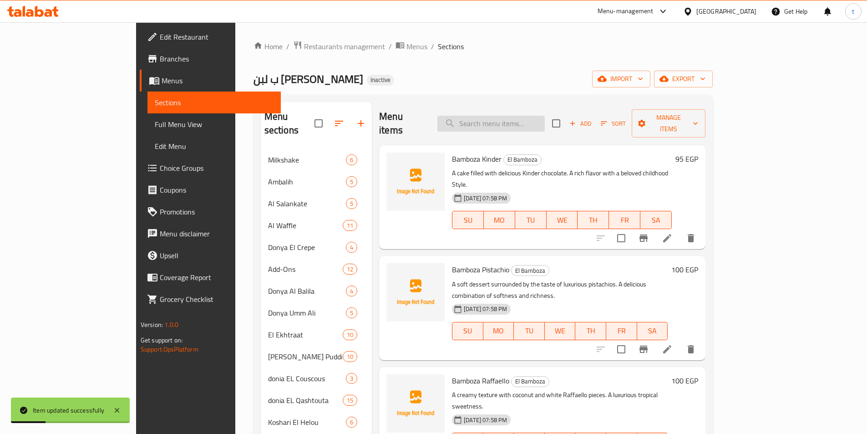
click at [506, 116] on input "search" at bounding box center [490, 124] width 107 height 16
paste input "[PERSON_NAME]"
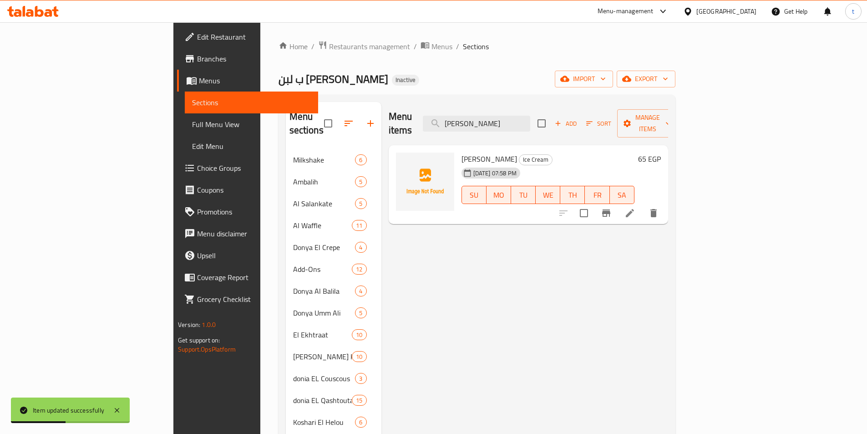
type input "[PERSON_NAME]"
click at [643, 206] on li at bounding box center [629, 213] width 25 height 16
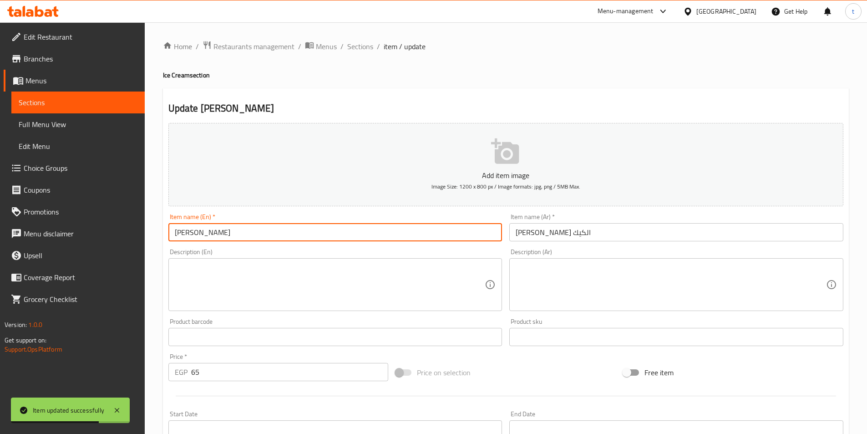
click at [197, 235] on input "[PERSON_NAME]" at bounding box center [335, 232] width 334 height 18
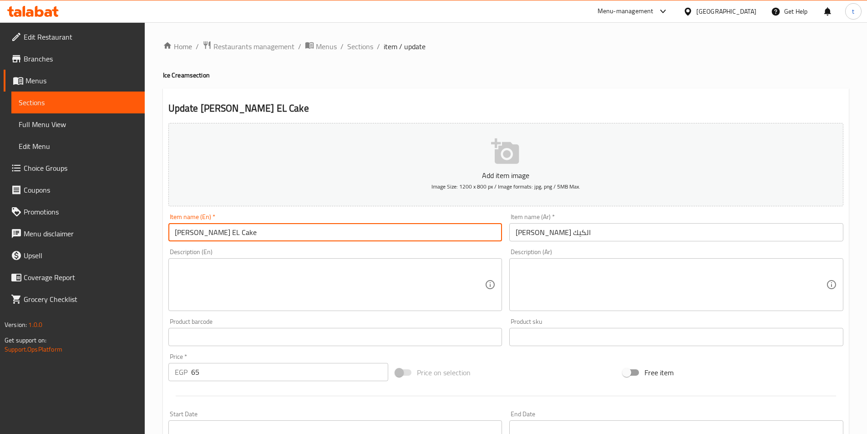
scroll to position [209, 0]
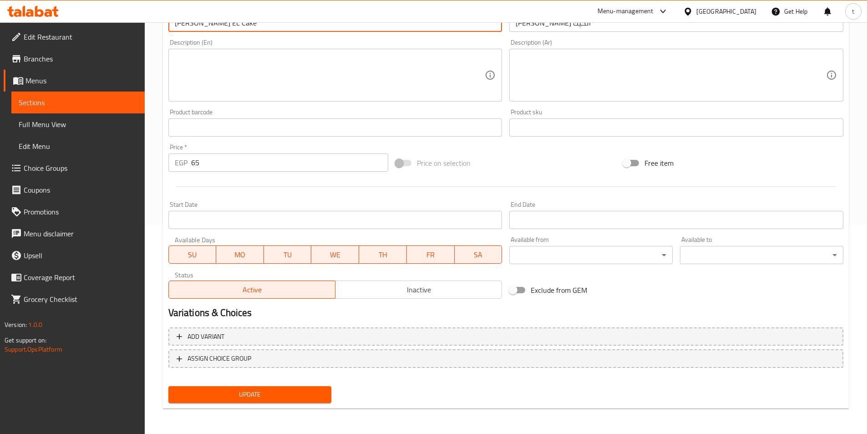
type input "Matilda Cake EL Cake"
click at [251, 403] on button "Update" at bounding box center [249, 394] width 163 height 17
click at [44, 64] on span "Branches" at bounding box center [81, 58] width 114 height 11
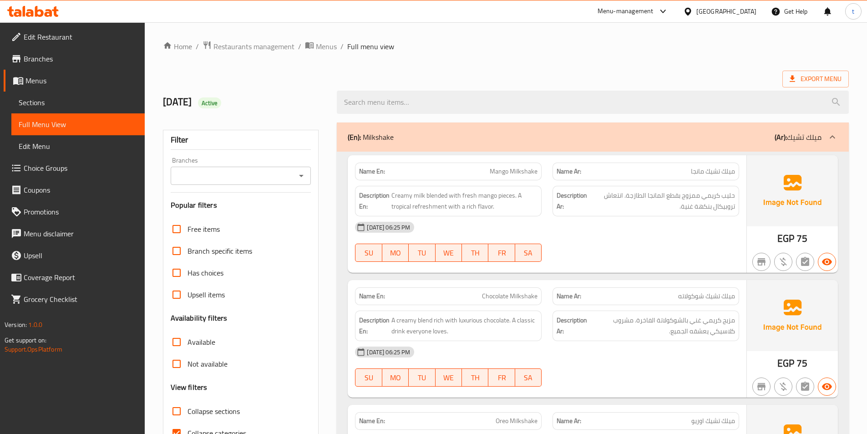
click at [835, 147] on div at bounding box center [832, 137] width 22 height 22
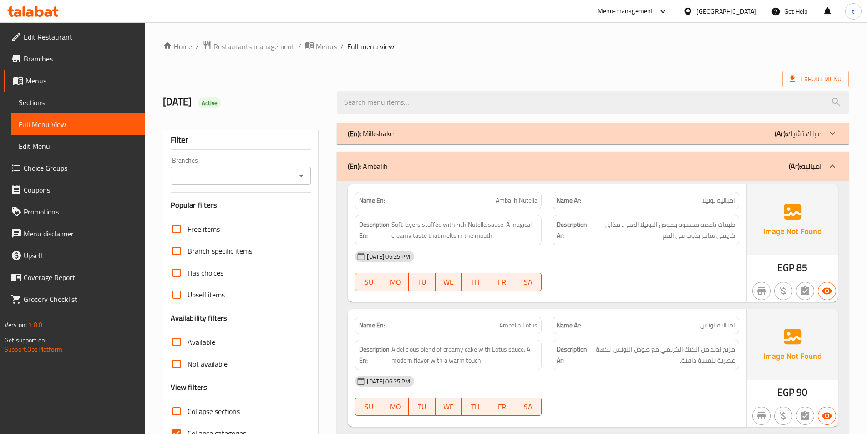
click at [835, 162] on icon at bounding box center [832, 166] width 11 height 11
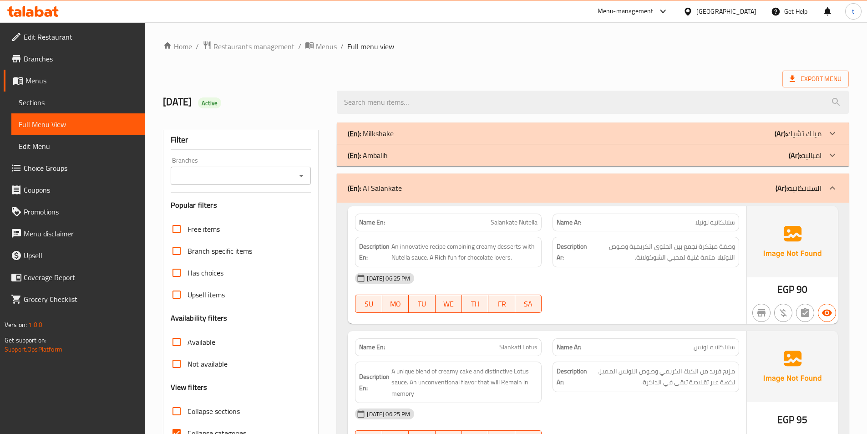
click at [837, 193] on div at bounding box center [832, 188] width 22 height 22
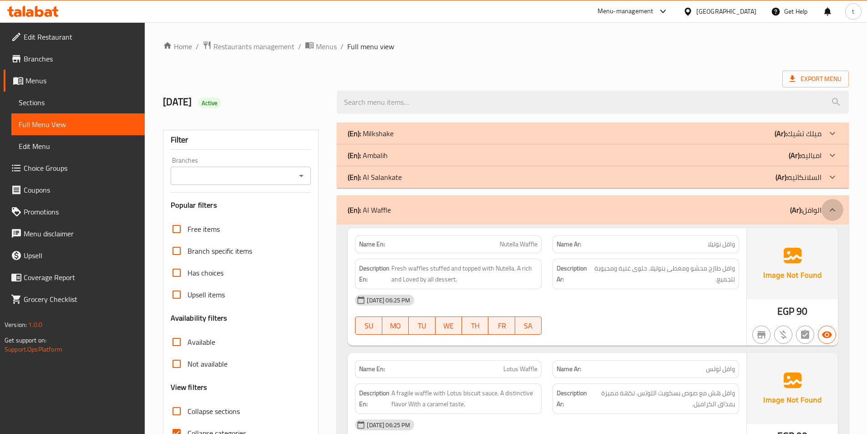
click at [829, 210] on icon at bounding box center [832, 209] width 11 height 11
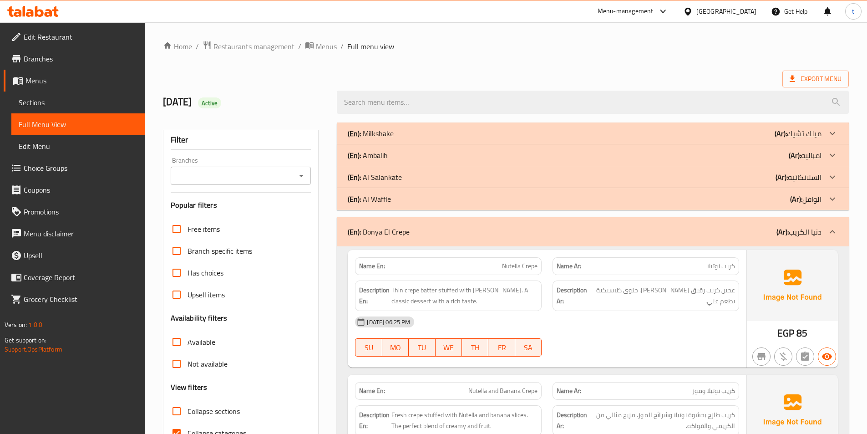
click at [829, 239] on div at bounding box center [832, 232] width 22 height 22
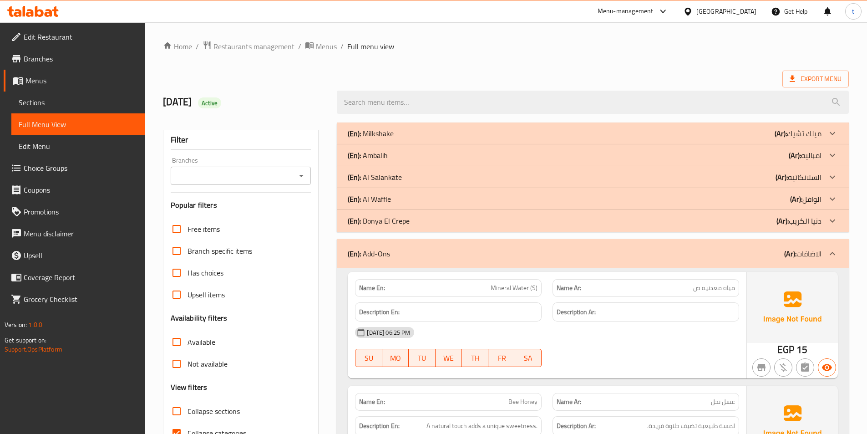
click at [837, 252] on icon at bounding box center [832, 253] width 11 height 11
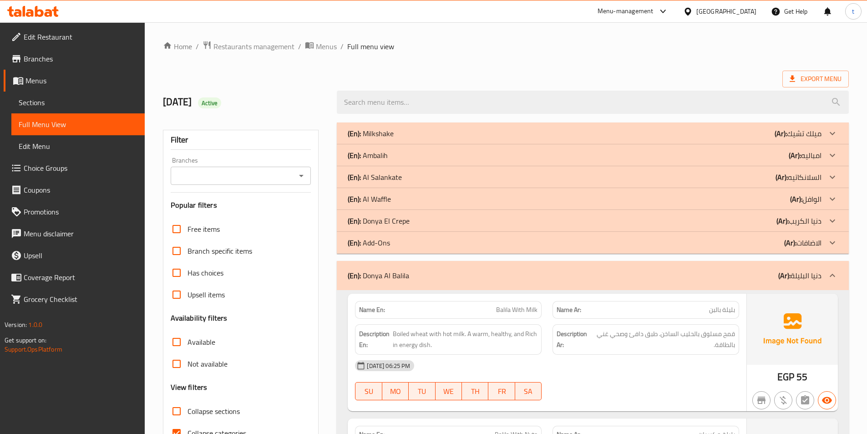
click at [835, 272] on icon at bounding box center [832, 275] width 11 height 11
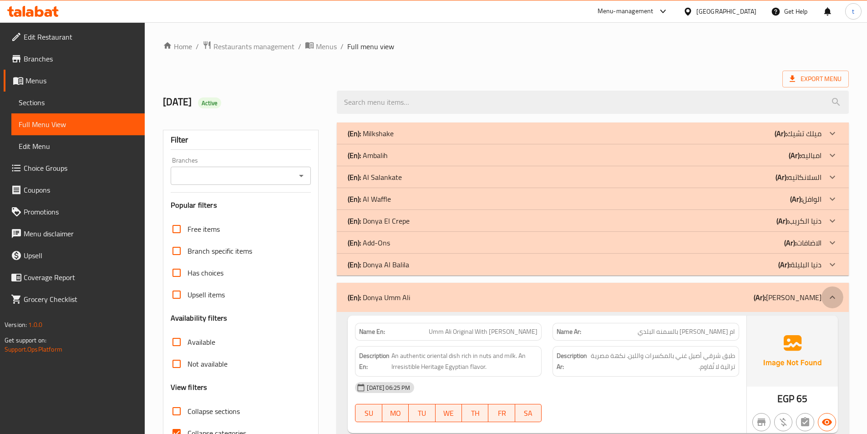
click at [835, 297] on icon at bounding box center [832, 297] width 11 height 11
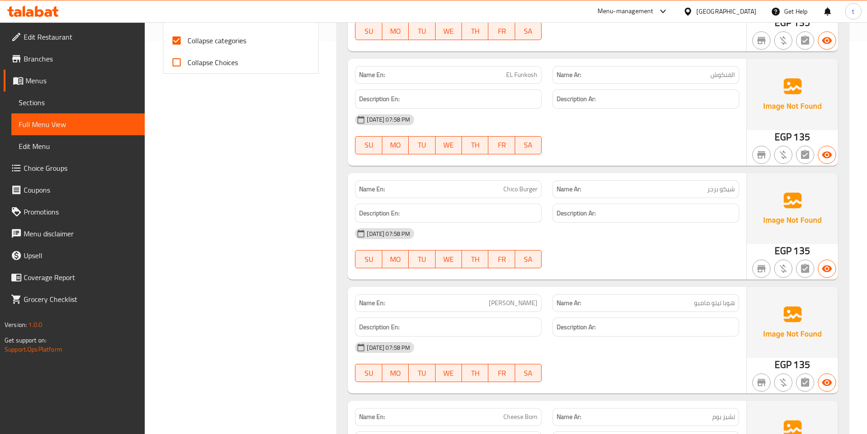
scroll to position [273, 0]
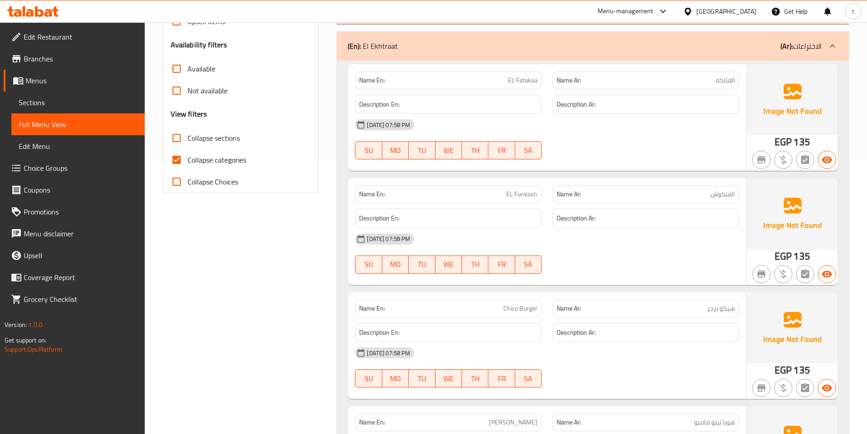
click at [172, 158] on input "Collapse categories" at bounding box center [177, 160] width 22 height 22
checkbox input "false"
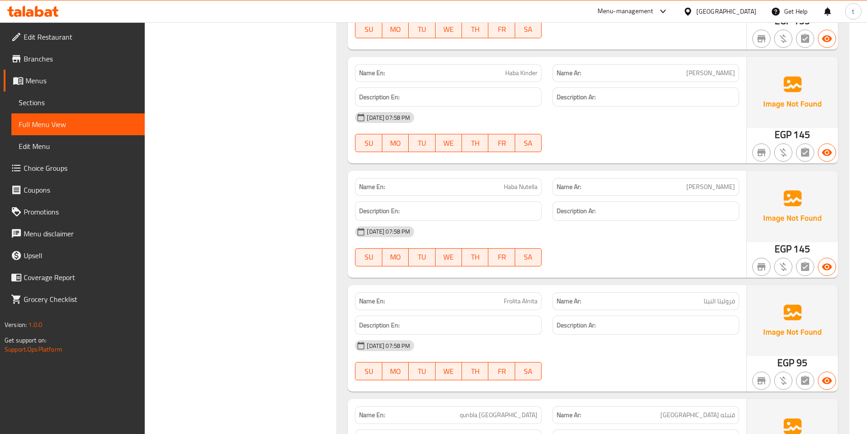
scroll to position [0, 0]
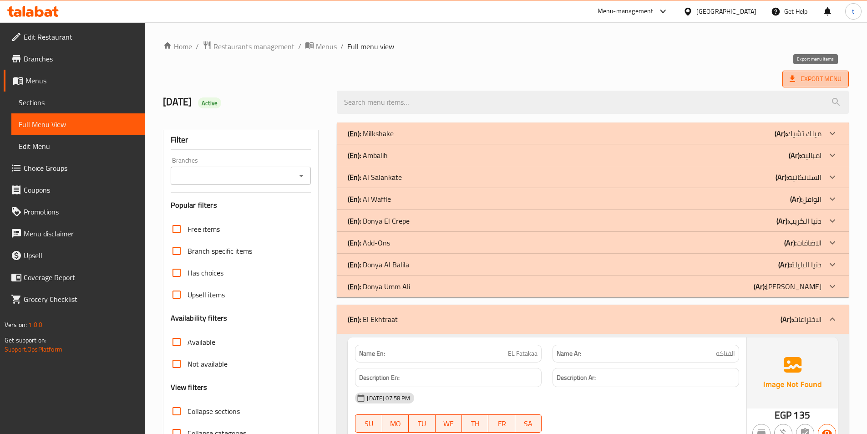
click at [809, 79] on span "Export Menu" at bounding box center [816, 78] width 52 height 11
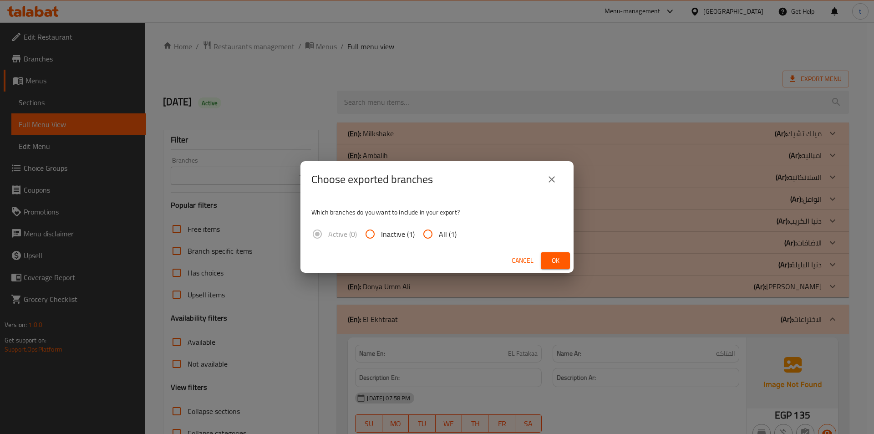
click at [425, 238] on input "All (1)" at bounding box center [428, 234] width 22 height 22
radio input "true"
click at [564, 267] on button "Ok" at bounding box center [555, 260] width 29 height 17
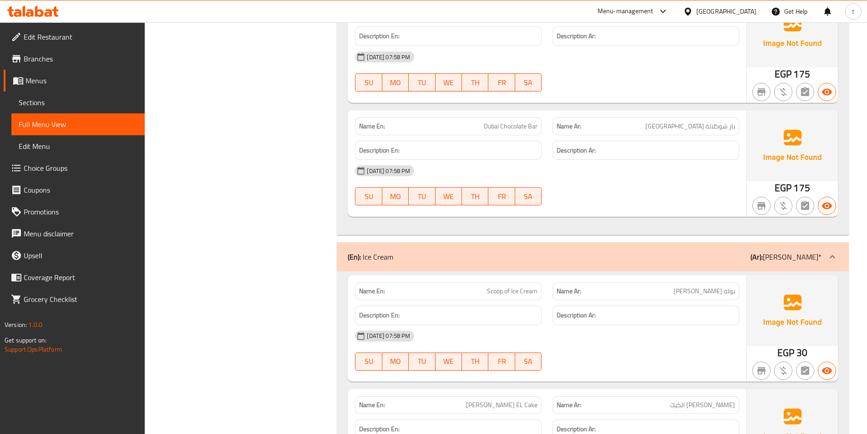
scroll to position [8061, 0]
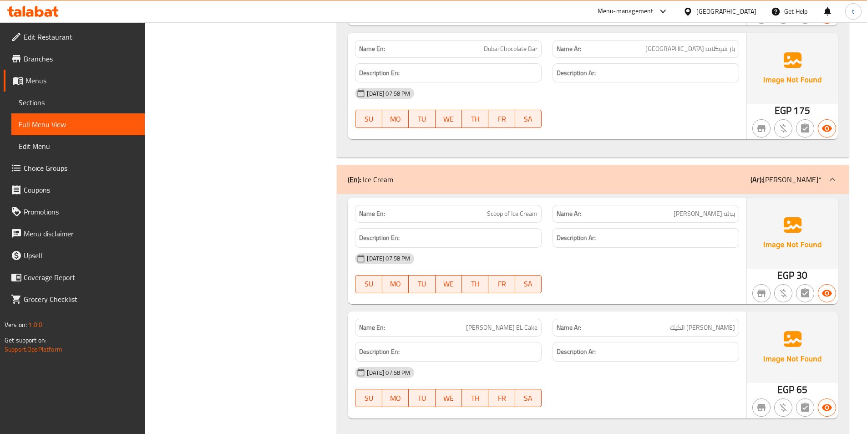
click at [57, 34] on span "Edit Restaurant" at bounding box center [81, 36] width 114 height 11
